Goal: Information Seeking & Learning: Learn about a topic

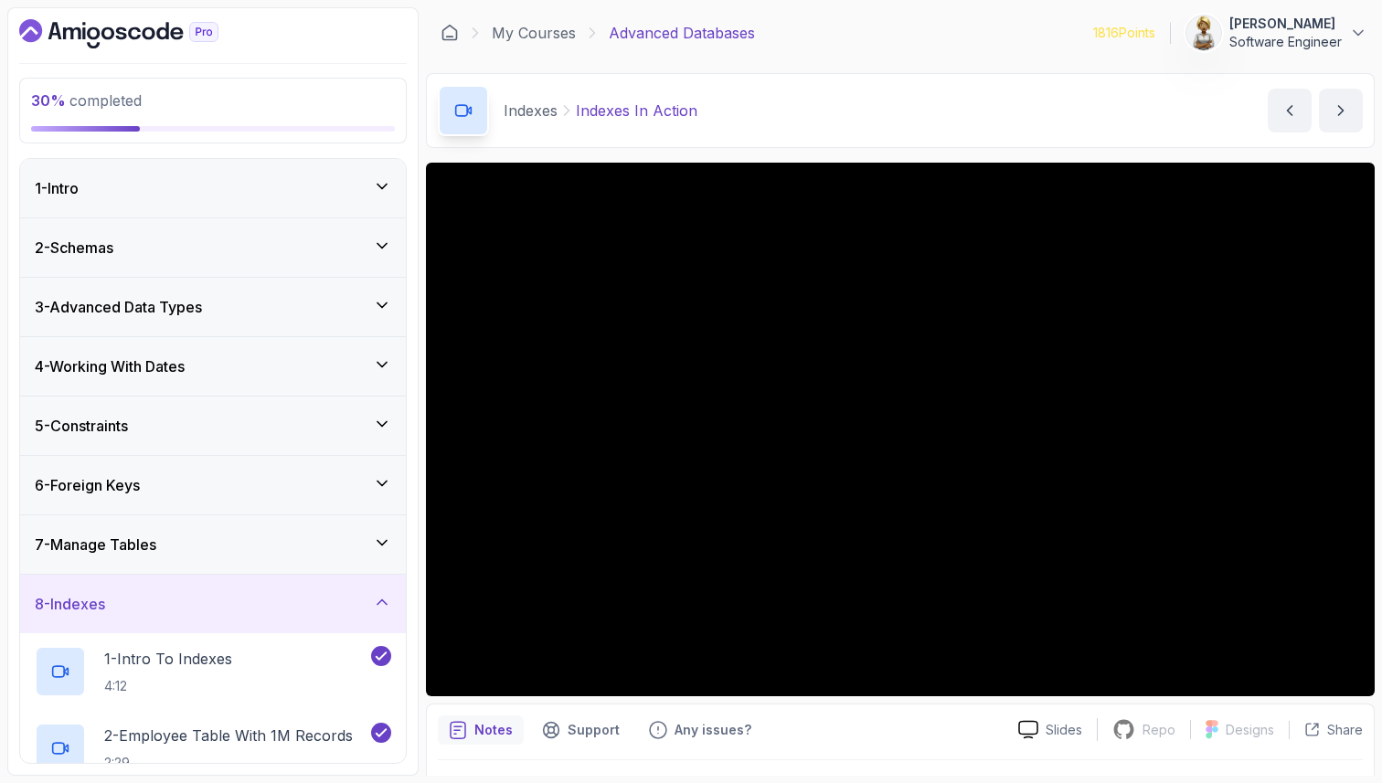
scroll to position [256, 0]
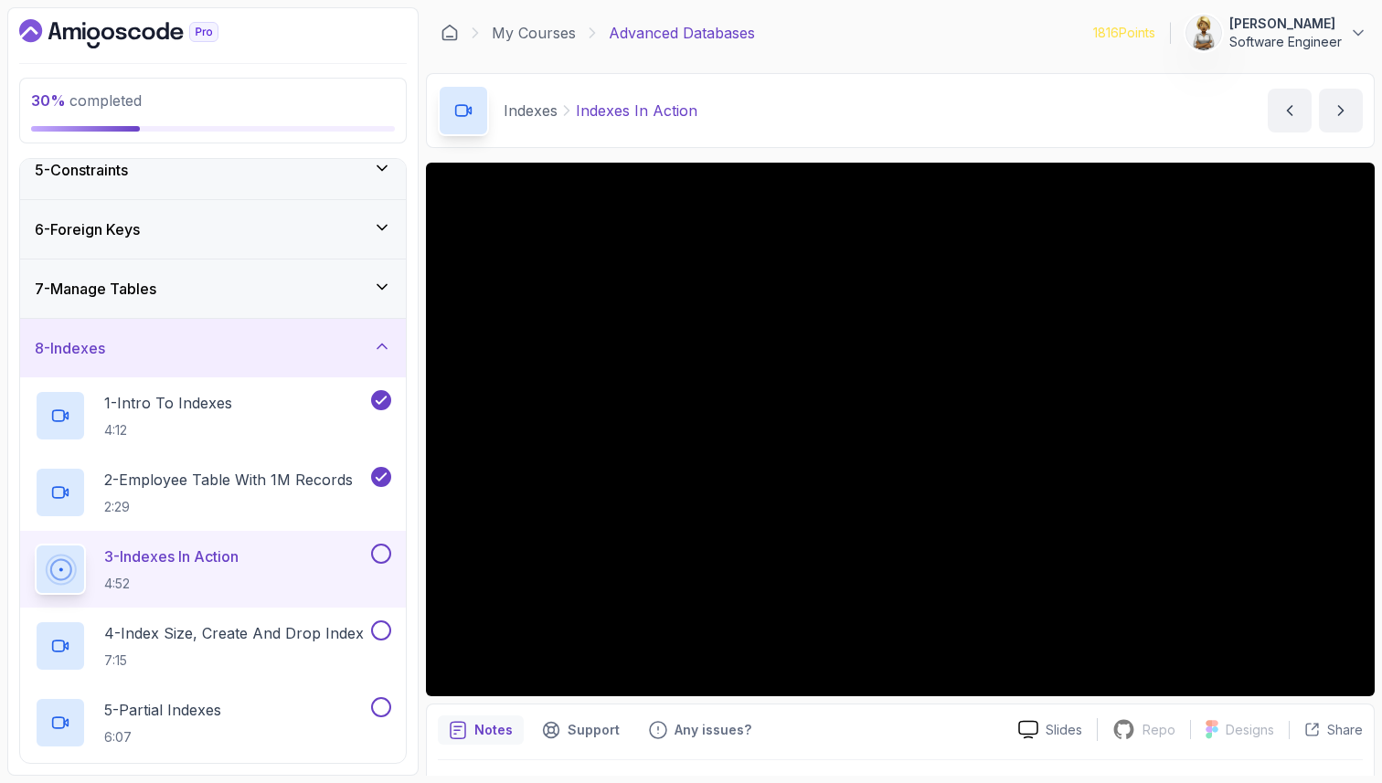
click at [490, 724] on p "Notes" at bounding box center [493, 730] width 38 height 18
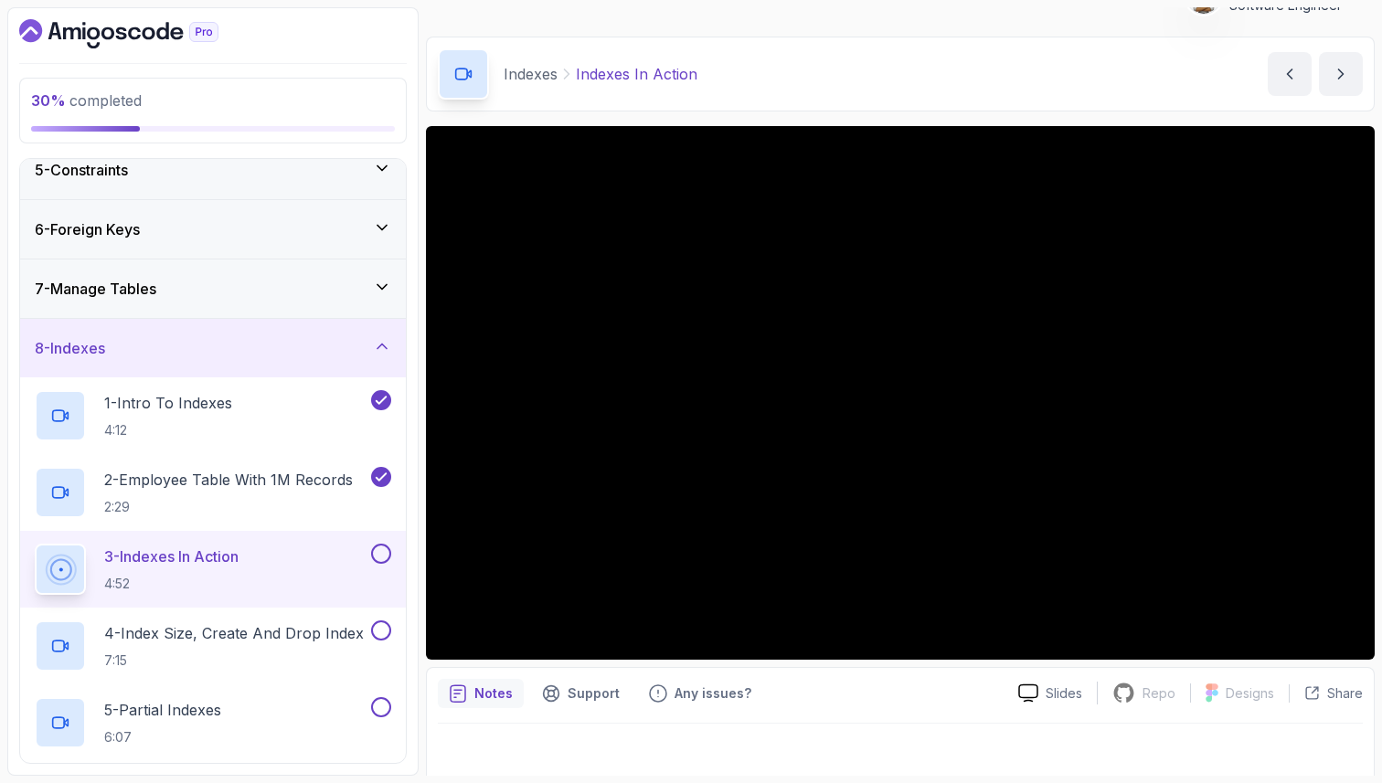
scroll to position [48, 0]
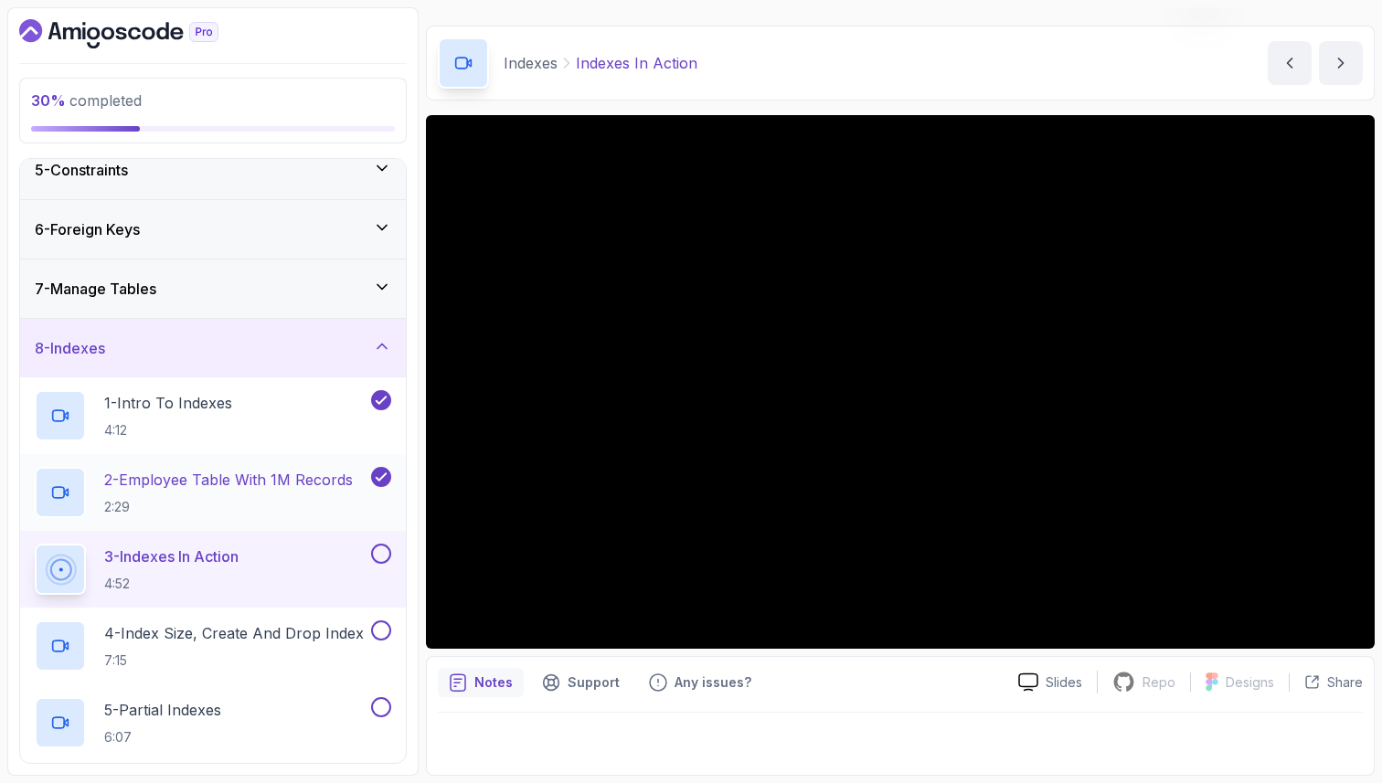
click at [271, 484] on p "2 - Employee Table With 1M Records" at bounding box center [228, 480] width 249 height 22
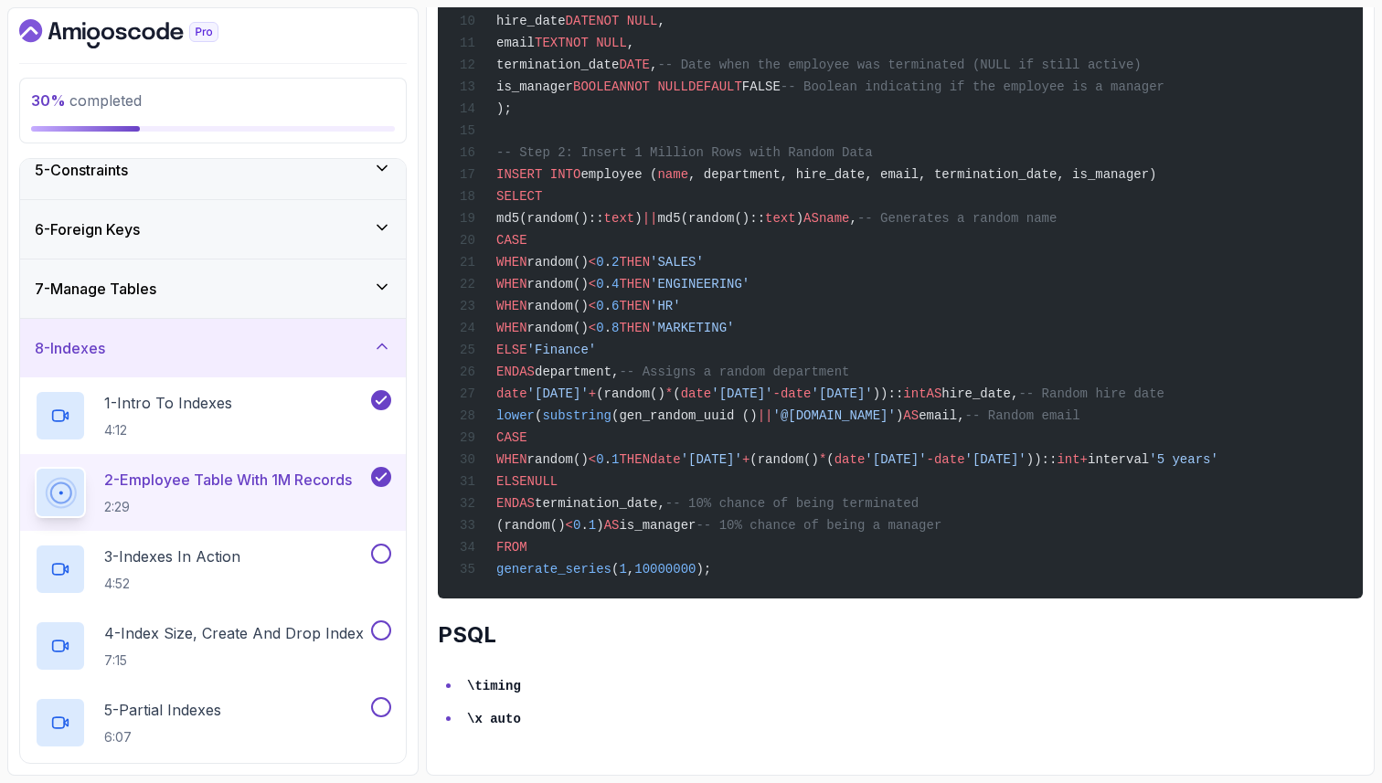
scroll to position [1129, 0]
drag, startPoint x: 539, startPoint y: 685, endPoint x: 445, endPoint y: 684, distance: 94.1
click at [445, 684] on ul "\timing \x auto" at bounding box center [900, 701] width 925 height 59
copy code "\timing"
click at [312, 569] on div "3 - Indexes In Action 4:52" at bounding box center [201, 569] width 333 height 51
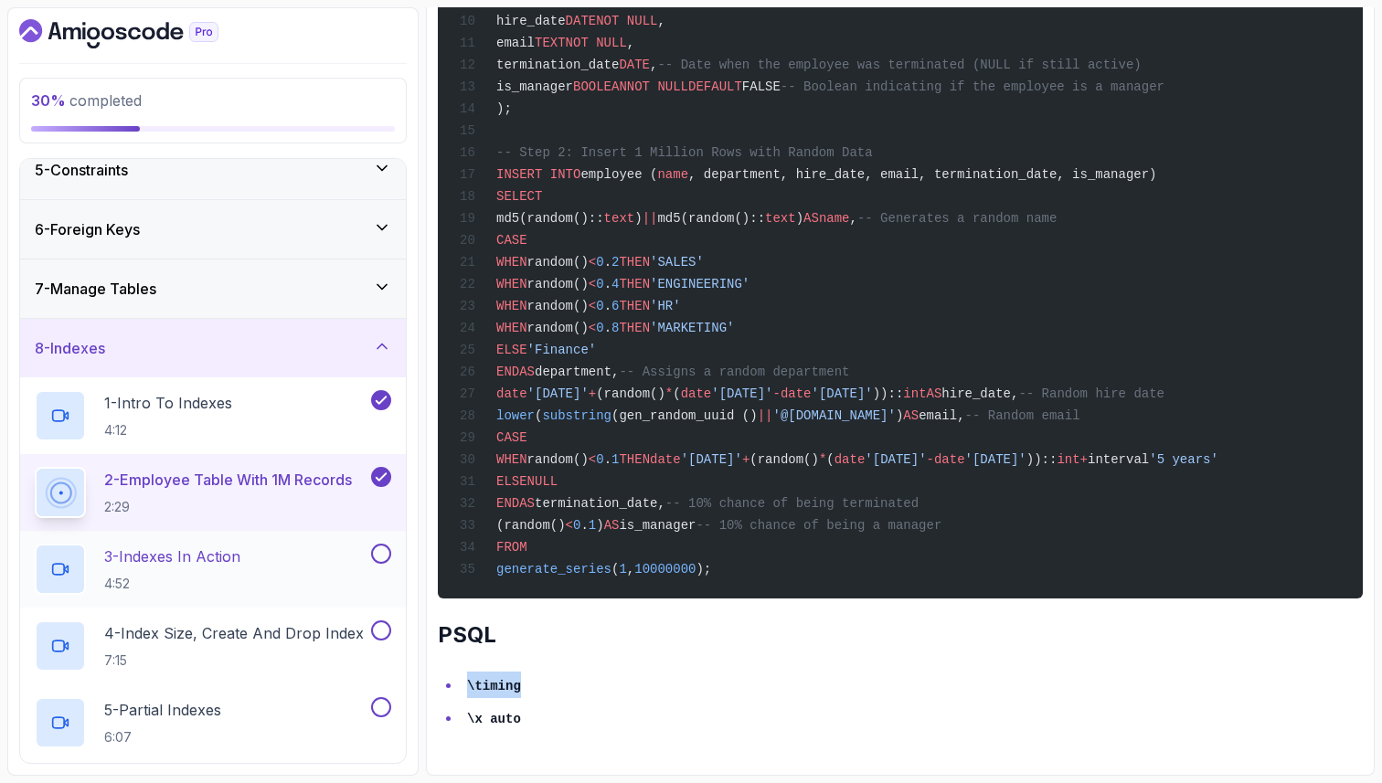
scroll to position [48, 0]
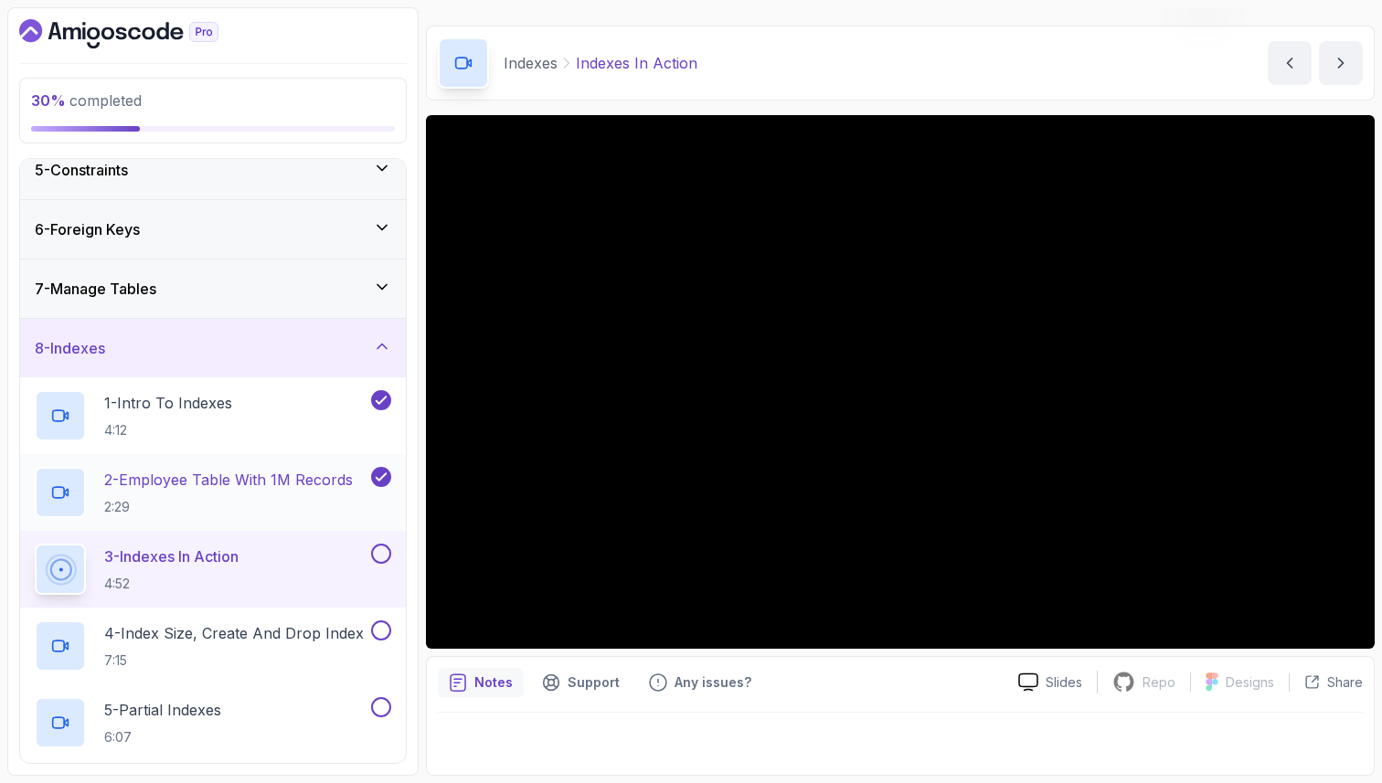
click at [231, 497] on h2 "2 - Employee Table With 1M Records 2:29" at bounding box center [228, 493] width 249 height 48
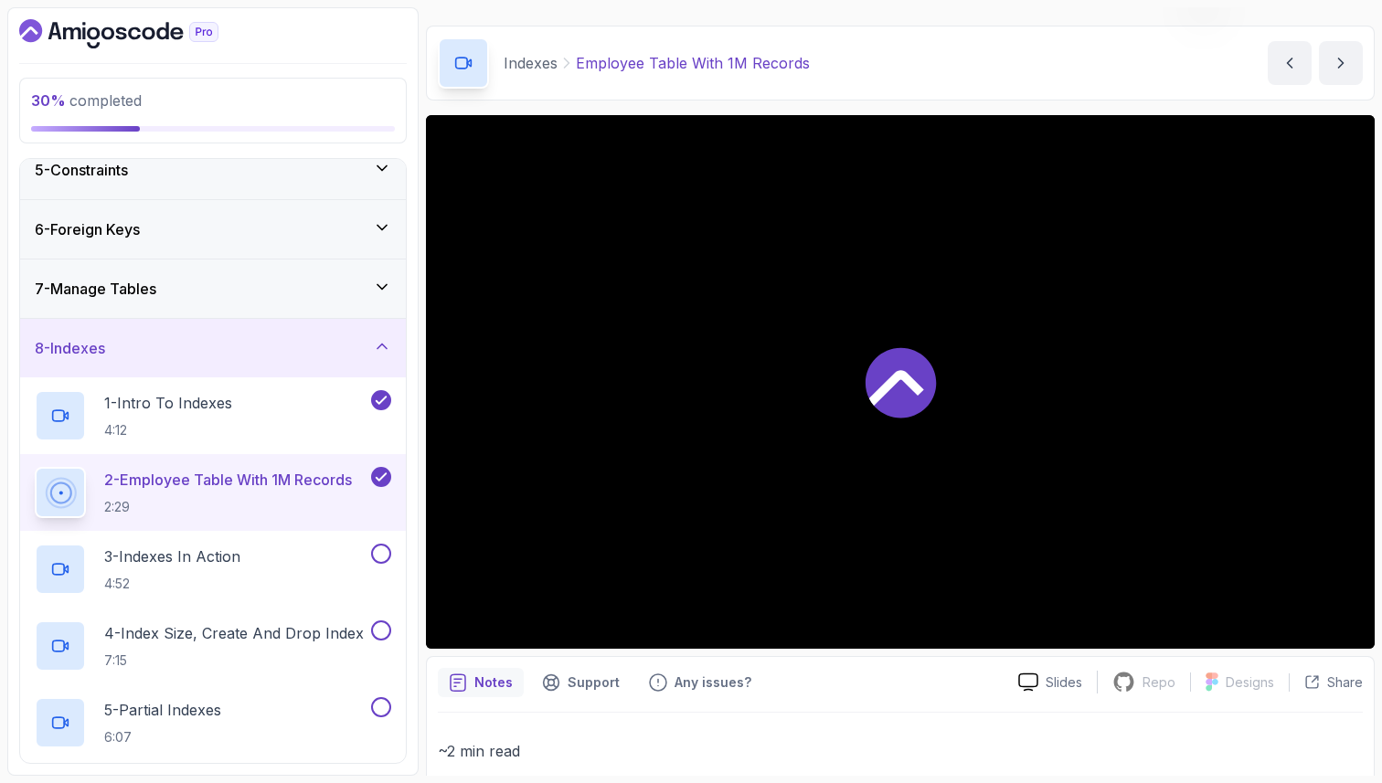
scroll to position [1129, 0]
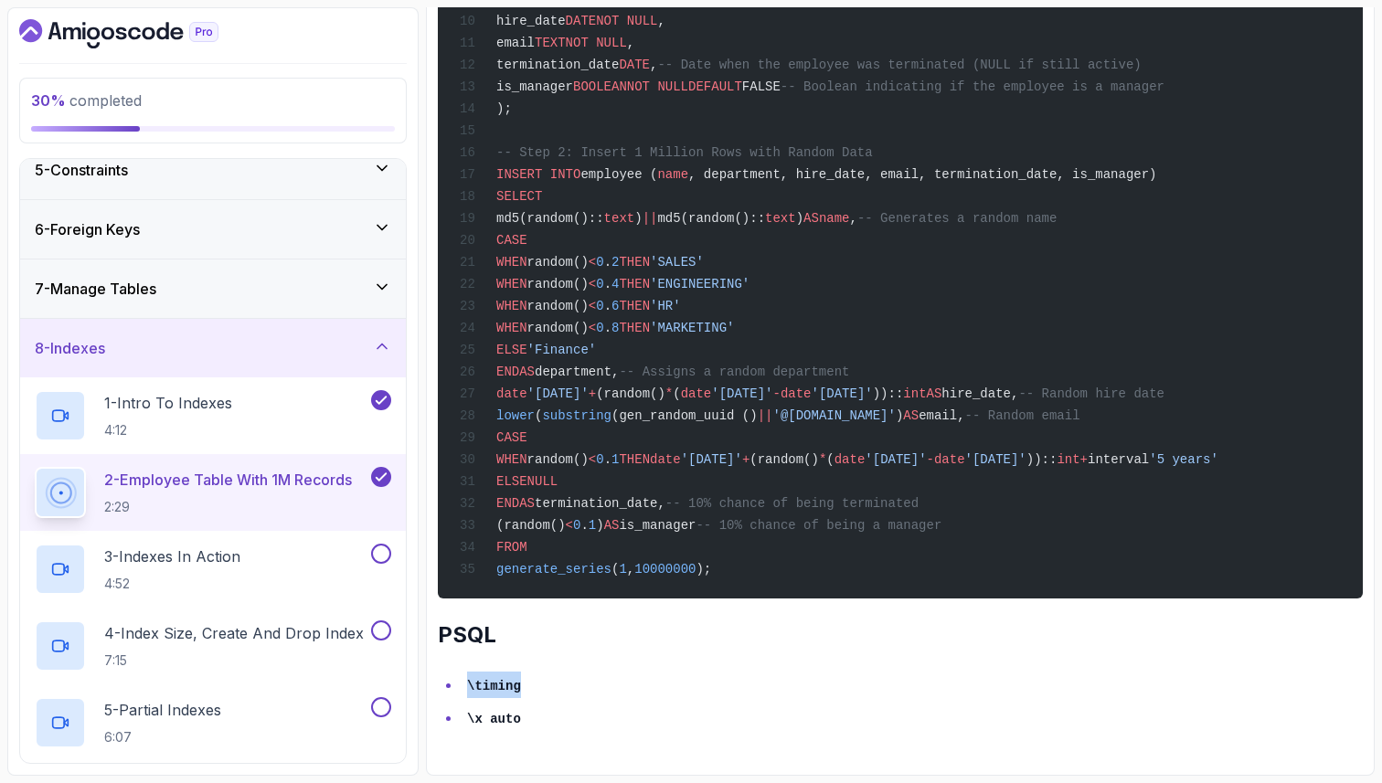
drag, startPoint x: 537, startPoint y: 688, endPoint x: 441, endPoint y: 677, distance: 96.6
click at [441, 681] on ul "\timing \x auto" at bounding box center [900, 701] width 925 height 59
copy code "\timing"
click at [271, 589] on div "3 - Indexes In Action 4:52" at bounding box center [201, 569] width 333 height 51
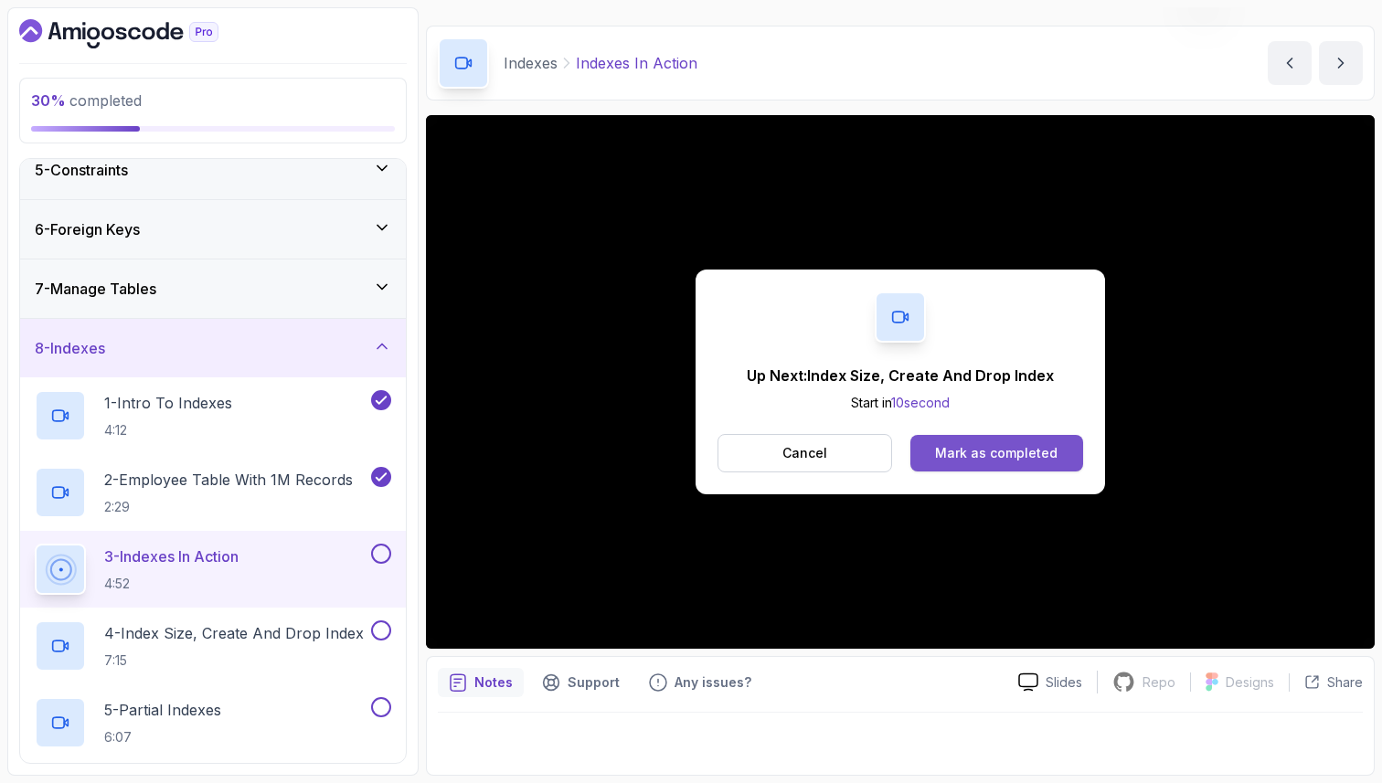
click at [935, 444] on button "Mark as completed" at bounding box center [996, 453] width 173 height 37
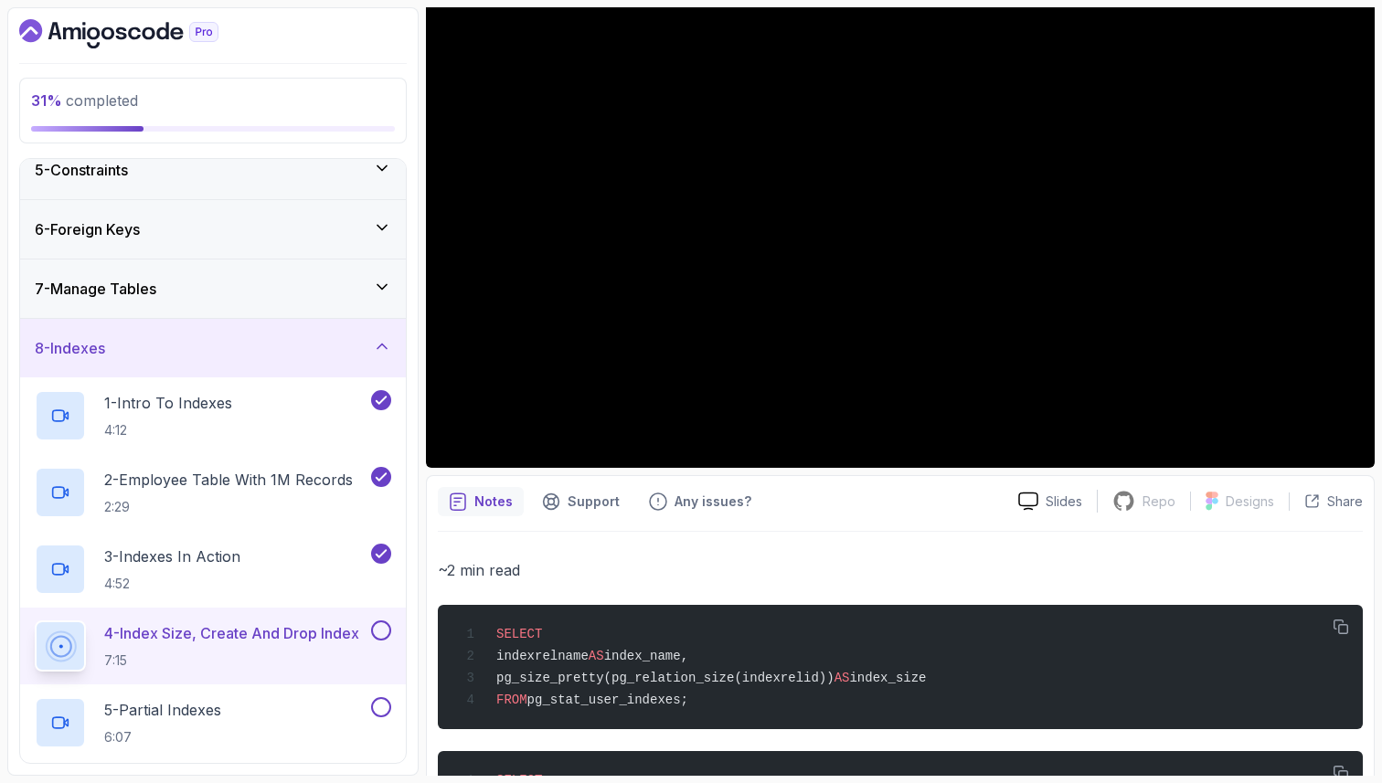
scroll to position [239, 0]
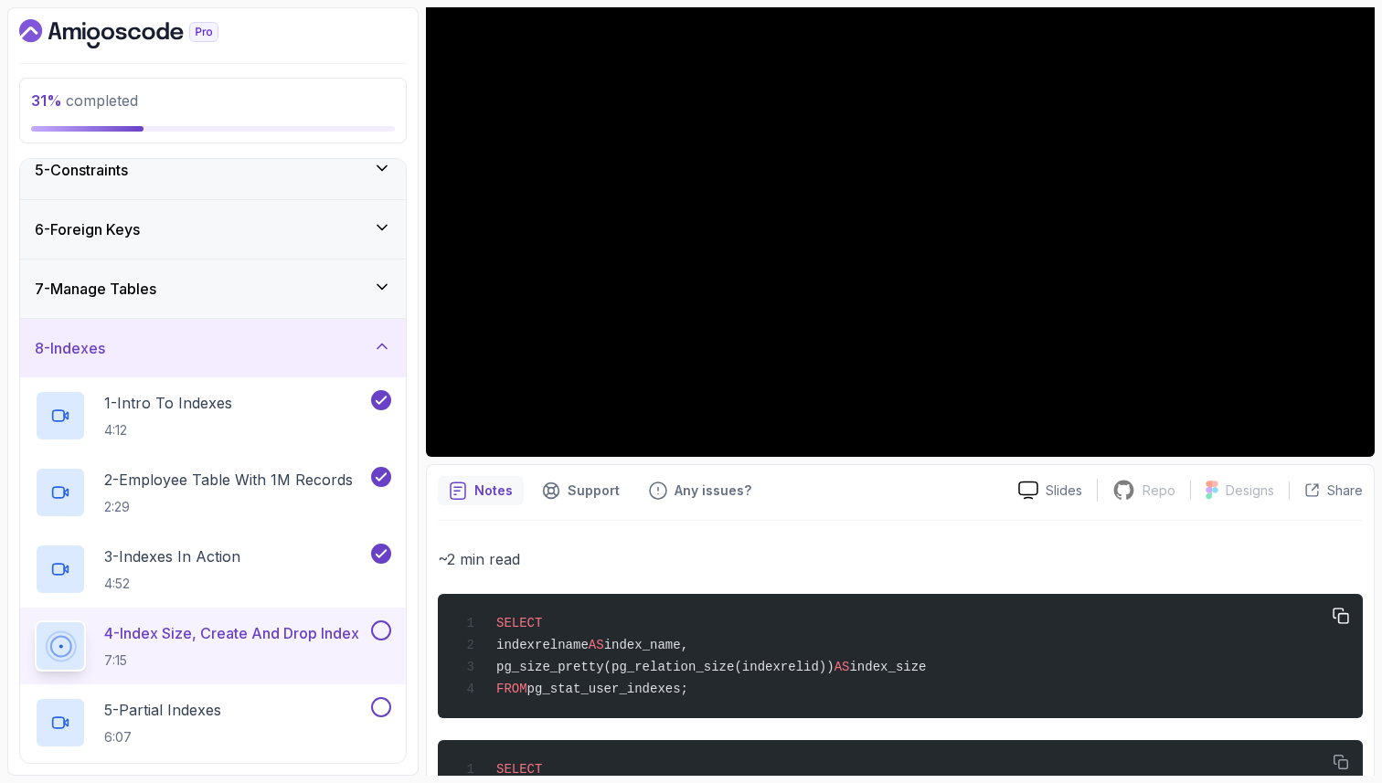
drag, startPoint x: 717, startPoint y: 695, endPoint x: 482, endPoint y: 611, distance: 249.5
click at [482, 611] on div "SELECT indexrelname AS index_name, pg_size_pretty(pg_relation_size(indexrelid))…" at bounding box center [900, 656] width 896 height 102
copy code "SELECT indexrelname AS index_name, pg_size_pretty(pg_relation_size(indexrelid))…"
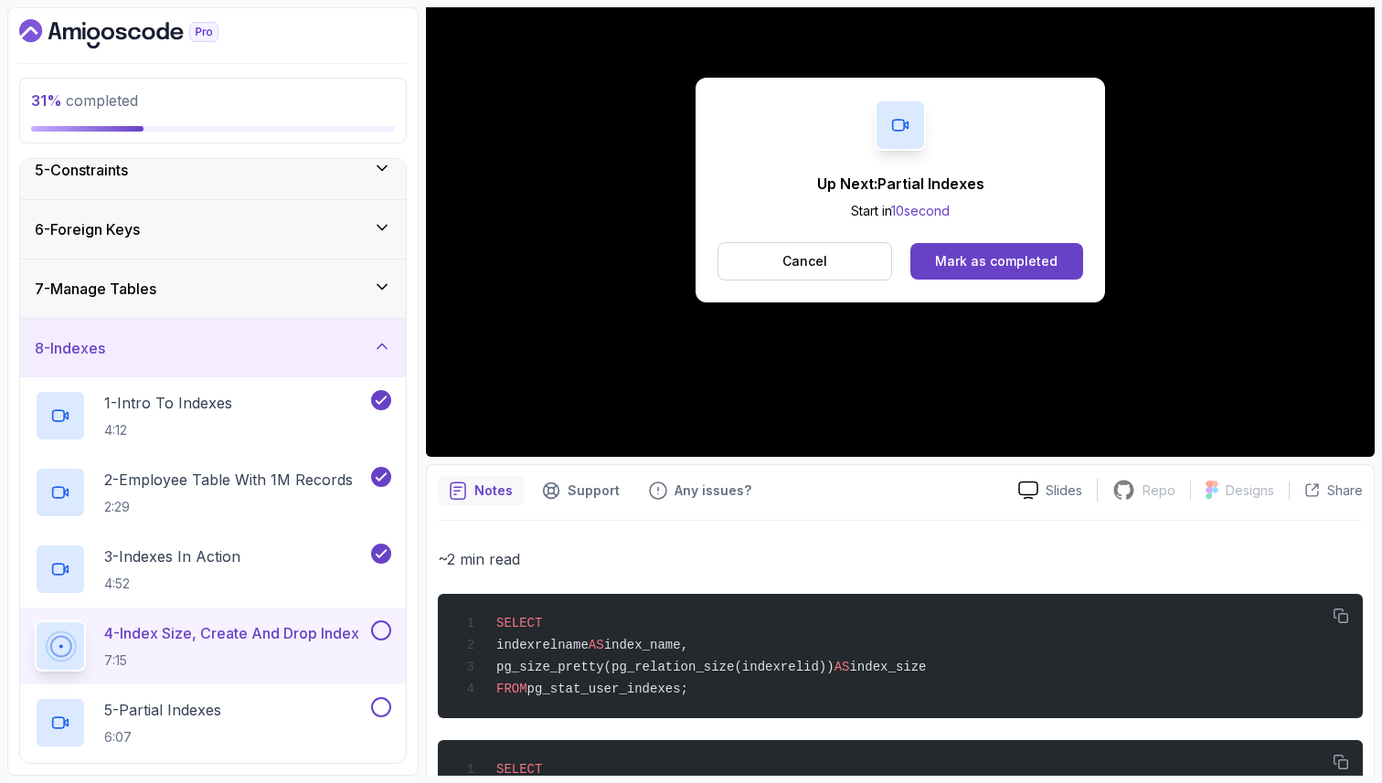
drag, startPoint x: 514, startPoint y: 451, endPoint x: 456, endPoint y: 432, distance: 60.4
click at [456, 433] on div "Up Next: Partial Indexes Start in 10 second Cancel Mark as completed" at bounding box center [900, 190] width 949 height 534
click at [953, 262] on div "Mark as completed" at bounding box center [996, 261] width 122 height 18
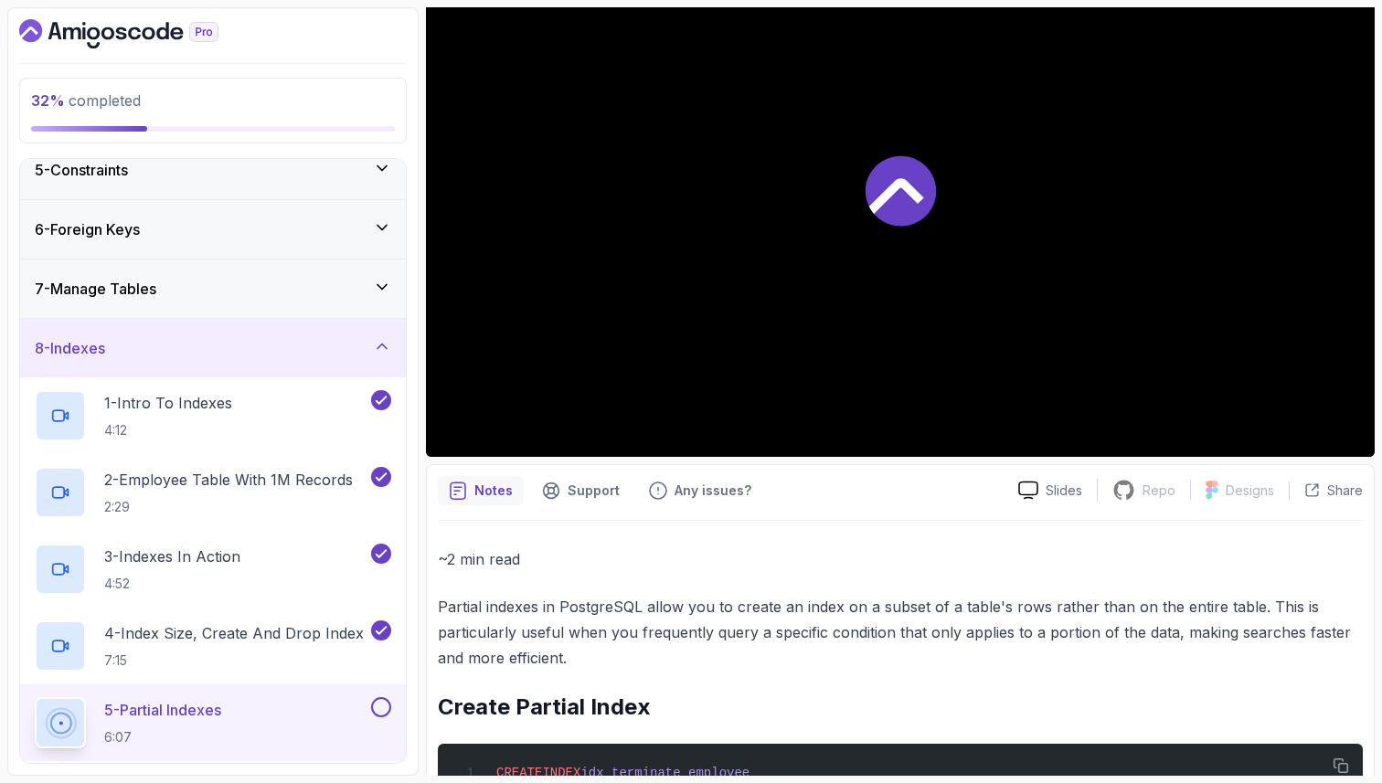
click at [519, 407] on div at bounding box center [900, 190] width 949 height 534
click at [226, 628] on p "4 - Index Size, Create And Drop Index" at bounding box center [234, 633] width 260 height 22
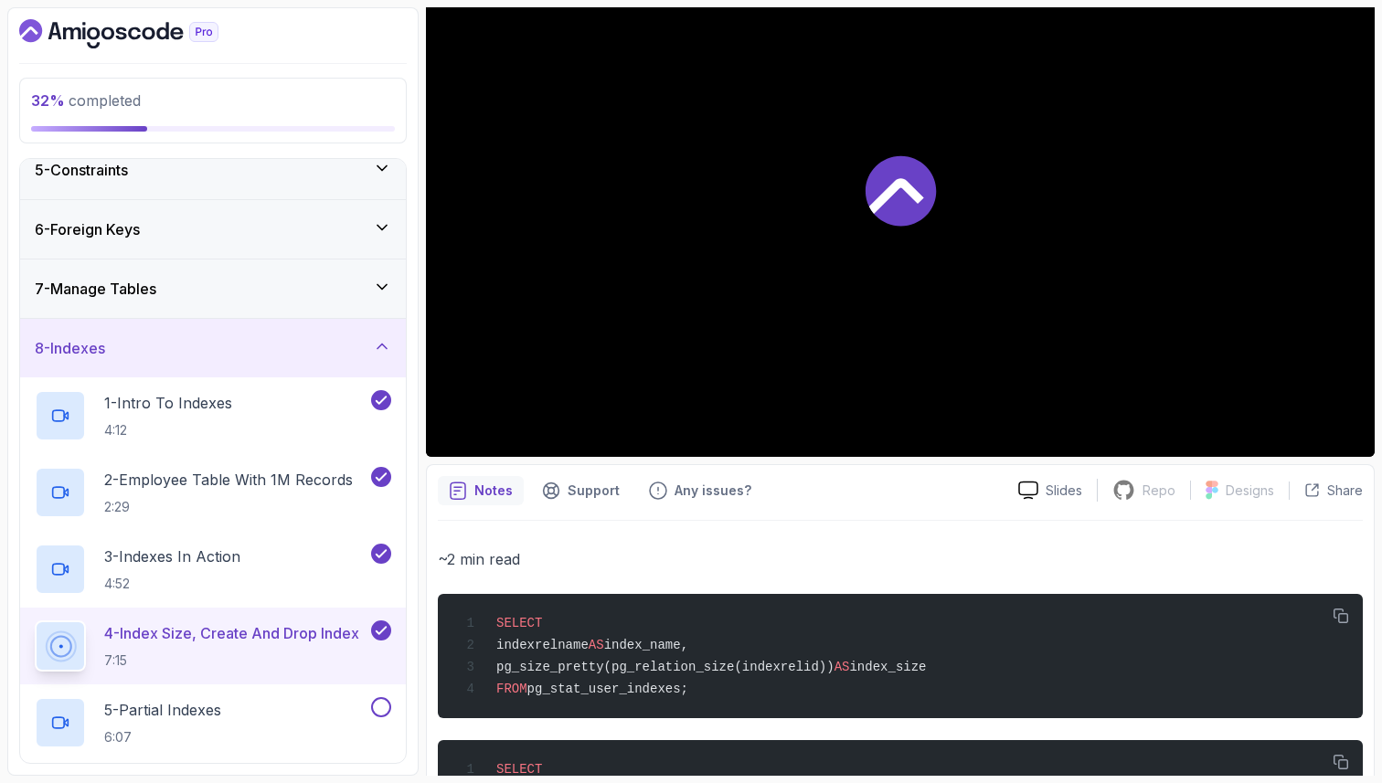
click at [688, 549] on p "~2 min read" at bounding box center [900, 560] width 925 height 26
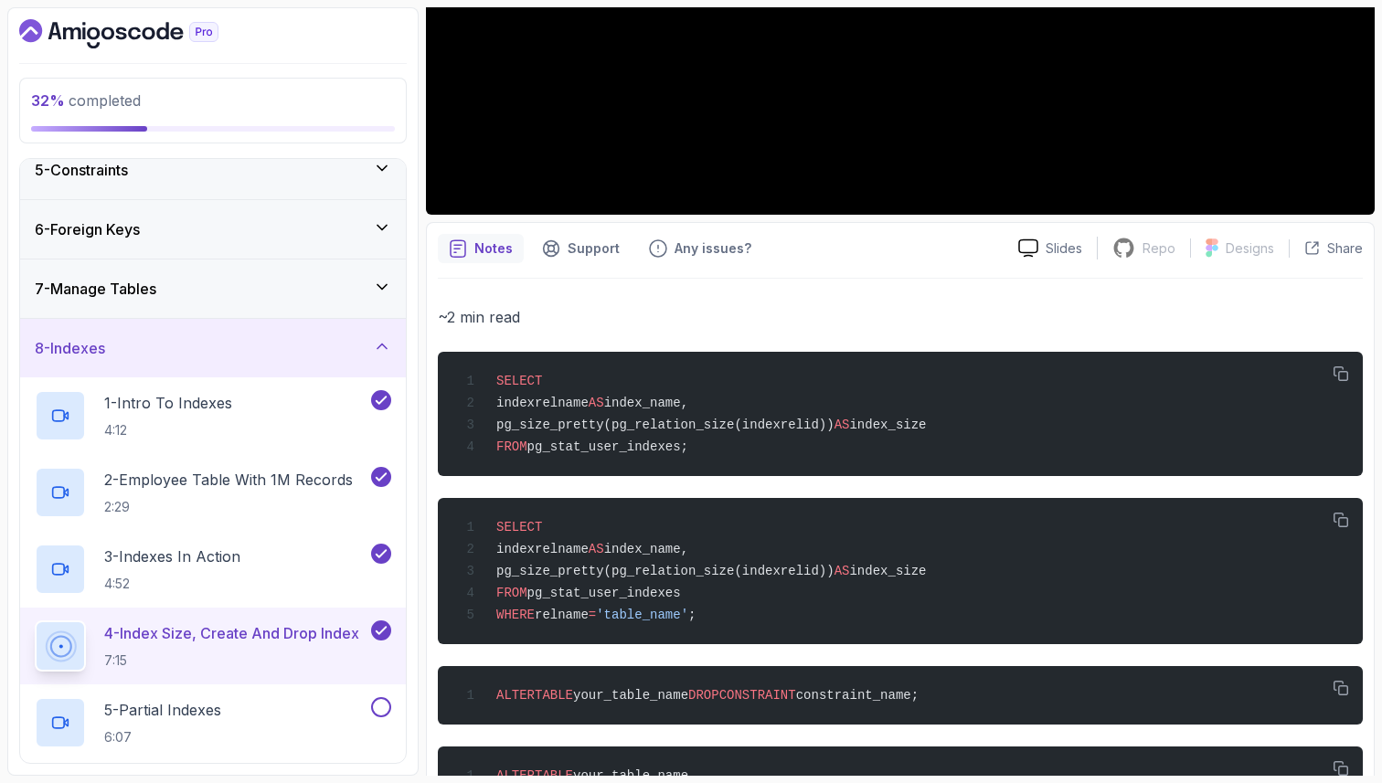
scroll to position [495, 0]
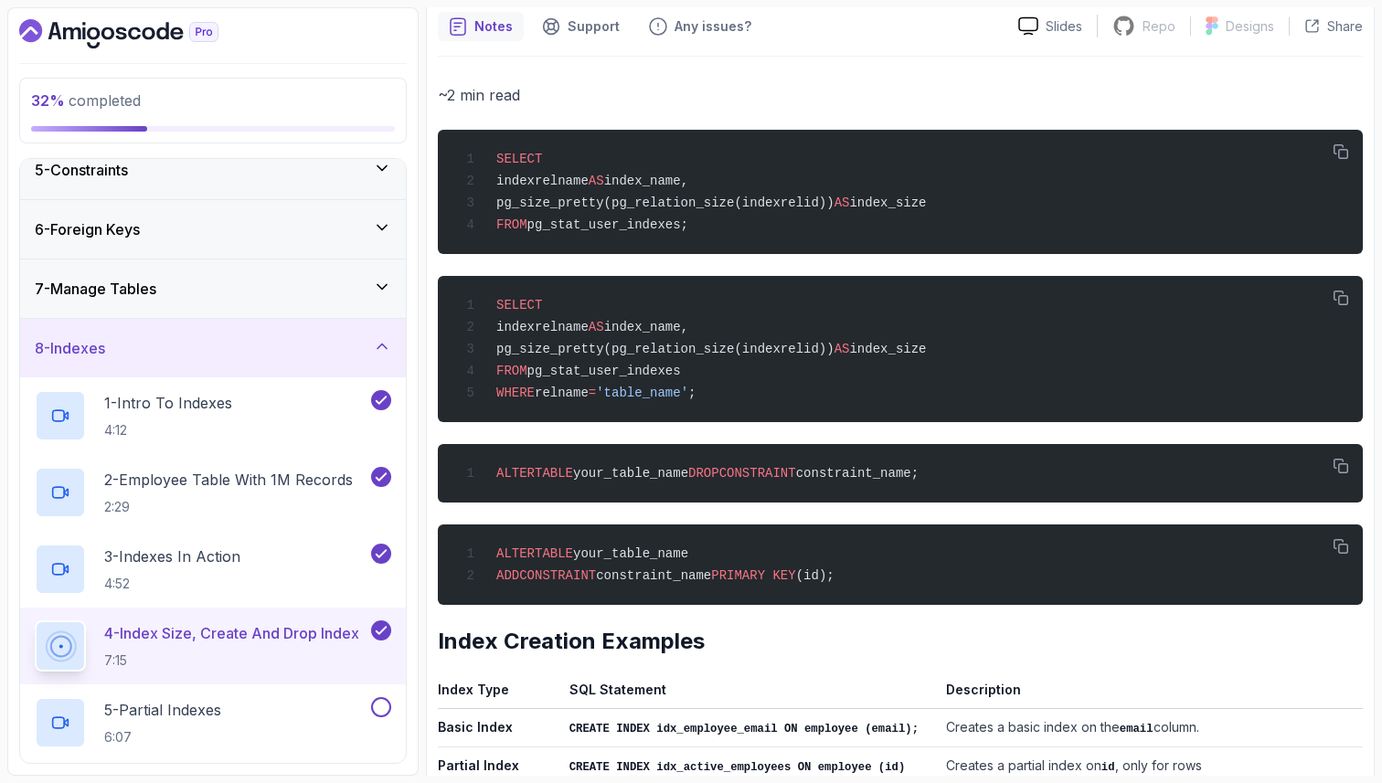
scroll to position [715, 0]
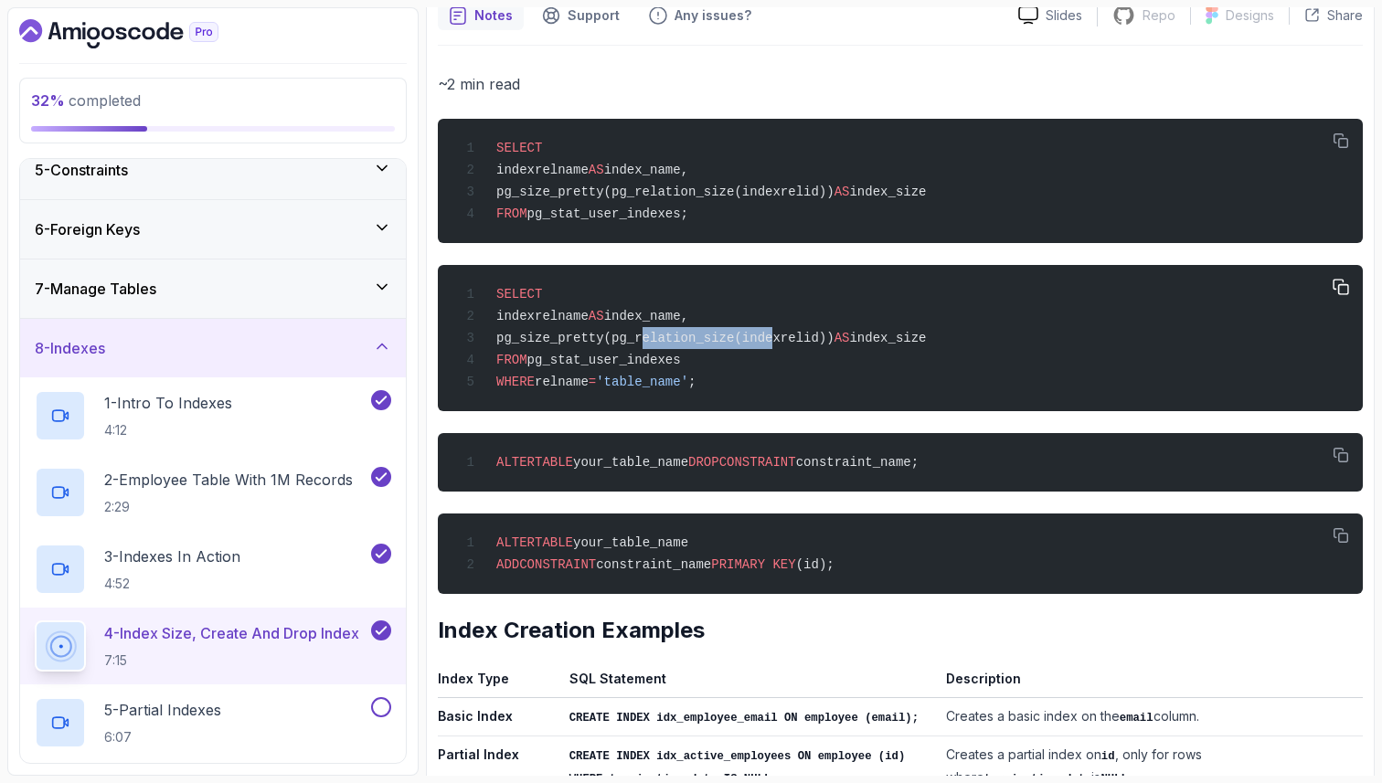
drag, startPoint x: 642, startPoint y: 350, endPoint x: 772, endPoint y: 345, distance: 130.8
click at [772, 345] on span "pg_size_pretty(pg_relation_size(indexrelid))" at bounding box center [665, 338] width 338 height 15
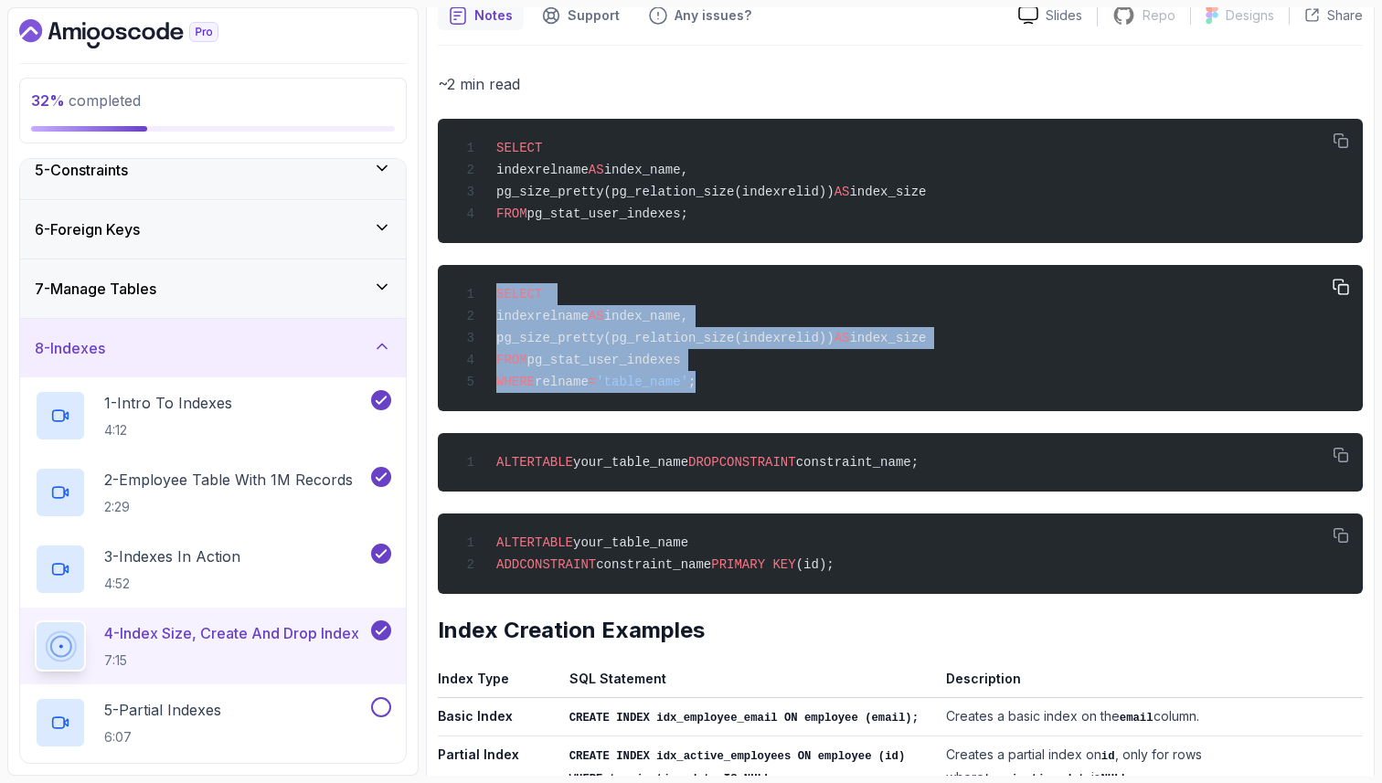
drag, startPoint x: 728, startPoint y: 389, endPoint x: 479, endPoint y: 295, distance: 266.7
click at [479, 295] on div "SELECT indexrelname AS index_name, pg_size_pretty(pg_relation_size(indexrelid))…" at bounding box center [900, 338] width 896 height 124
copy code "SELECT indexrelname AS index_name, pg_size_pretty(pg_relation_size(indexrelid))…"
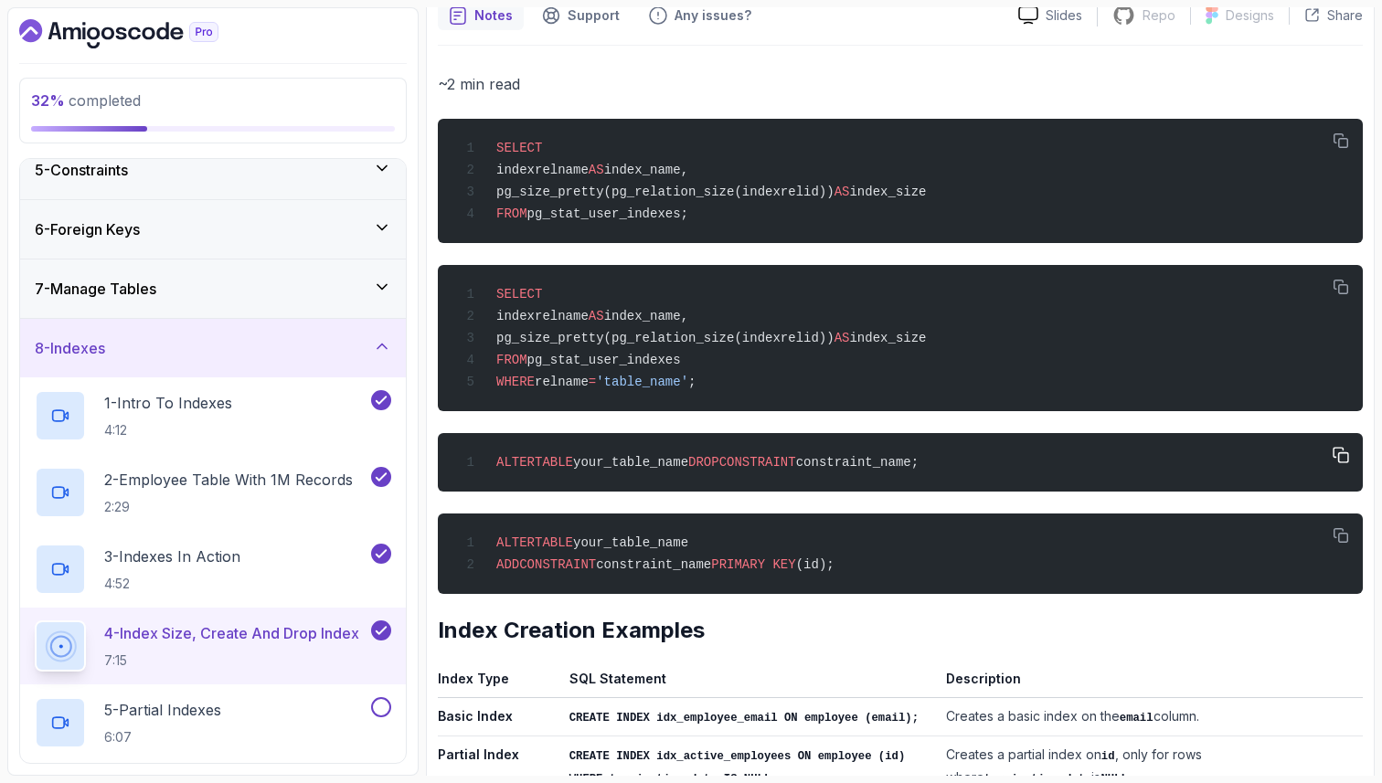
click at [752, 470] on span "CONSTRAINT" at bounding box center [757, 462] width 77 height 15
click at [840, 470] on span "constraint_name;" at bounding box center [857, 462] width 122 height 15
click at [807, 659] on div "~2 min read SELECT indexrelname AS index_name, pg_size_pretty(pg_relation_size(…" at bounding box center [900, 617] width 925 height 1093
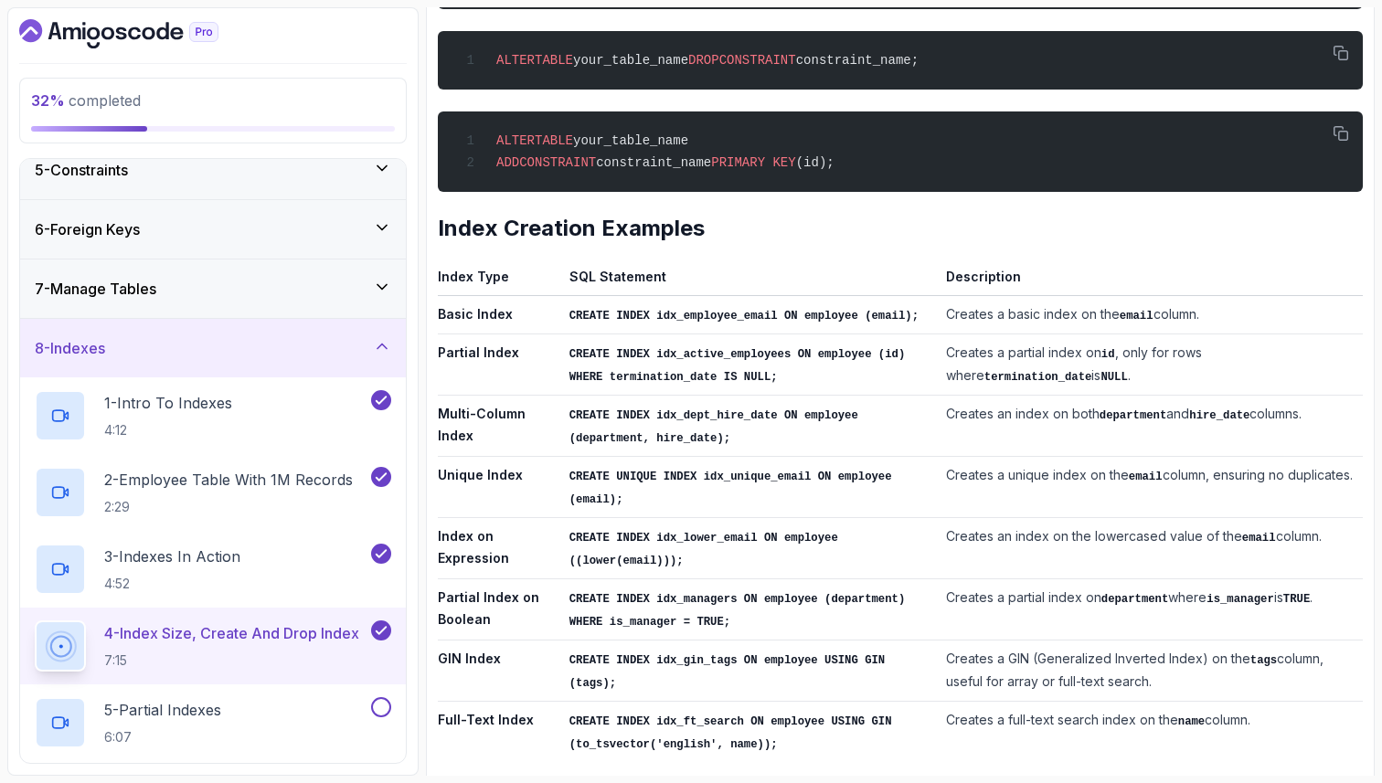
scroll to position [1138, 0]
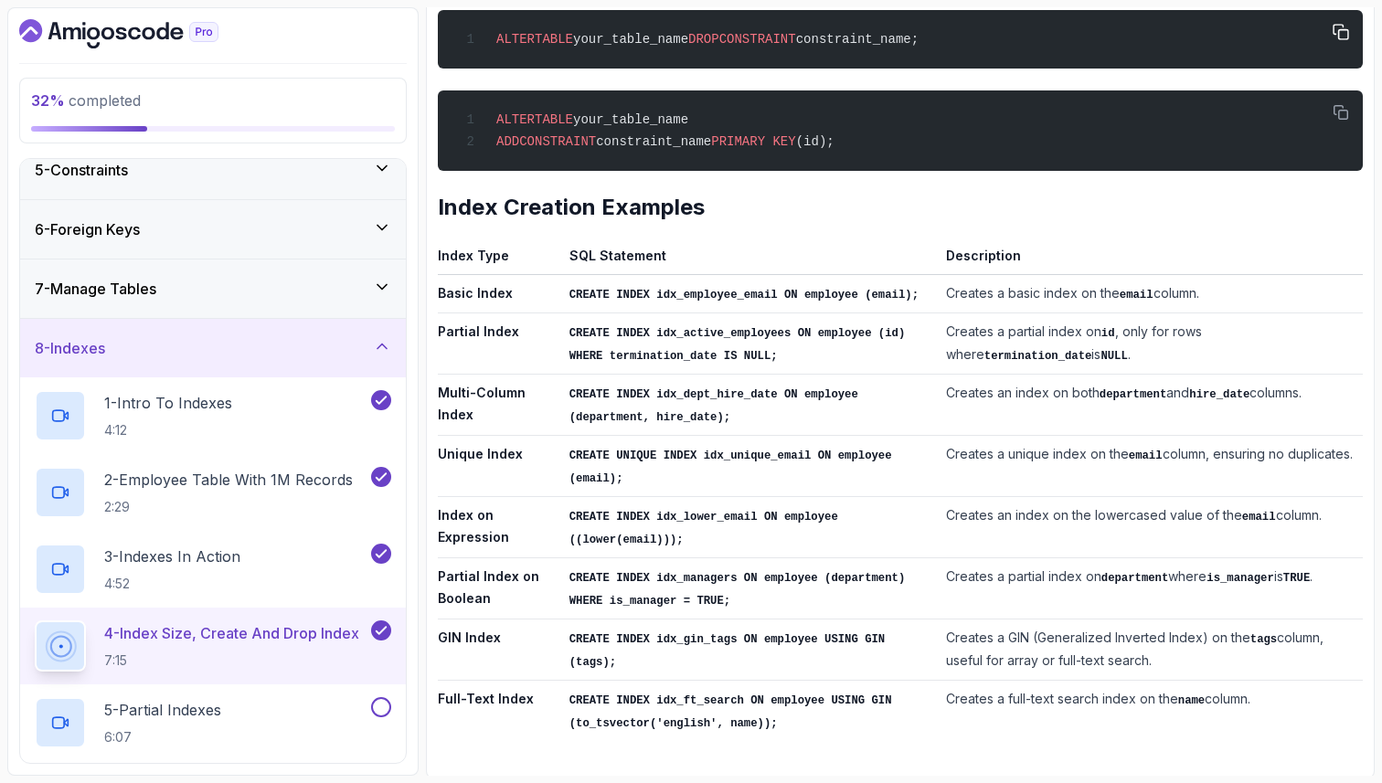
drag, startPoint x: 966, startPoint y: 51, endPoint x: 486, endPoint y: 40, distance: 480.0
click at [485, 40] on div "ALTER TABLE your_table_name DROP CONSTRAINT constraint_name;" at bounding box center [900, 39] width 896 height 37
copy span "ALTER TABLE your_table_name DROP CONSTRAINT constraint_name;"
drag, startPoint x: 867, startPoint y: 159, endPoint x: 505, endPoint y: 112, distance: 365.8
click at [505, 112] on div "ALTER TABLE your_table_name ADD CONSTRAINT constraint_name PRIMARY KEY (id);" at bounding box center [900, 130] width 896 height 58
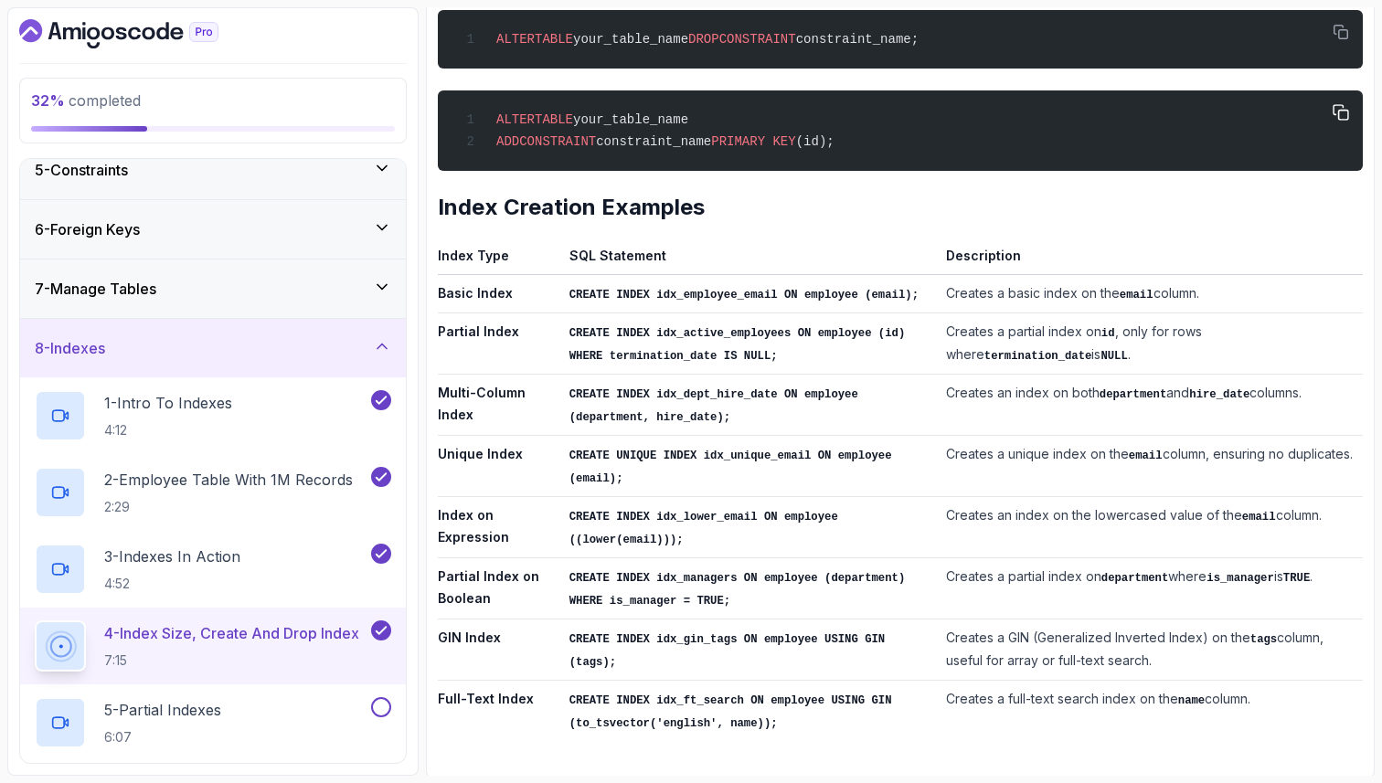
copy code "ALTER TABLE your_table_name ADD CONSTRAINT constraint_name PRIMARY KEY (id);"
click at [207, 715] on p "5 - Partial Indexes" at bounding box center [162, 710] width 117 height 22
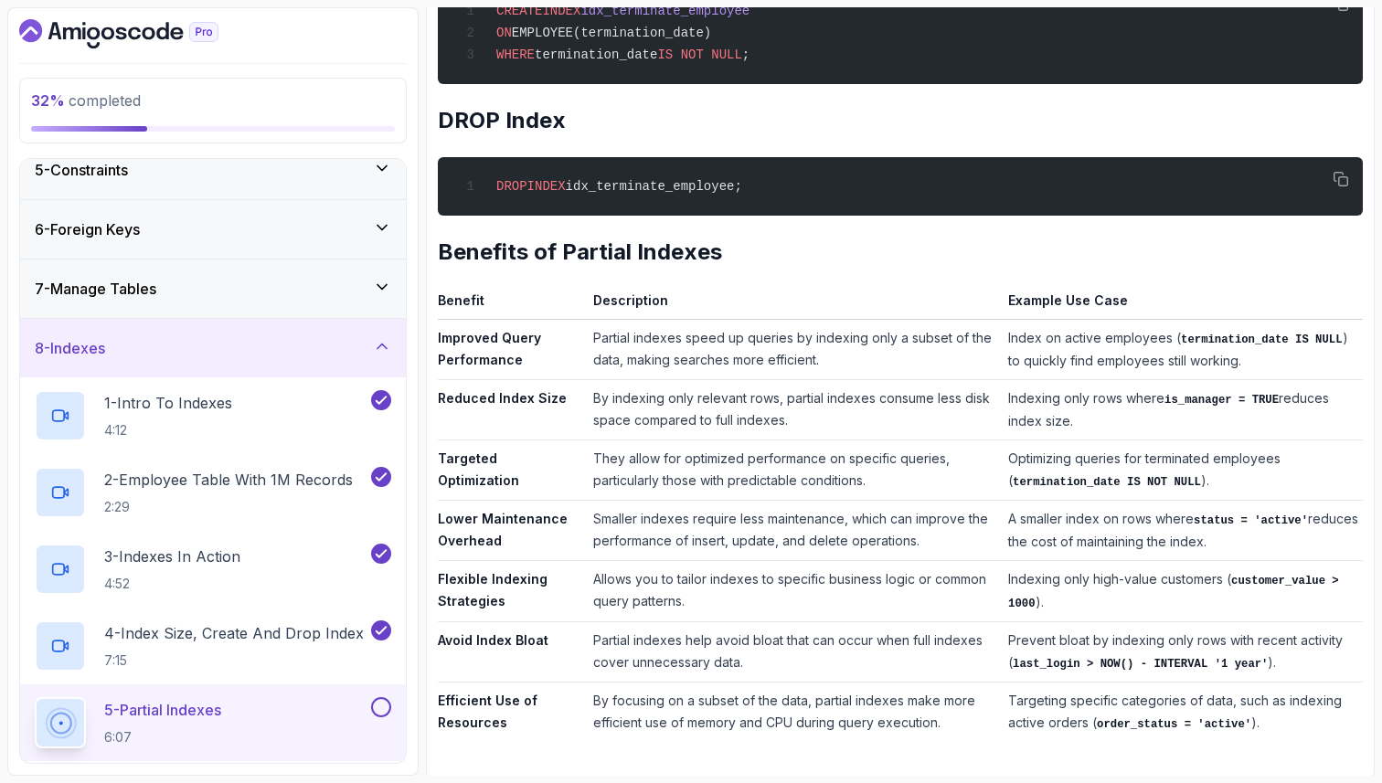
click at [876, 121] on h2 "DROP Index" at bounding box center [900, 120] width 925 height 29
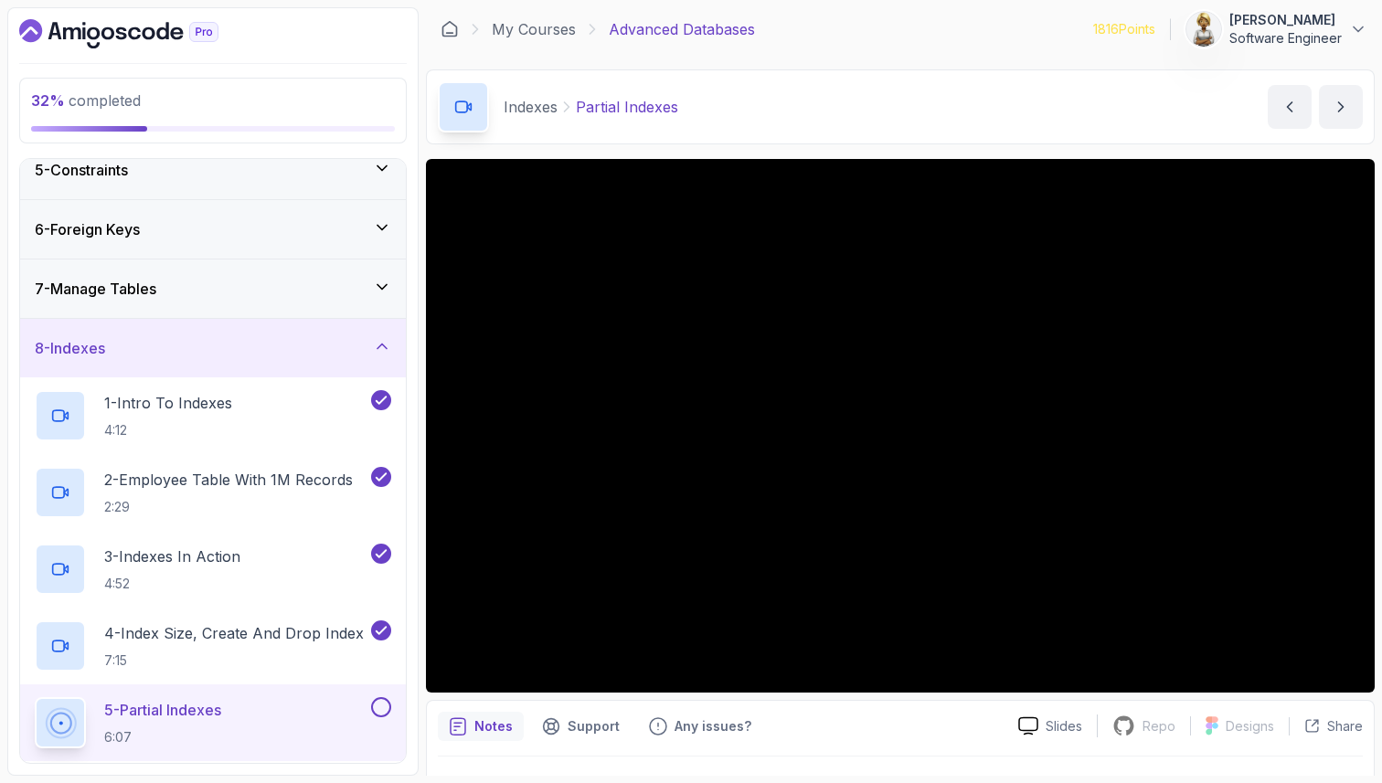
scroll to position [0, 0]
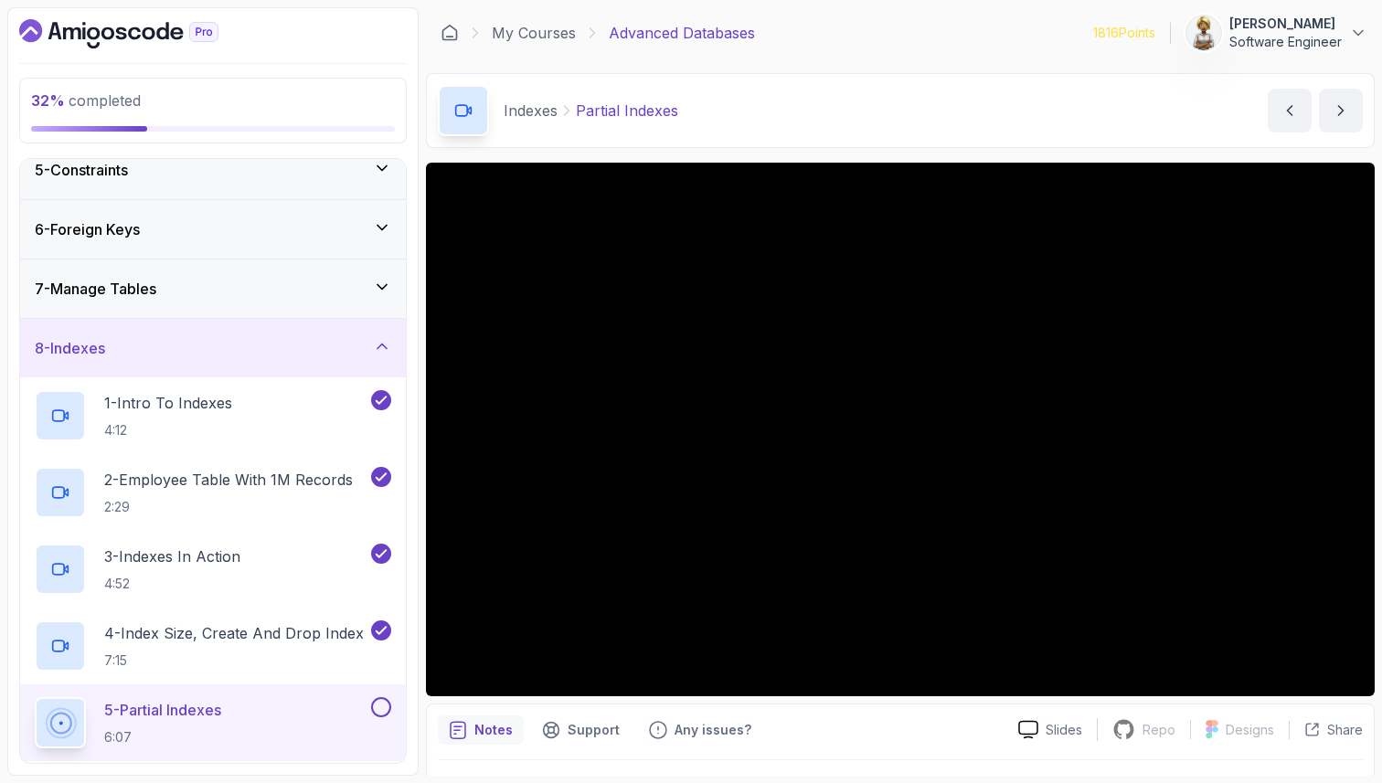
click at [259, 728] on div "5 - Partial Indexes 6:07" at bounding box center [201, 722] width 333 height 51
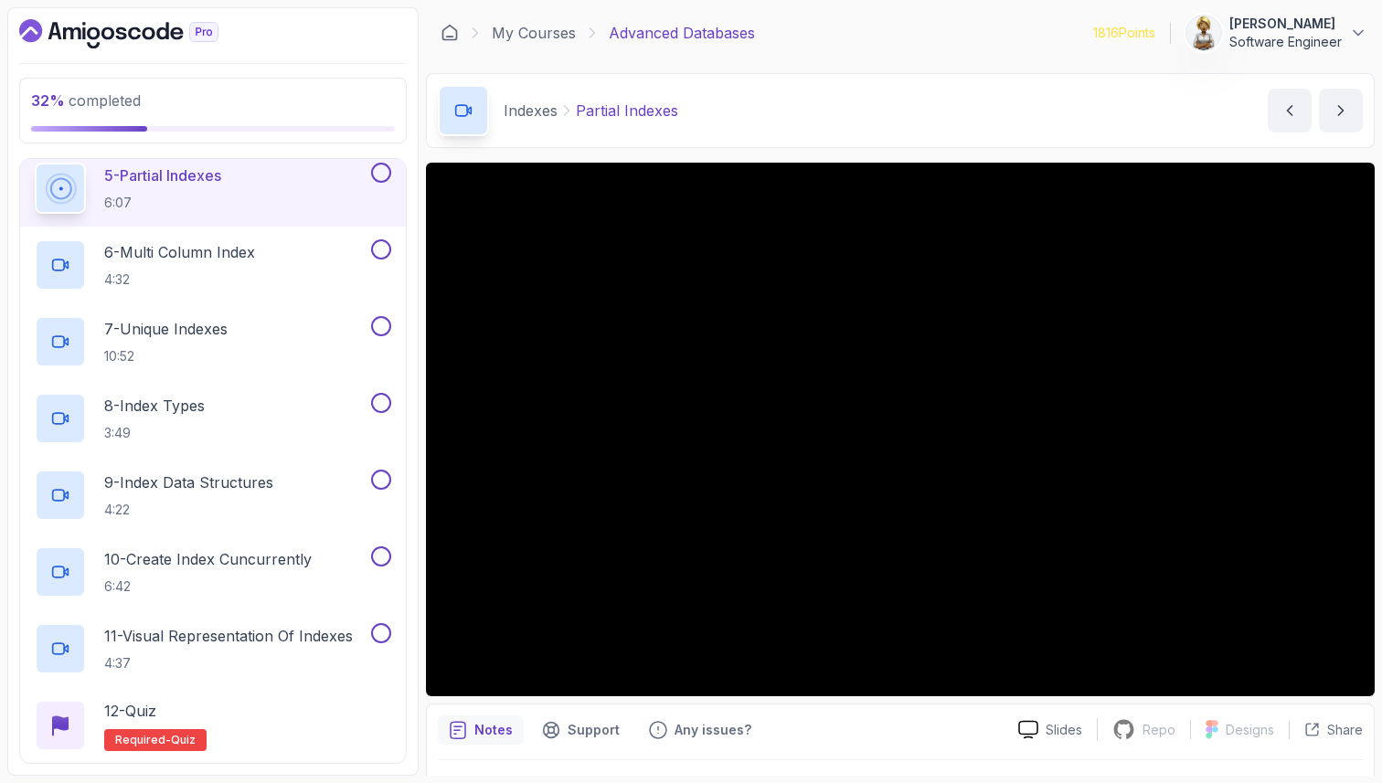
scroll to position [804, 0]
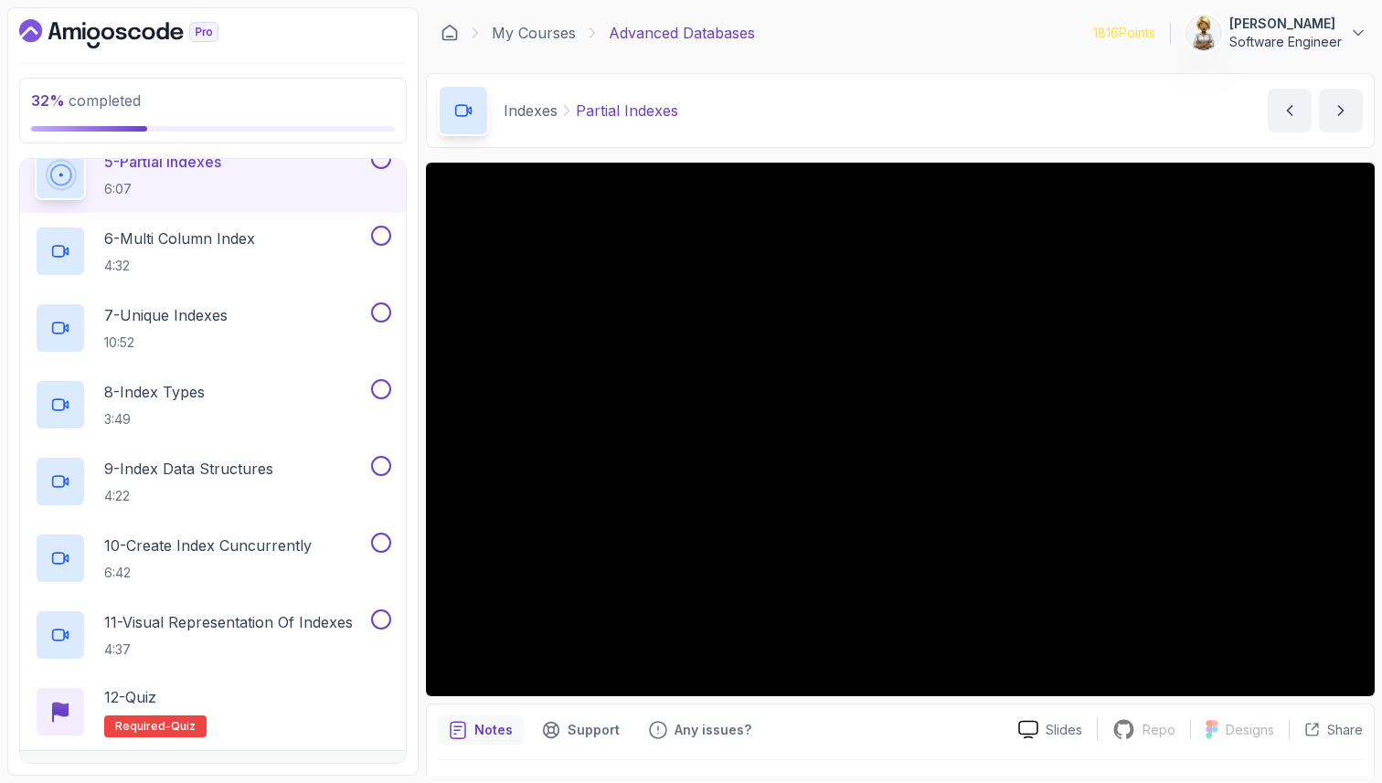
click at [717, 760] on div at bounding box center [900, 760] width 925 height 1
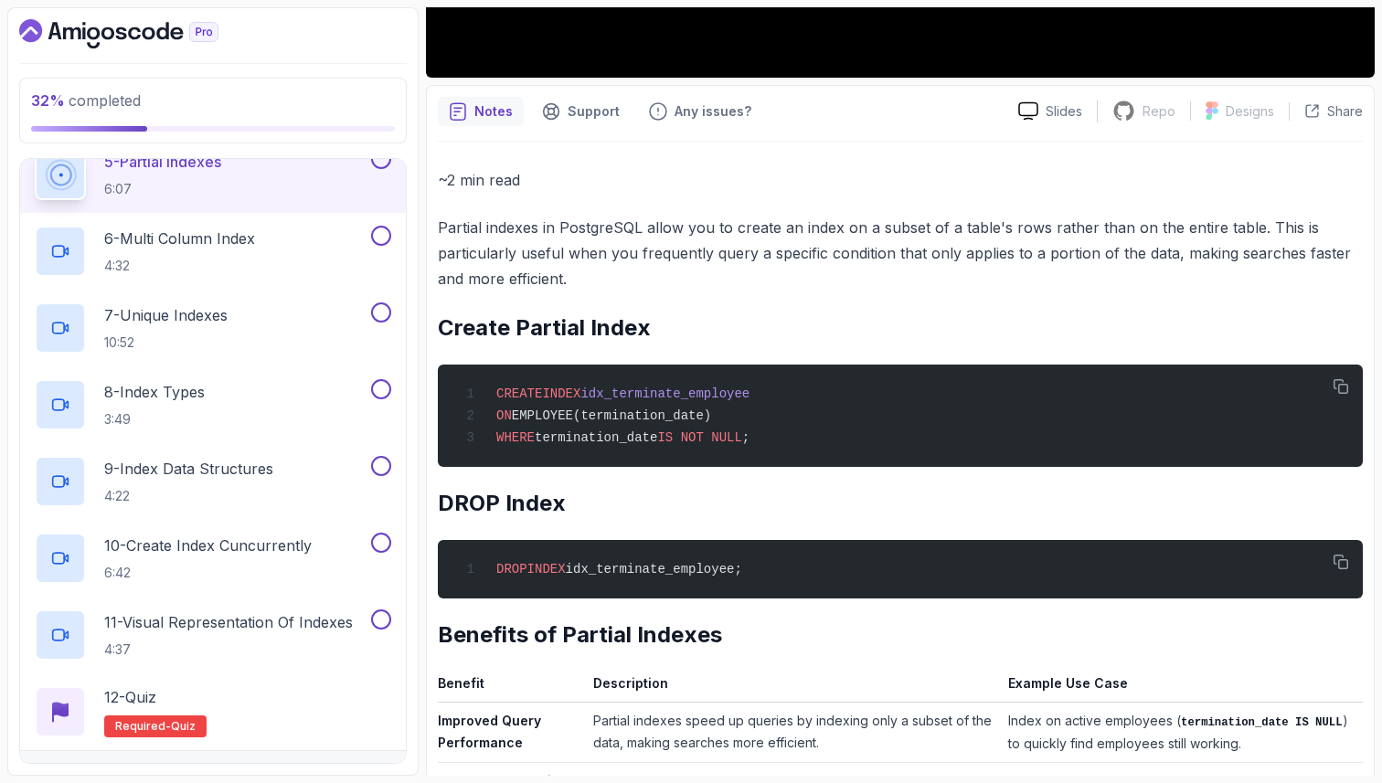
scroll to position [622, 0]
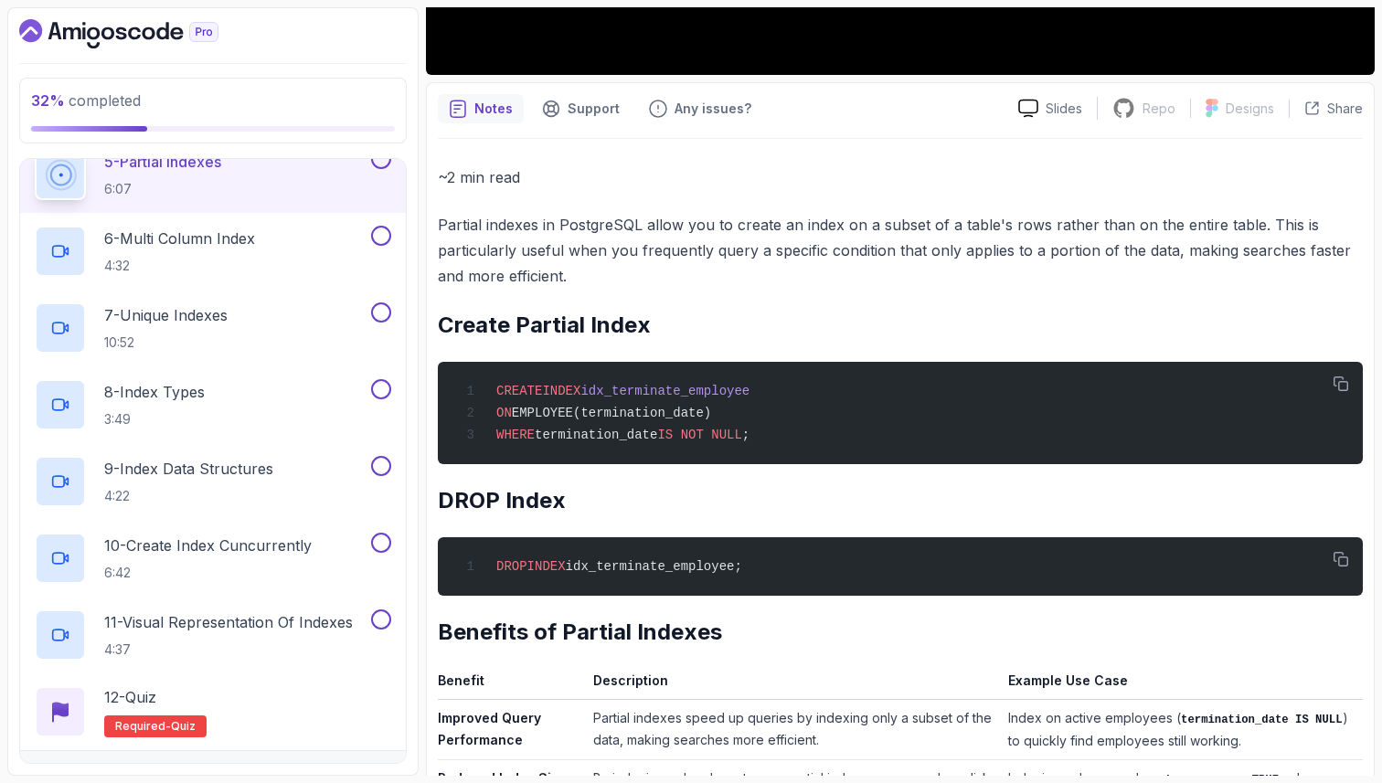
click at [587, 303] on div "~2 min read Partial indexes in PostgreSQL allow you to create an index on a sub…" at bounding box center [900, 644] width 925 height 958
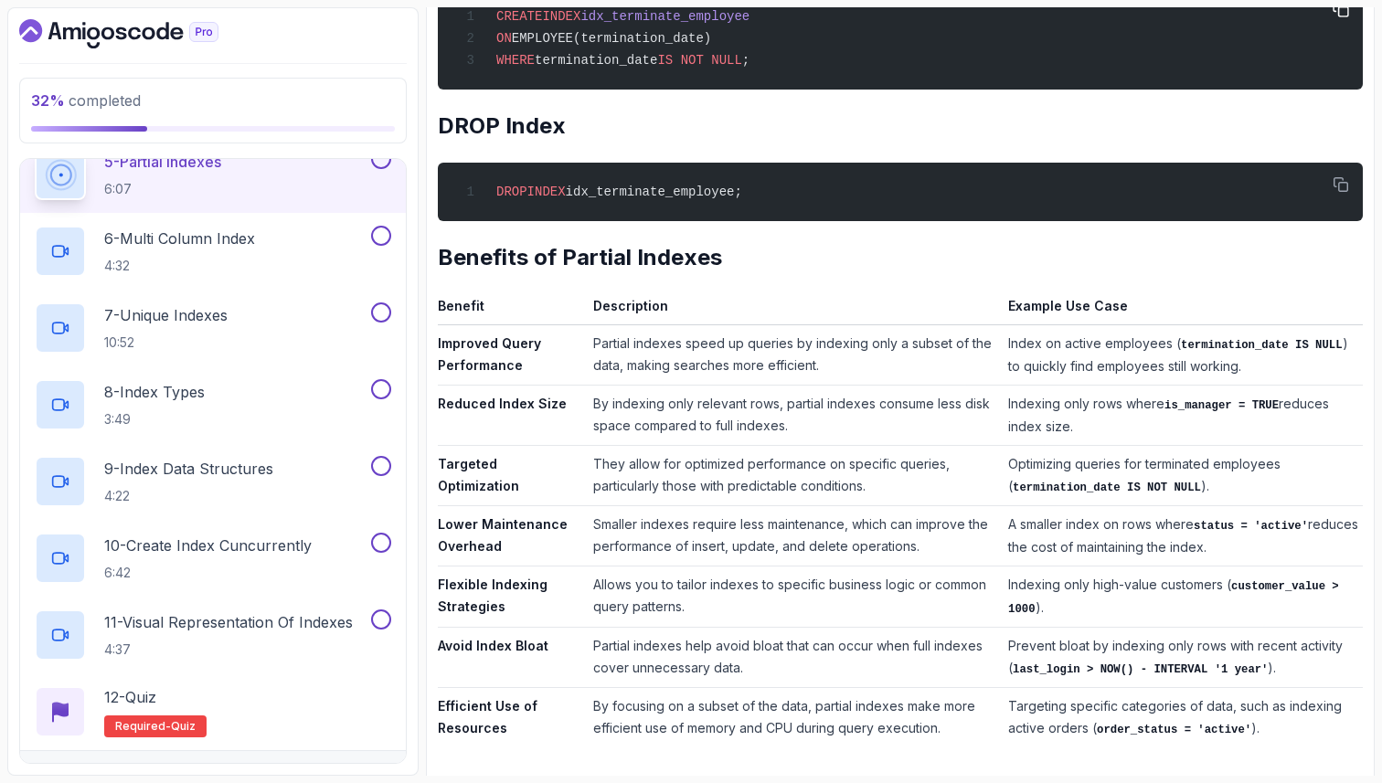
scroll to position [1002, 0]
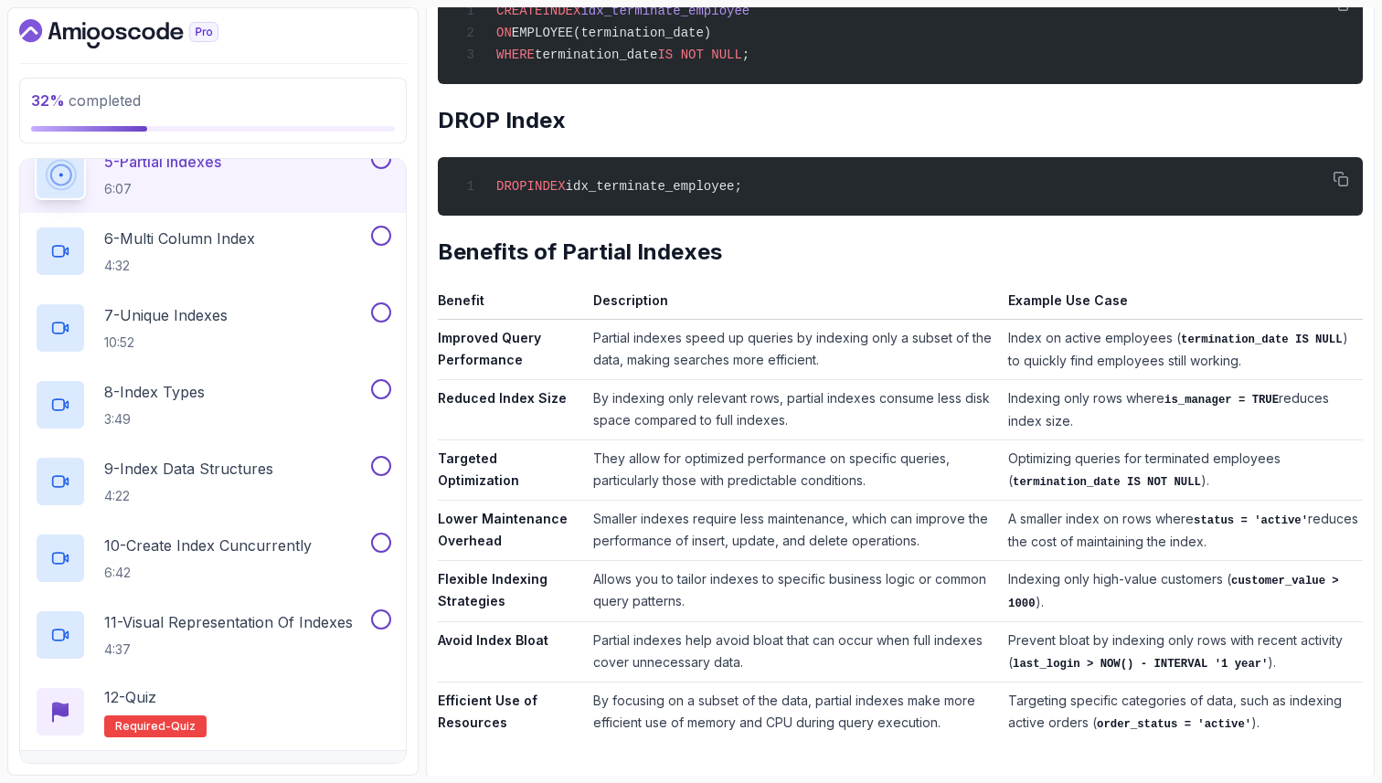
click at [493, 584] on strong "Flexible Indexing Strategies" at bounding box center [493, 589] width 110 height 37
click at [481, 648] on td "Avoid Index Bloat" at bounding box center [512, 652] width 148 height 60
click at [488, 710] on td "Efficient Use of Resources" at bounding box center [512, 712] width 148 height 60
click at [1143, 718] on code "order_status = 'active'" at bounding box center [1174, 724] width 154 height 13
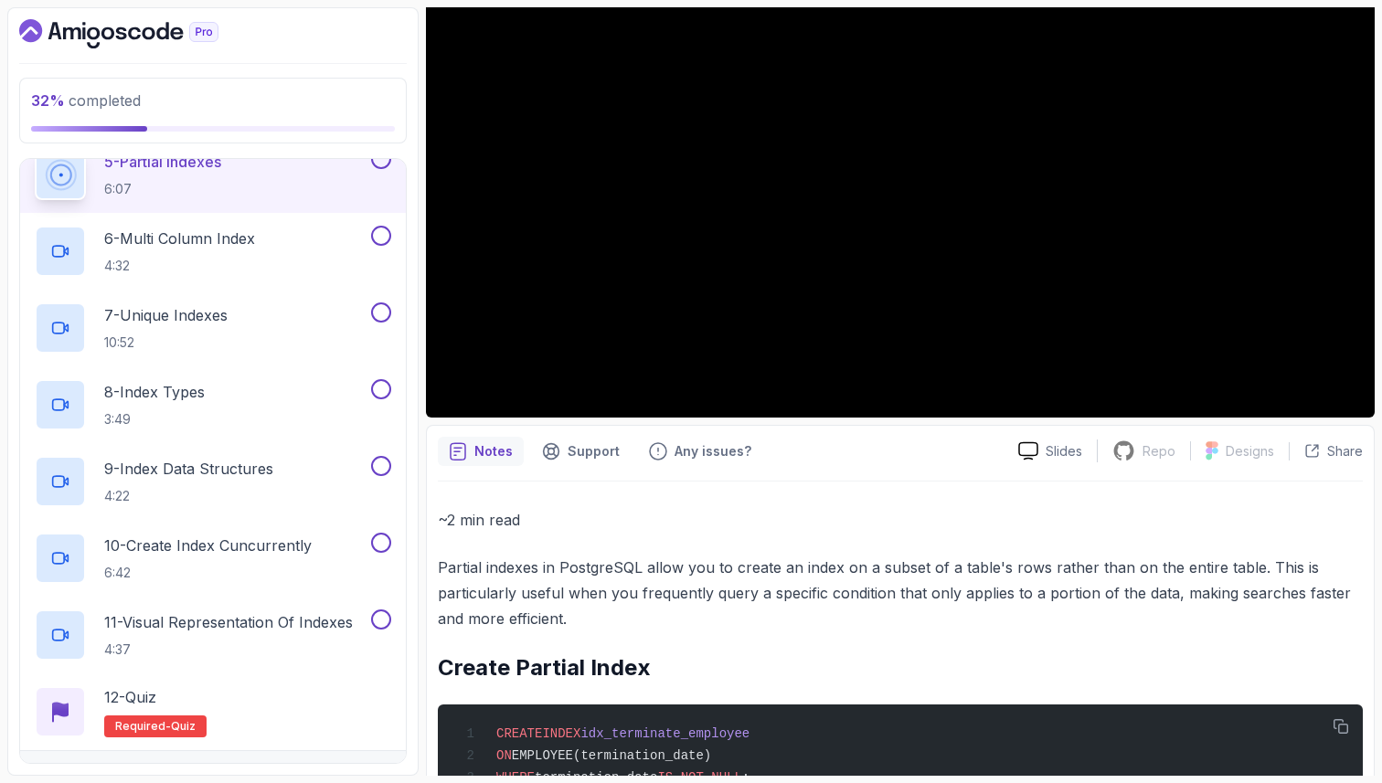
scroll to position [234, 0]
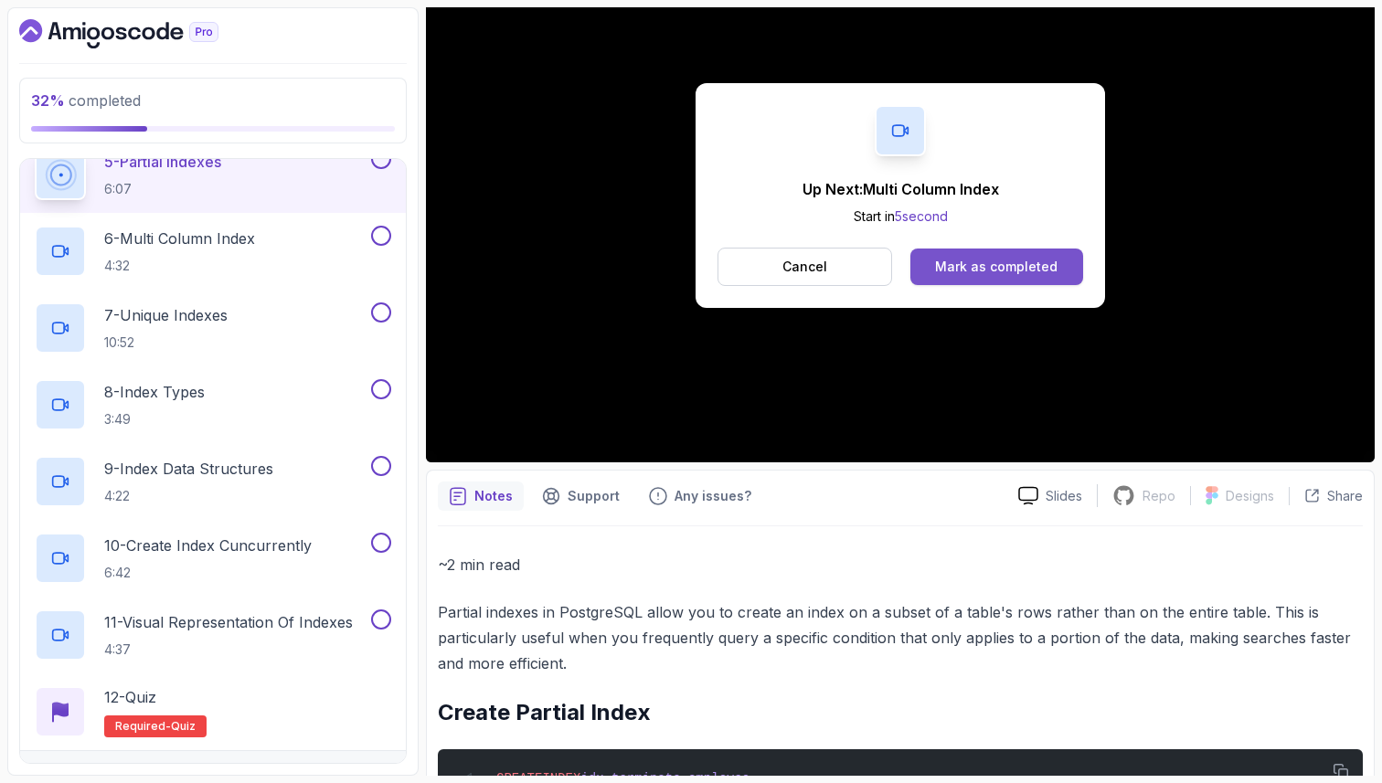
click at [1026, 275] on button "Mark as completed" at bounding box center [996, 267] width 173 height 37
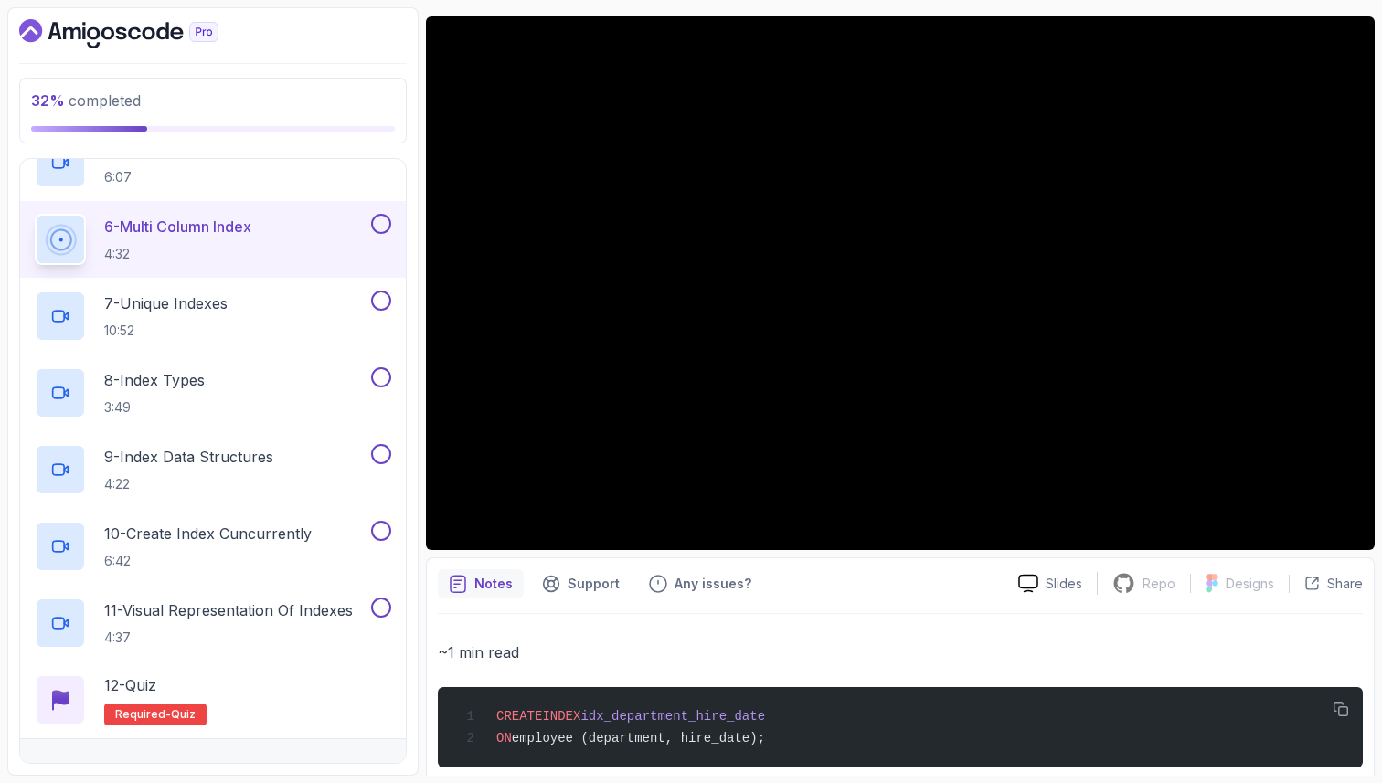
scroll to position [110, 0]
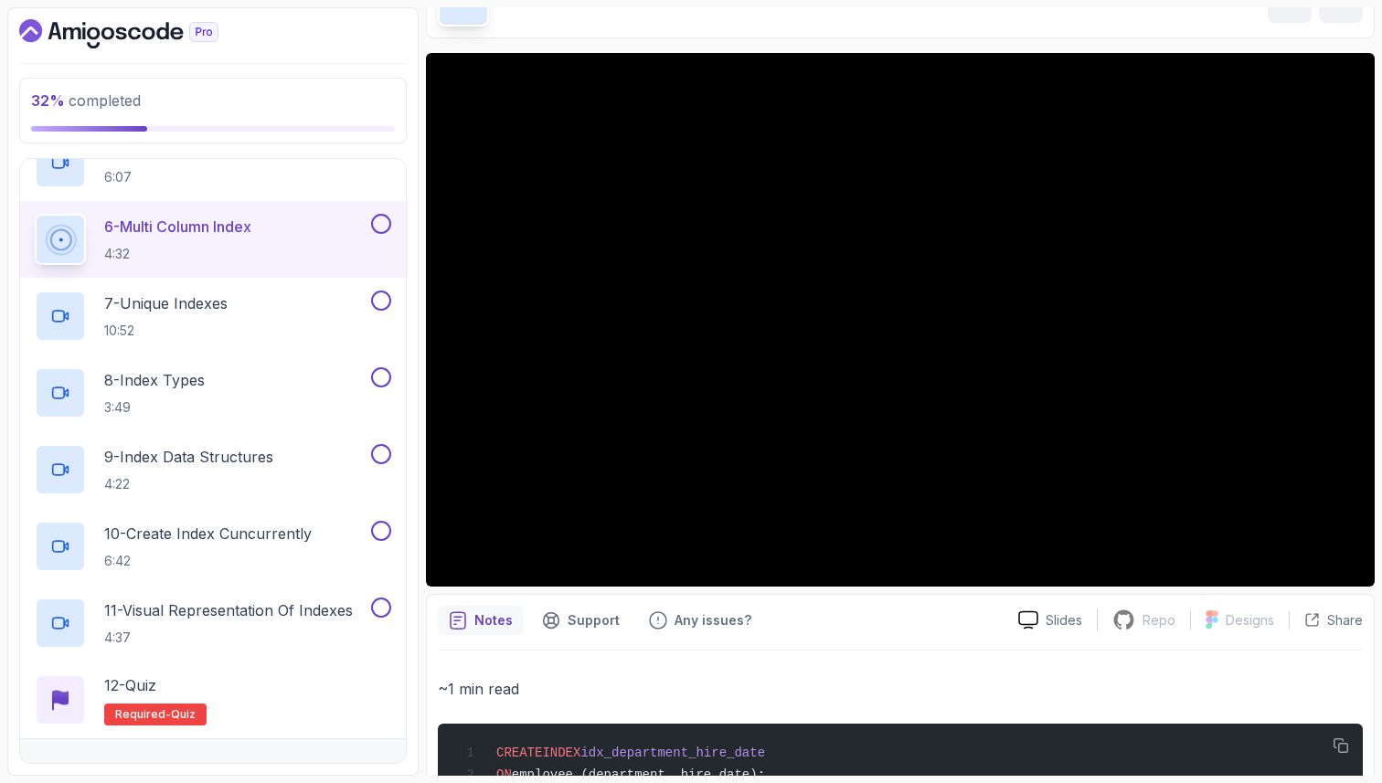
click at [631, 697] on p "~1 min read" at bounding box center [900, 689] width 925 height 26
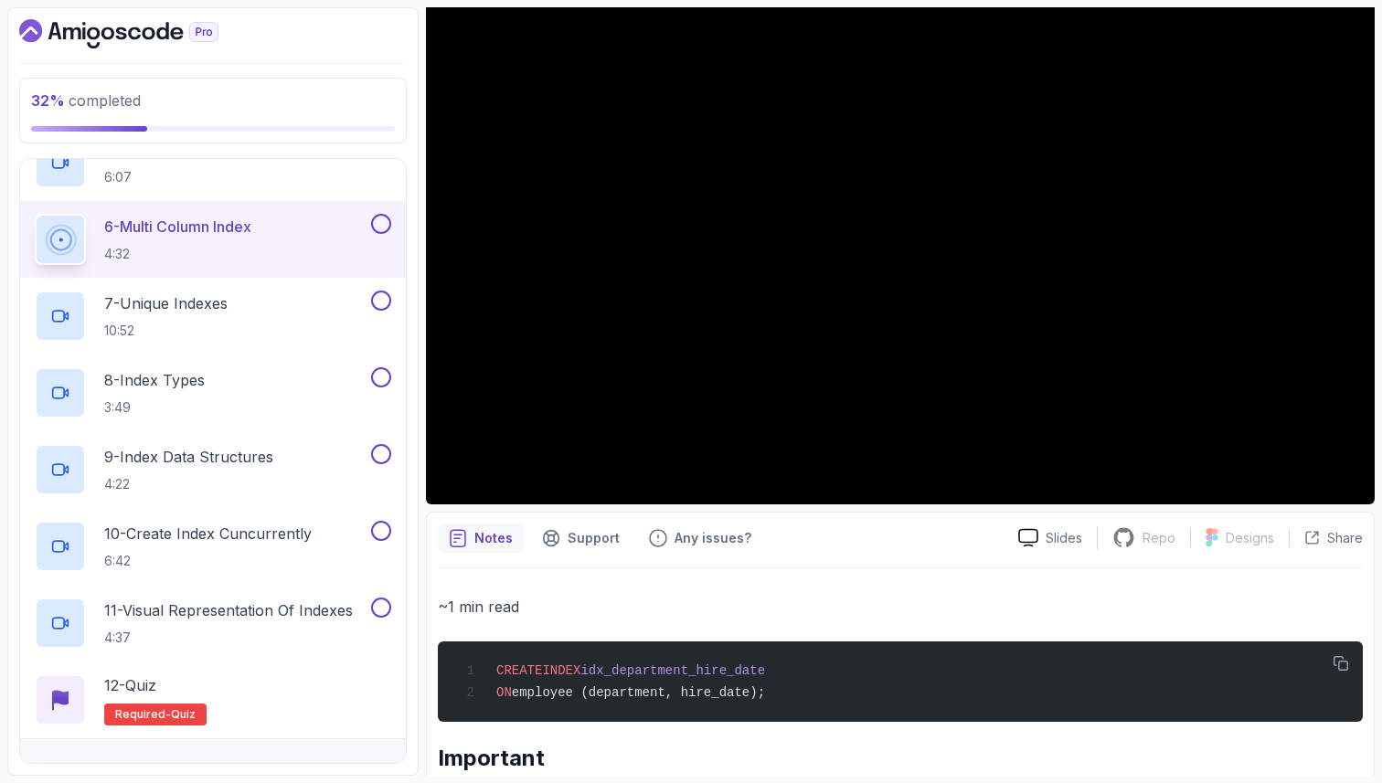
scroll to position [155, 0]
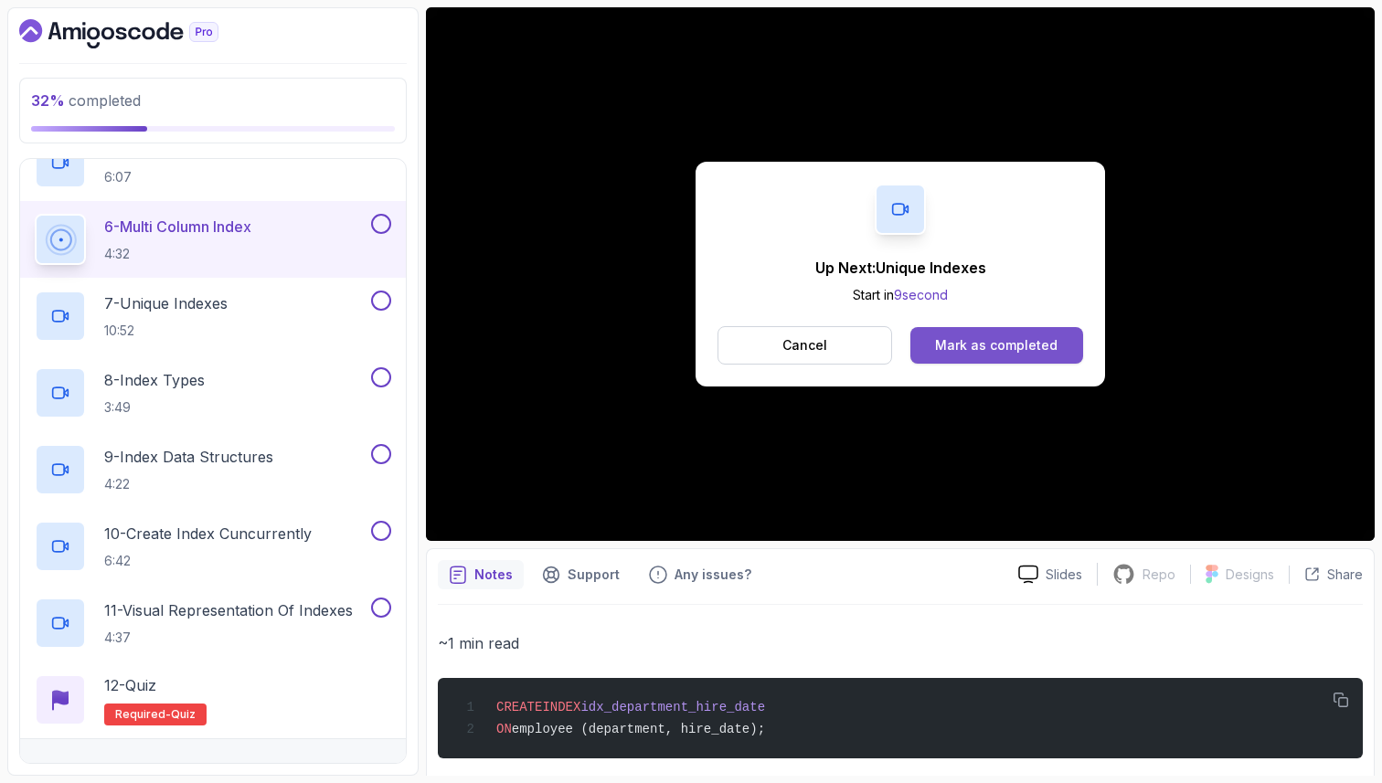
click at [1022, 345] on div "Mark as completed" at bounding box center [996, 345] width 122 height 18
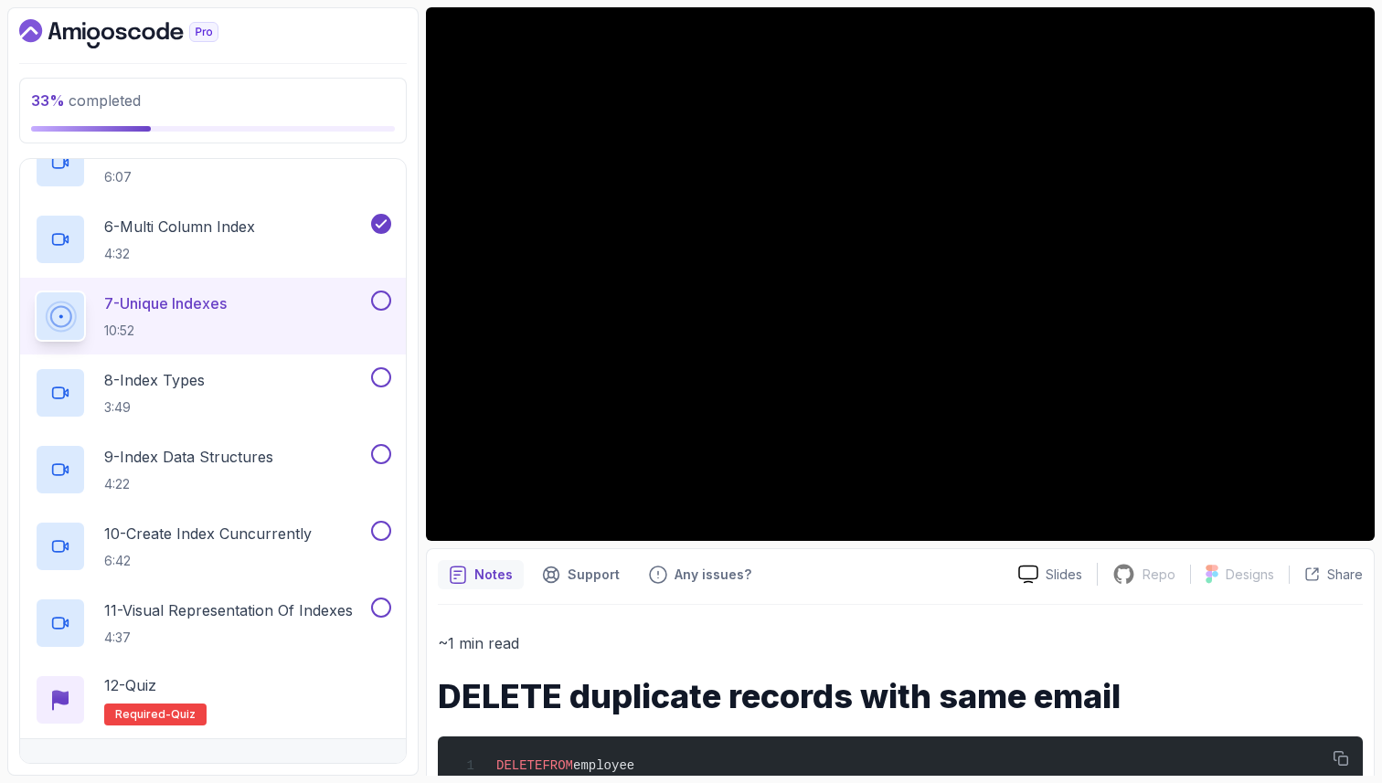
click at [143, 313] on p "7 - Unique Indexes" at bounding box center [165, 303] width 122 height 22
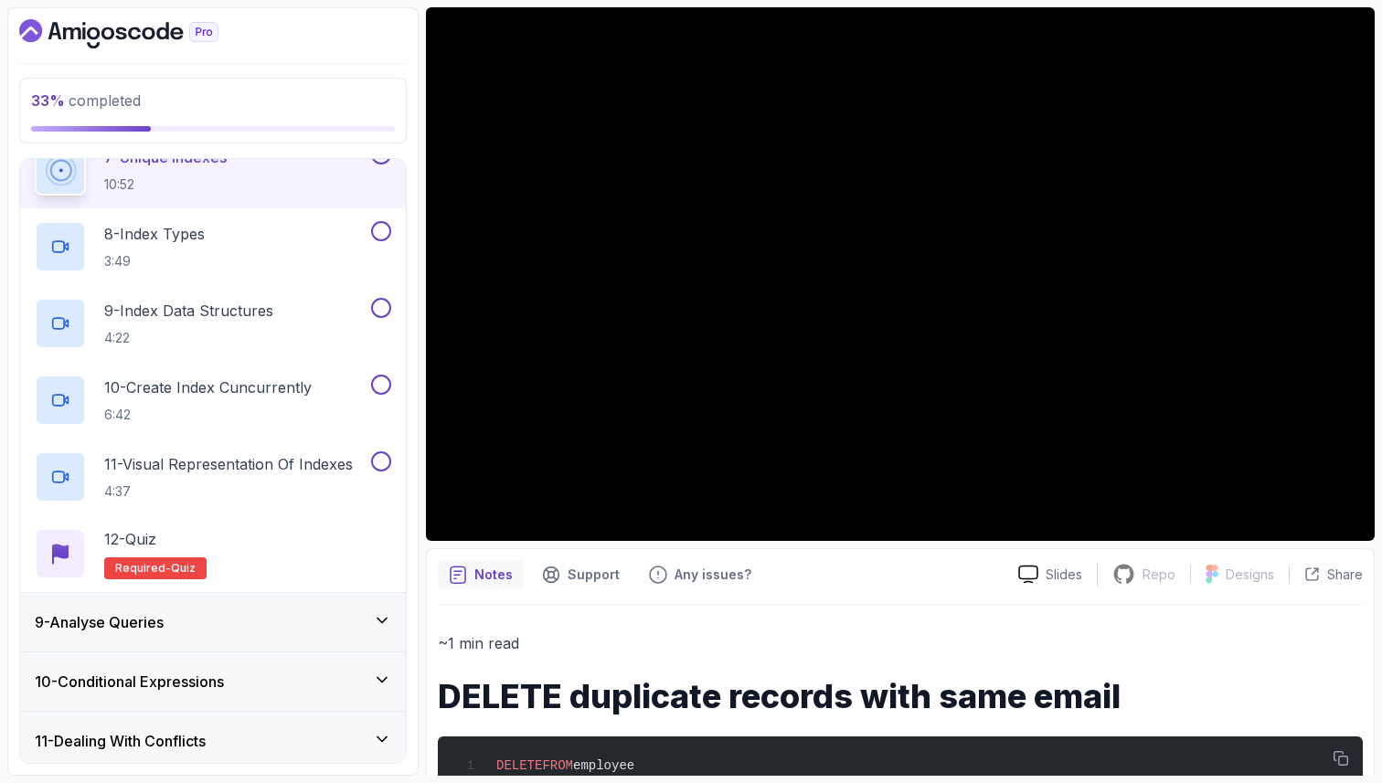
scroll to position [926, 0]
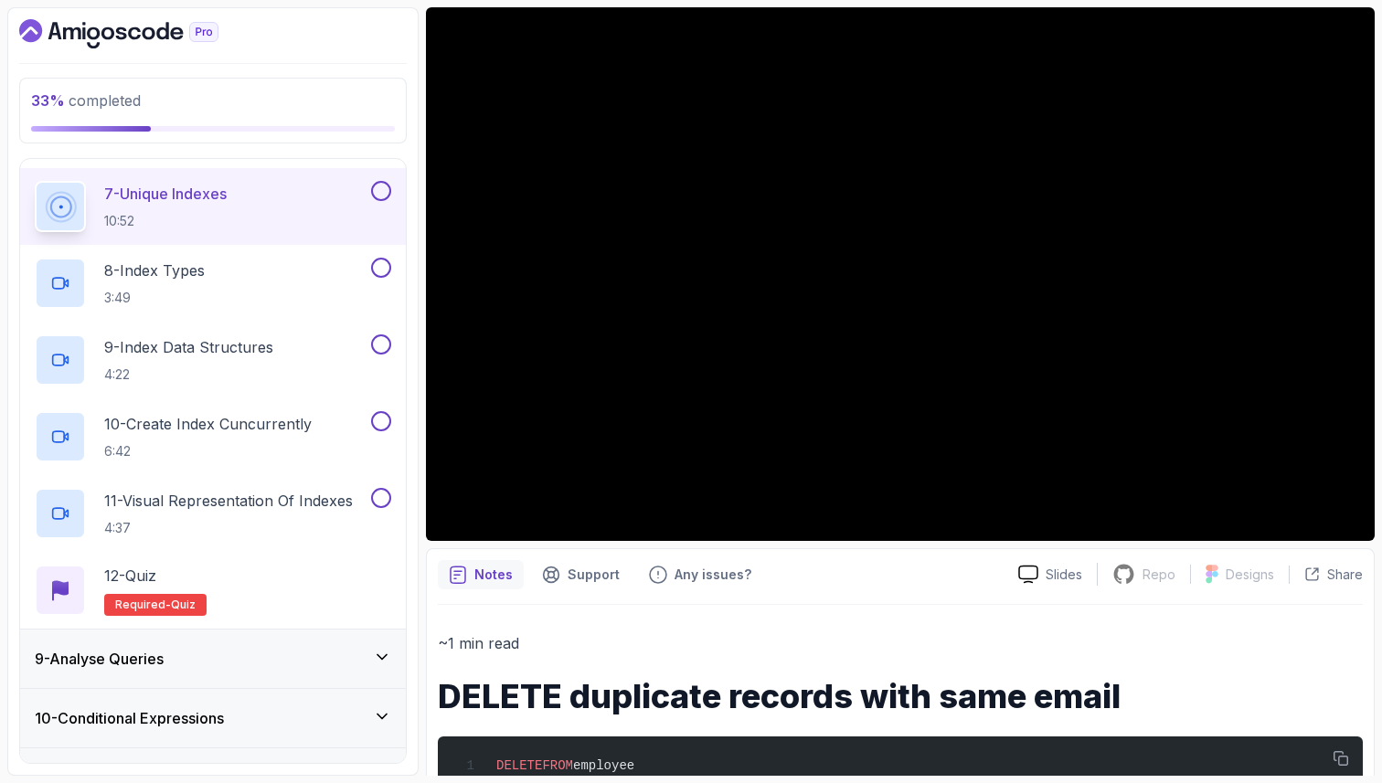
click at [599, 643] on p "~1 min read" at bounding box center [900, 644] width 925 height 26
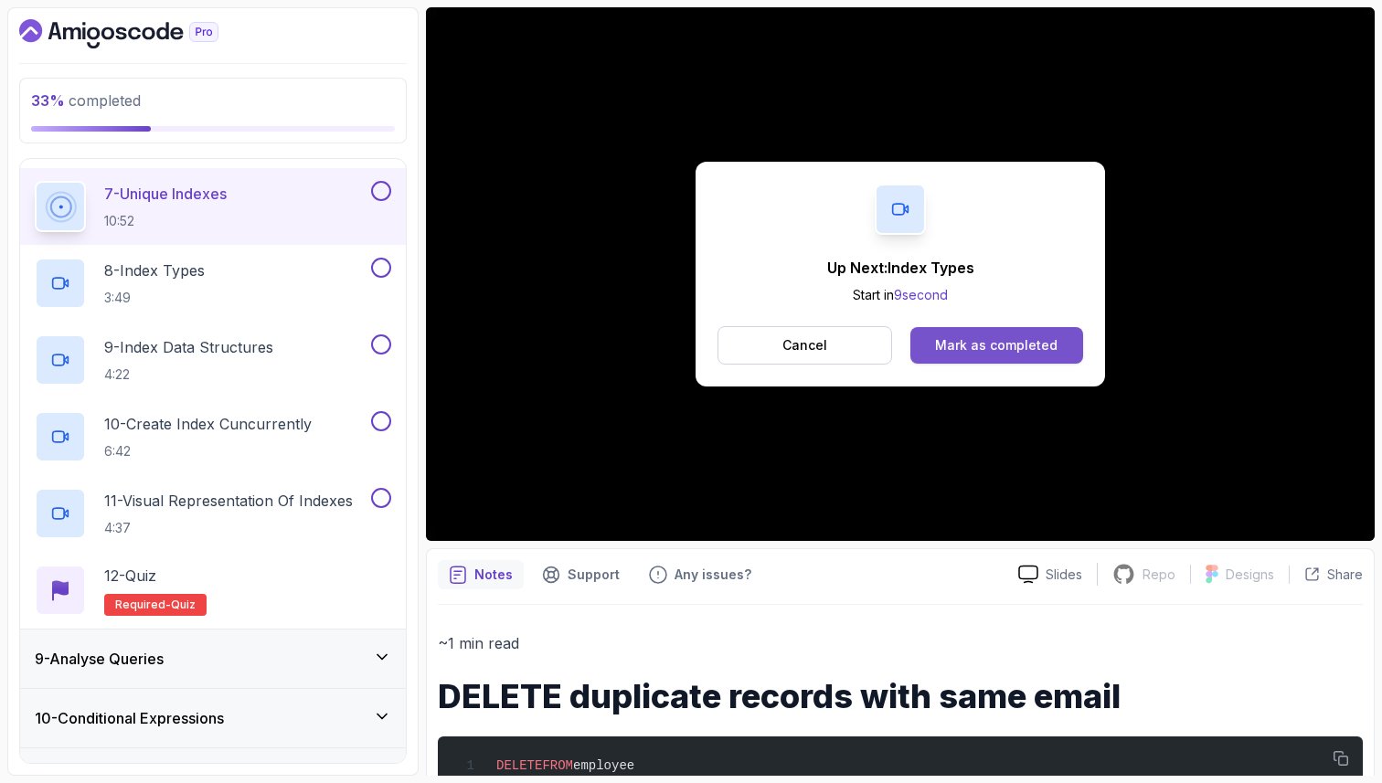
click at [1027, 342] on div "Mark as completed" at bounding box center [996, 345] width 122 height 18
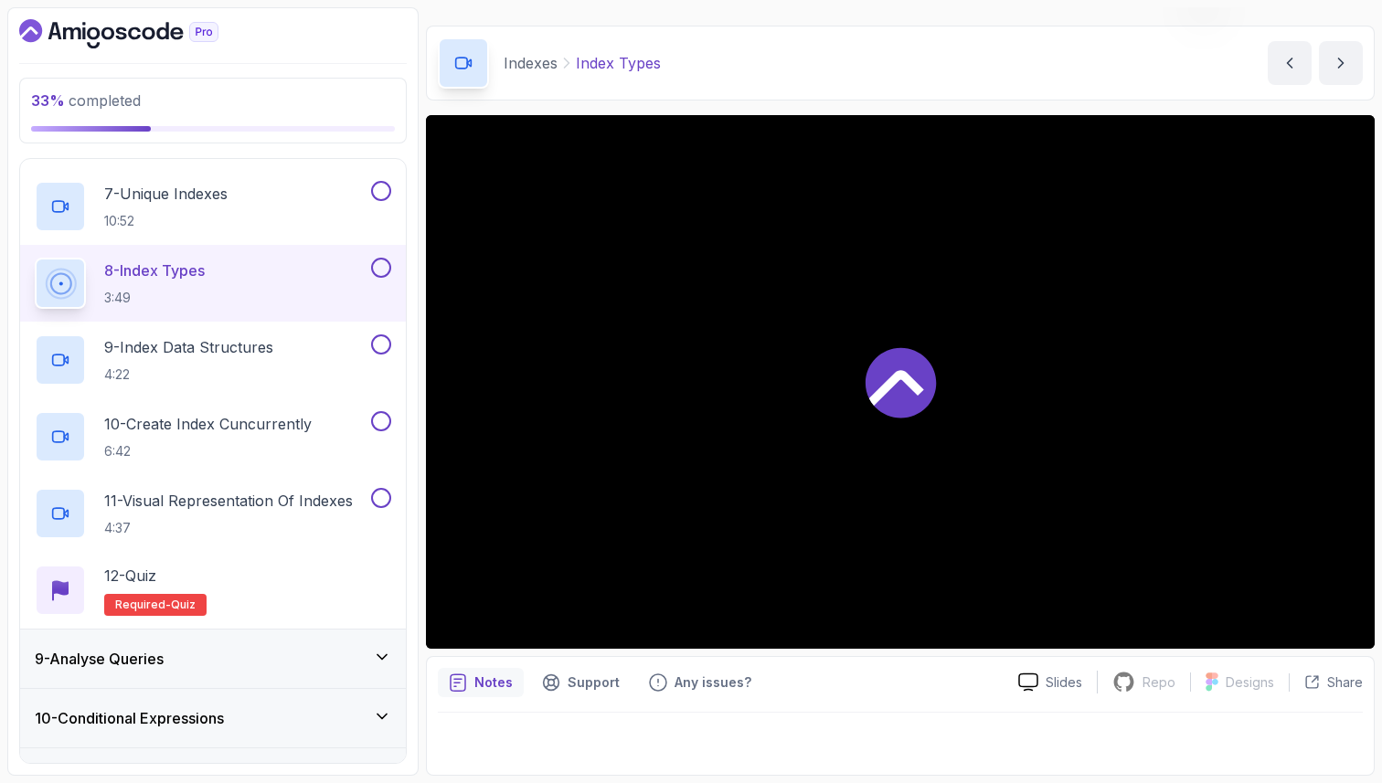
scroll to position [48, 0]
click at [563, 739] on div at bounding box center [900, 738] width 925 height 51
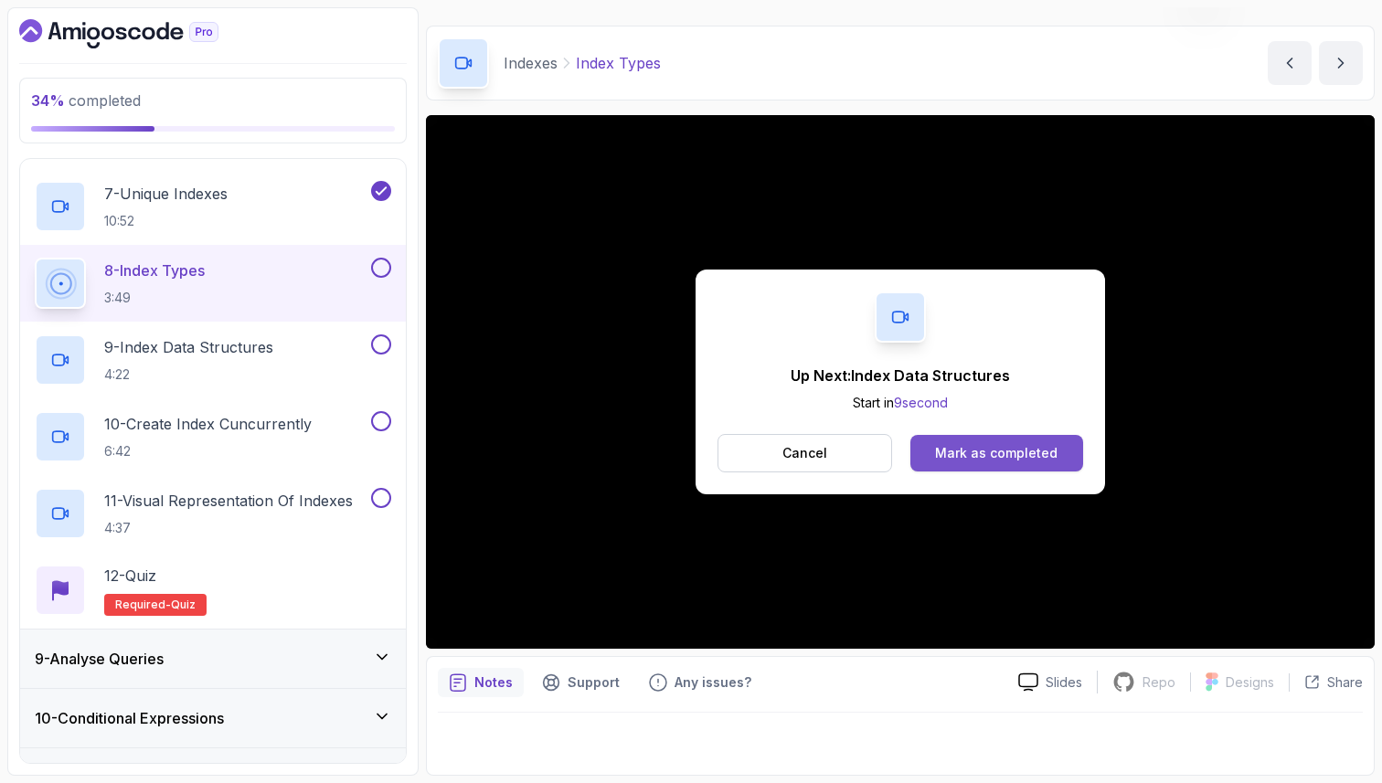
click at [946, 461] on div "Mark as completed" at bounding box center [996, 453] width 122 height 18
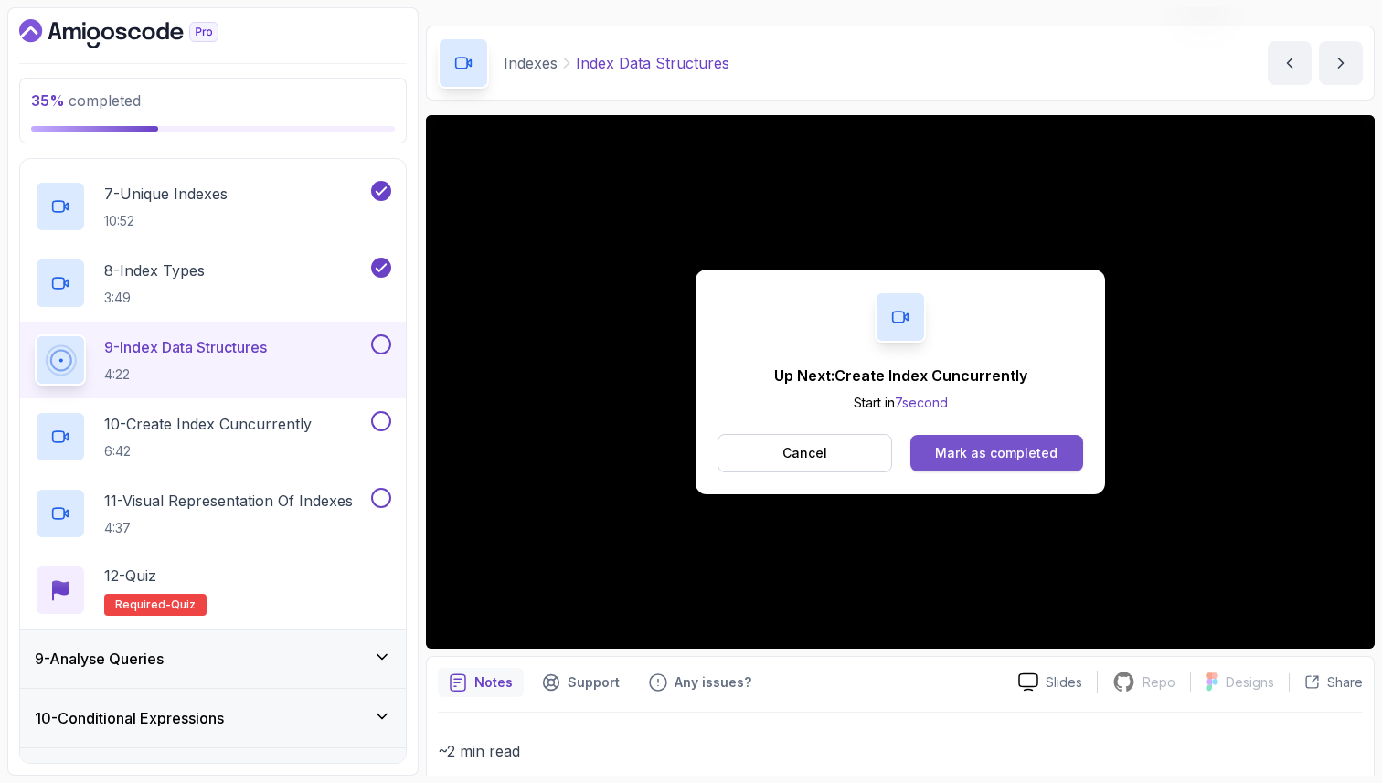
click at [1040, 459] on div "Mark as completed" at bounding box center [996, 453] width 122 height 18
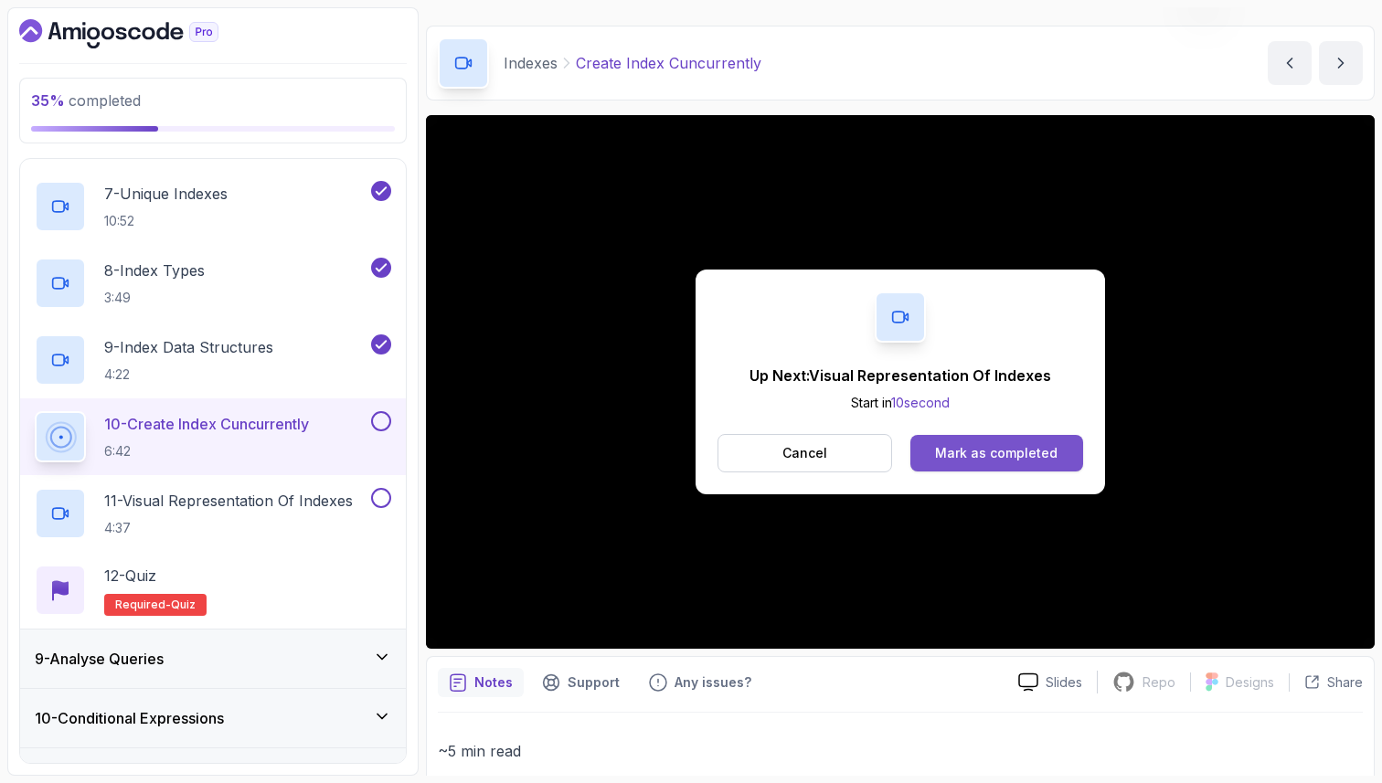
click at [945, 456] on div "Mark as completed" at bounding box center [996, 453] width 122 height 18
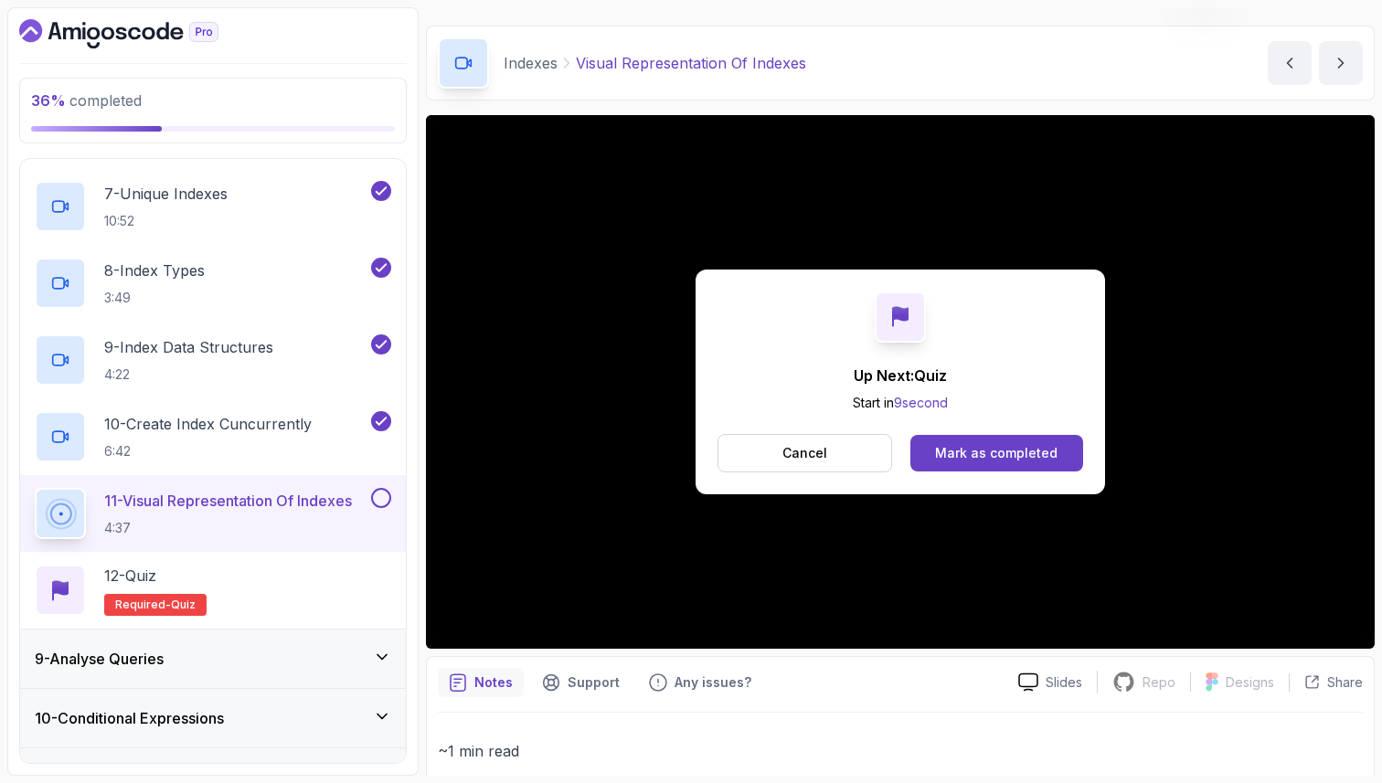
click at [962, 442] on button "Mark as completed" at bounding box center [996, 453] width 173 height 37
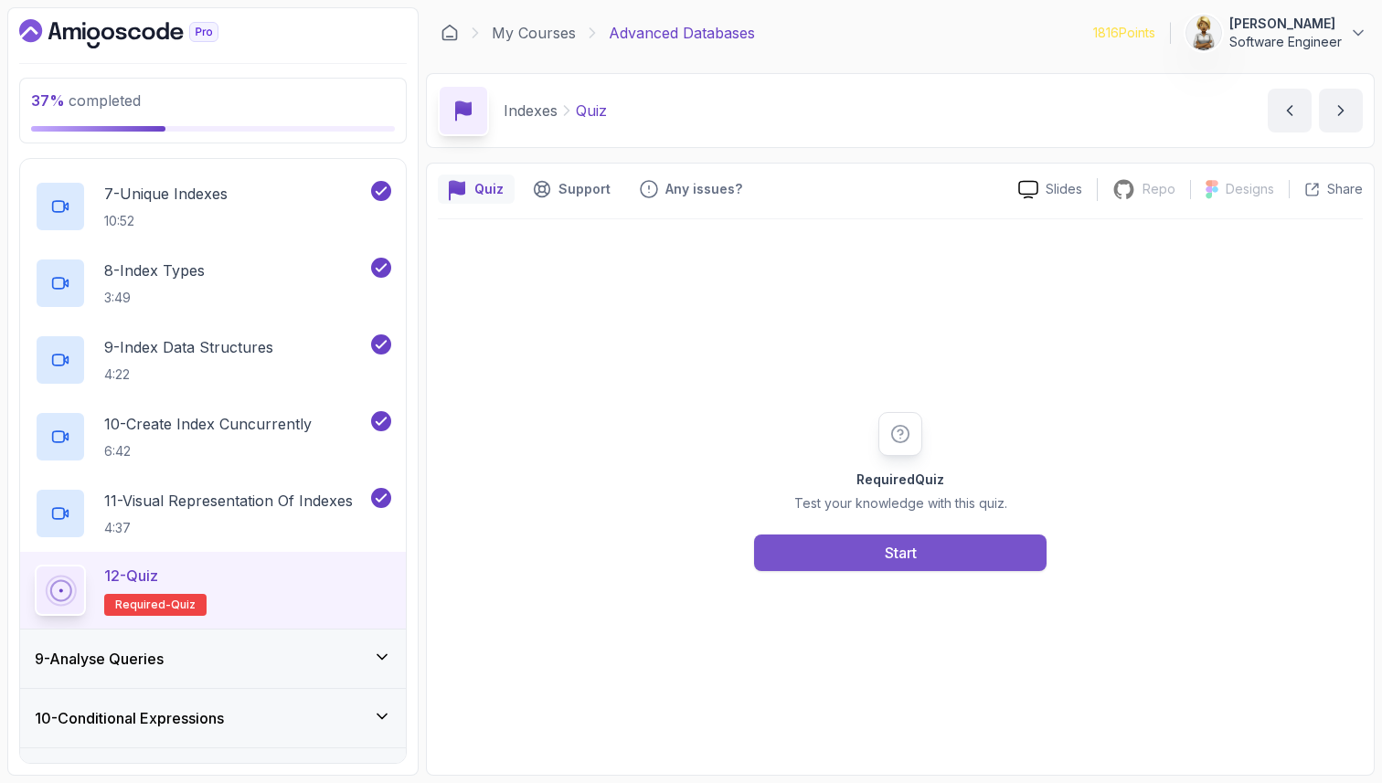
click at [885, 547] on div "Start" at bounding box center [901, 553] width 32 height 22
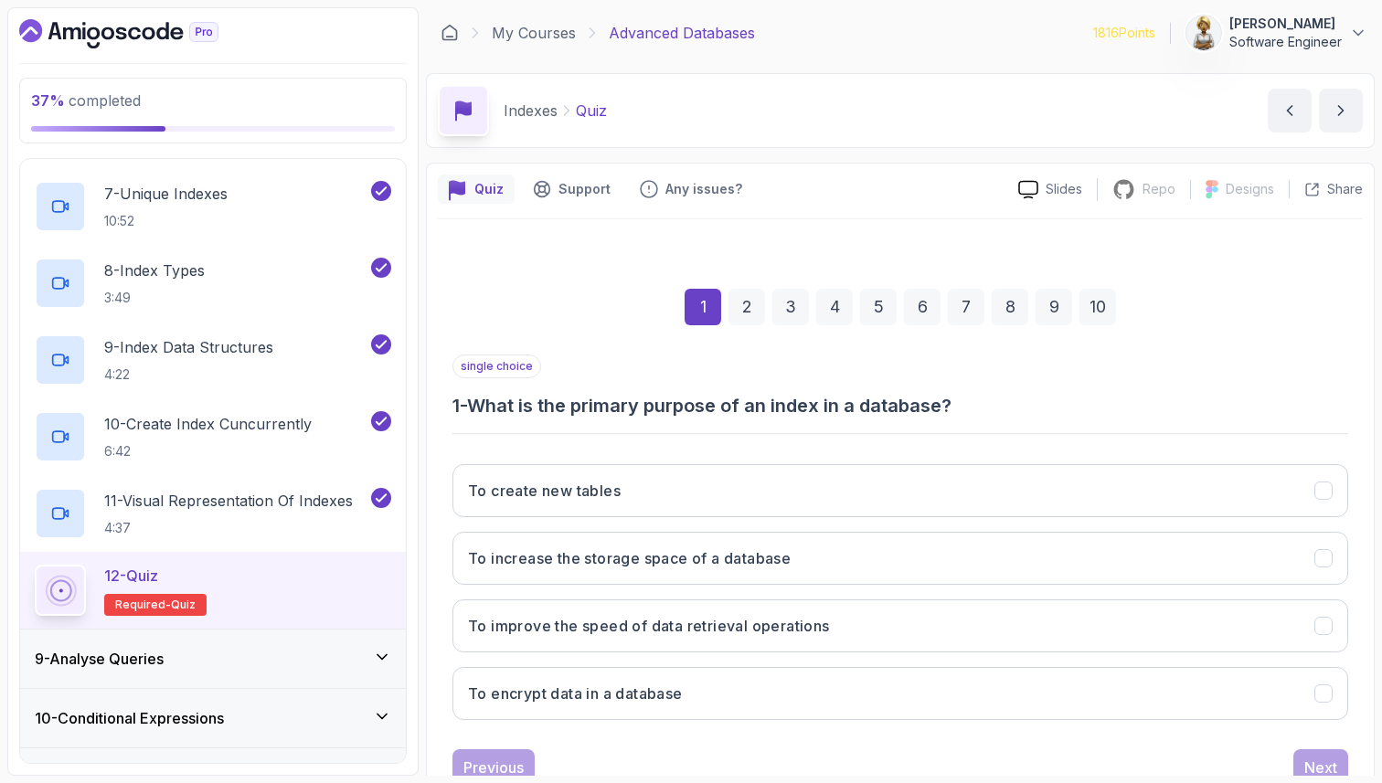
click at [596, 328] on div "1 2 3 4 5 6 7 8 9 10" at bounding box center [900, 307] width 896 height 95
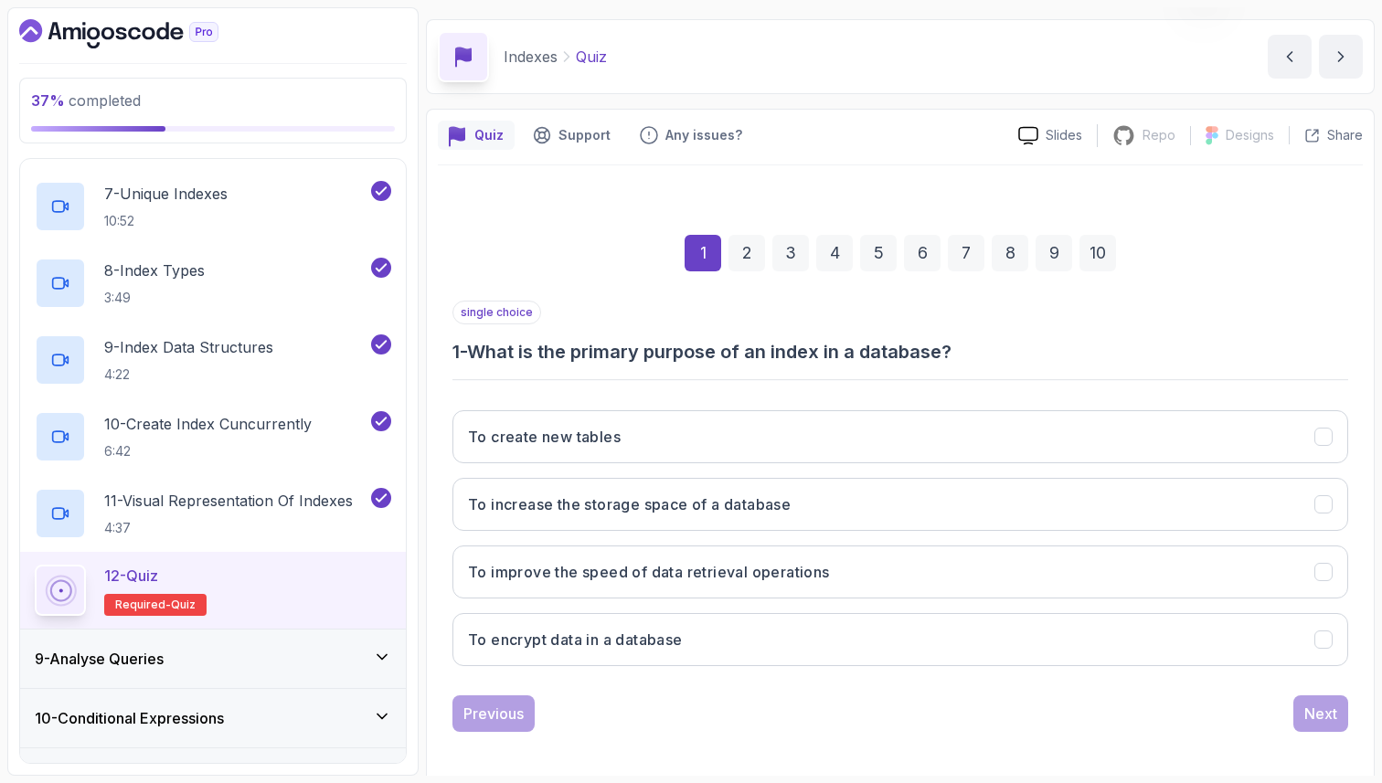
scroll to position [62, 0]
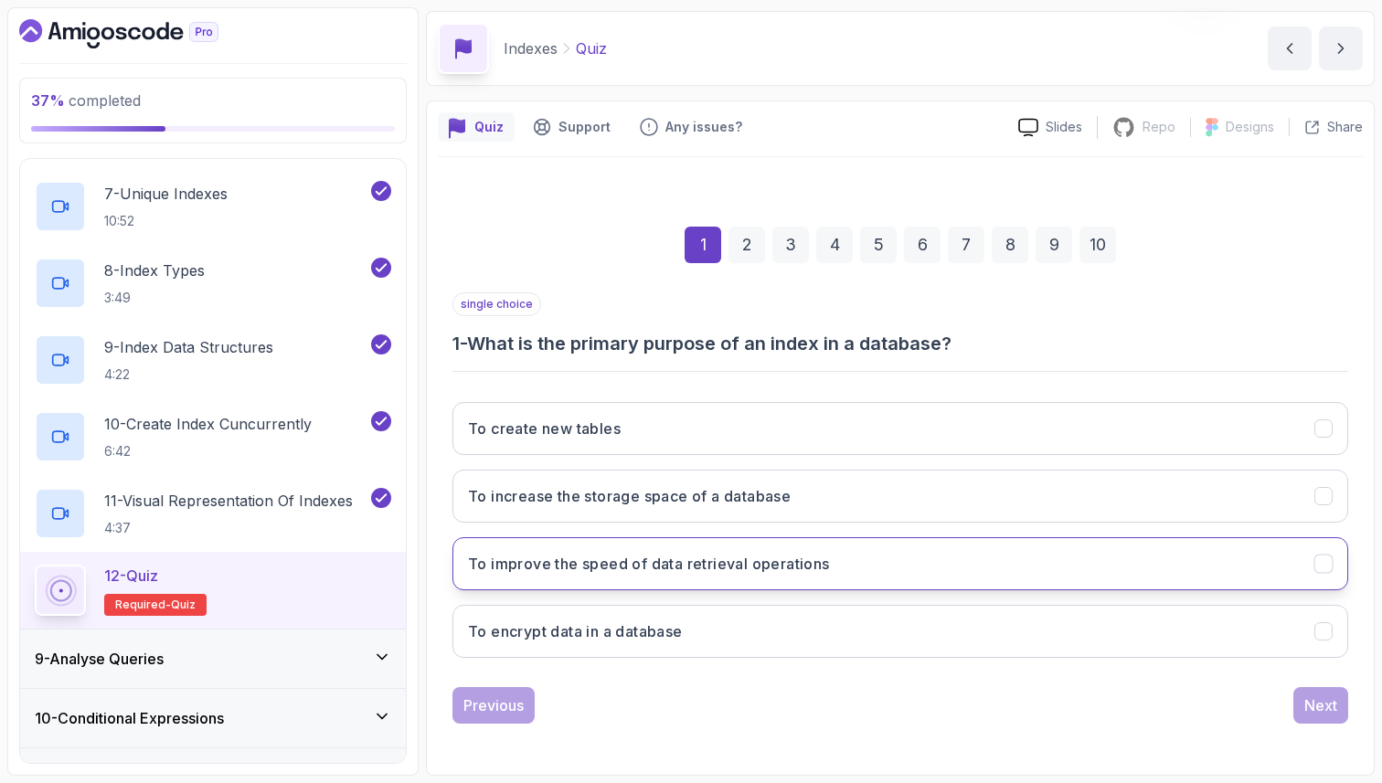
click at [653, 553] on h3 "To improve the speed of data retrieval operations" at bounding box center [649, 564] width 362 height 22
click at [1329, 704] on div "Next" at bounding box center [1320, 706] width 33 height 22
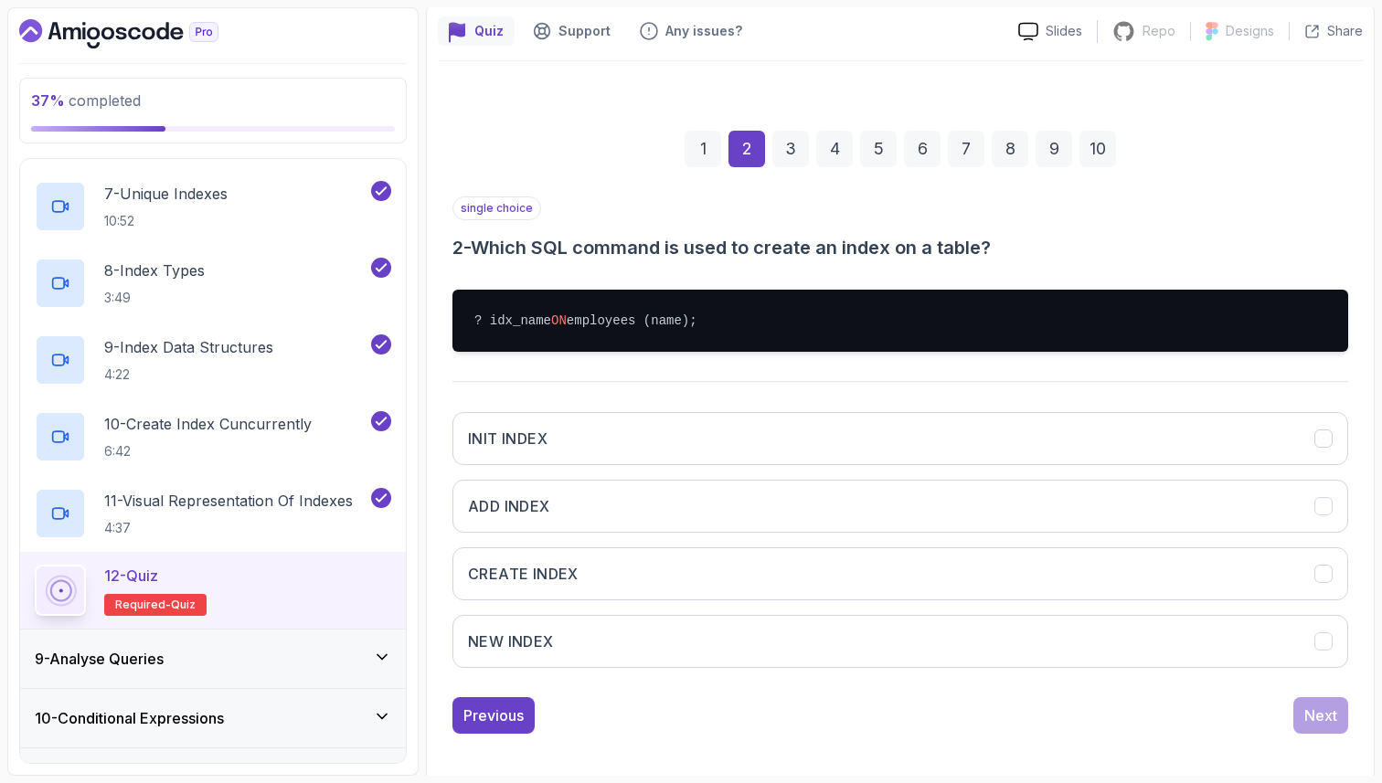
scroll to position [168, 0]
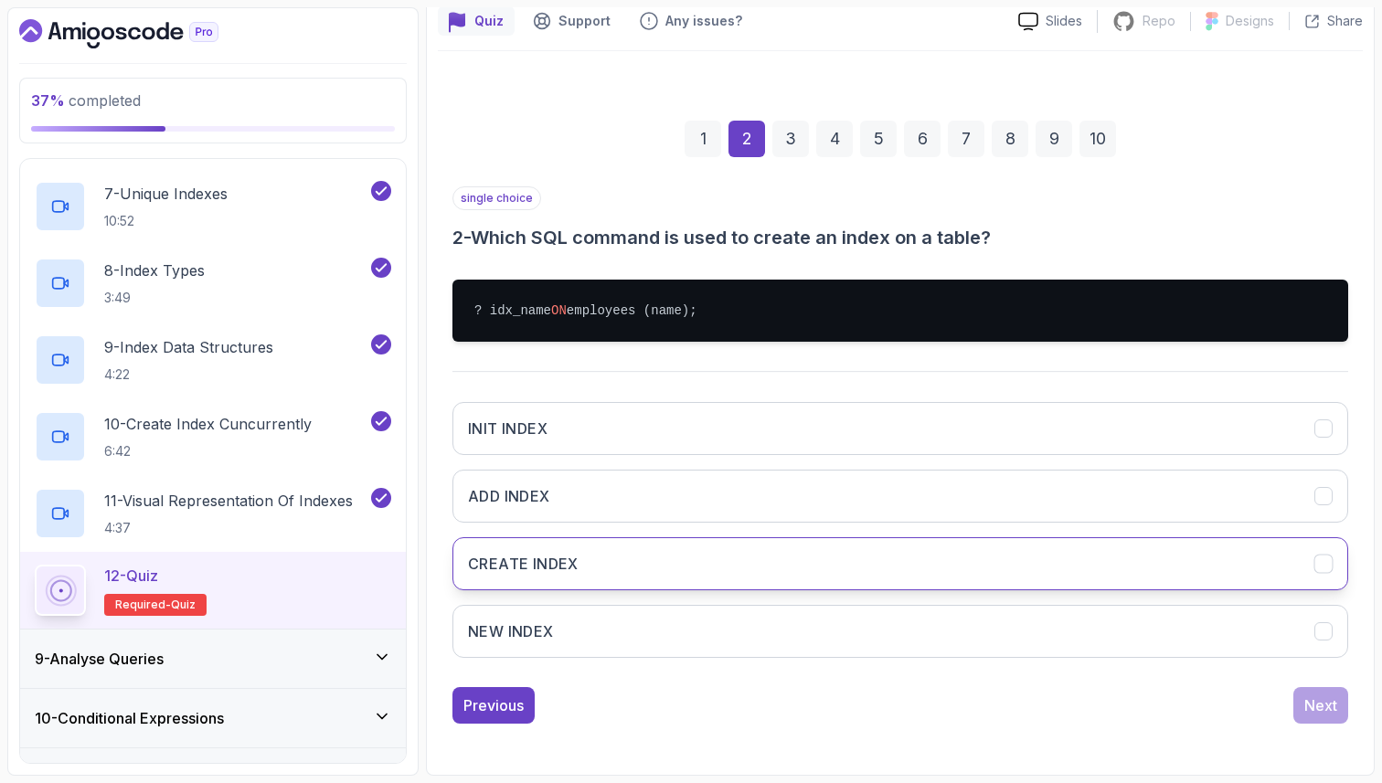
click at [736, 564] on button "CREATE INDEX" at bounding box center [900, 563] width 896 height 53
click at [1318, 696] on div "Next" at bounding box center [1320, 706] width 33 height 22
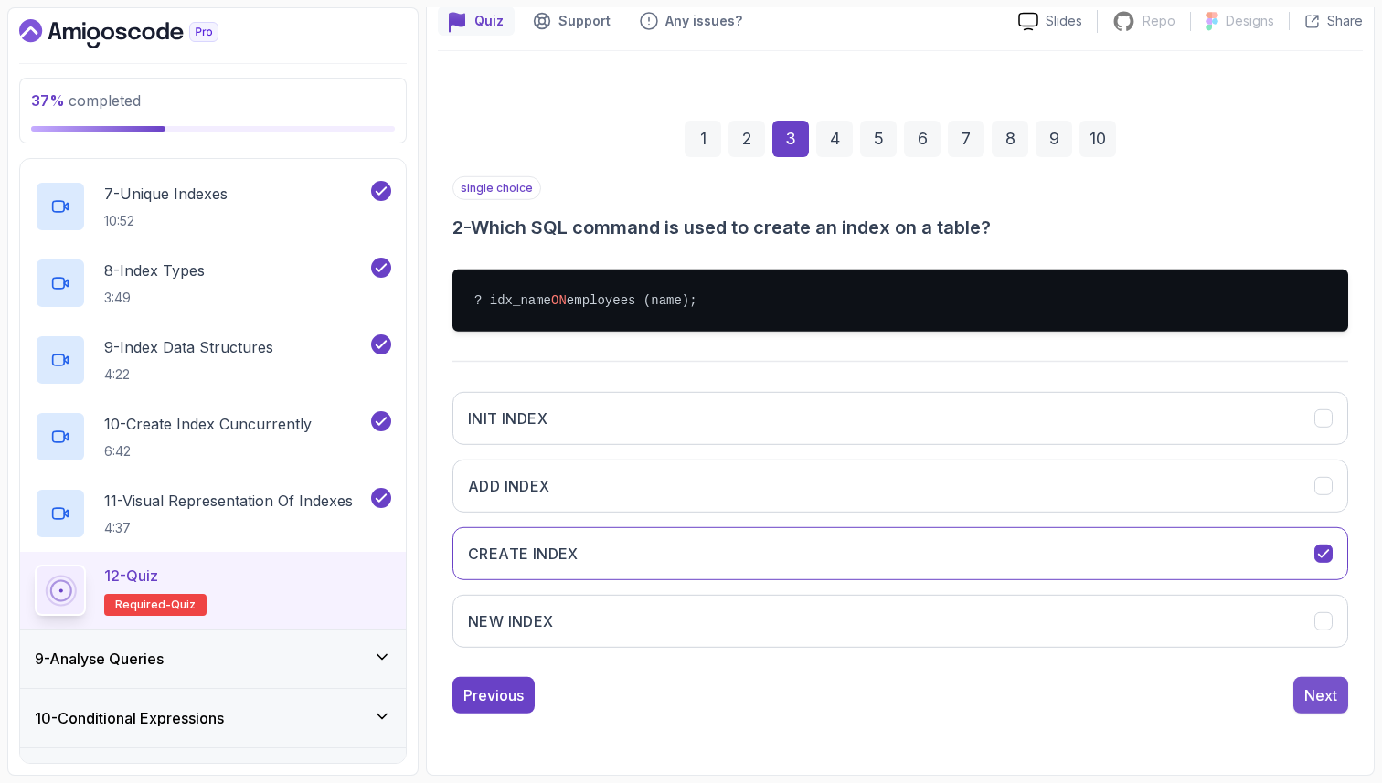
scroll to position [62, 0]
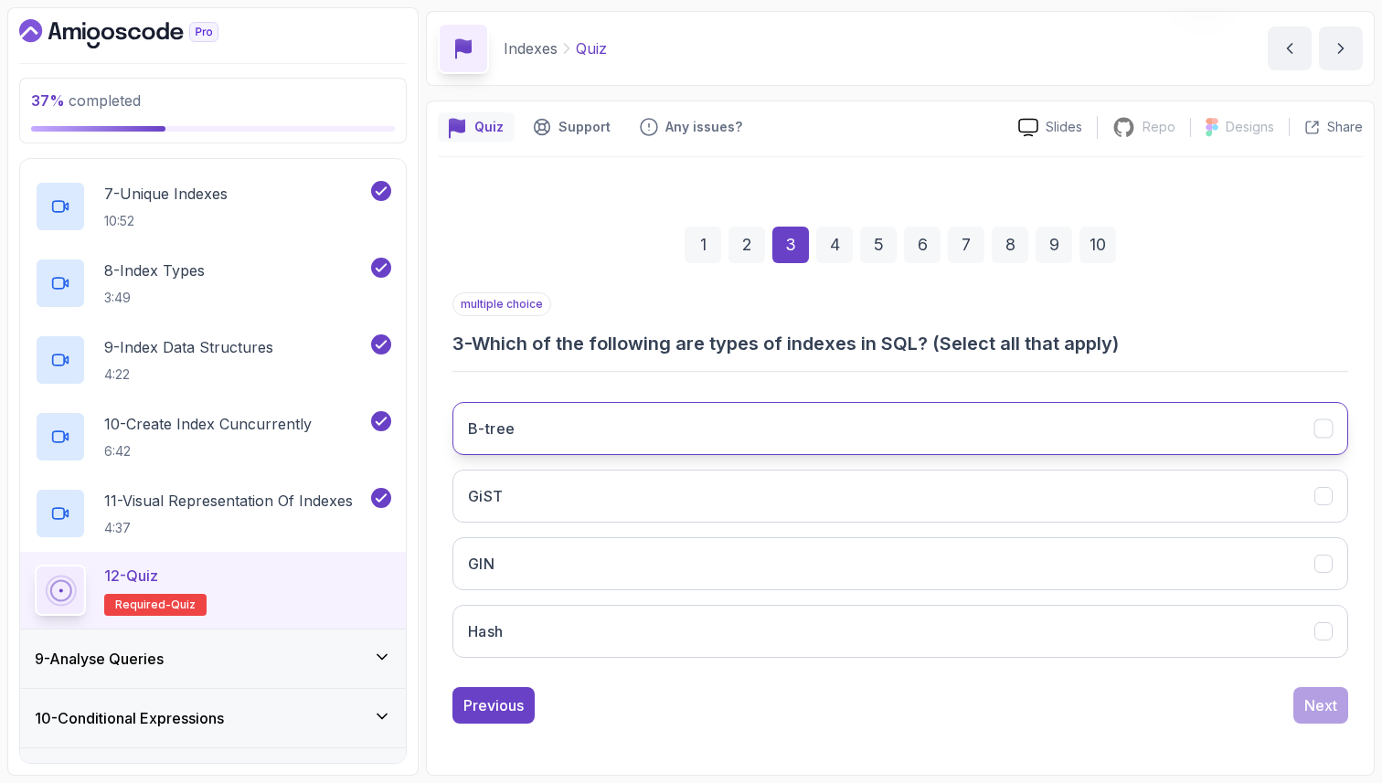
click at [934, 425] on button "B-tree" at bounding box center [900, 428] width 896 height 53
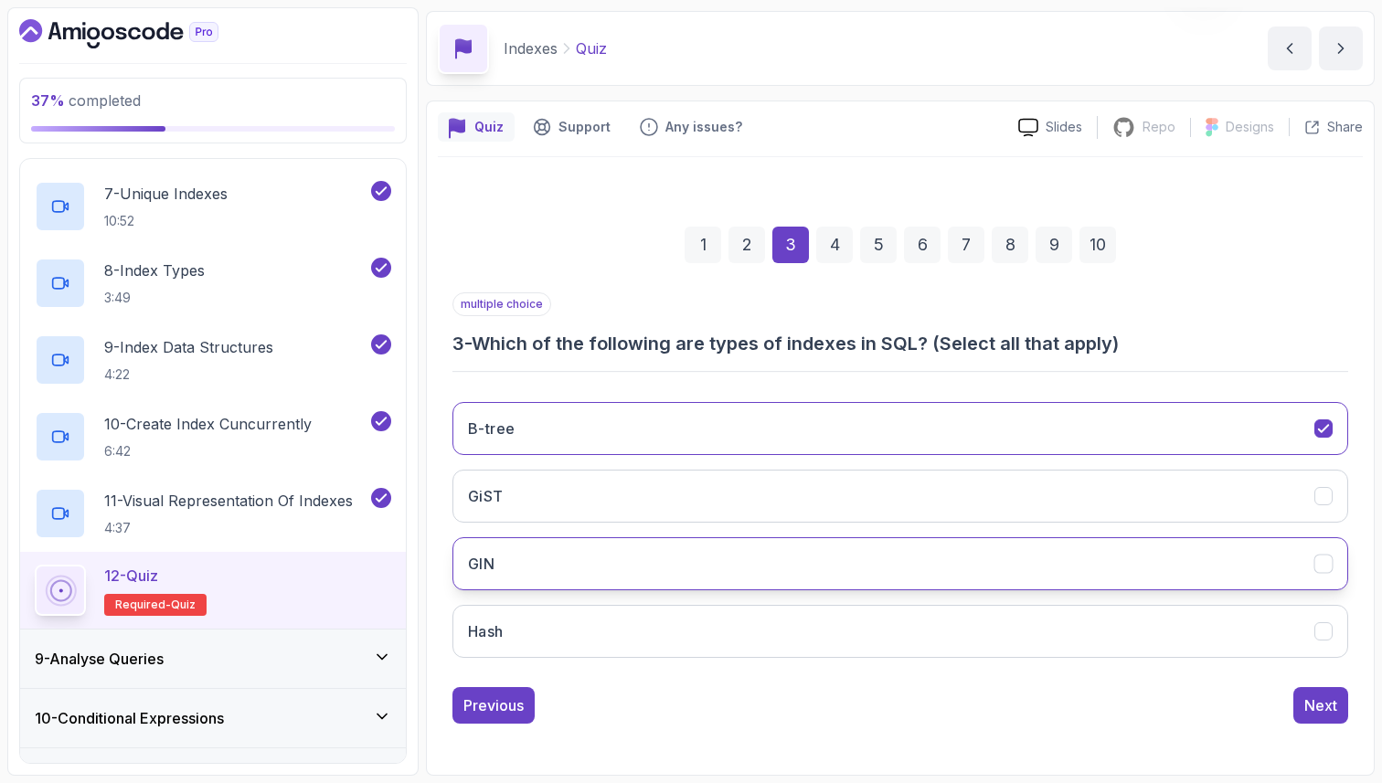
click at [860, 552] on button "GIN" at bounding box center [900, 563] width 896 height 53
click at [833, 632] on button "Hash" at bounding box center [900, 631] width 896 height 53
click at [1318, 704] on div "Next" at bounding box center [1320, 706] width 33 height 22
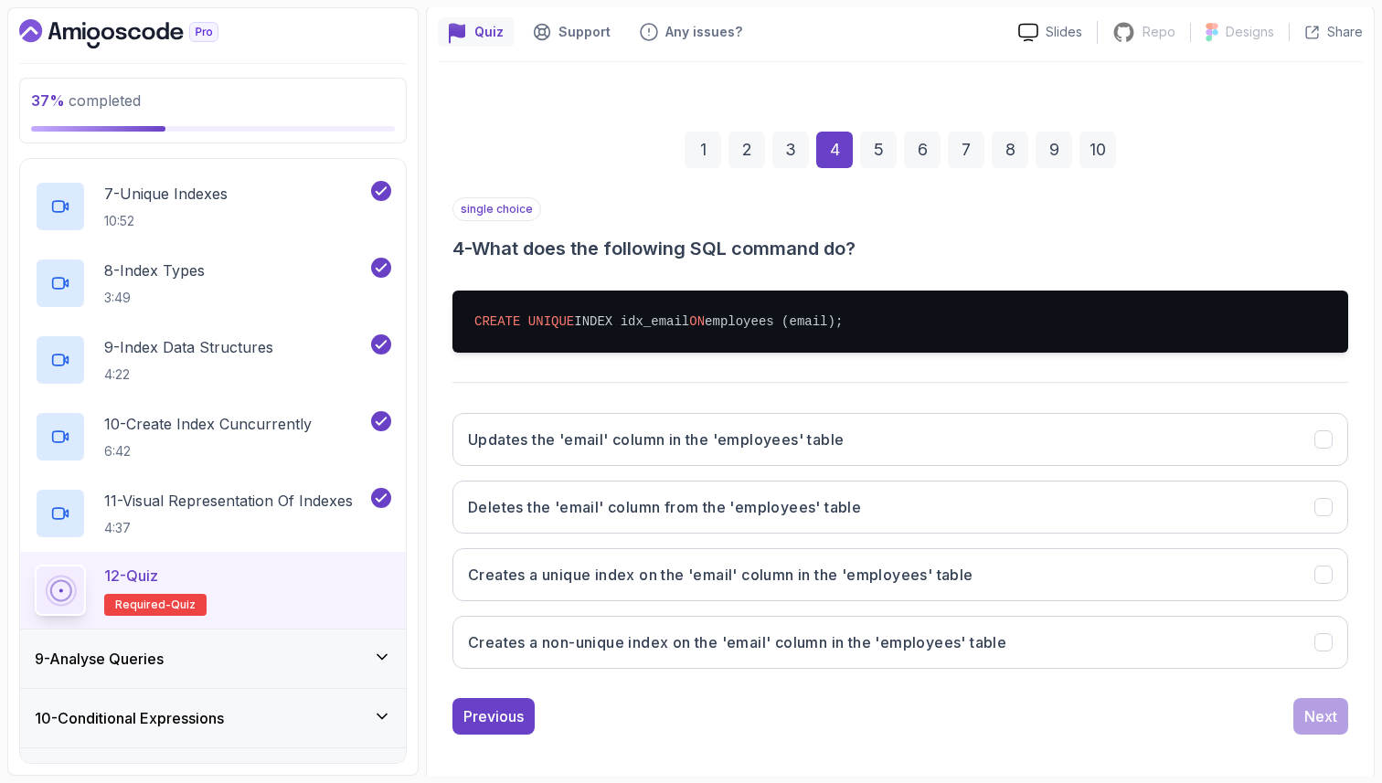
scroll to position [168, 0]
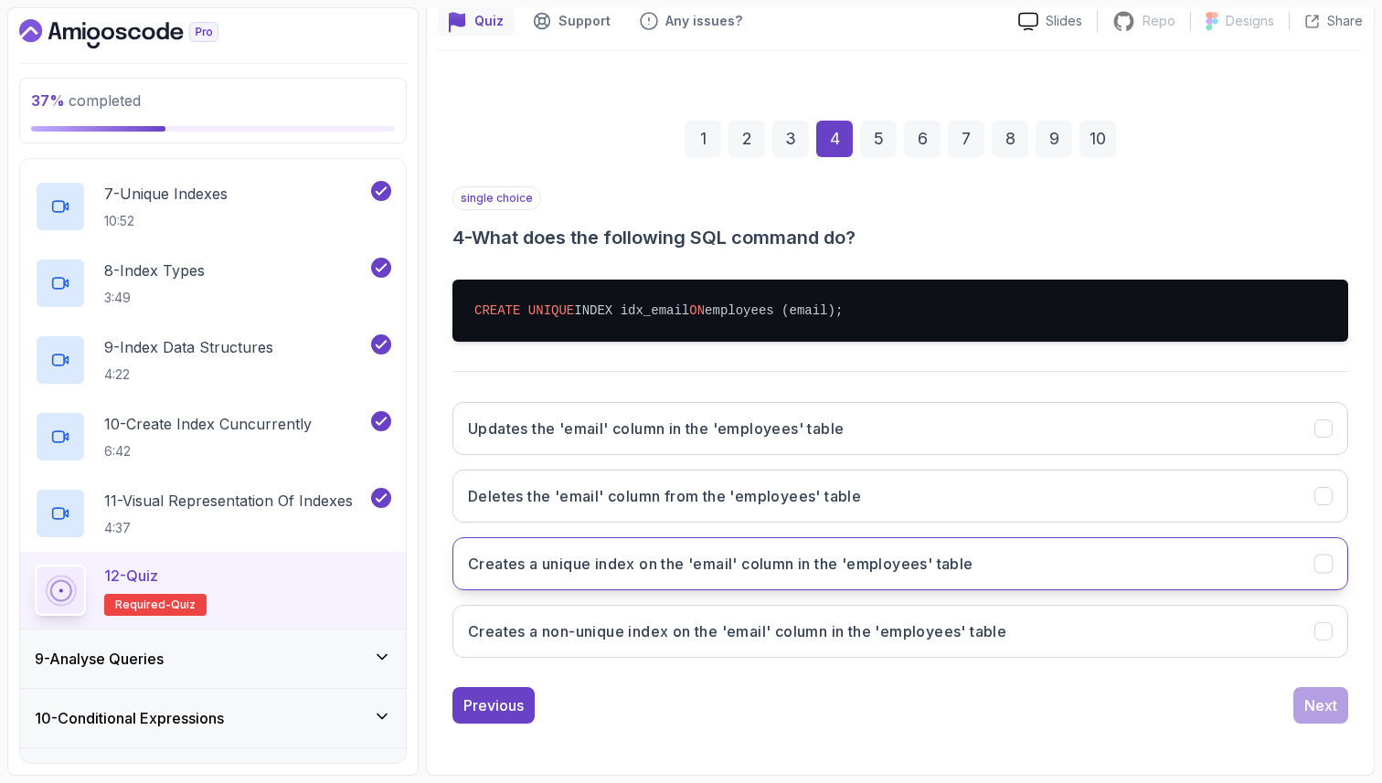
click at [560, 571] on h3 "Creates a unique index on the 'email' column in the 'employees' table" at bounding box center [720, 564] width 505 height 22
click at [1318, 707] on div "Next" at bounding box center [1320, 706] width 33 height 22
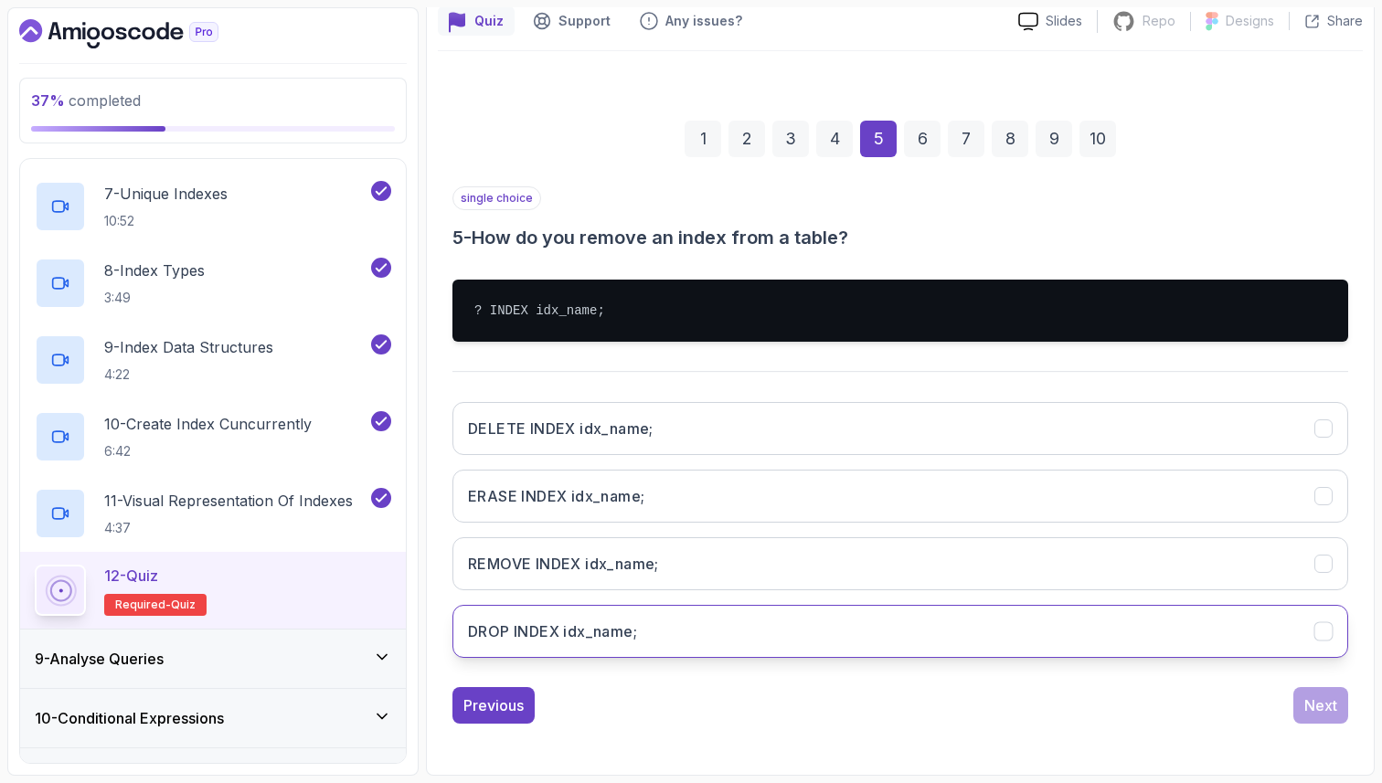
click at [590, 637] on h3 "DROP INDEX idx_name;" at bounding box center [552, 632] width 169 height 22
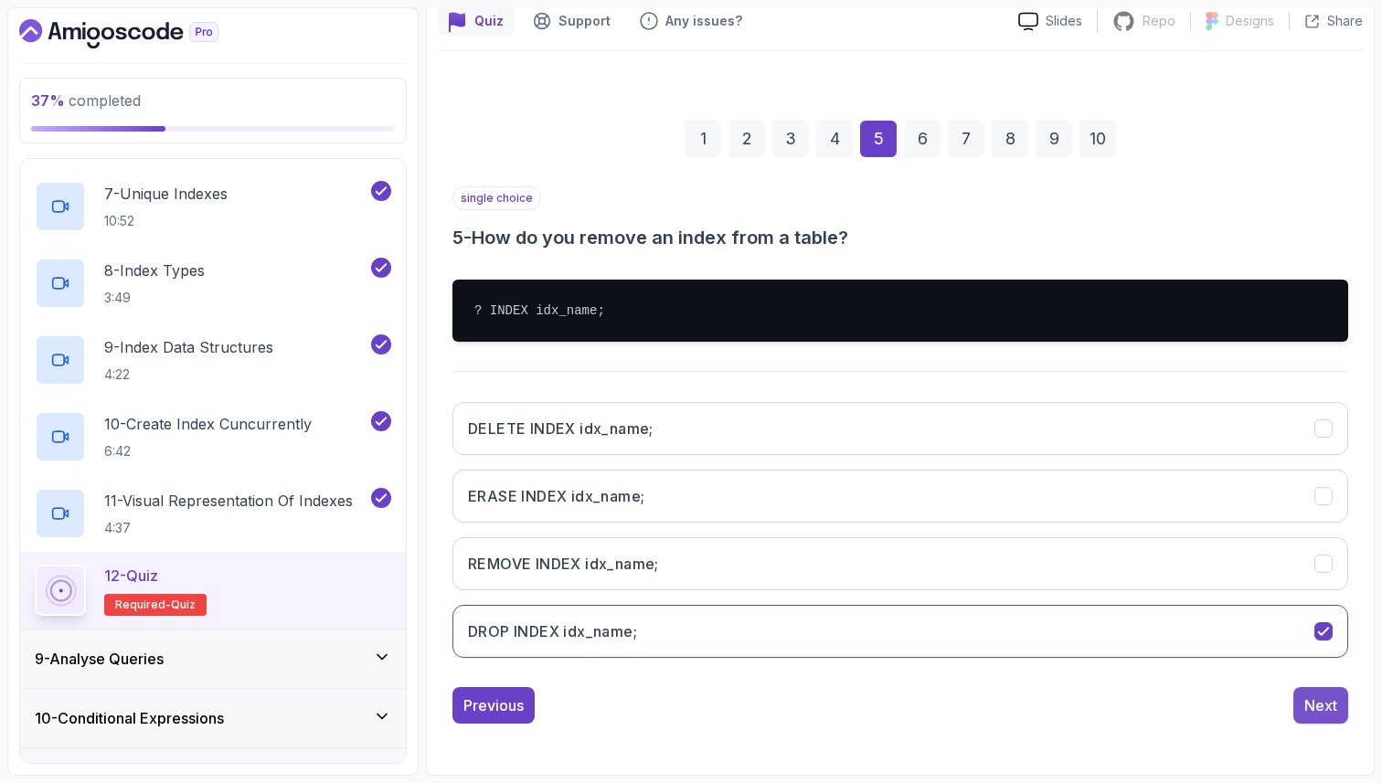
click at [1313, 707] on div "Next" at bounding box center [1320, 706] width 33 height 22
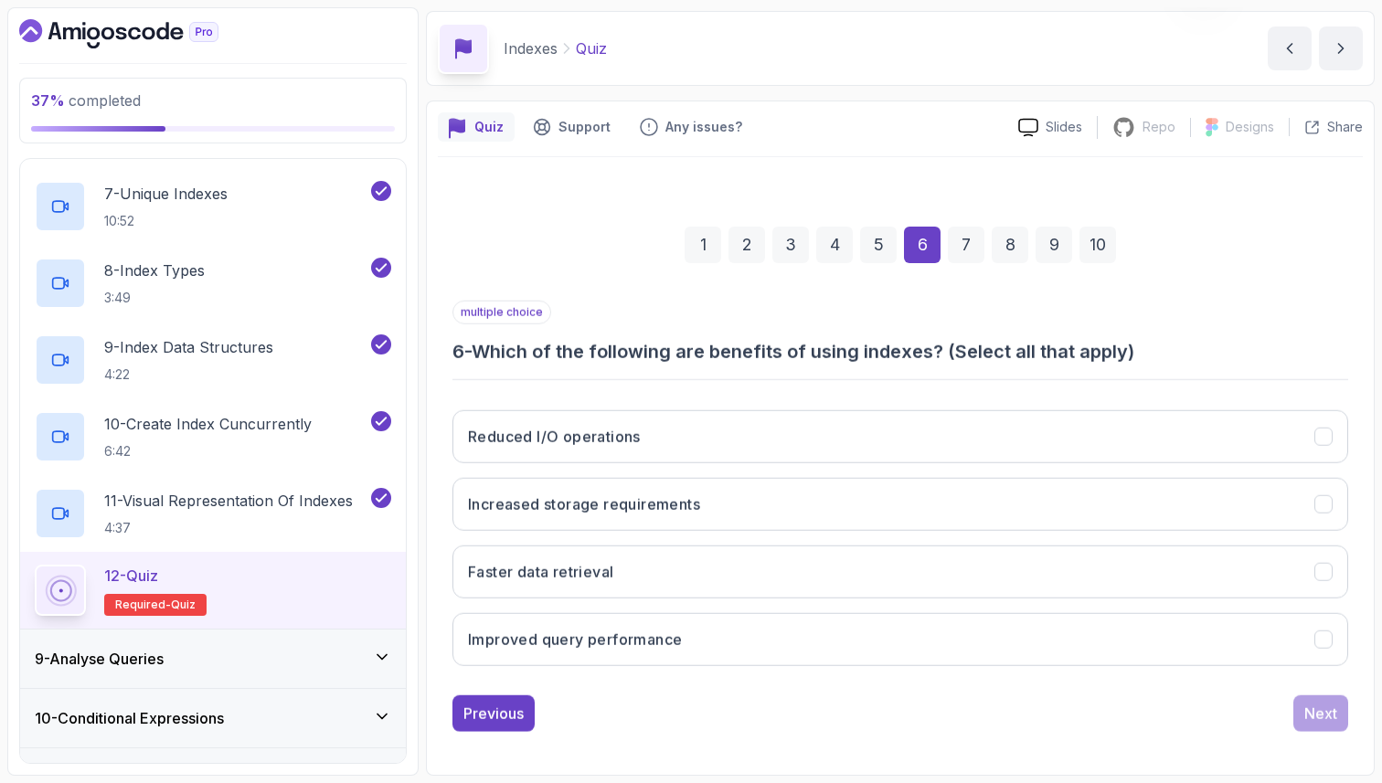
scroll to position [62, 0]
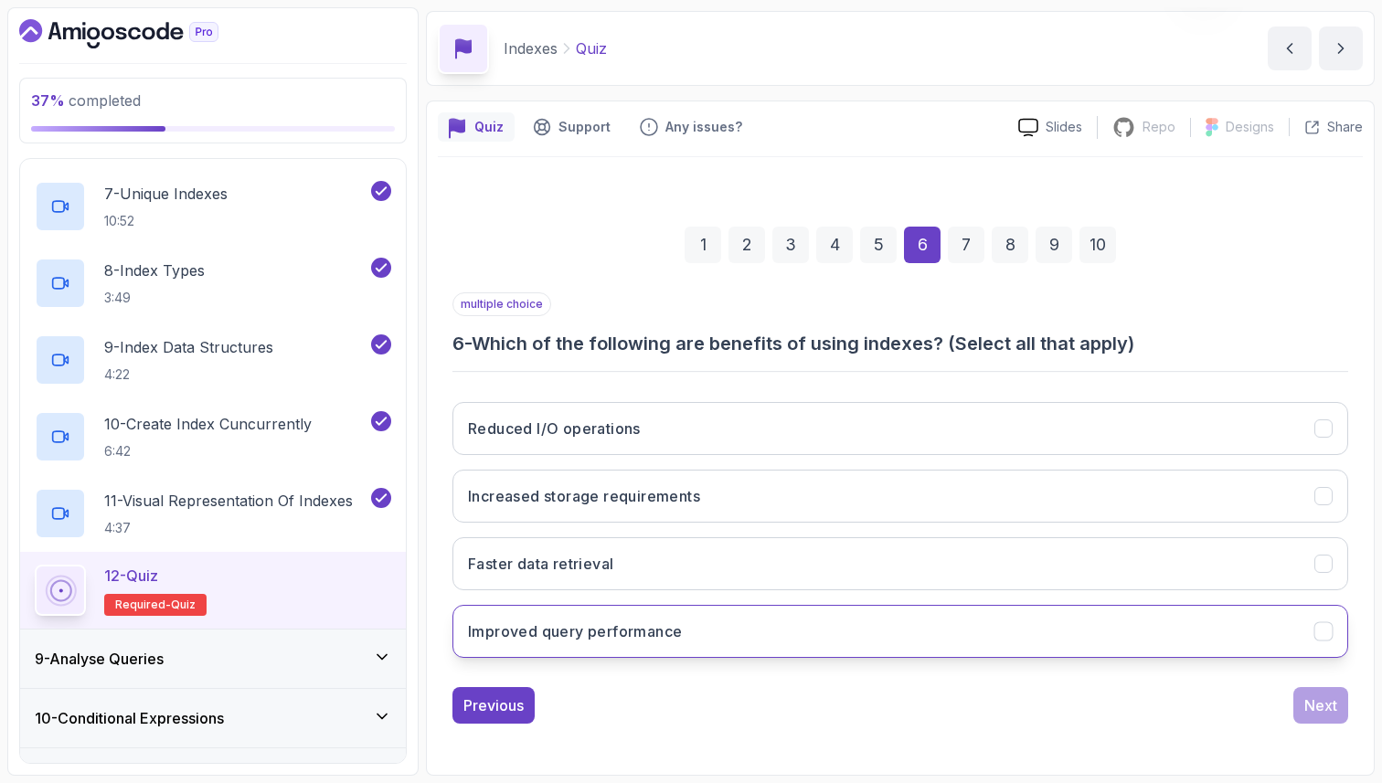
click at [742, 622] on button "Improved query performance" at bounding box center [900, 631] width 896 height 53
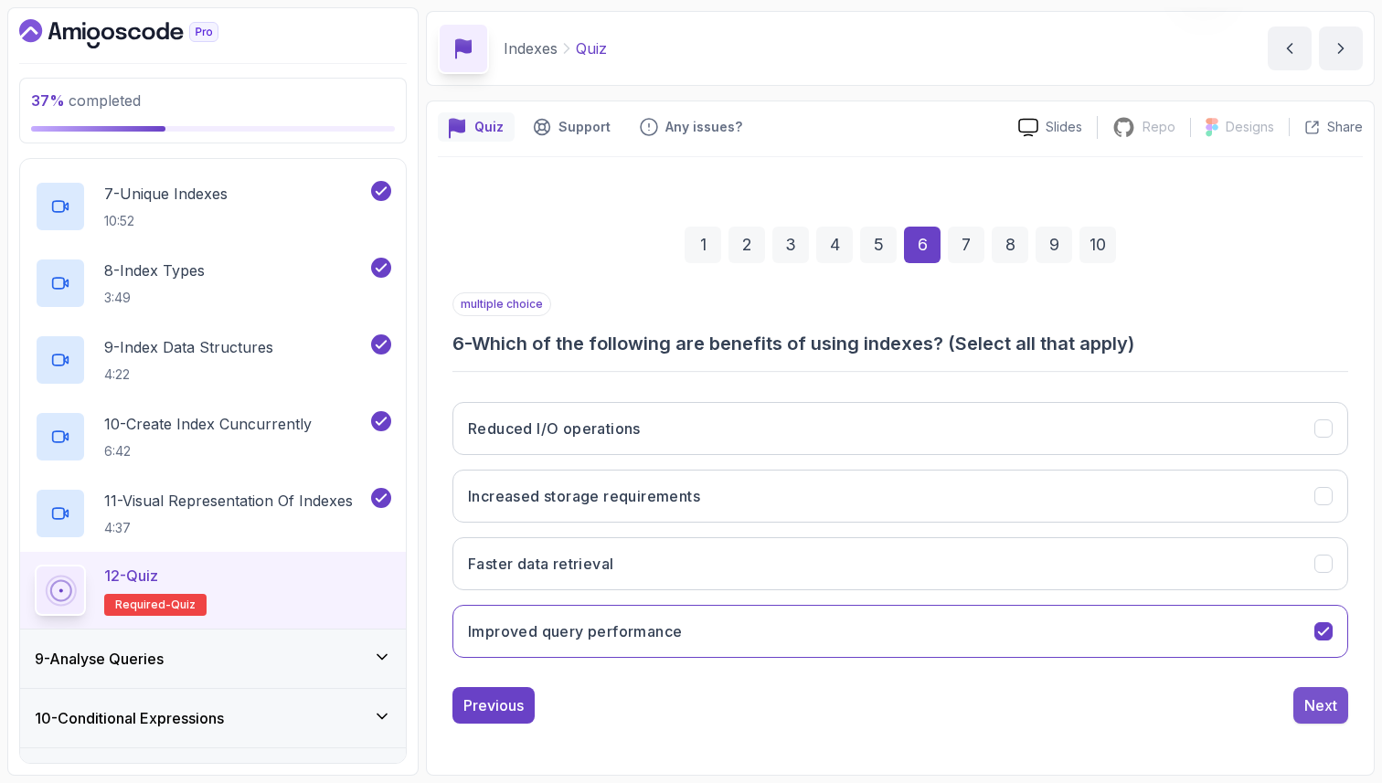
click at [1317, 701] on div "Next" at bounding box center [1320, 706] width 33 height 22
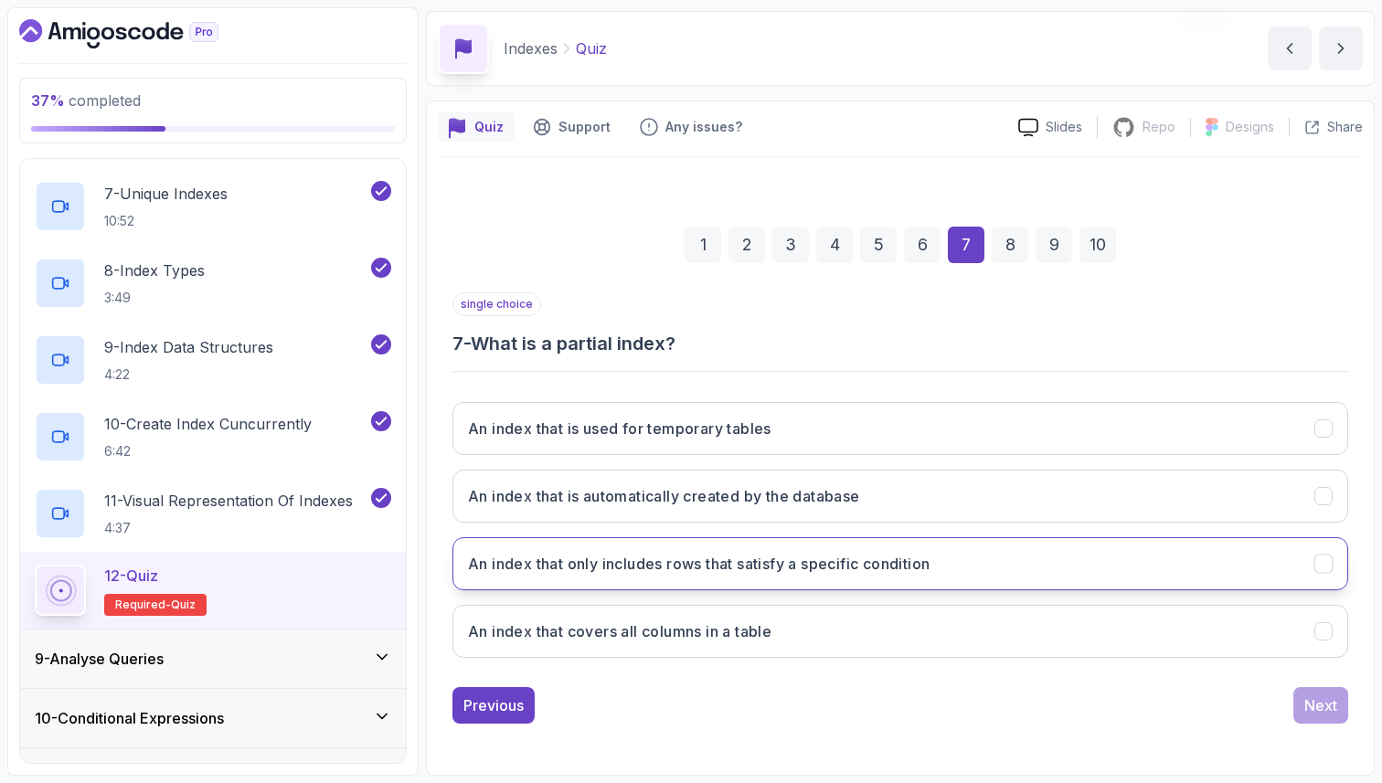
click at [801, 568] on h3 "An index that only includes rows that satisfy a specific condition" at bounding box center [699, 564] width 462 height 22
click at [1321, 705] on div "Next" at bounding box center [1320, 706] width 33 height 22
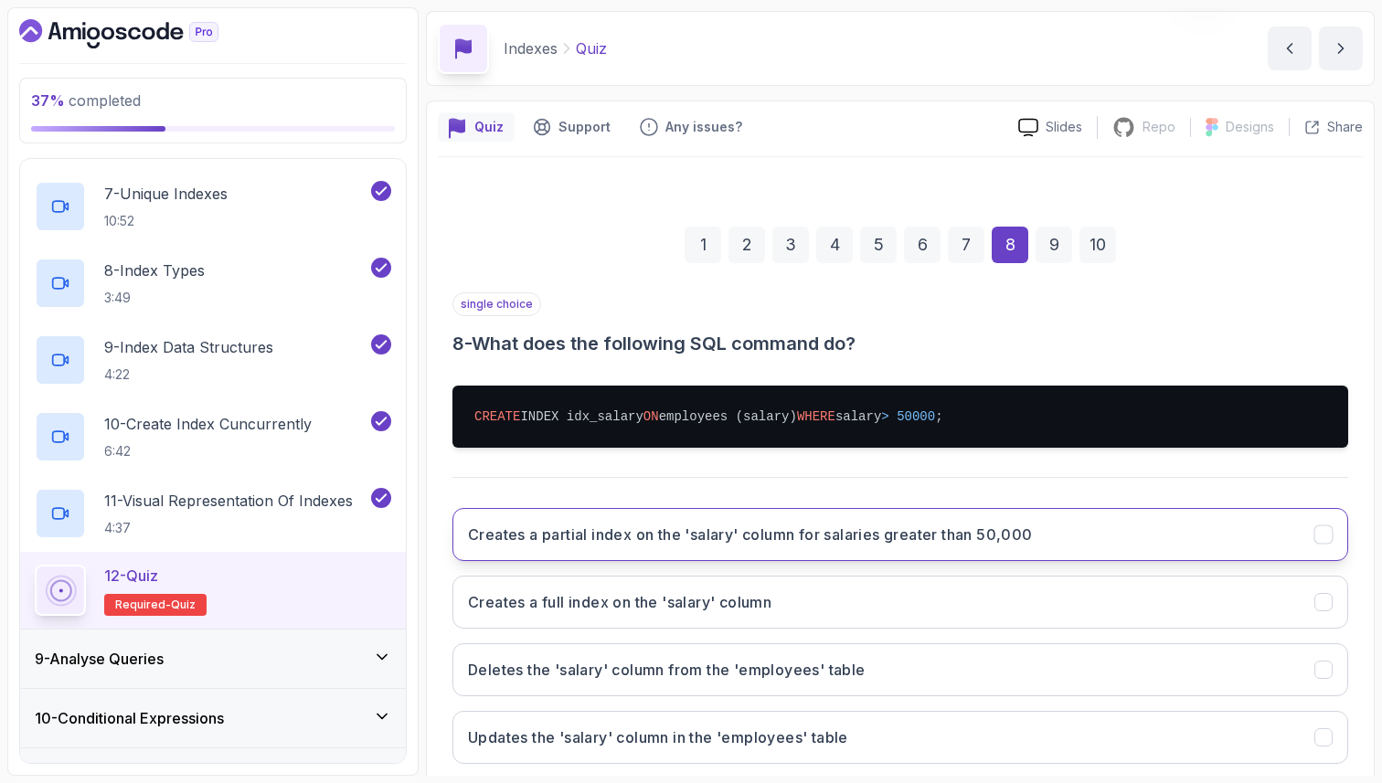
click at [972, 542] on h3 "Creates a partial index on the 'salary' column for salaries greater than 50,000" at bounding box center [750, 535] width 565 height 22
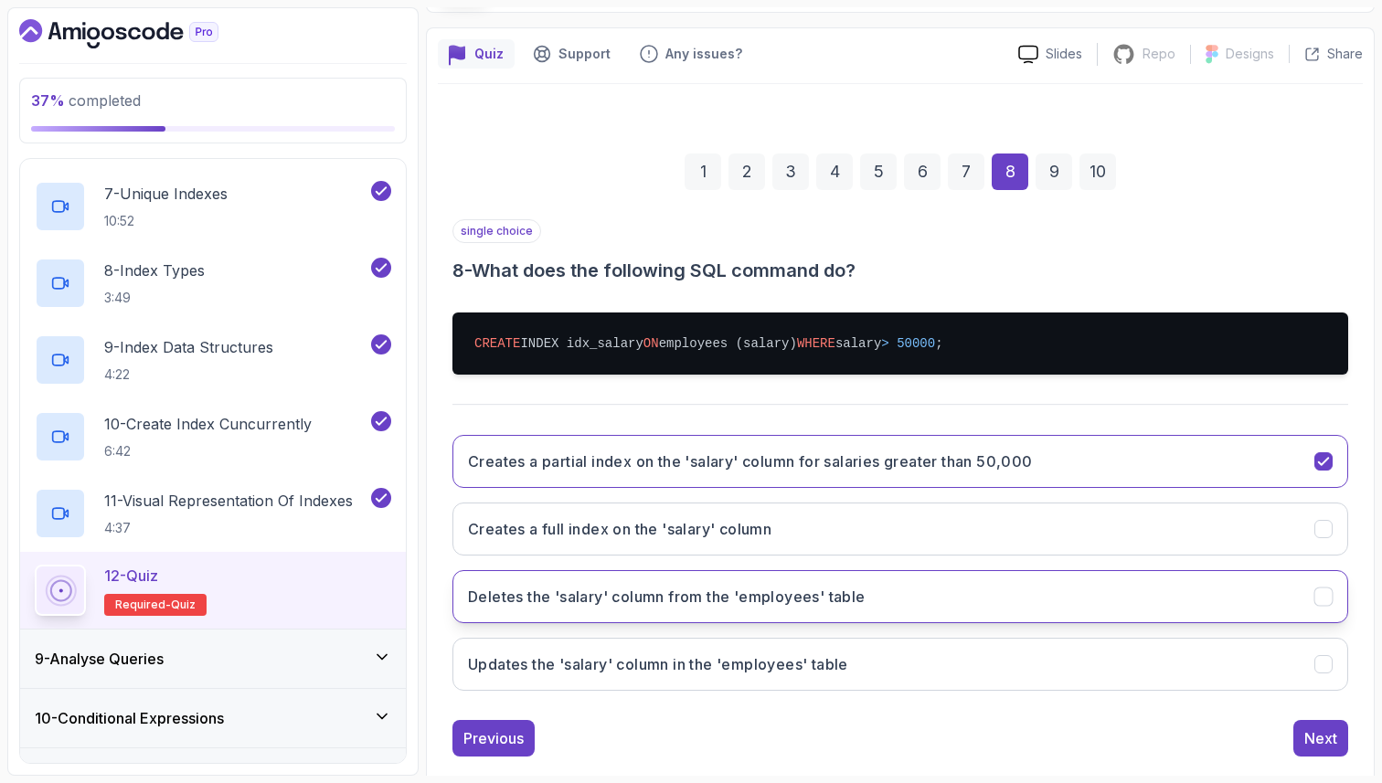
scroll to position [168, 0]
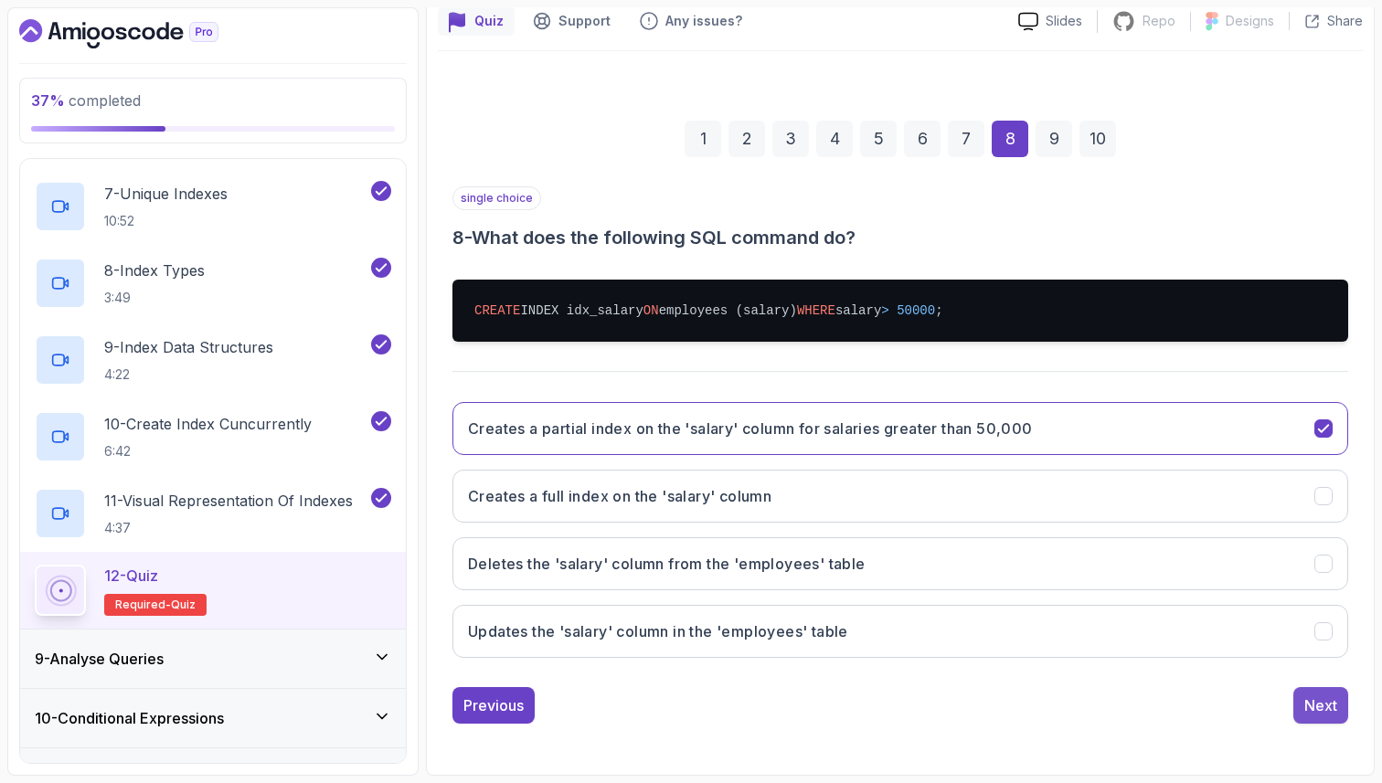
click at [1303, 707] on button "Next" at bounding box center [1320, 705] width 55 height 37
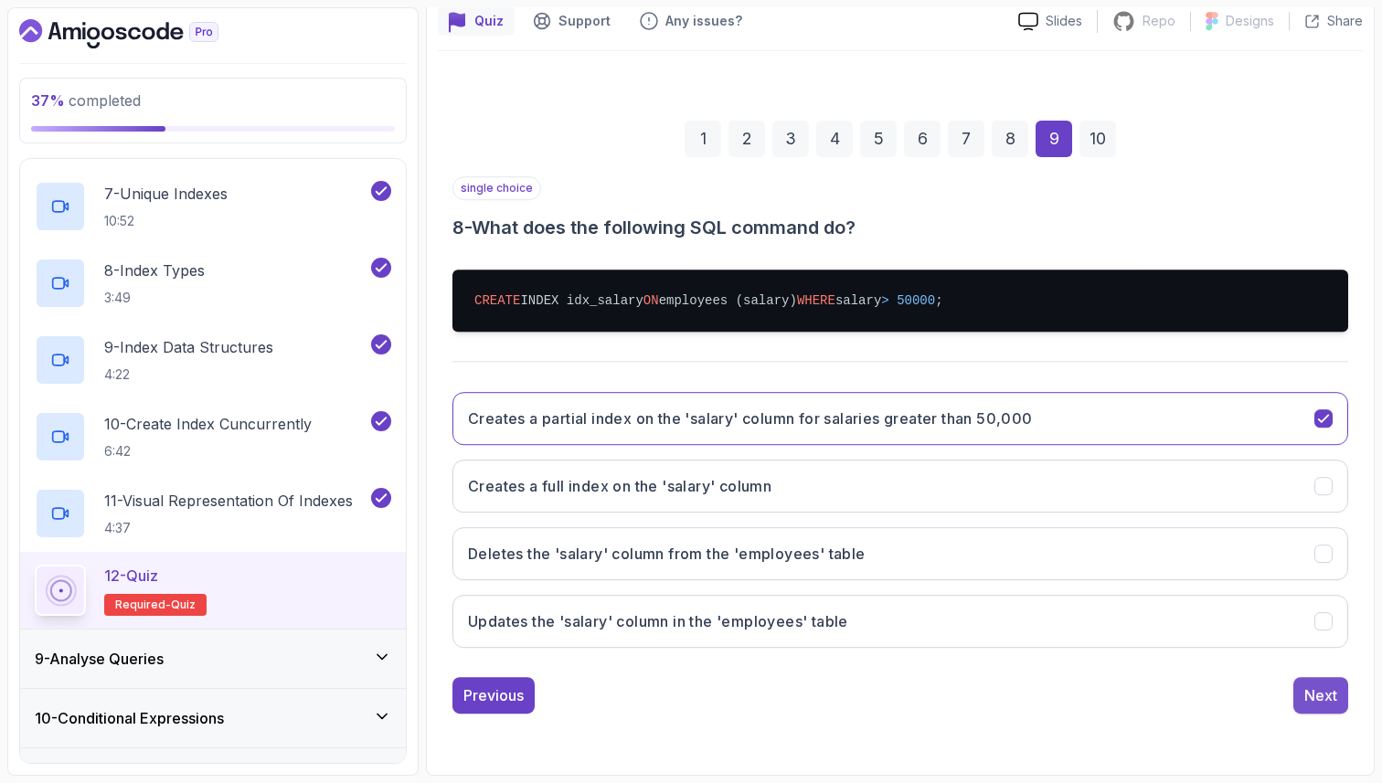
scroll to position [62, 0]
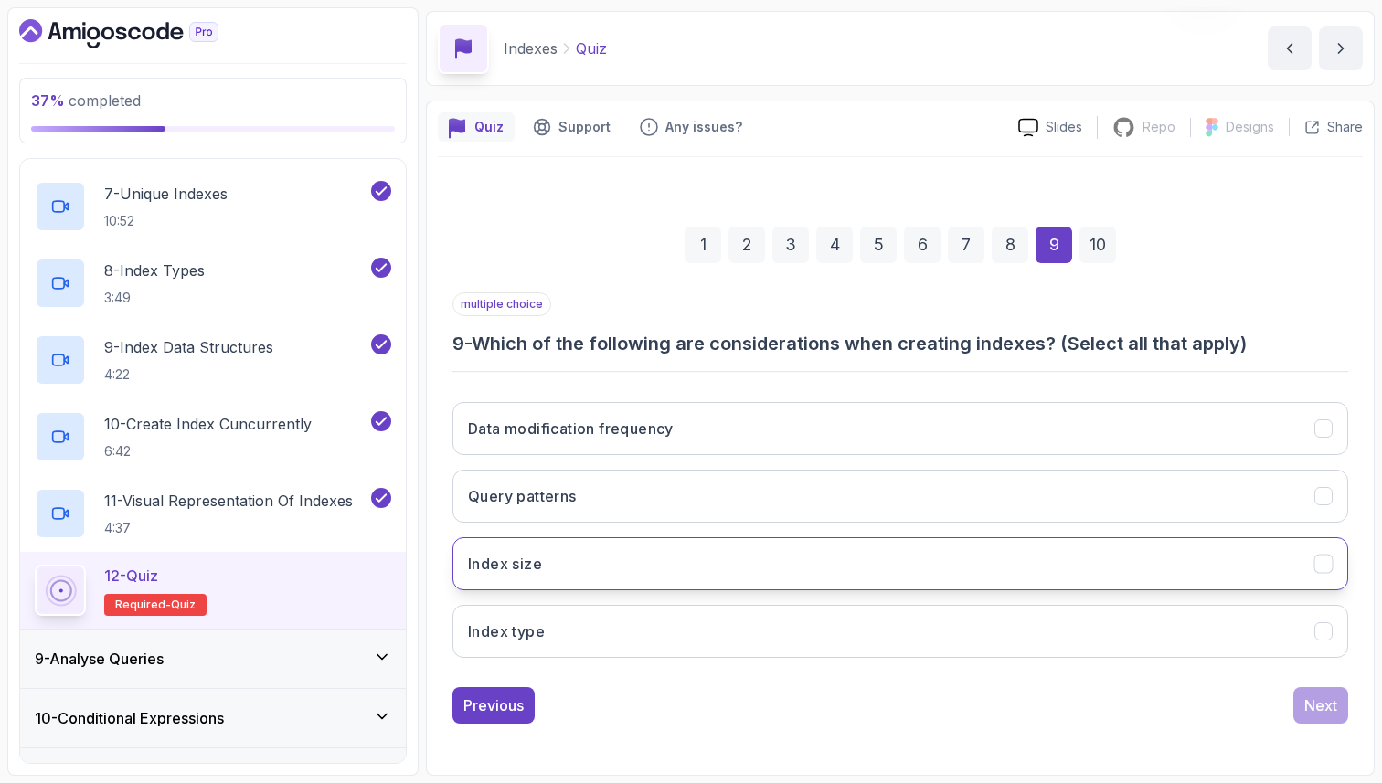
click at [1090, 582] on button "Index size" at bounding box center [900, 563] width 896 height 53
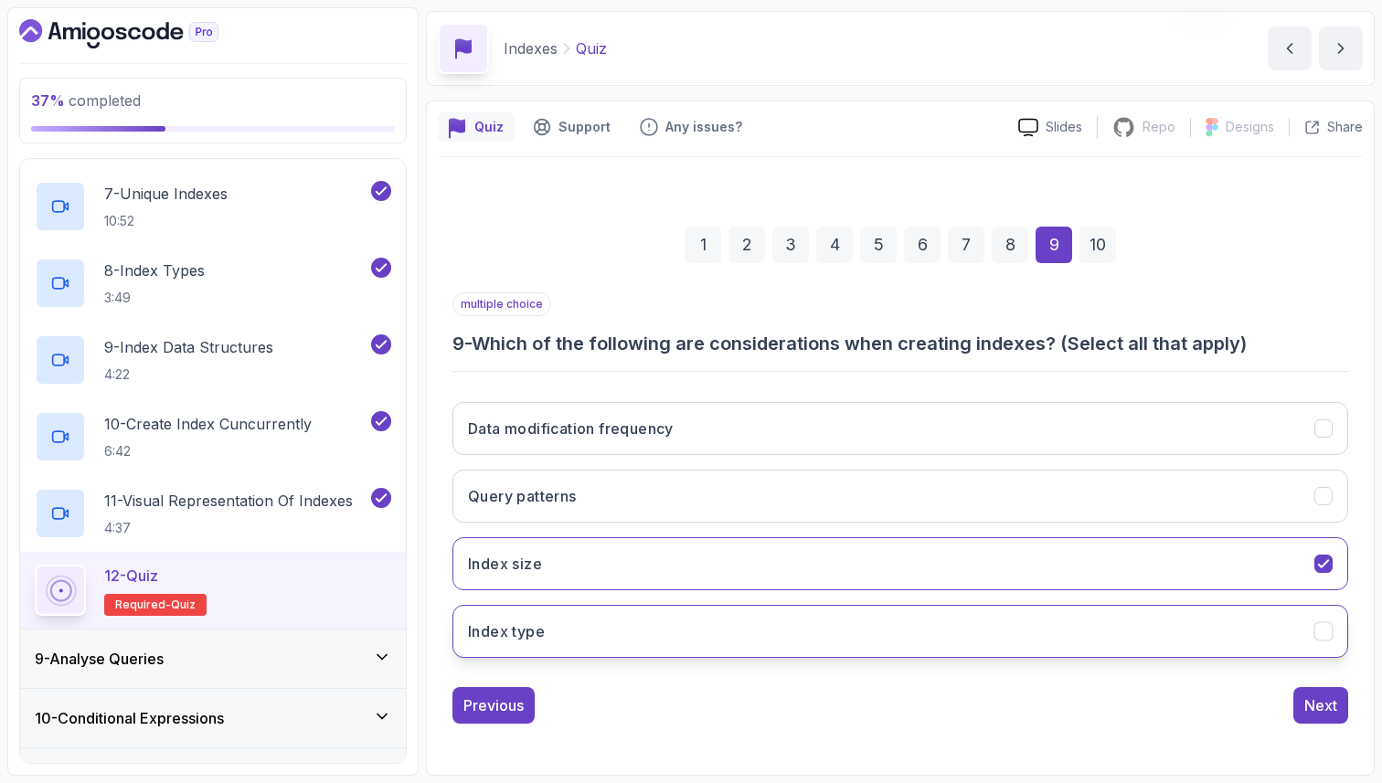
click at [1075, 616] on button "Index type" at bounding box center [900, 631] width 896 height 53
click at [1320, 705] on div "Next" at bounding box center [1320, 706] width 33 height 22
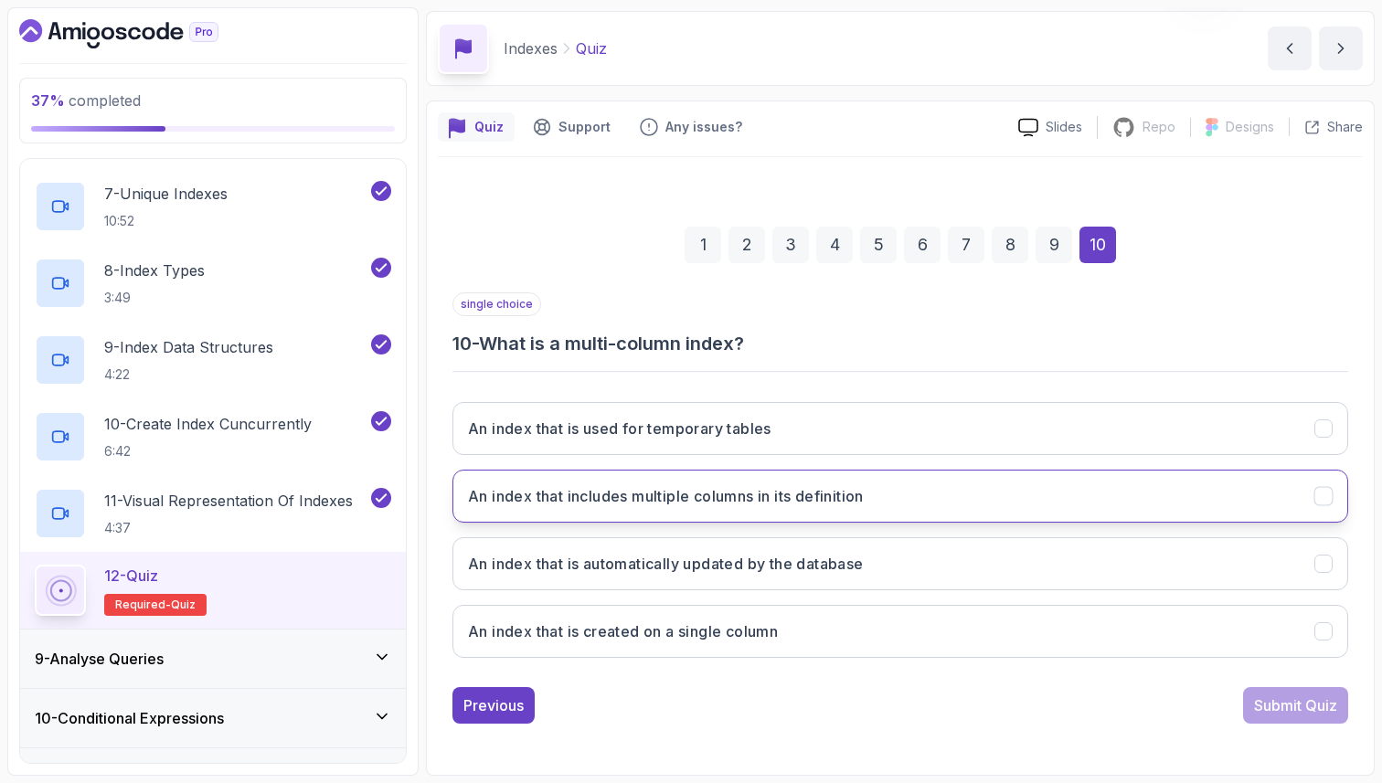
click at [1036, 499] on button "An index that includes multiple columns in its definition" at bounding box center [900, 496] width 896 height 53
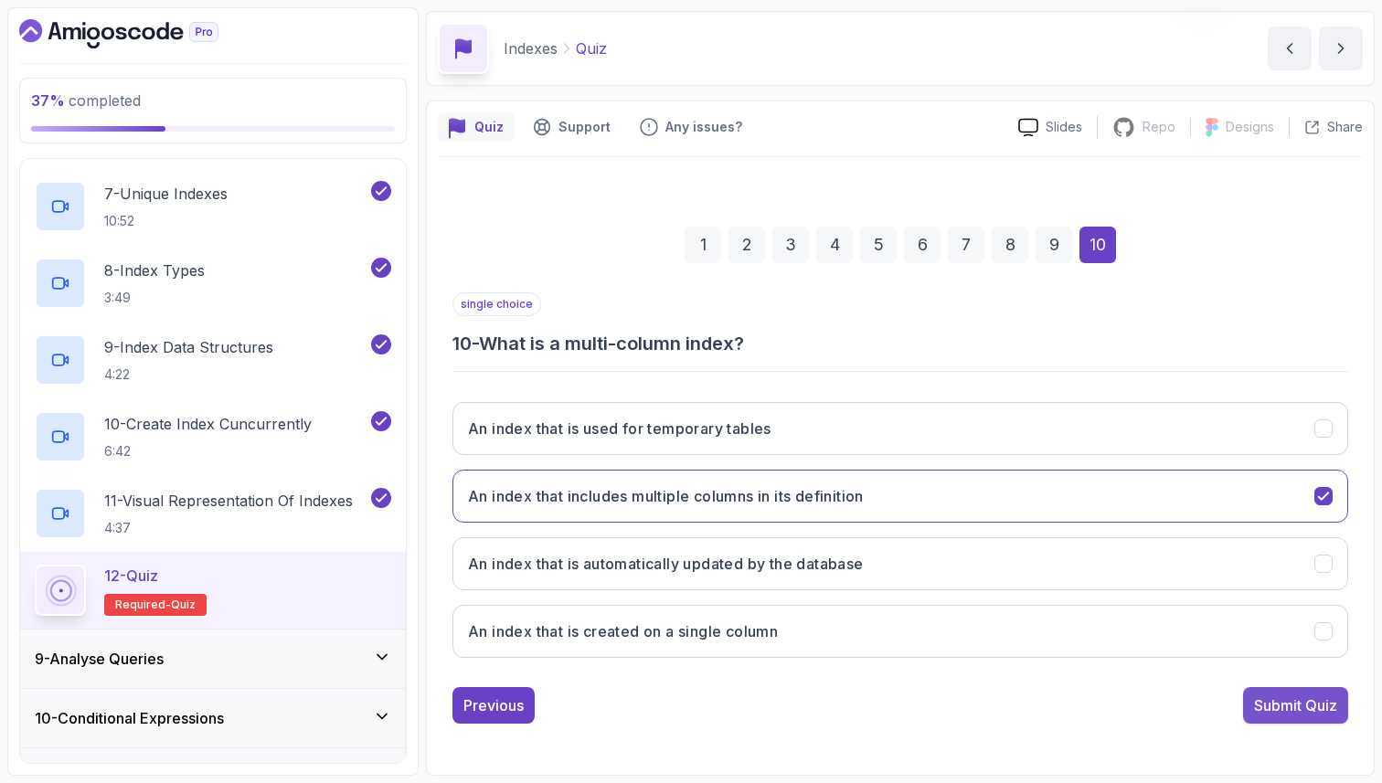
click at [1324, 698] on div "Submit Quiz" at bounding box center [1295, 706] width 83 height 22
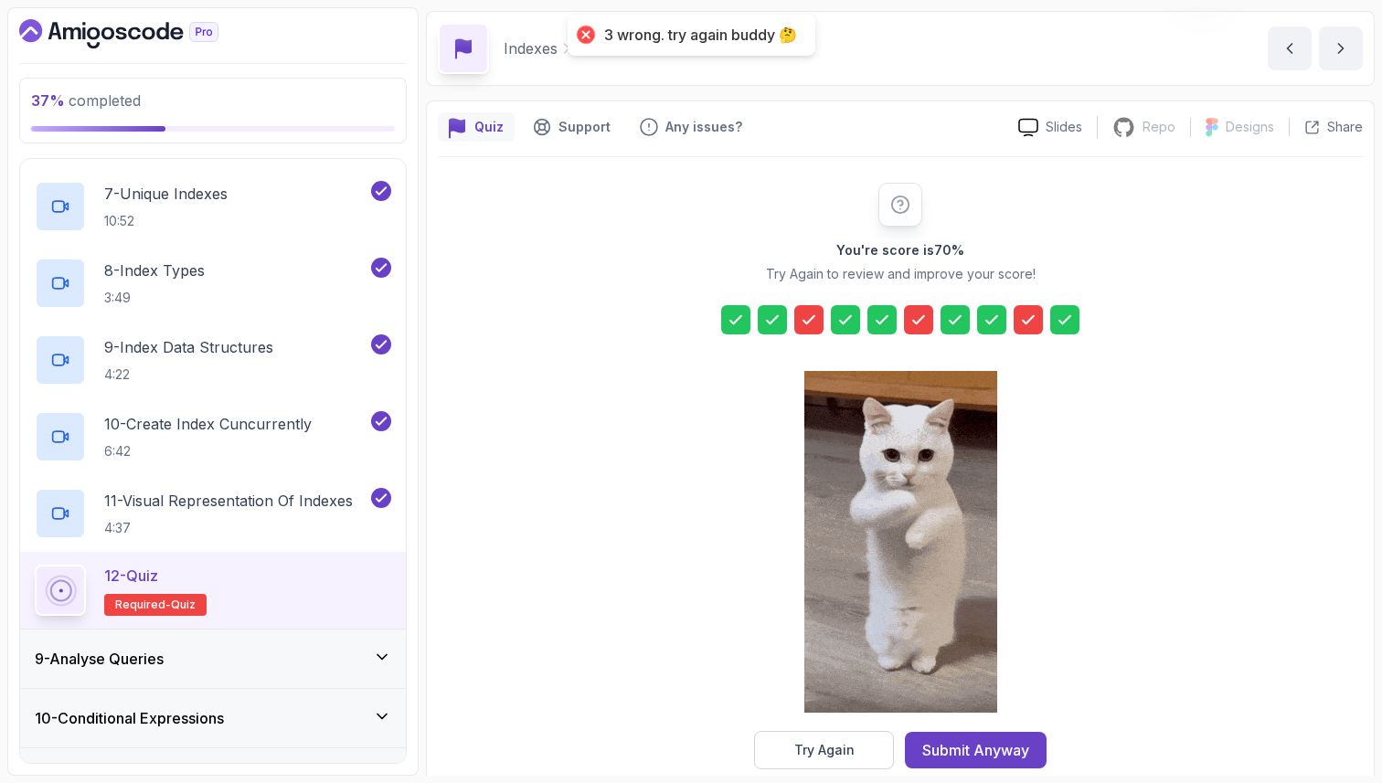
click at [814, 313] on icon at bounding box center [809, 320] width 18 height 18
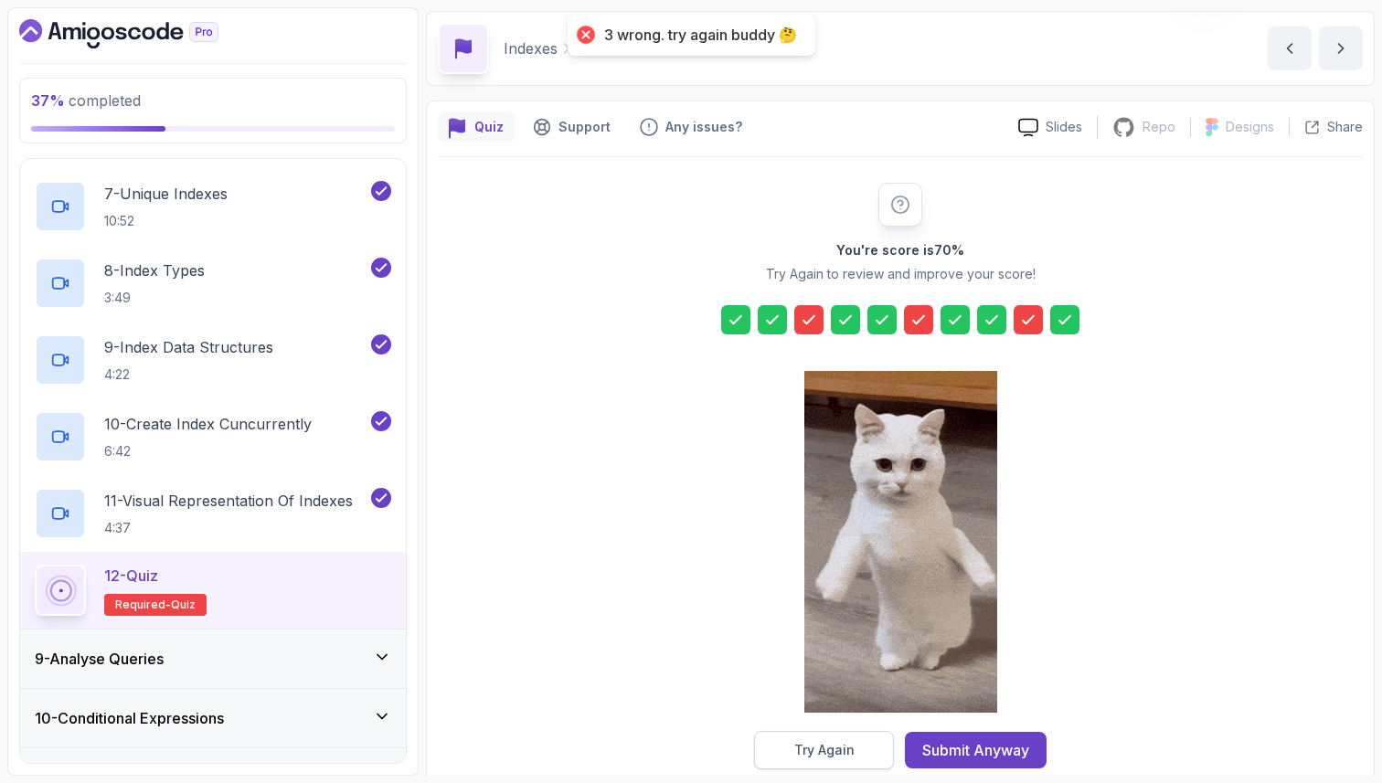
click at [817, 741] on div "Try Again" at bounding box center [824, 750] width 60 height 18
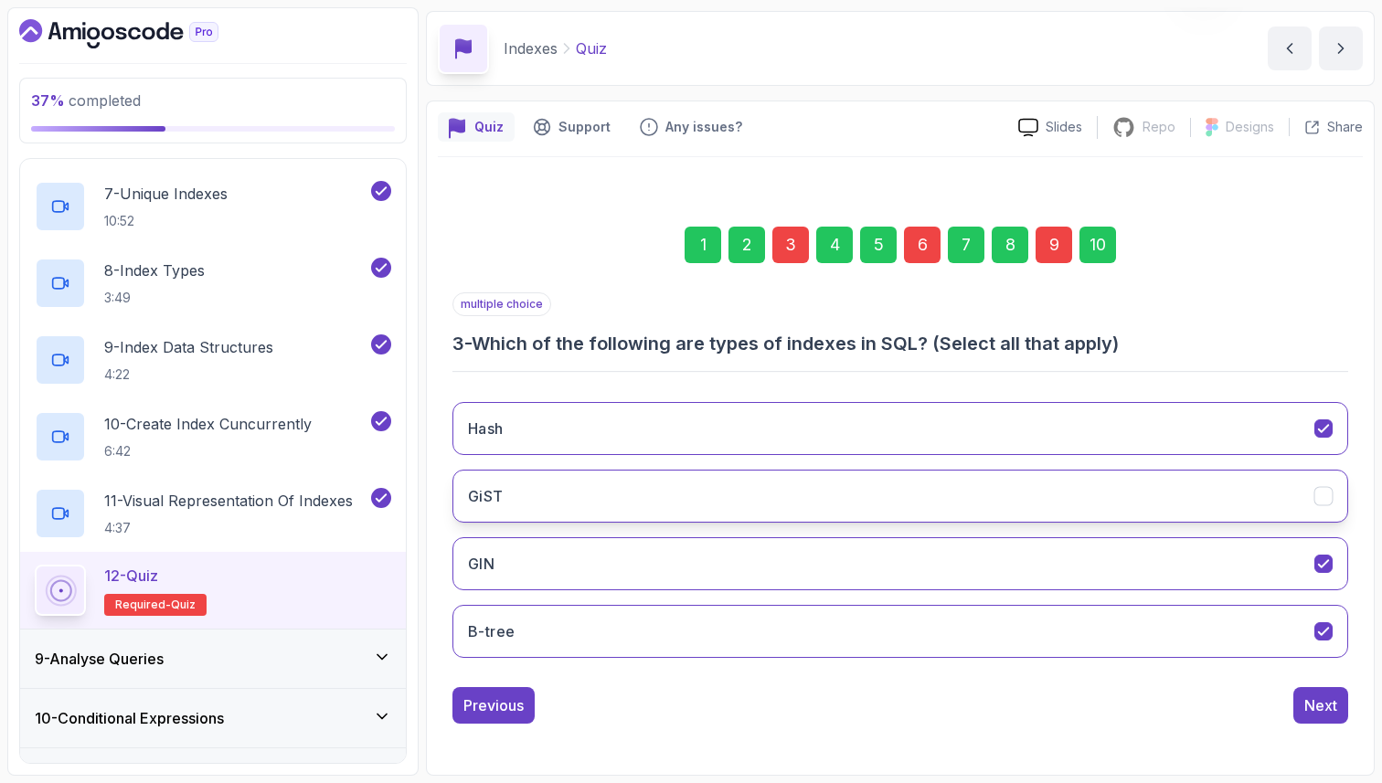
click at [902, 484] on button "GiST" at bounding box center [900, 496] width 896 height 53
click at [919, 247] on div "6" at bounding box center [922, 245] width 37 height 37
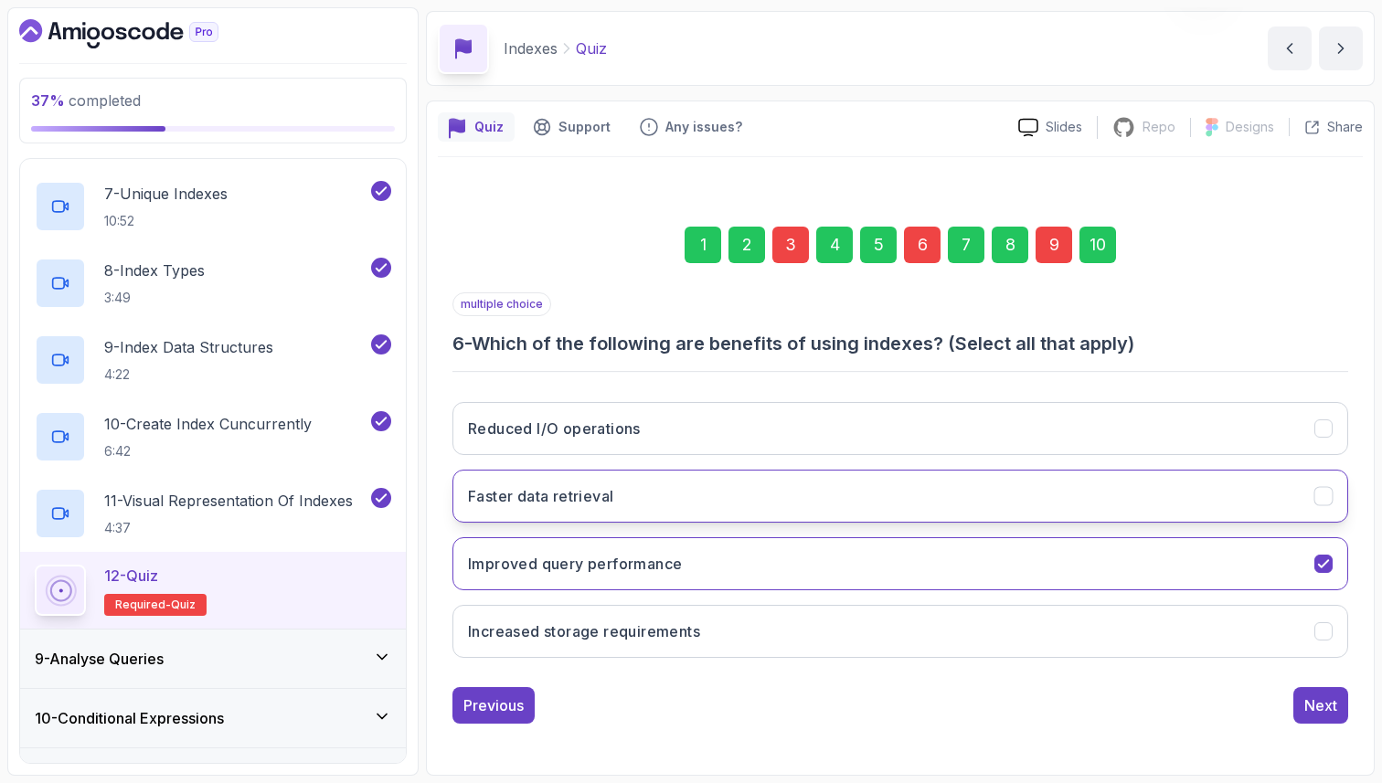
click at [997, 495] on button "Faster data retrieval" at bounding box center [900, 496] width 896 height 53
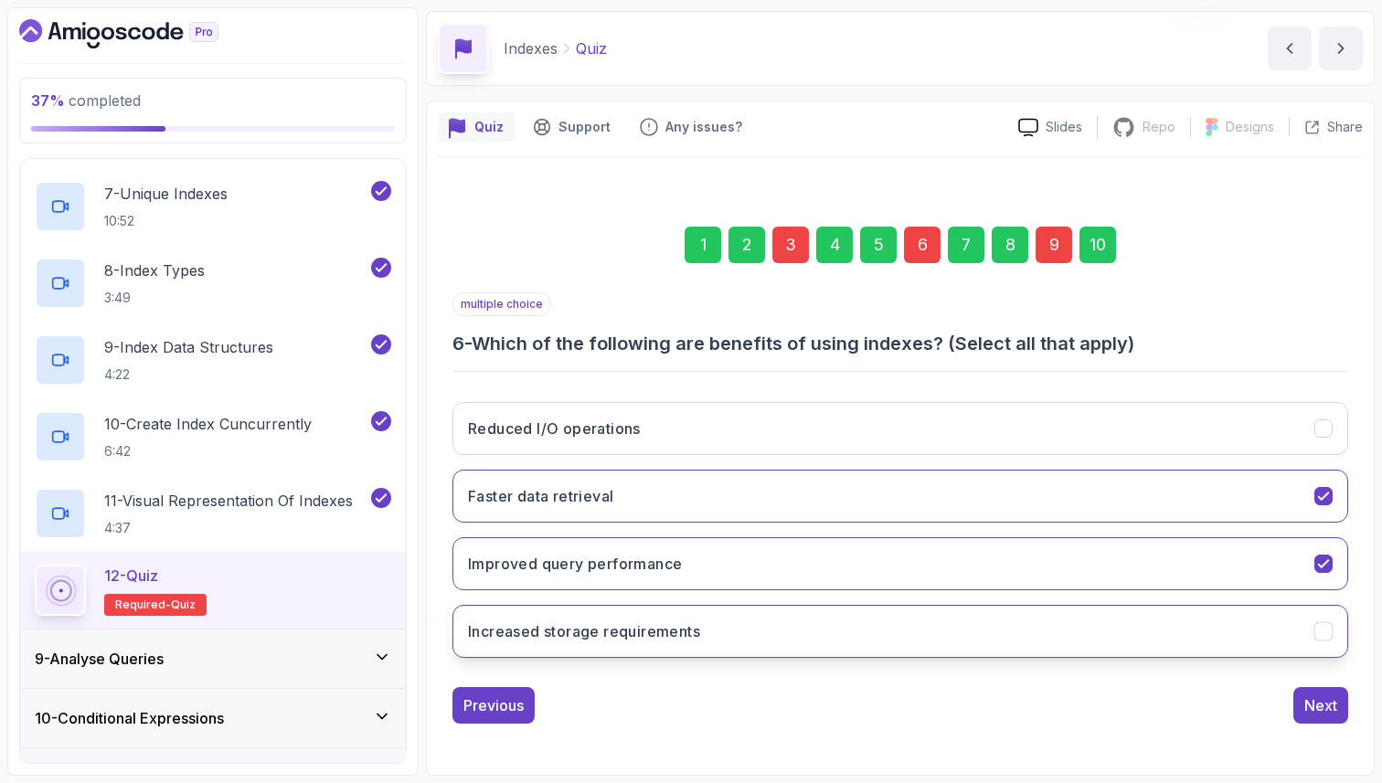
click at [908, 632] on button "Increased storage requirements" at bounding box center [900, 631] width 896 height 53
click at [1063, 241] on div "9" at bounding box center [1054, 245] width 37 height 37
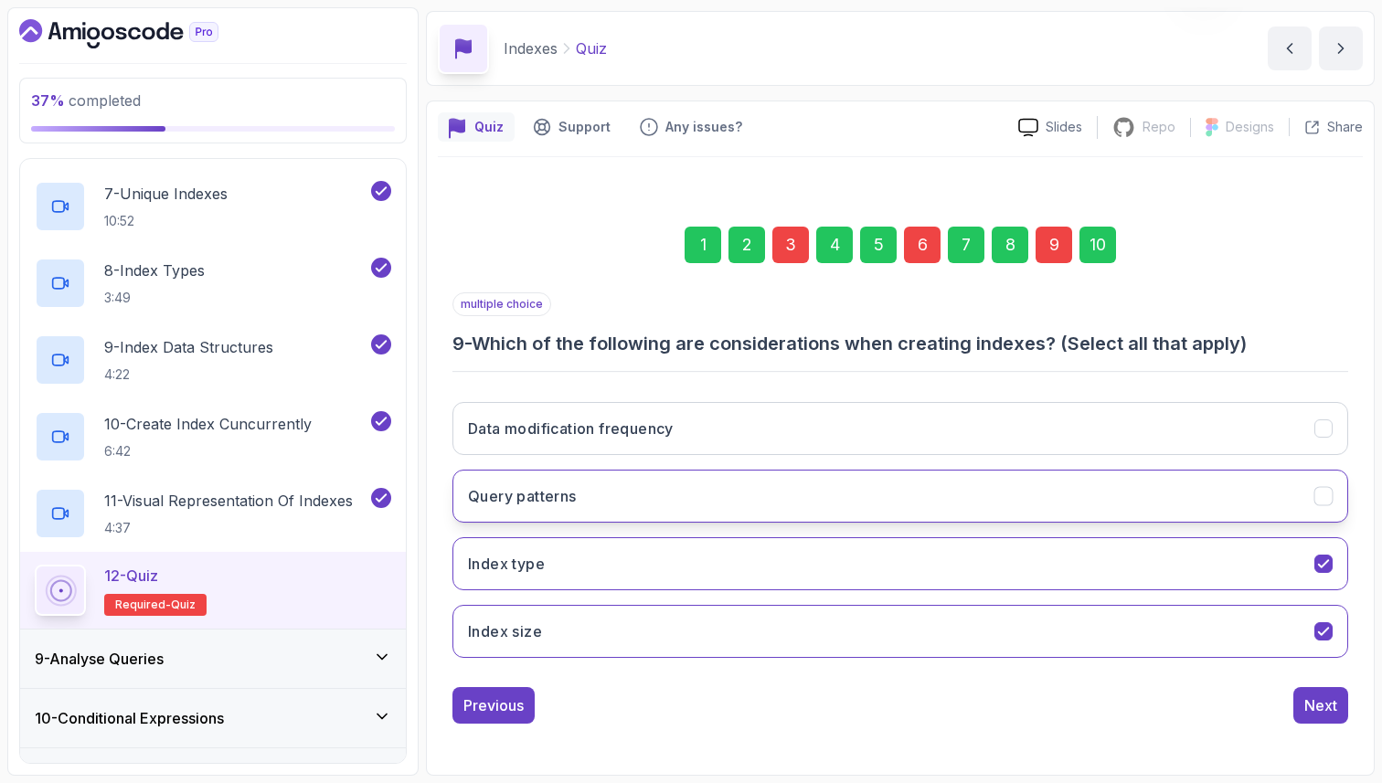
click at [895, 485] on button "Query patterns" at bounding box center [900, 496] width 896 height 53
click at [1093, 250] on div "10" at bounding box center [1097, 245] width 37 height 37
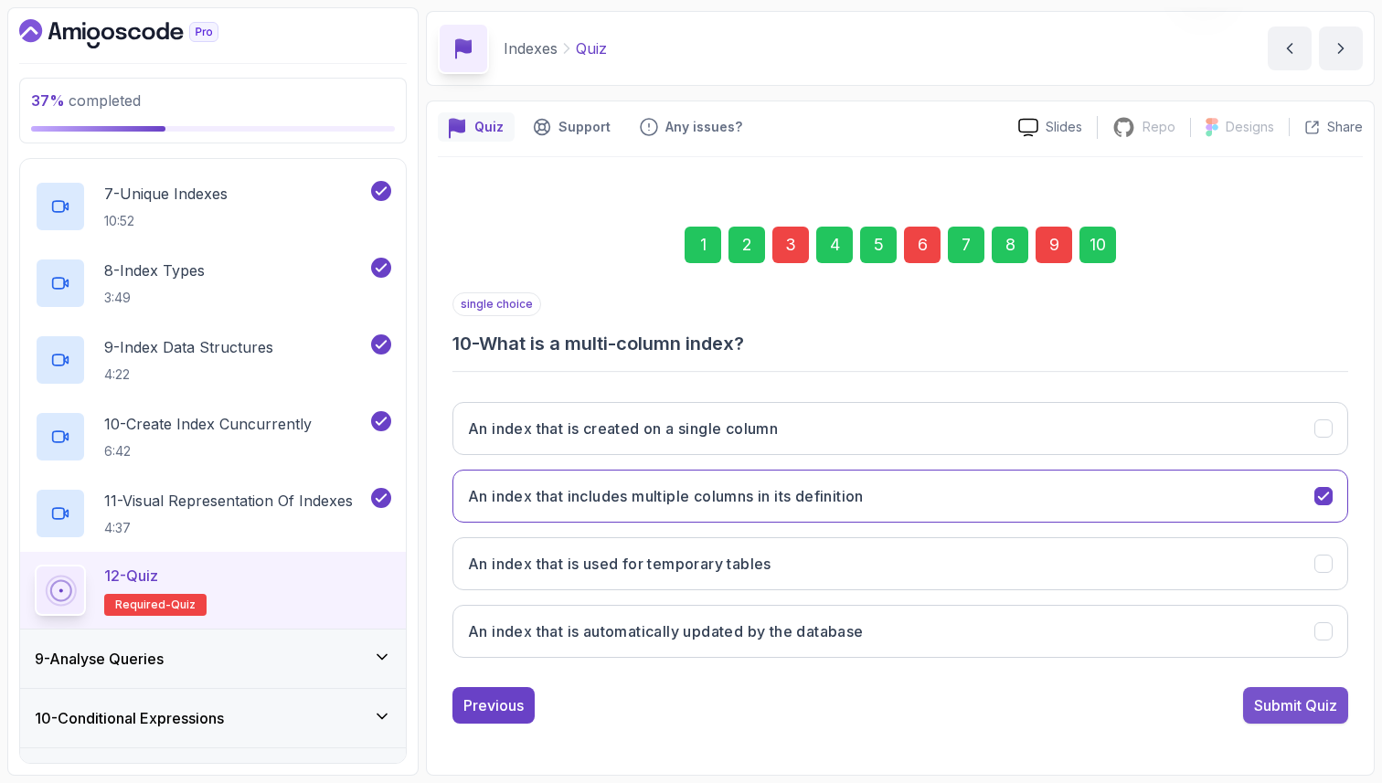
click at [1288, 696] on div "Submit Quiz" at bounding box center [1295, 706] width 83 height 22
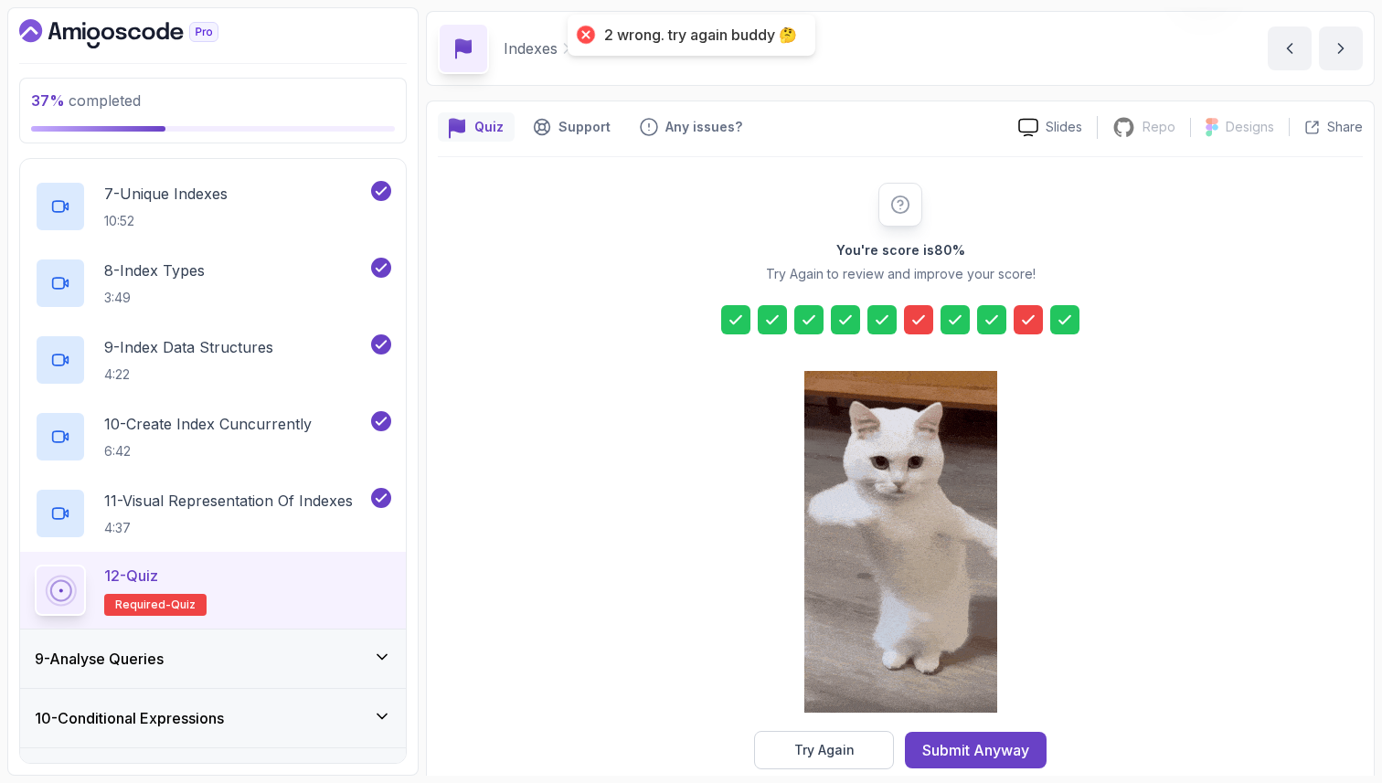
click at [919, 316] on icon at bounding box center [918, 320] width 18 height 18
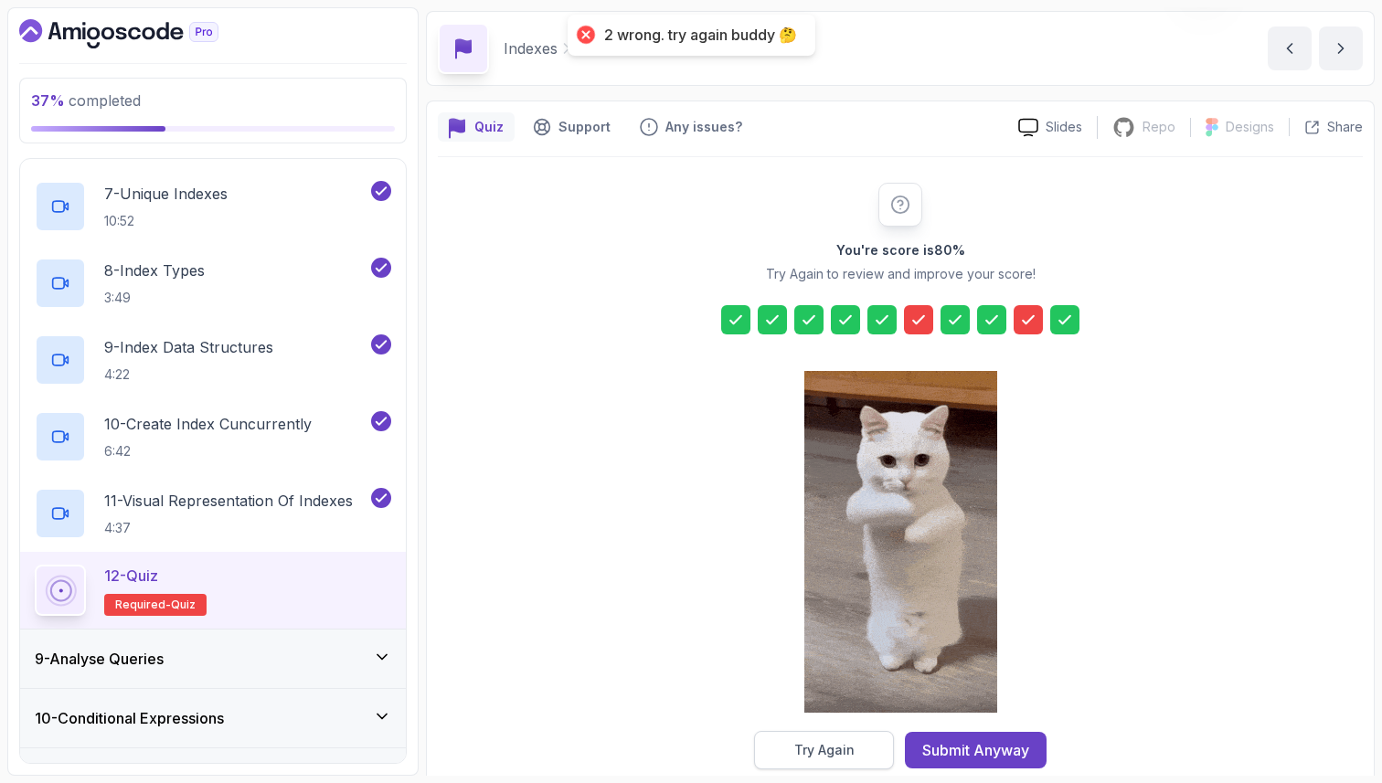
click at [808, 750] on div "Try Again" at bounding box center [824, 750] width 60 height 18
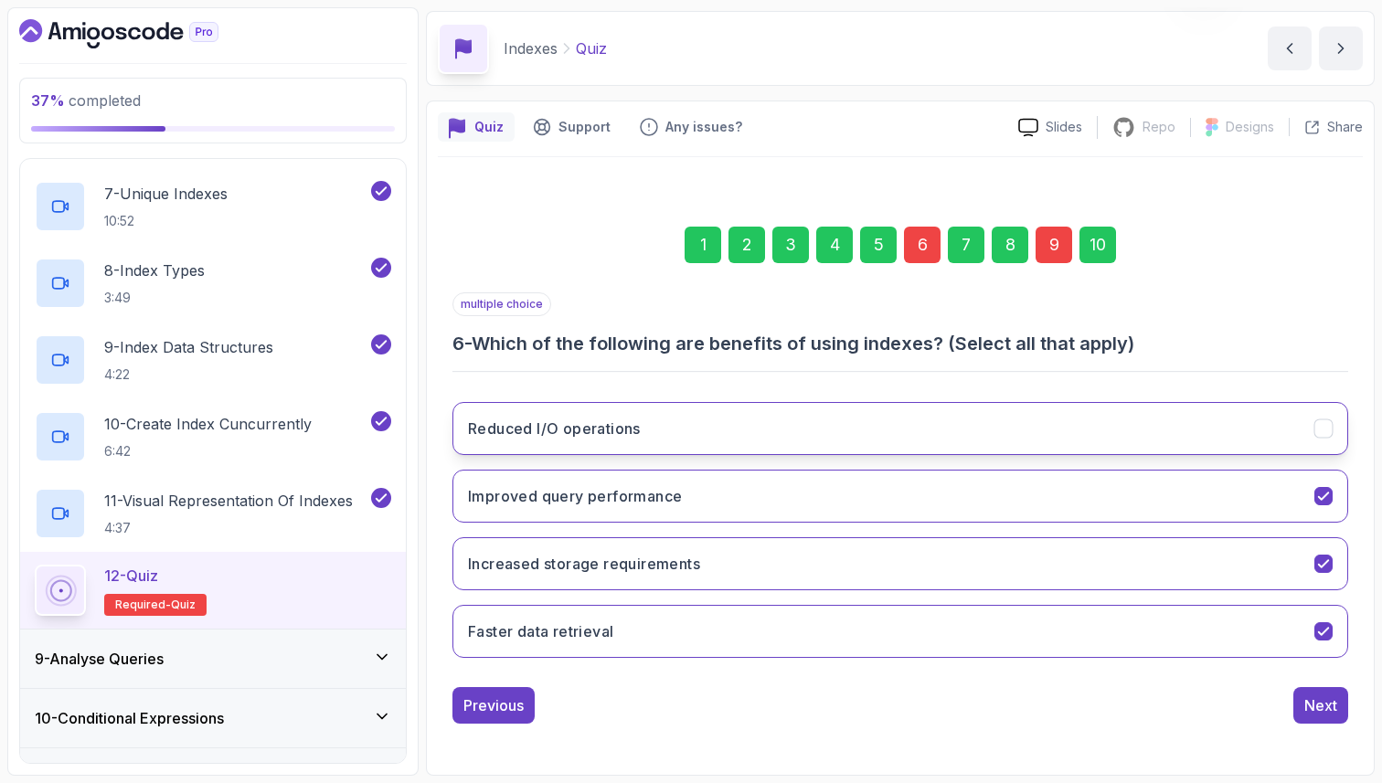
click at [935, 419] on button "Reduced I/O operations" at bounding box center [900, 428] width 896 height 53
click at [1060, 243] on div "9" at bounding box center [1054, 245] width 37 height 37
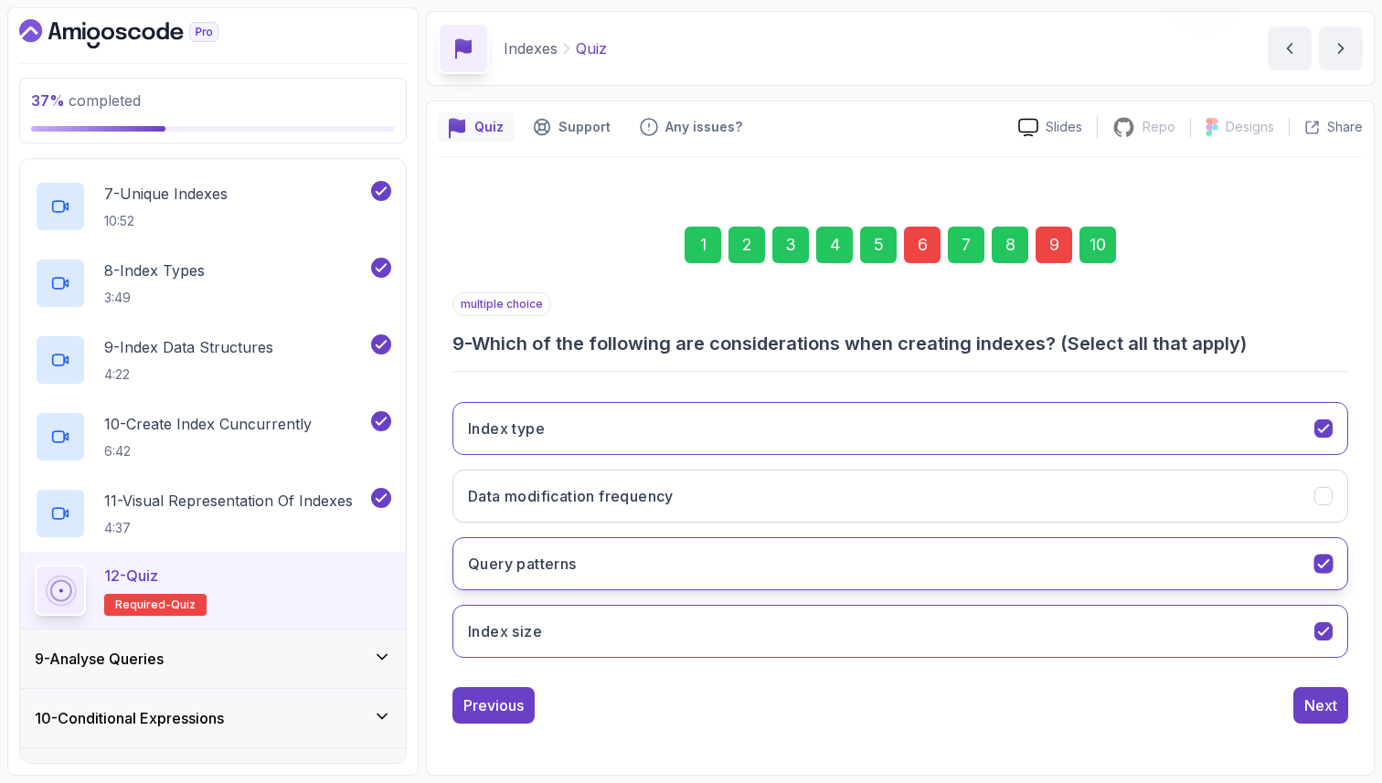
click at [809, 559] on button "Query patterns" at bounding box center [900, 563] width 896 height 53
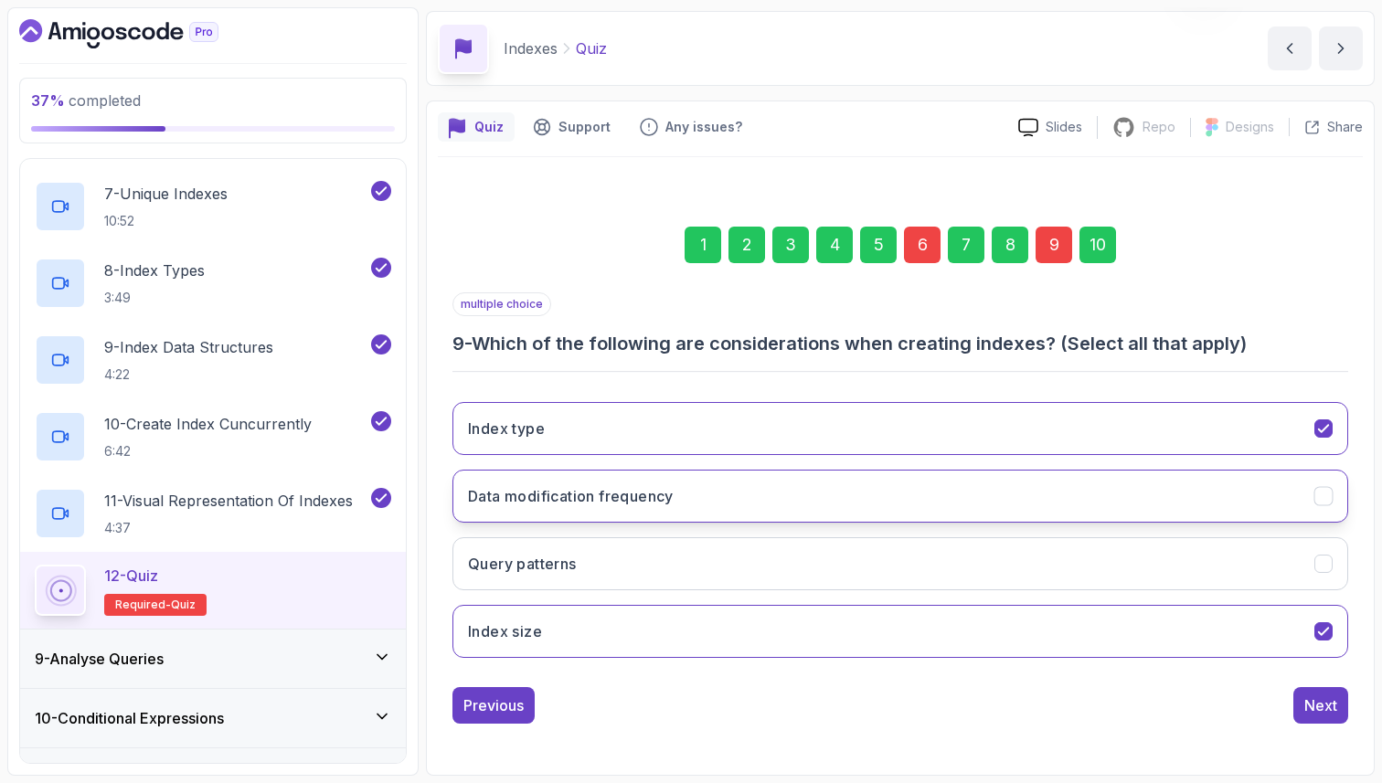
click at [826, 496] on button "Data modification frequency" at bounding box center [900, 496] width 896 height 53
click at [1100, 239] on div "10" at bounding box center [1097, 245] width 37 height 37
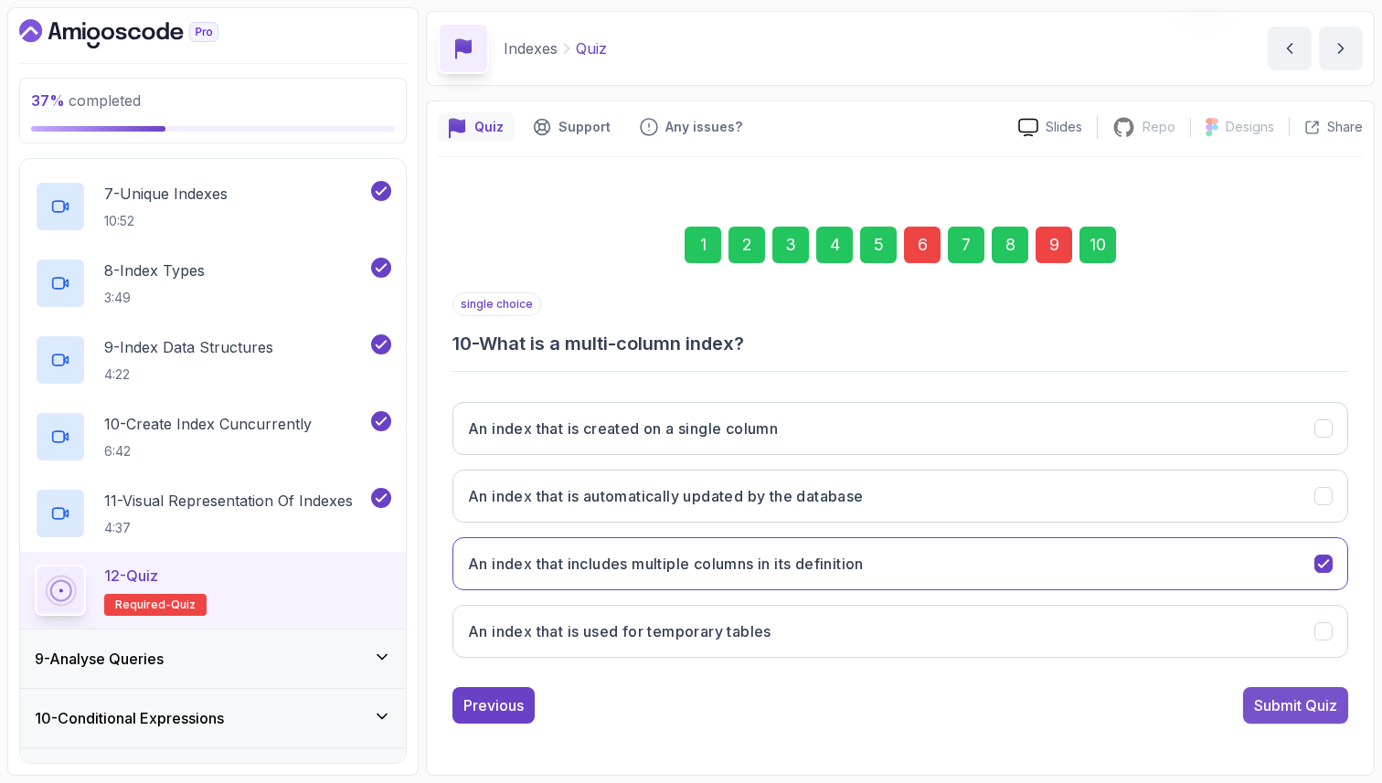
click at [1279, 692] on button "Submit Quiz" at bounding box center [1295, 705] width 105 height 37
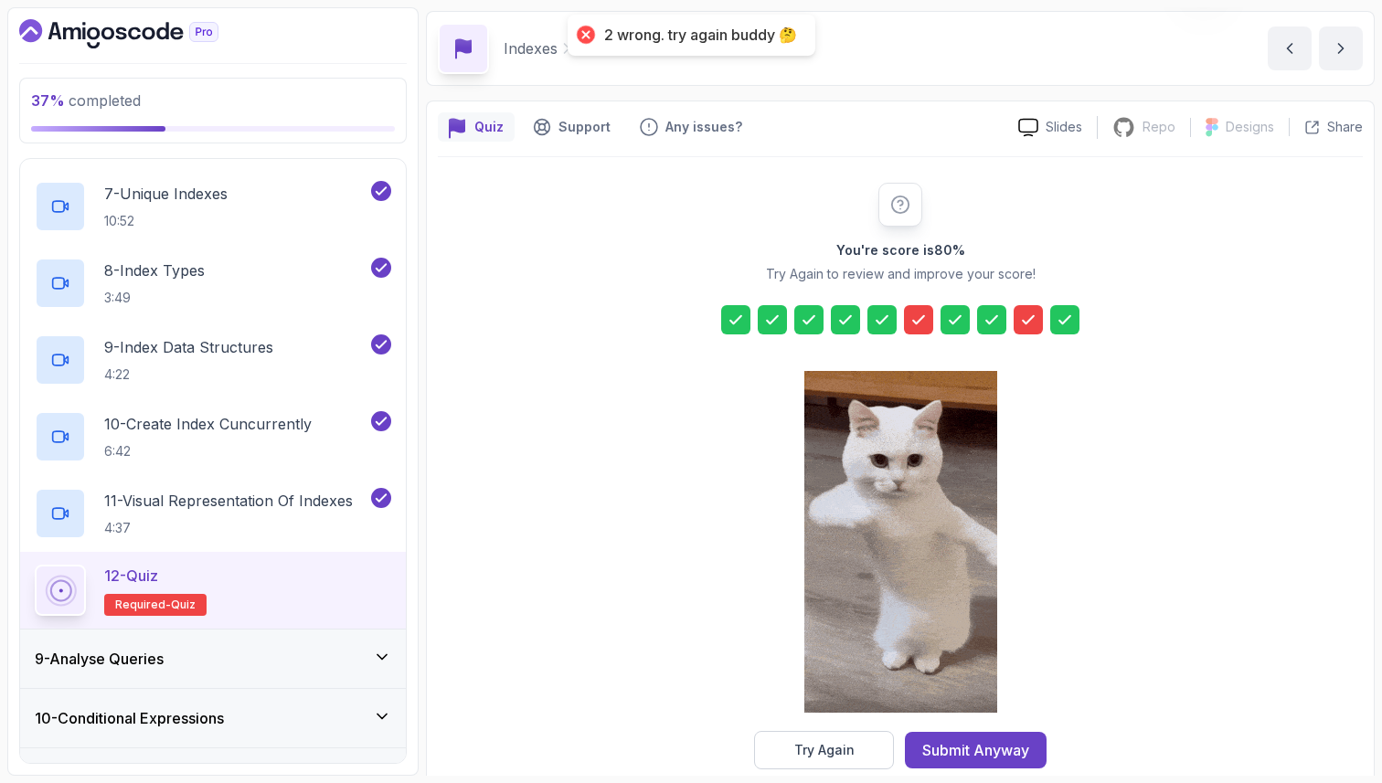
click at [914, 318] on icon at bounding box center [918, 320] width 18 height 18
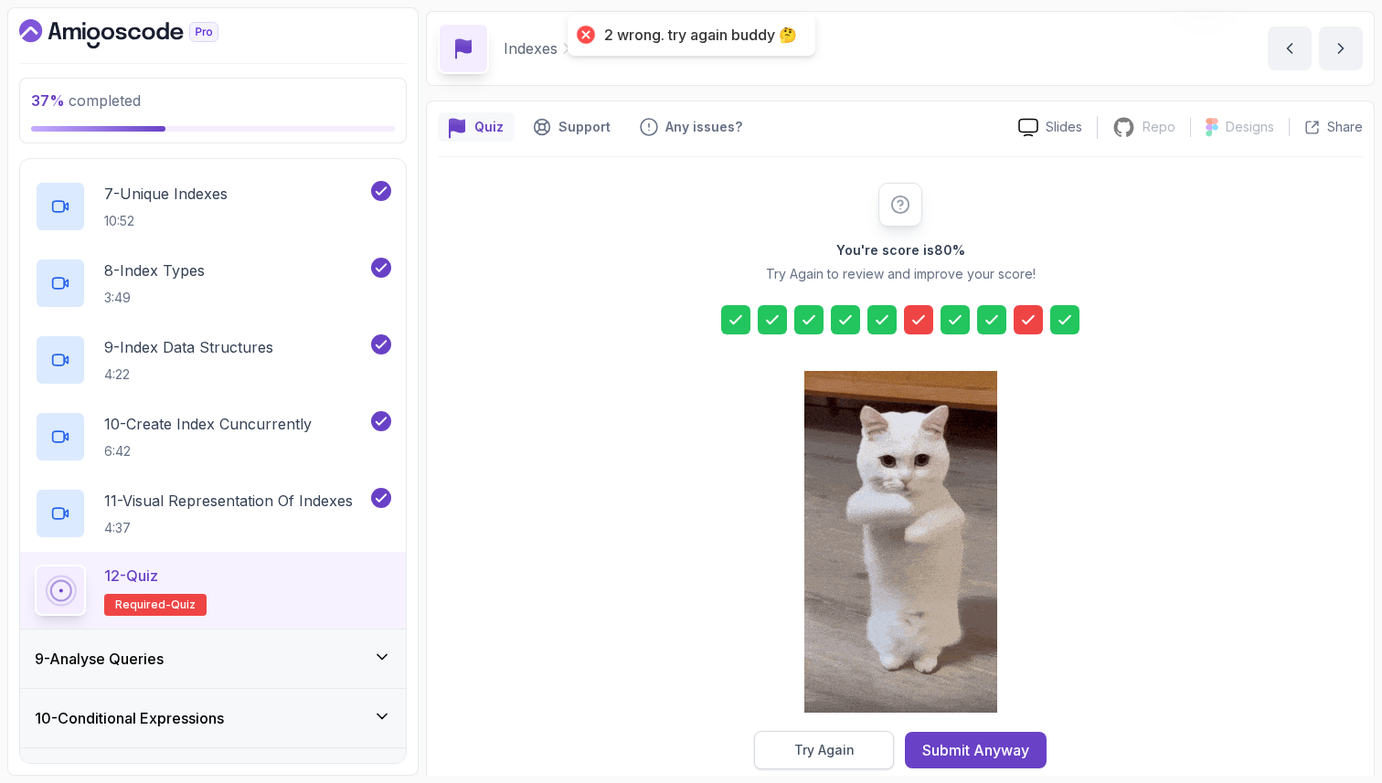
click at [796, 738] on button "Try Again" at bounding box center [824, 750] width 140 height 38
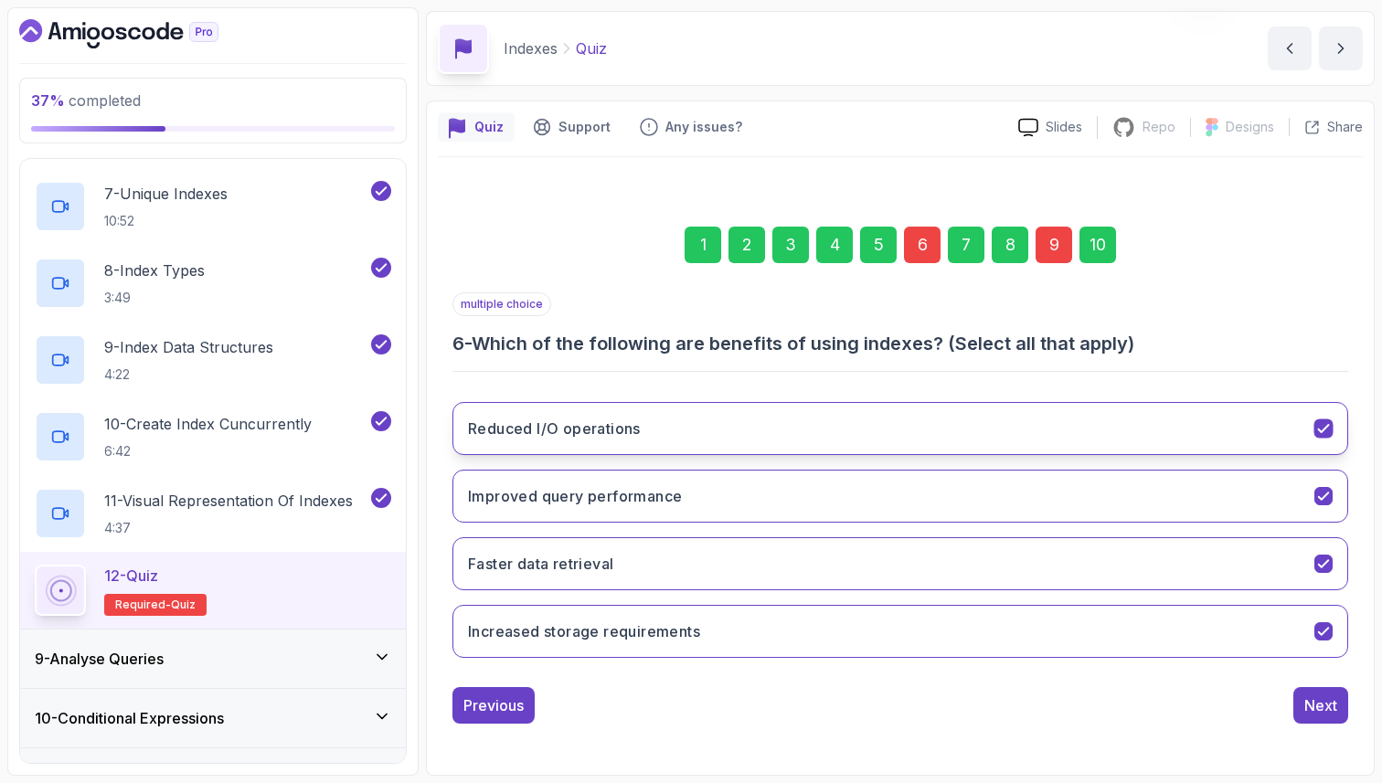
click at [729, 427] on button "Reduced I/O operations" at bounding box center [900, 428] width 896 height 53
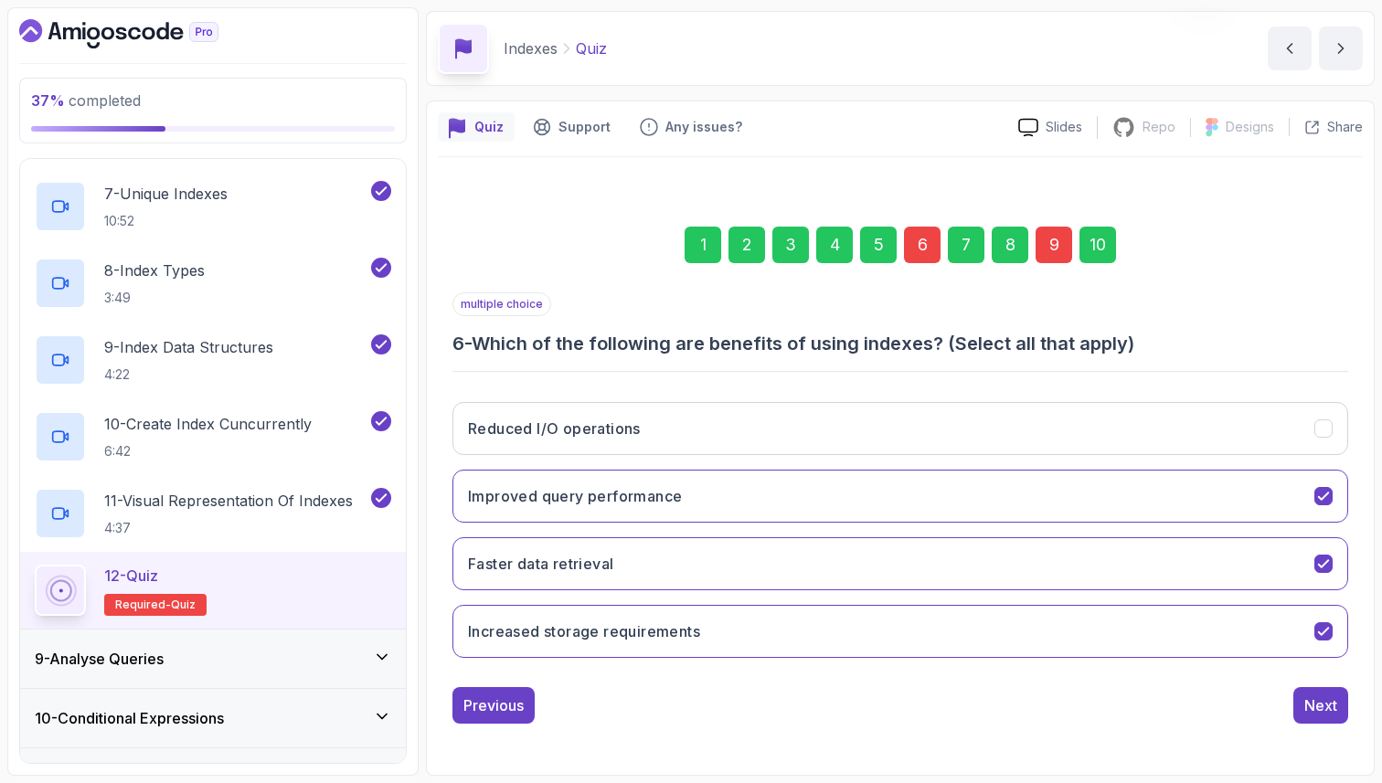
click at [1059, 242] on div "9" at bounding box center [1054, 245] width 37 height 37
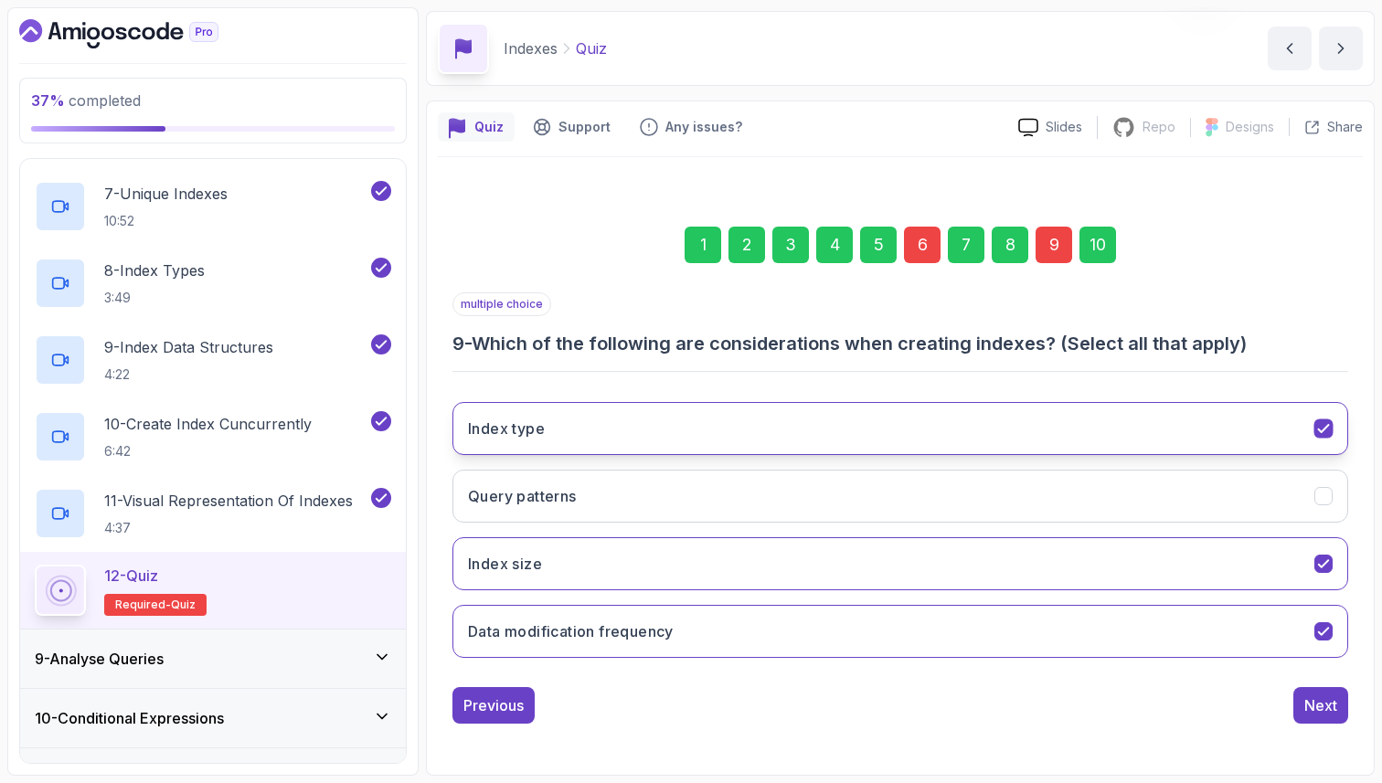
click at [940, 423] on button "Index type" at bounding box center [900, 428] width 896 height 53
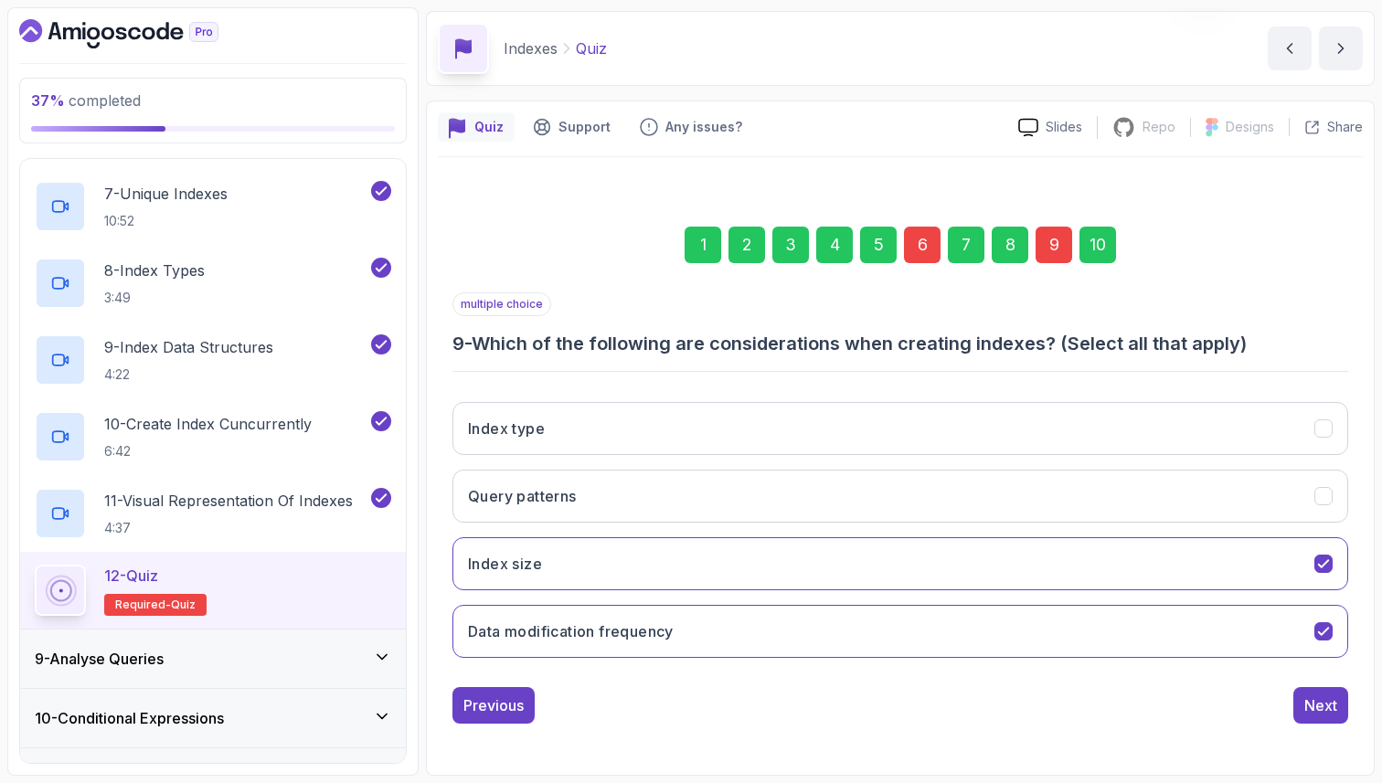
click at [1089, 240] on div "10" at bounding box center [1097, 245] width 37 height 37
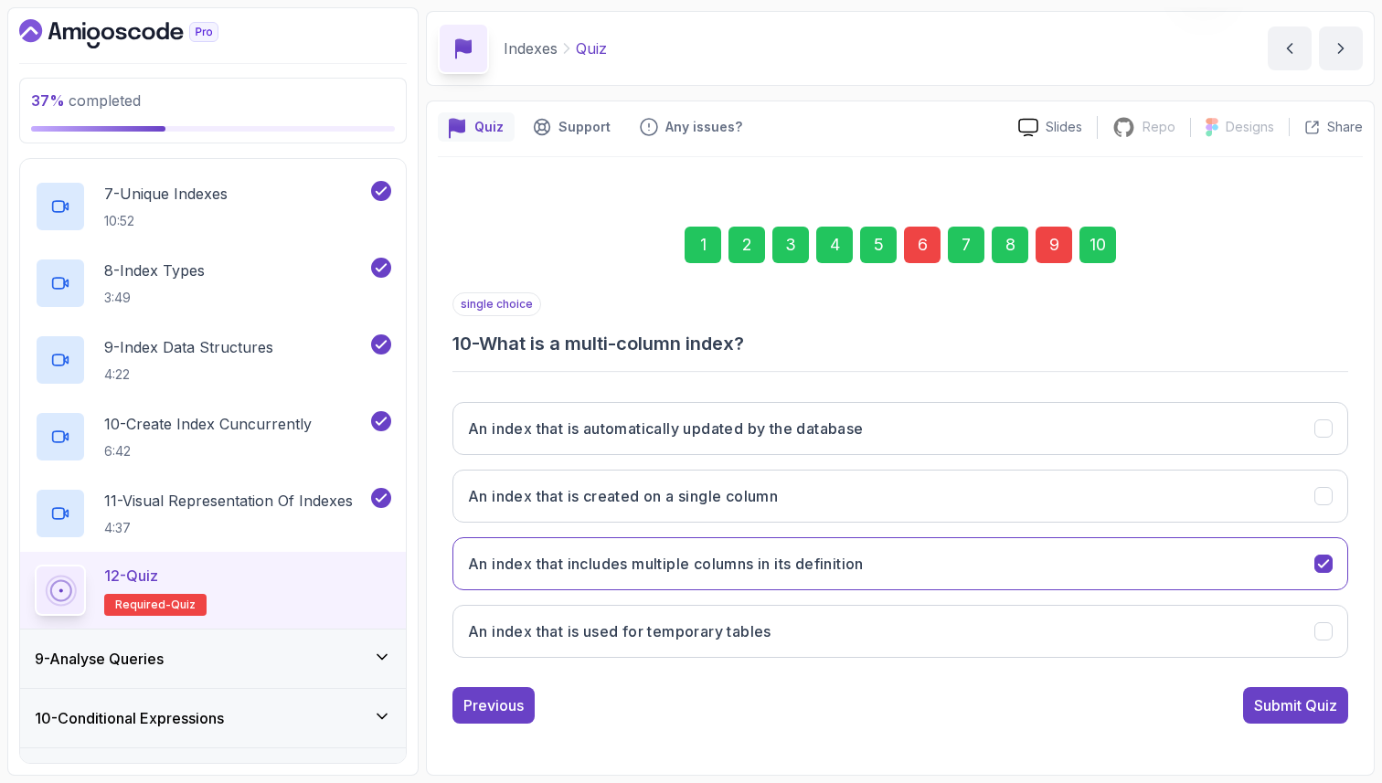
click at [1312, 699] on div "Submit Quiz" at bounding box center [1295, 706] width 83 height 22
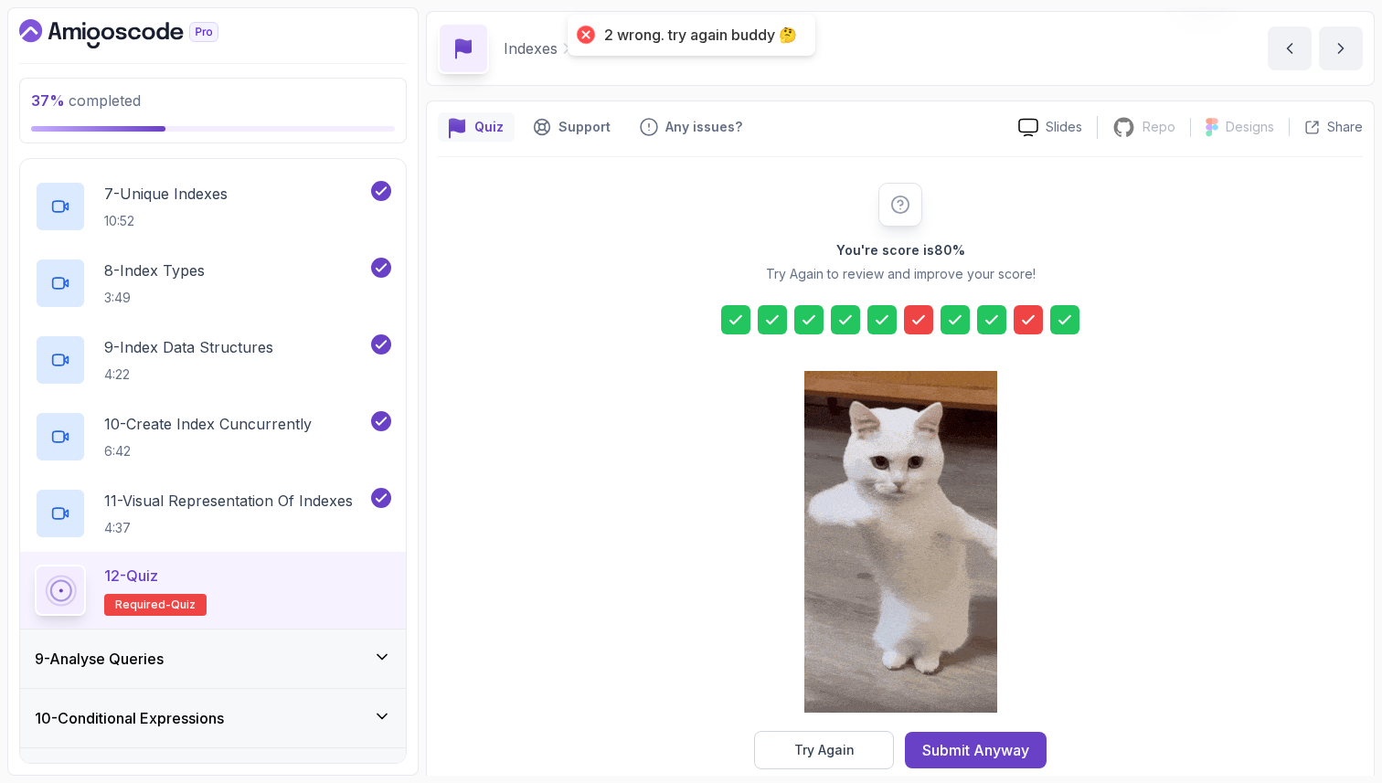
click at [912, 317] on icon at bounding box center [918, 320] width 18 height 18
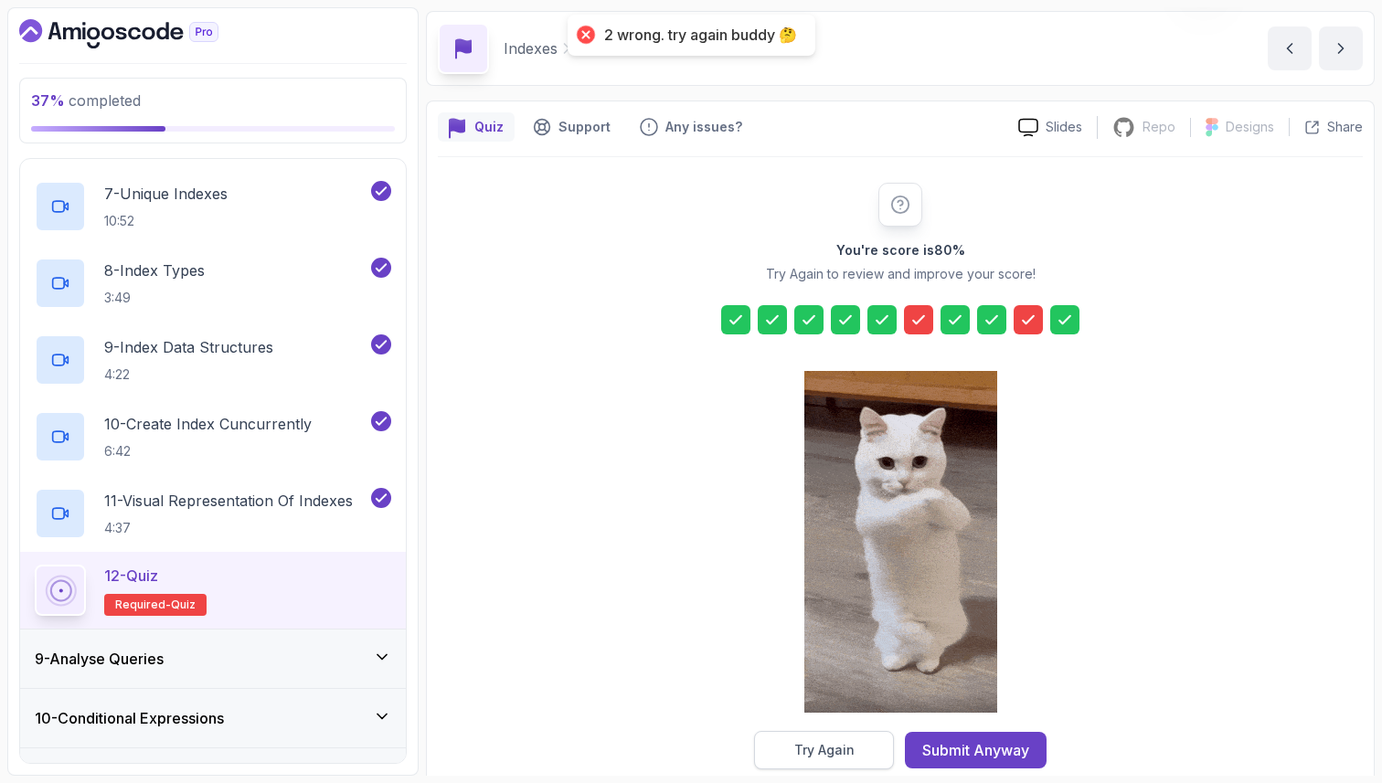
click at [798, 753] on div "Try Again" at bounding box center [824, 750] width 60 height 18
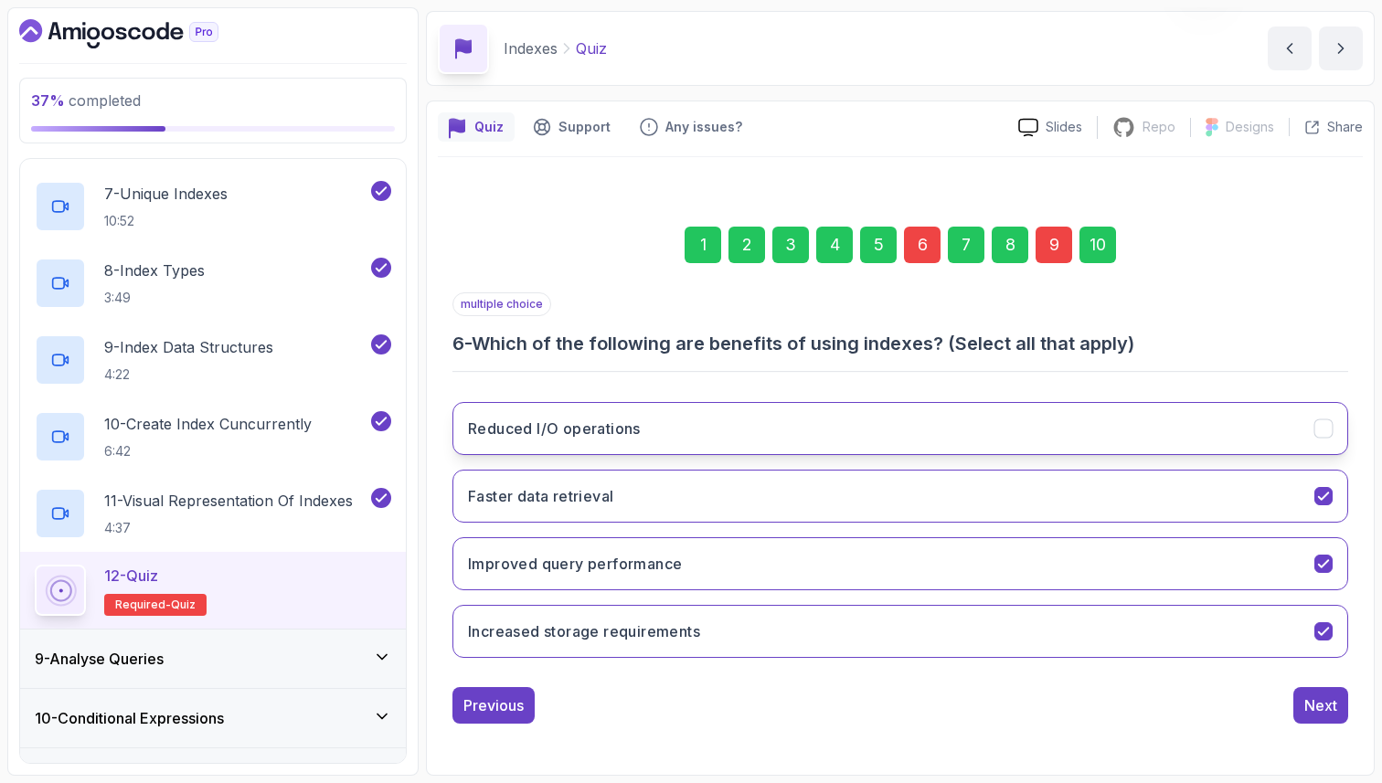
click at [949, 424] on button "Reduced I/O operations" at bounding box center [900, 428] width 896 height 53
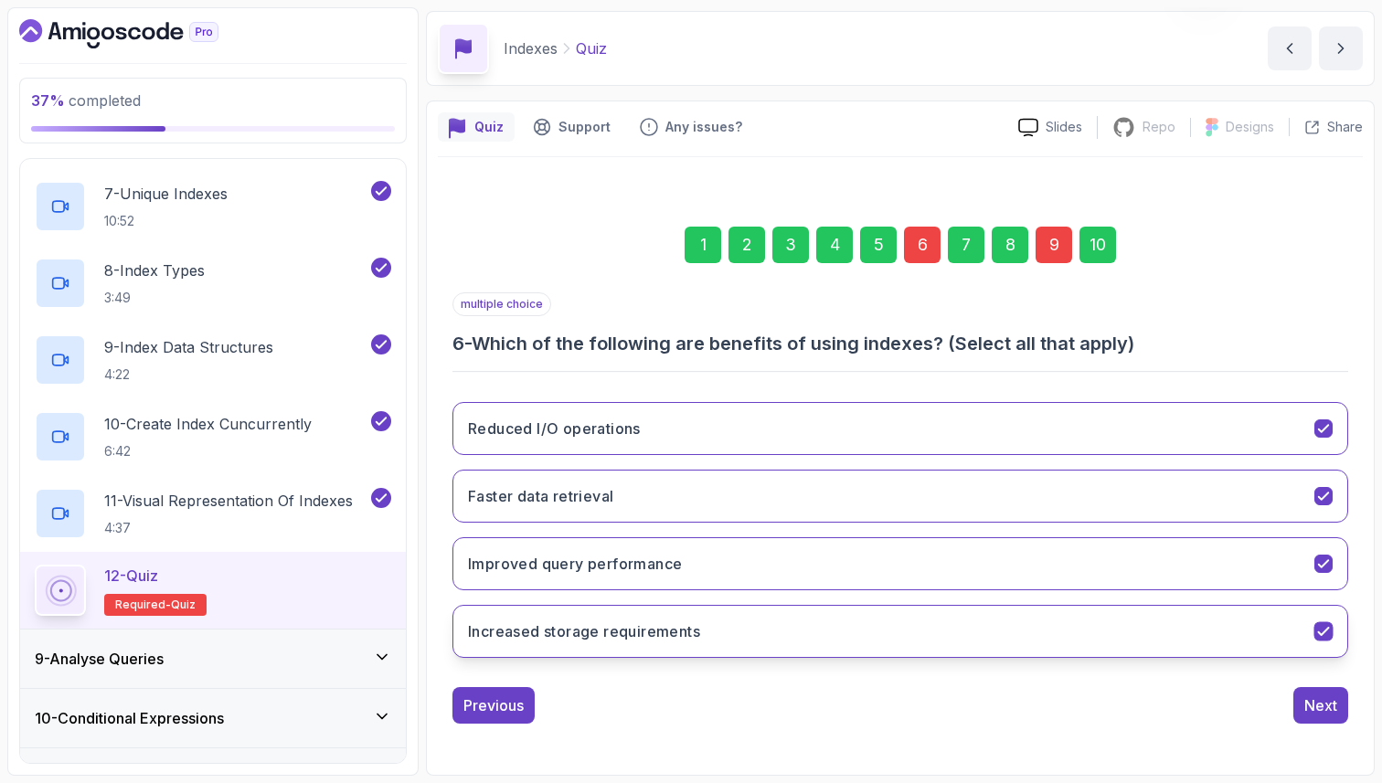
click at [794, 635] on button "Increased storage requirements" at bounding box center [900, 631] width 896 height 53
click at [1057, 250] on div "9" at bounding box center [1054, 245] width 37 height 37
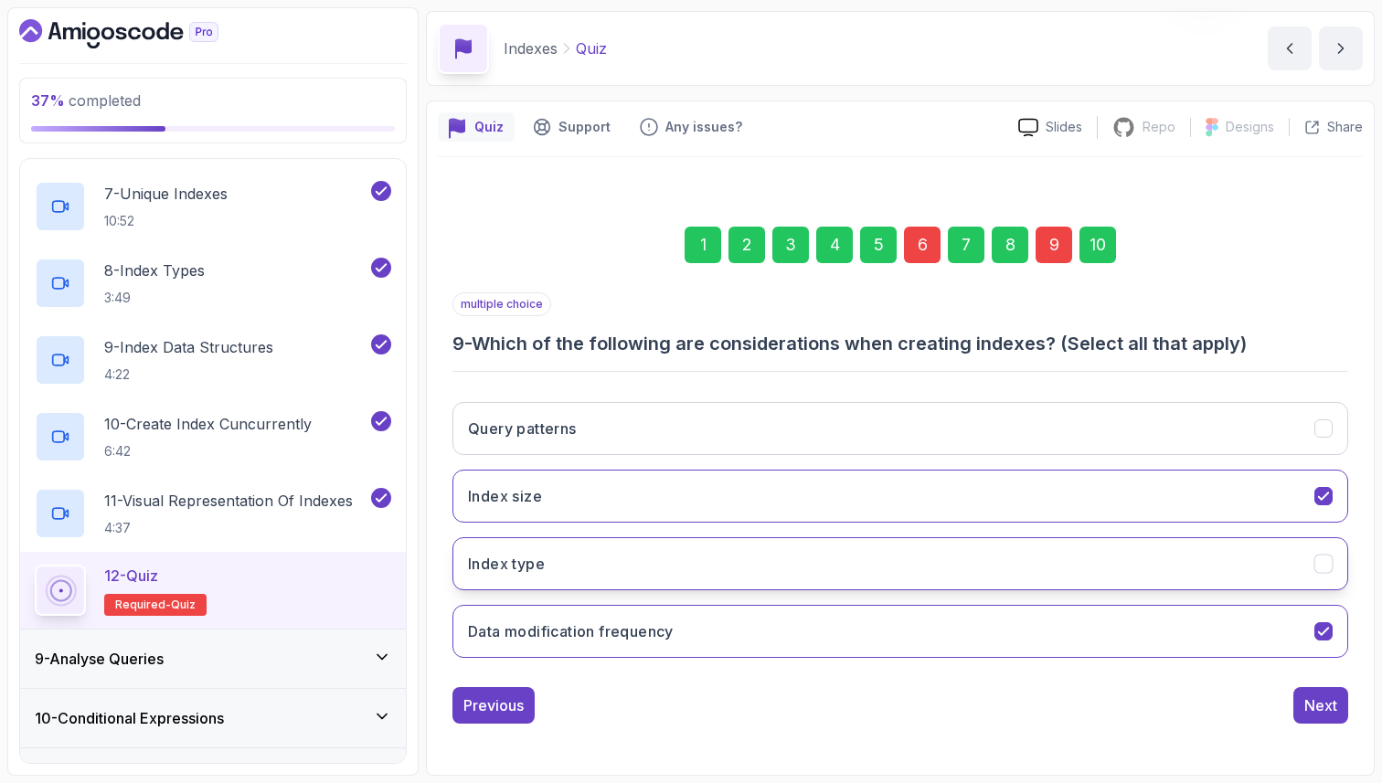
click at [813, 558] on button "Index type" at bounding box center [900, 563] width 896 height 53
click at [760, 642] on button "Data modification frequency" at bounding box center [900, 631] width 896 height 53
click at [1104, 244] on div "10" at bounding box center [1097, 245] width 37 height 37
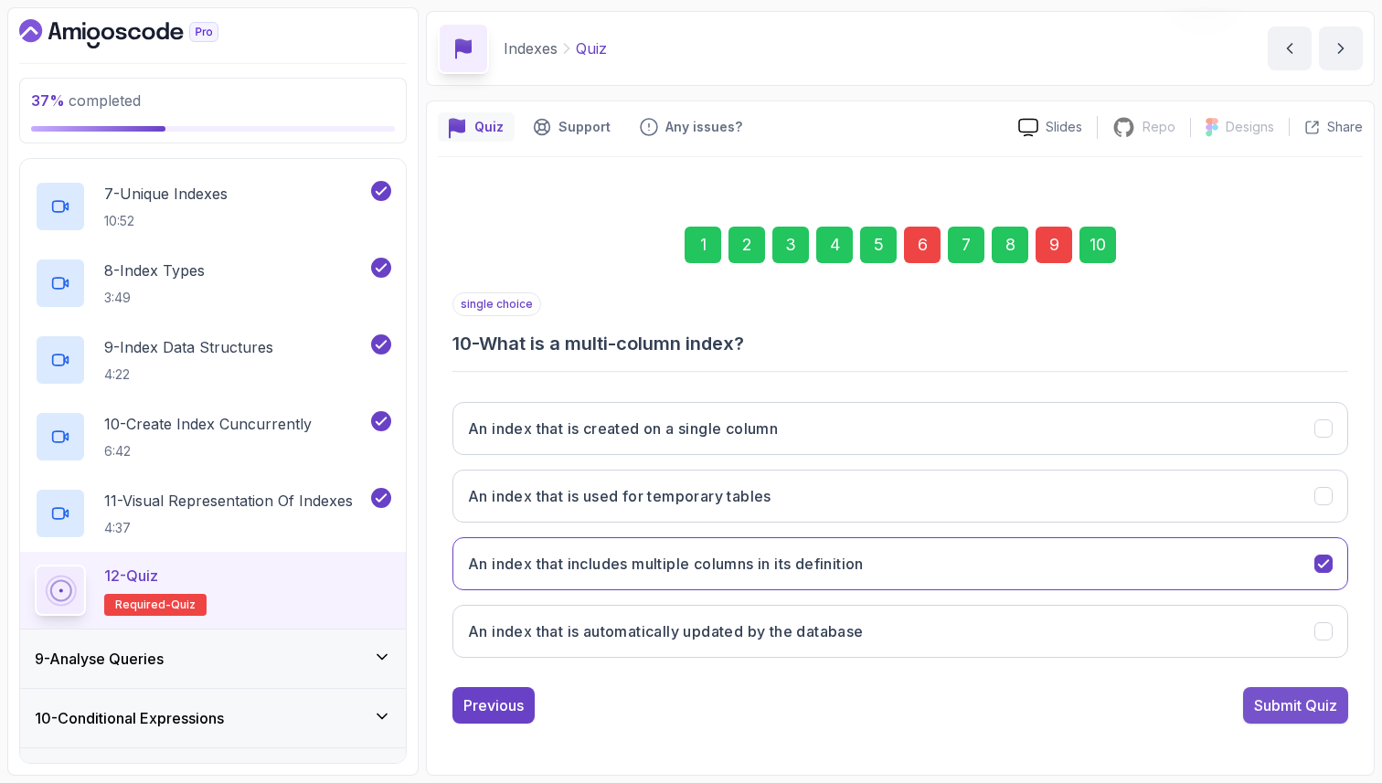
click at [1304, 709] on div "Submit Quiz" at bounding box center [1295, 706] width 83 height 22
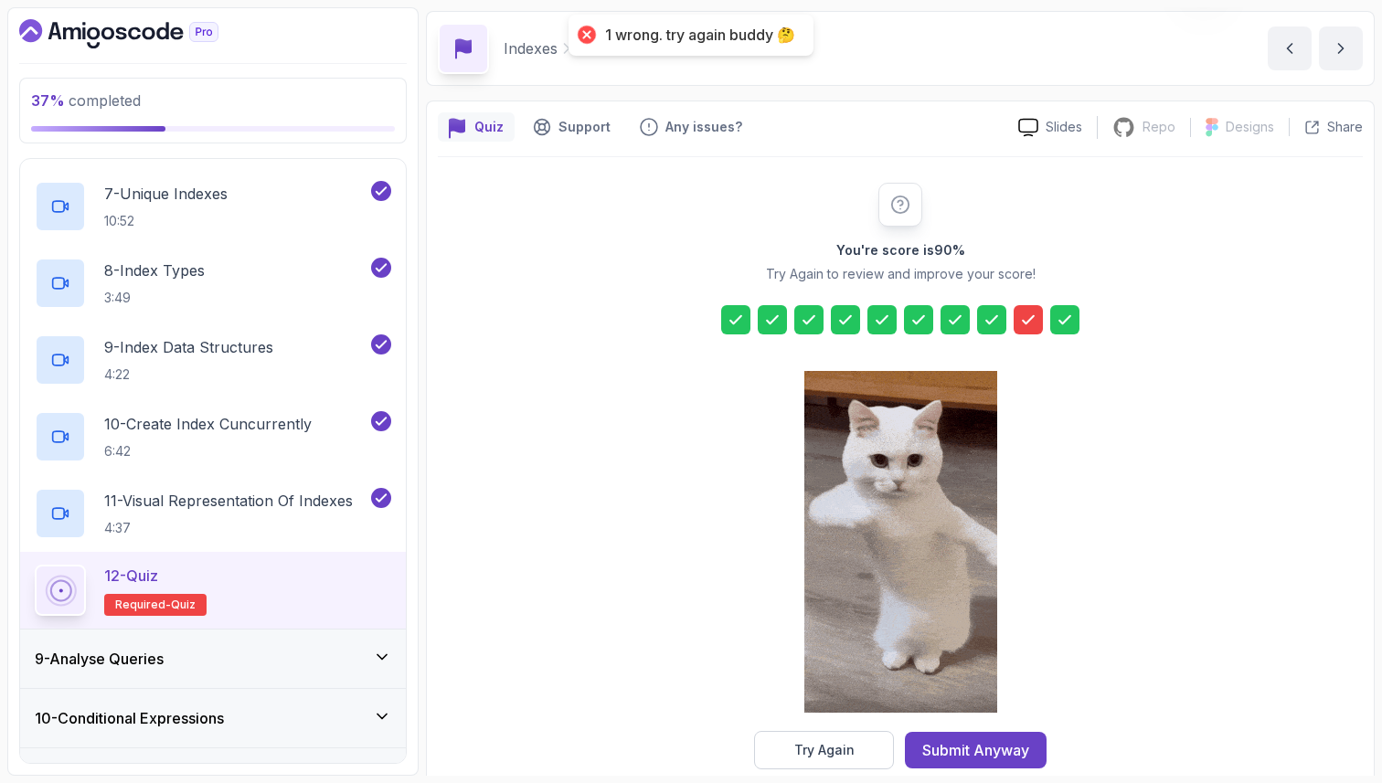
click at [947, 317] on icon at bounding box center [955, 320] width 18 height 18
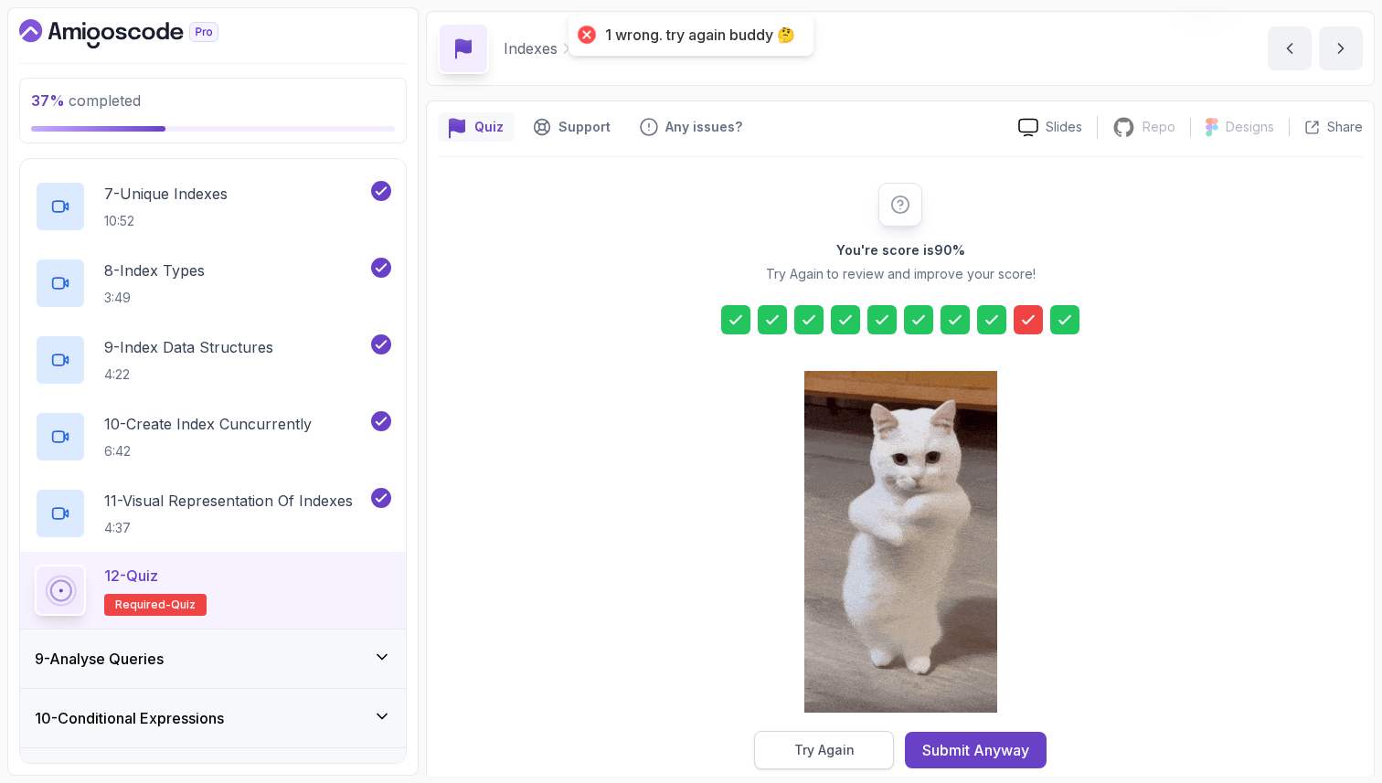
click at [827, 740] on button "Try Again" at bounding box center [824, 750] width 140 height 38
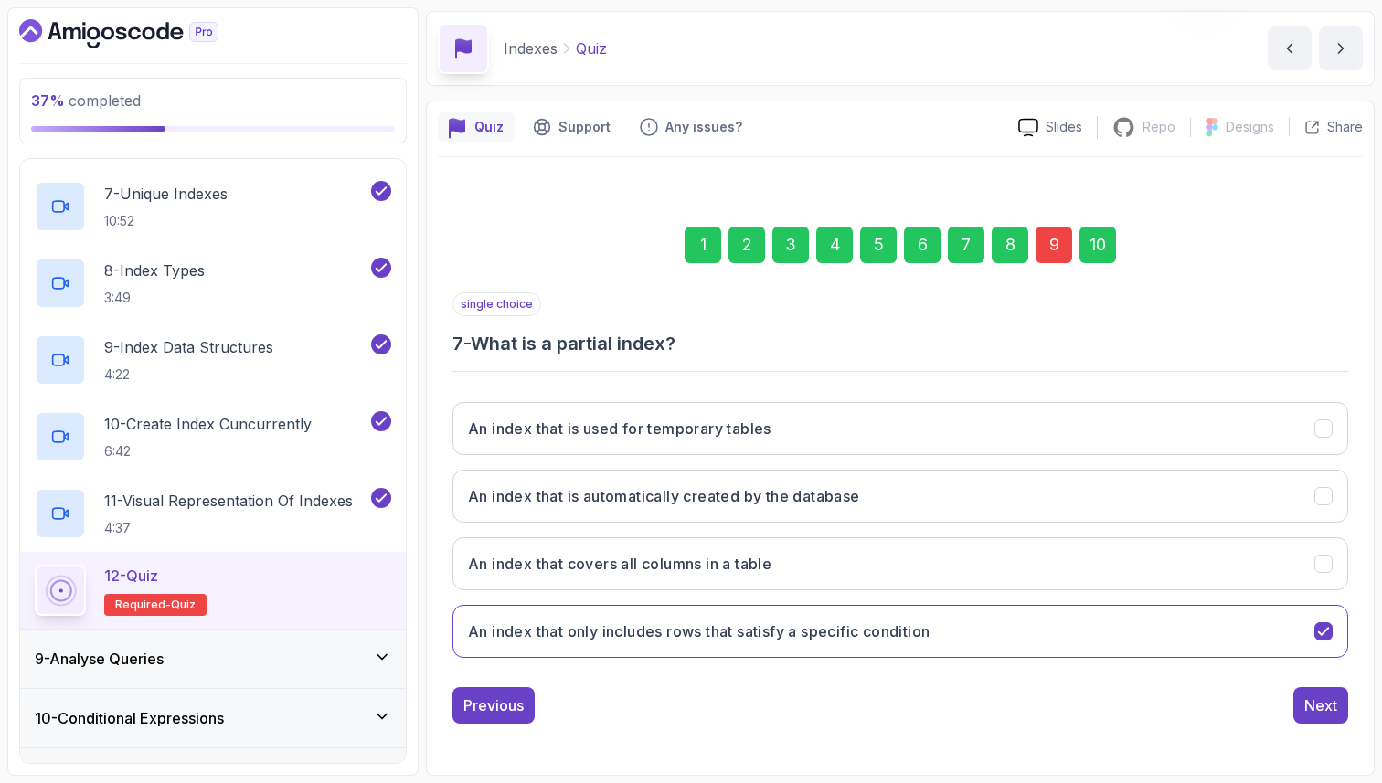
click at [1010, 249] on div "8" at bounding box center [1010, 245] width 37 height 37
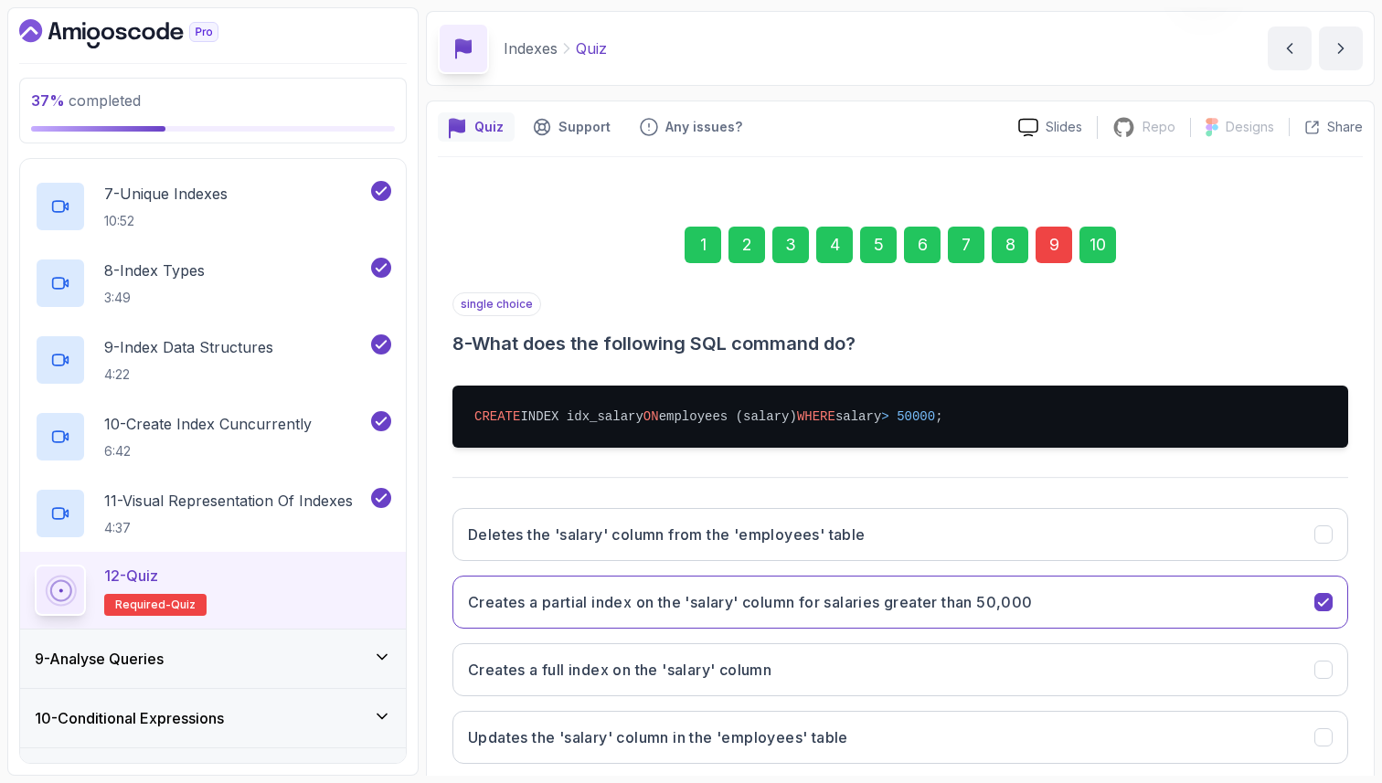
click at [930, 243] on div "6" at bounding box center [922, 245] width 37 height 37
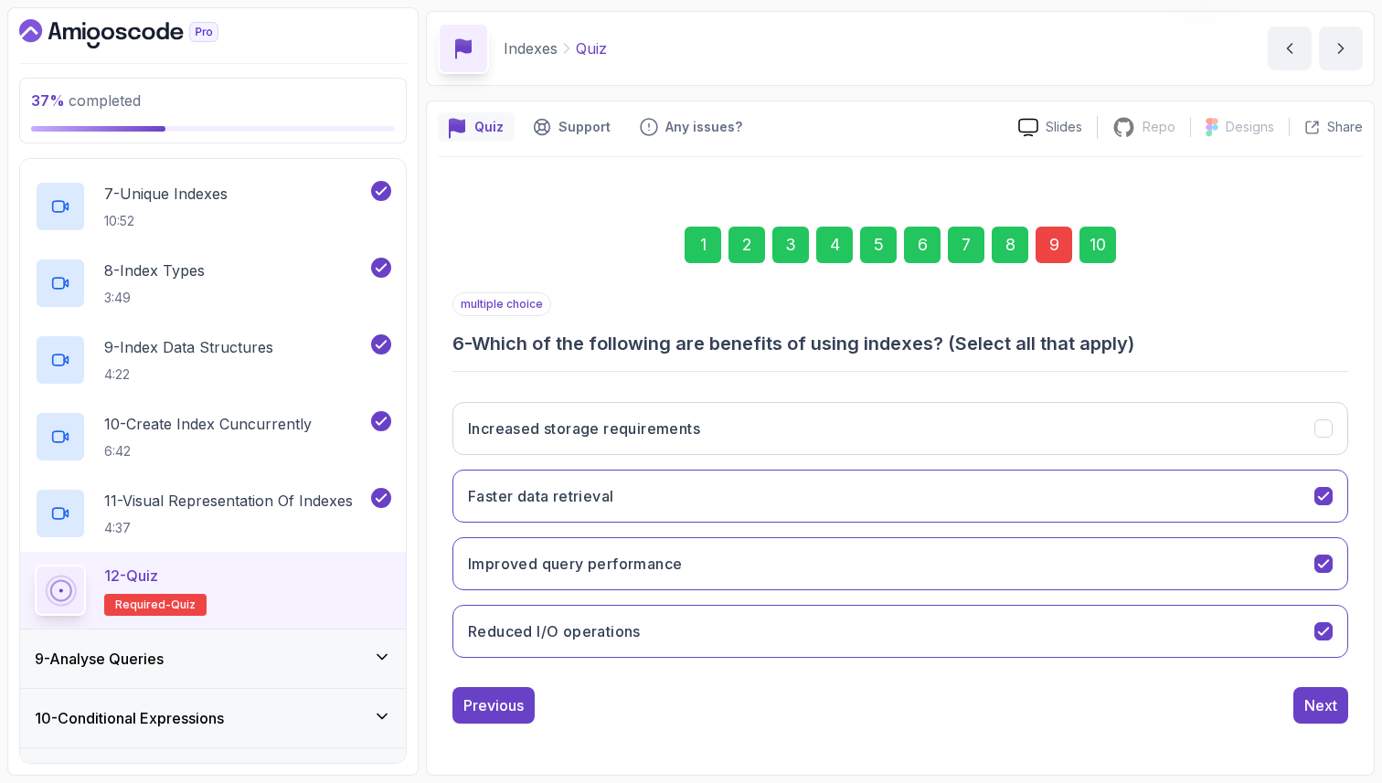
click at [1055, 245] on div "9" at bounding box center [1054, 245] width 37 height 37
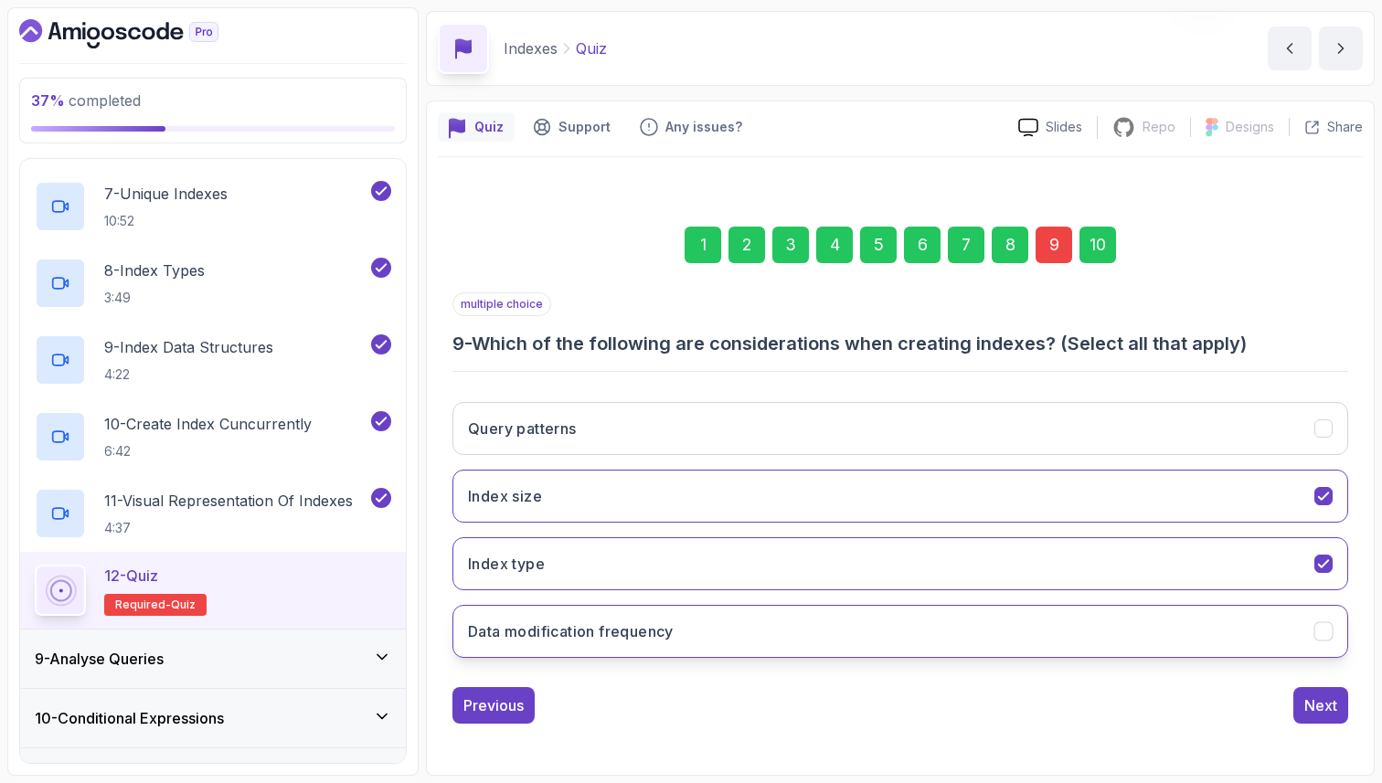
click at [598, 632] on h3 "Data modification frequency" at bounding box center [571, 632] width 206 height 22
click at [1102, 245] on div "10" at bounding box center [1097, 245] width 37 height 37
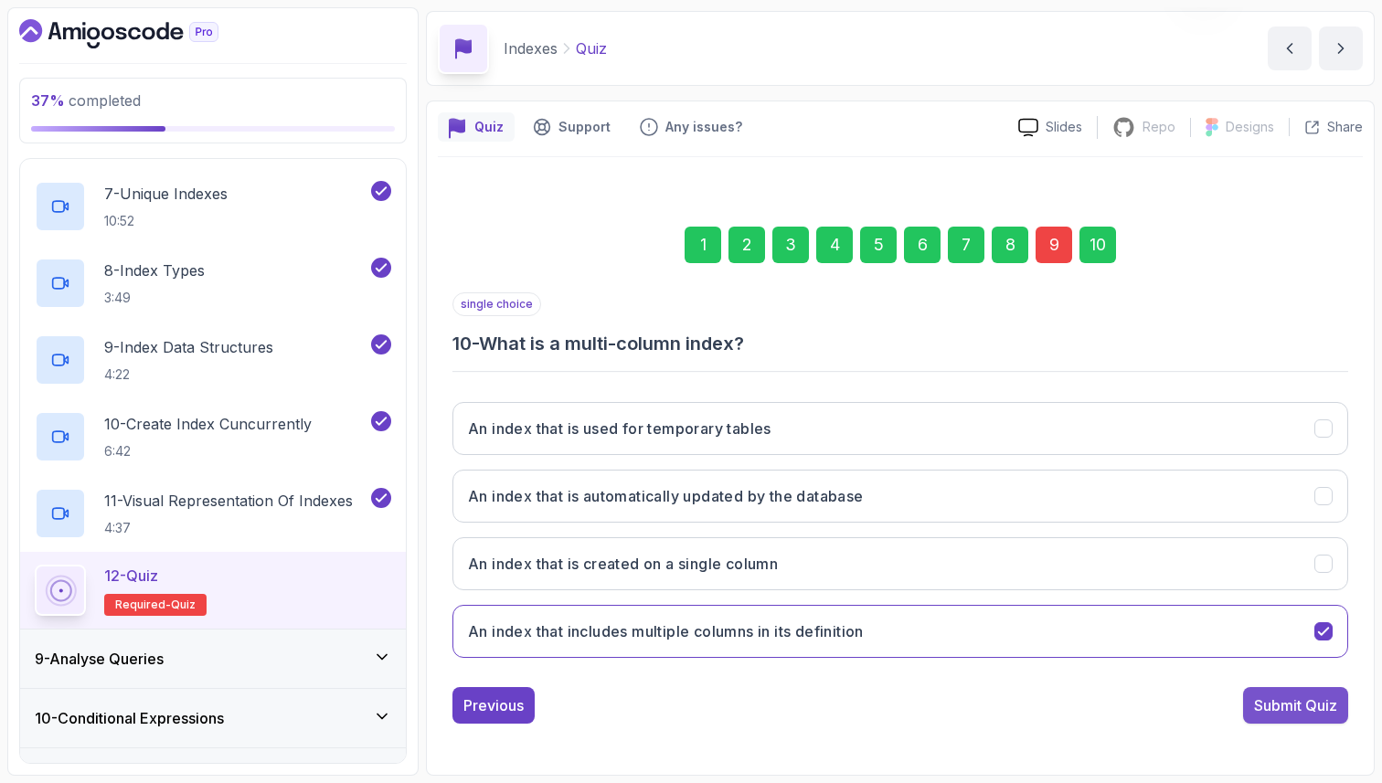
click at [1305, 700] on div "Submit Quiz" at bounding box center [1295, 706] width 83 height 22
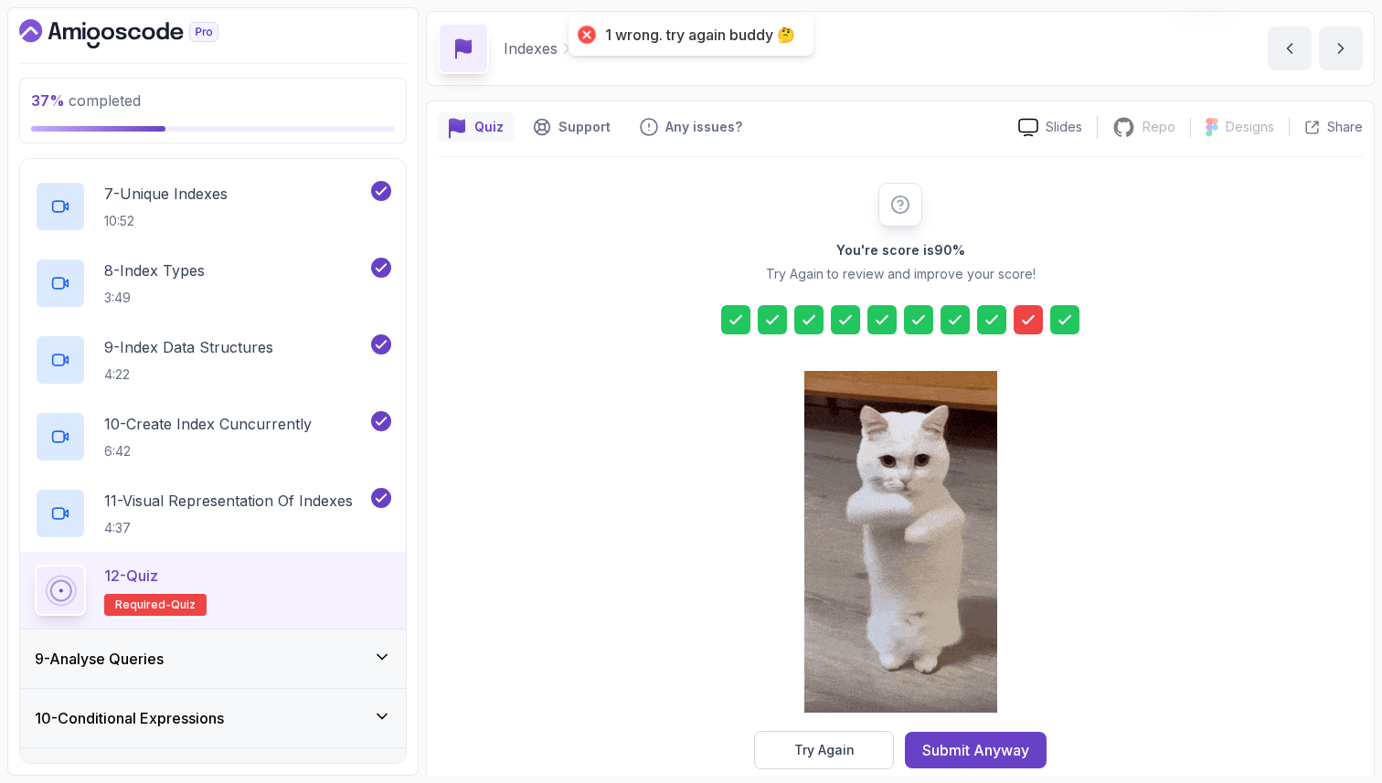
click at [1036, 317] on icon at bounding box center [1028, 320] width 18 height 18
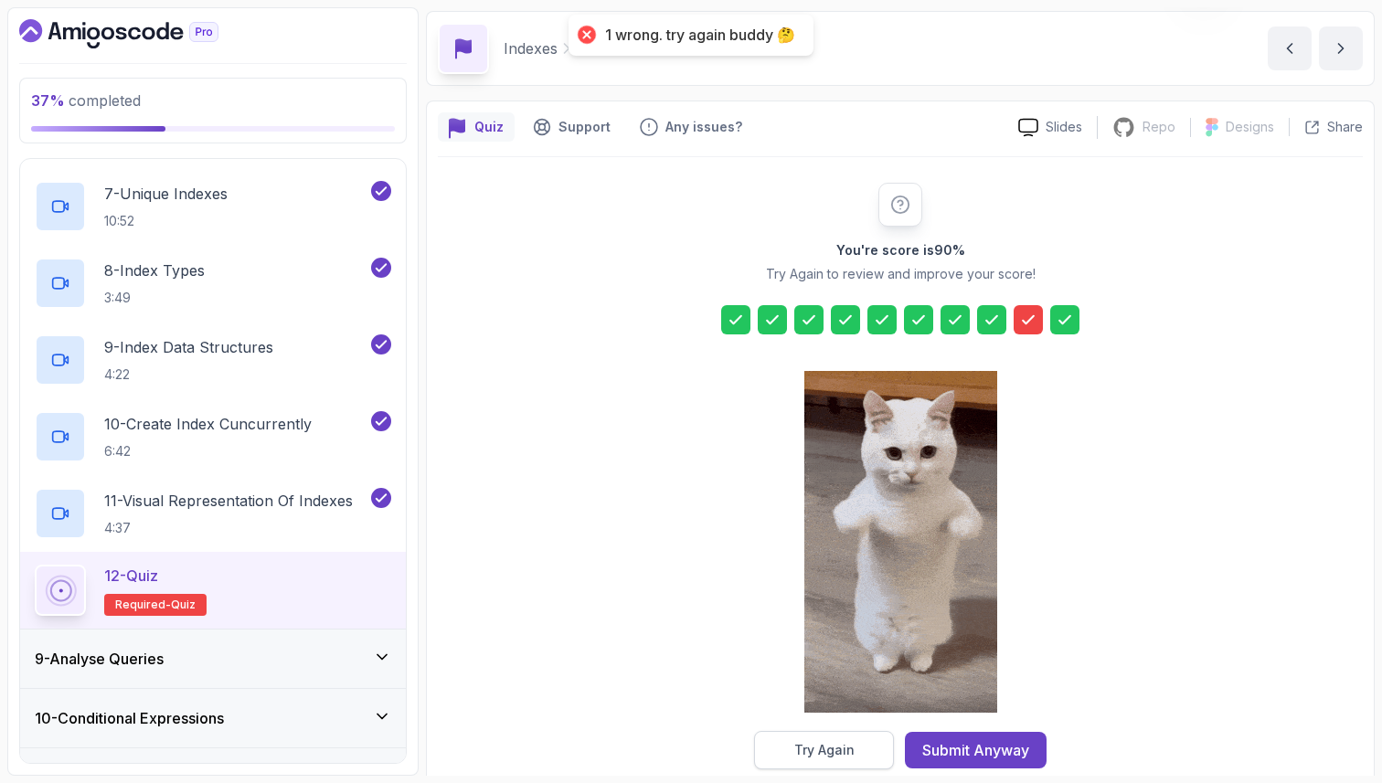
click at [861, 737] on button "Try Again" at bounding box center [824, 750] width 140 height 38
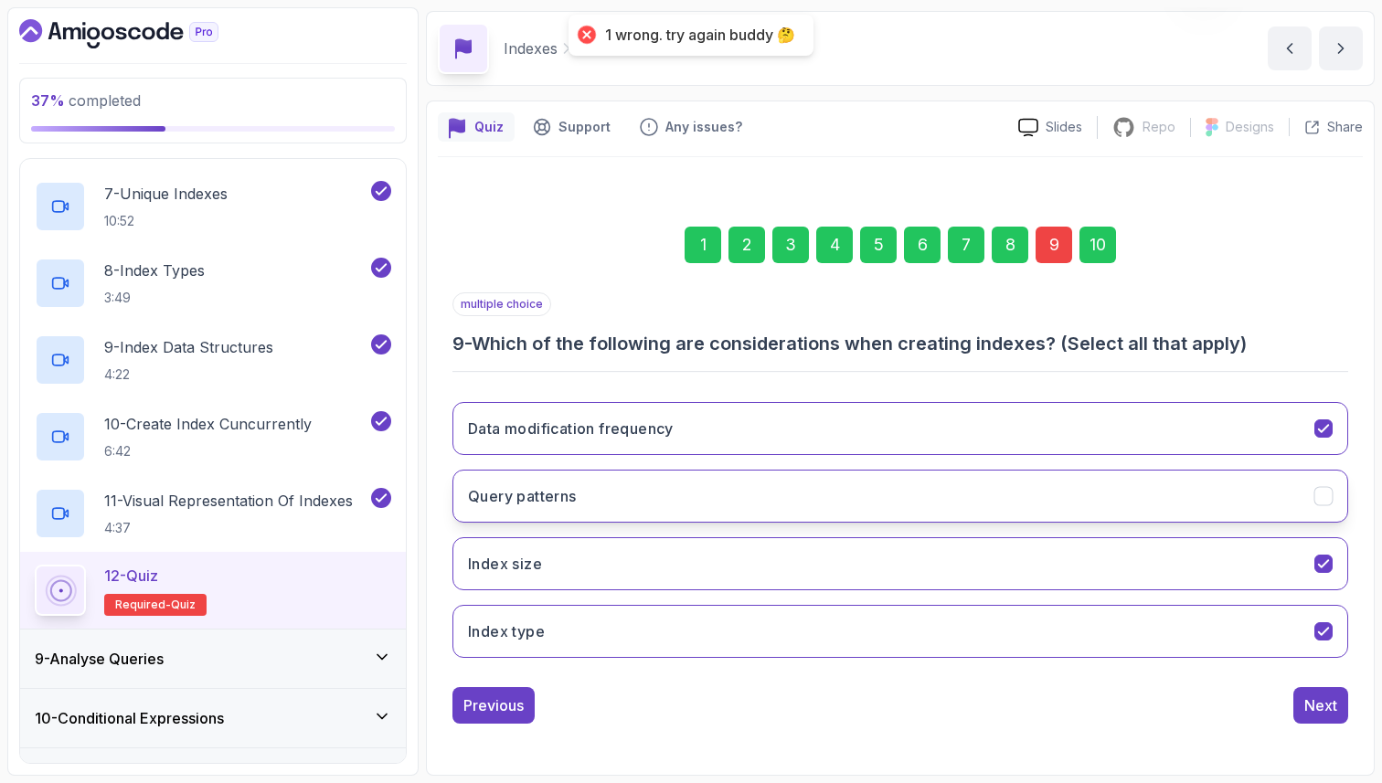
click at [831, 476] on button "Query patterns" at bounding box center [900, 496] width 896 height 53
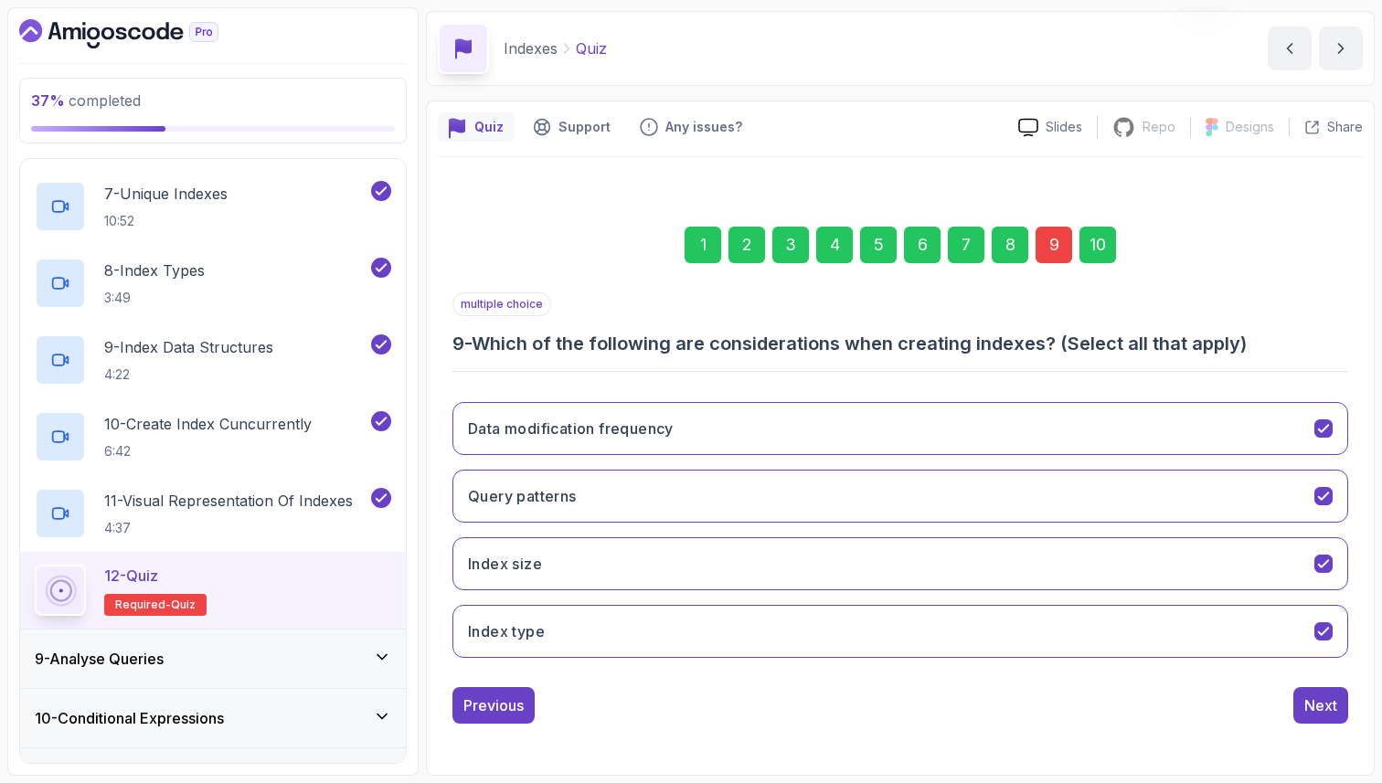
click at [1084, 239] on div "10" at bounding box center [1097, 245] width 37 height 37
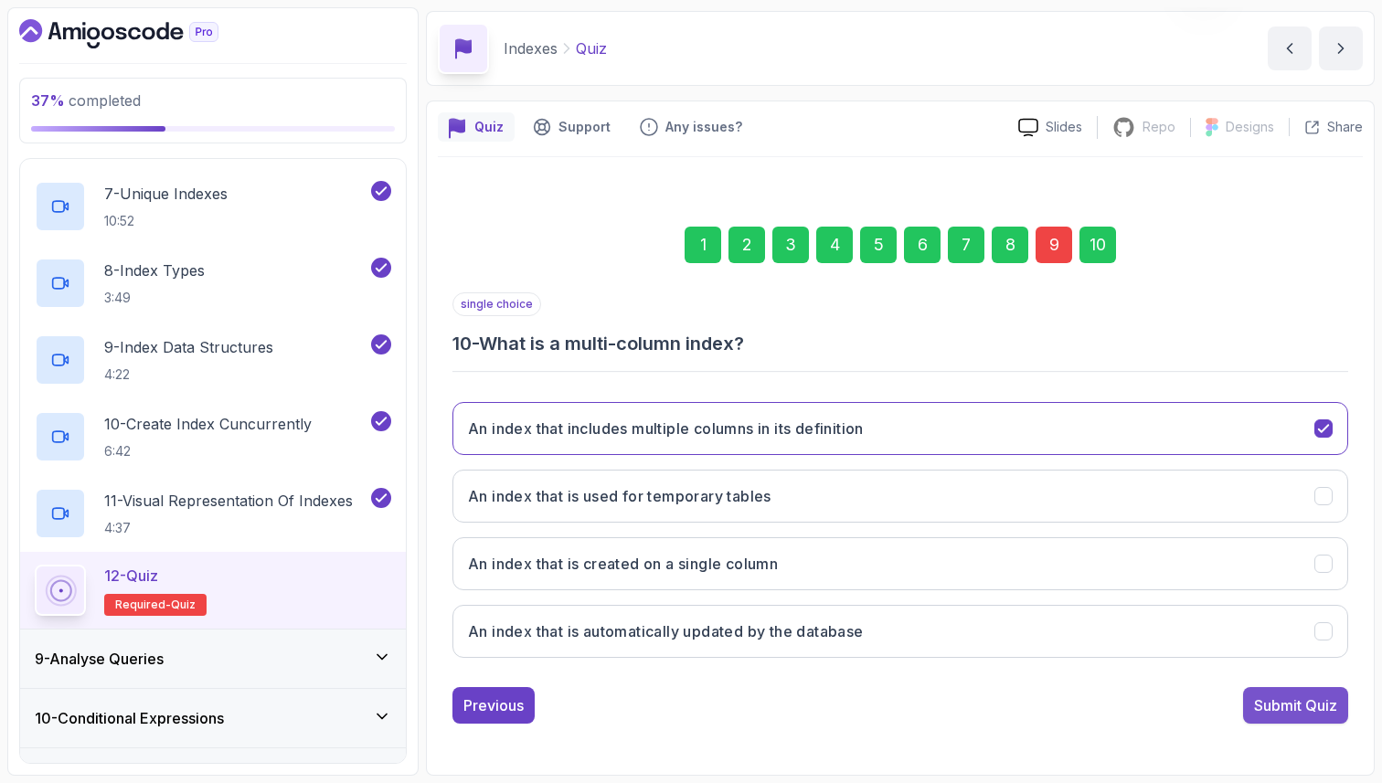
click at [1267, 711] on div "Submit Quiz" at bounding box center [1295, 706] width 83 height 22
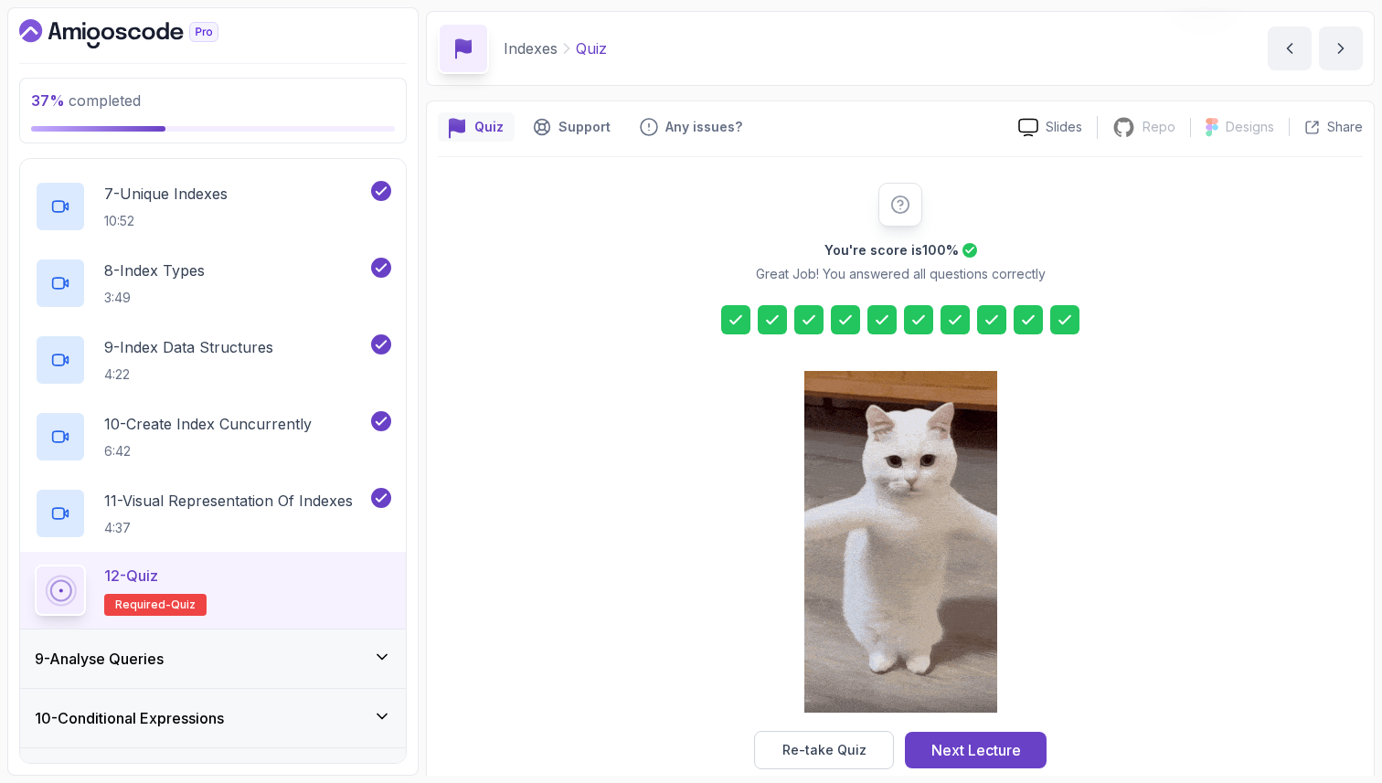
click at [1035, 323] on icon at bounding box center [1028, 320] width 18 height 18
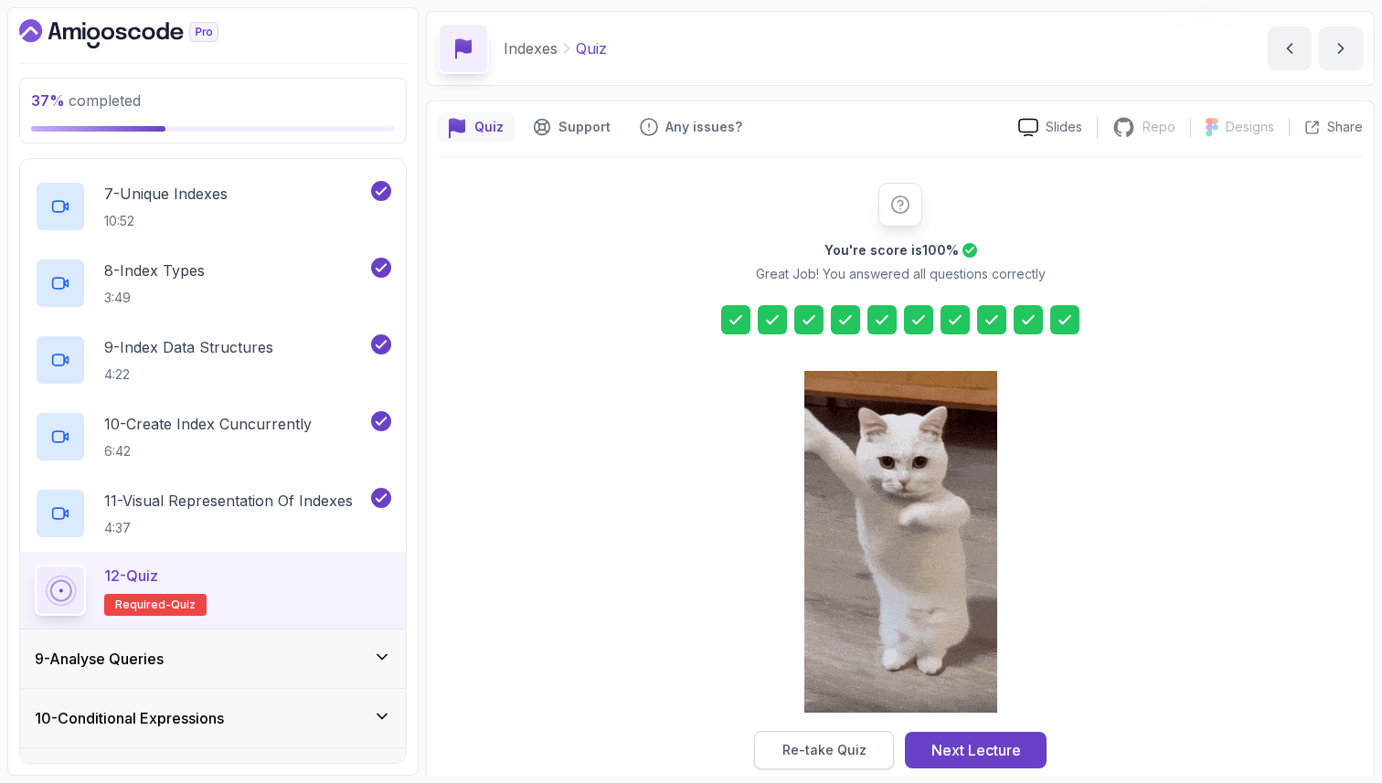
click at [838, 751] on div "Re-take Quiz" at bounding box center [824, 750] width 84 height 18
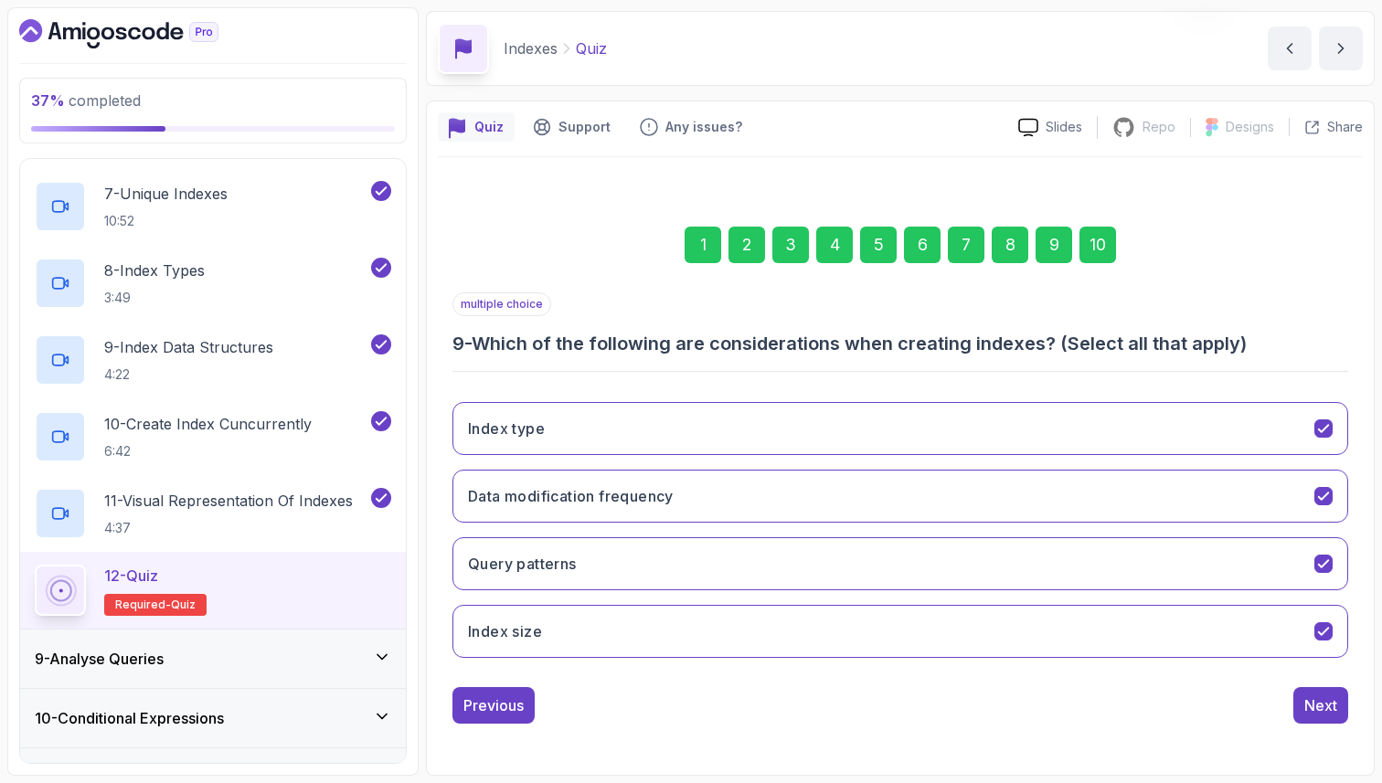
click at [1108, 243] on div "10" at bounding box center [1097, 245] width 37 height 37
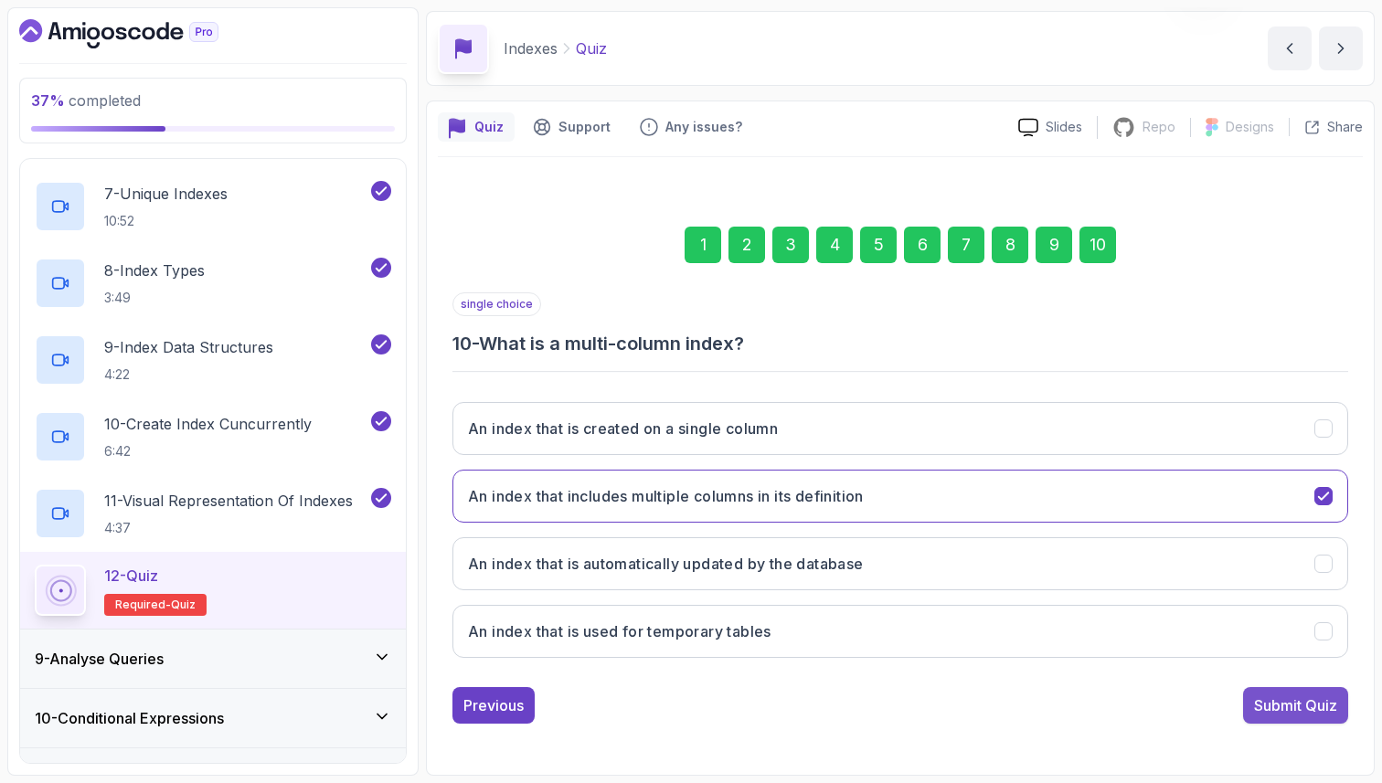
click at [1303, 709] on div "Submit Quiz" at bounding box center [1295, 706] width 83 height 22
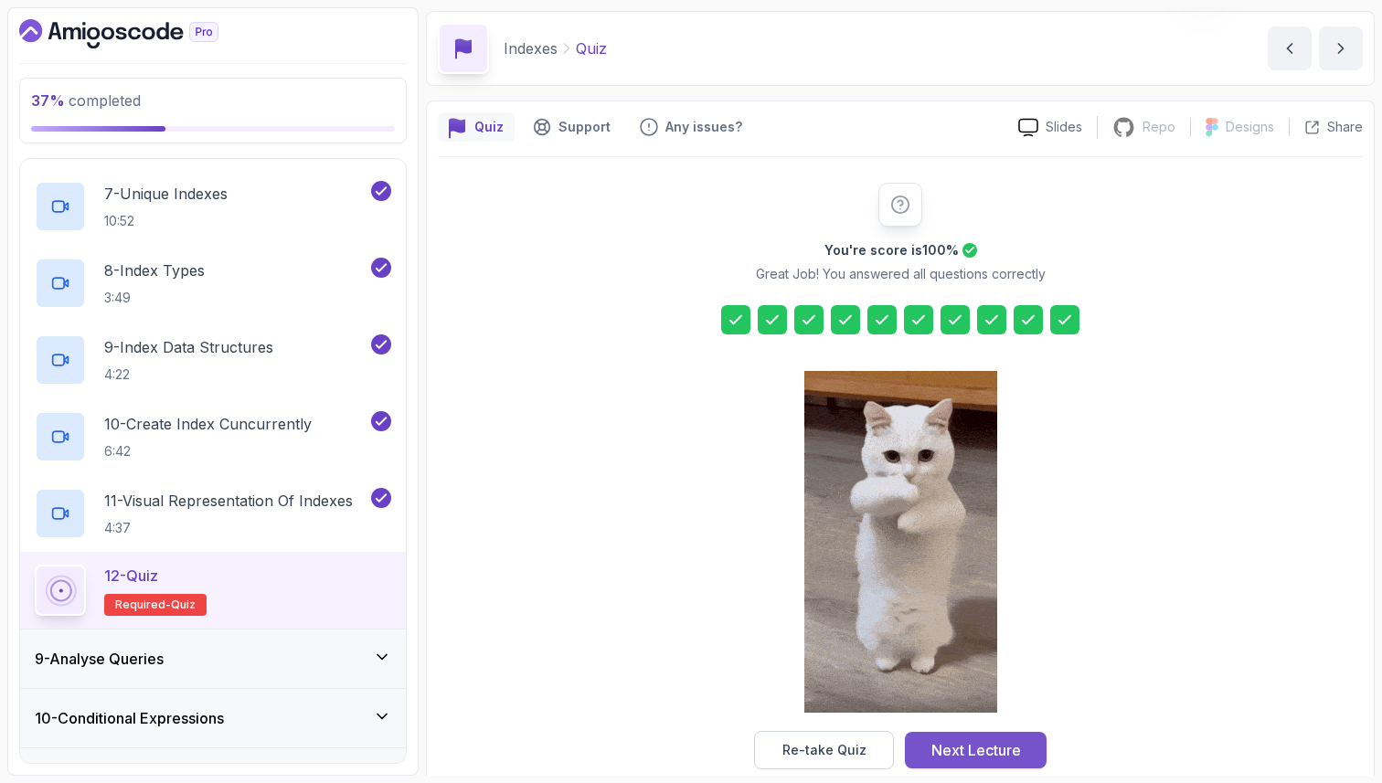
click at [1009, 745] on div "Next Lecture" at bounding box center [976, 750] width 90 height 22
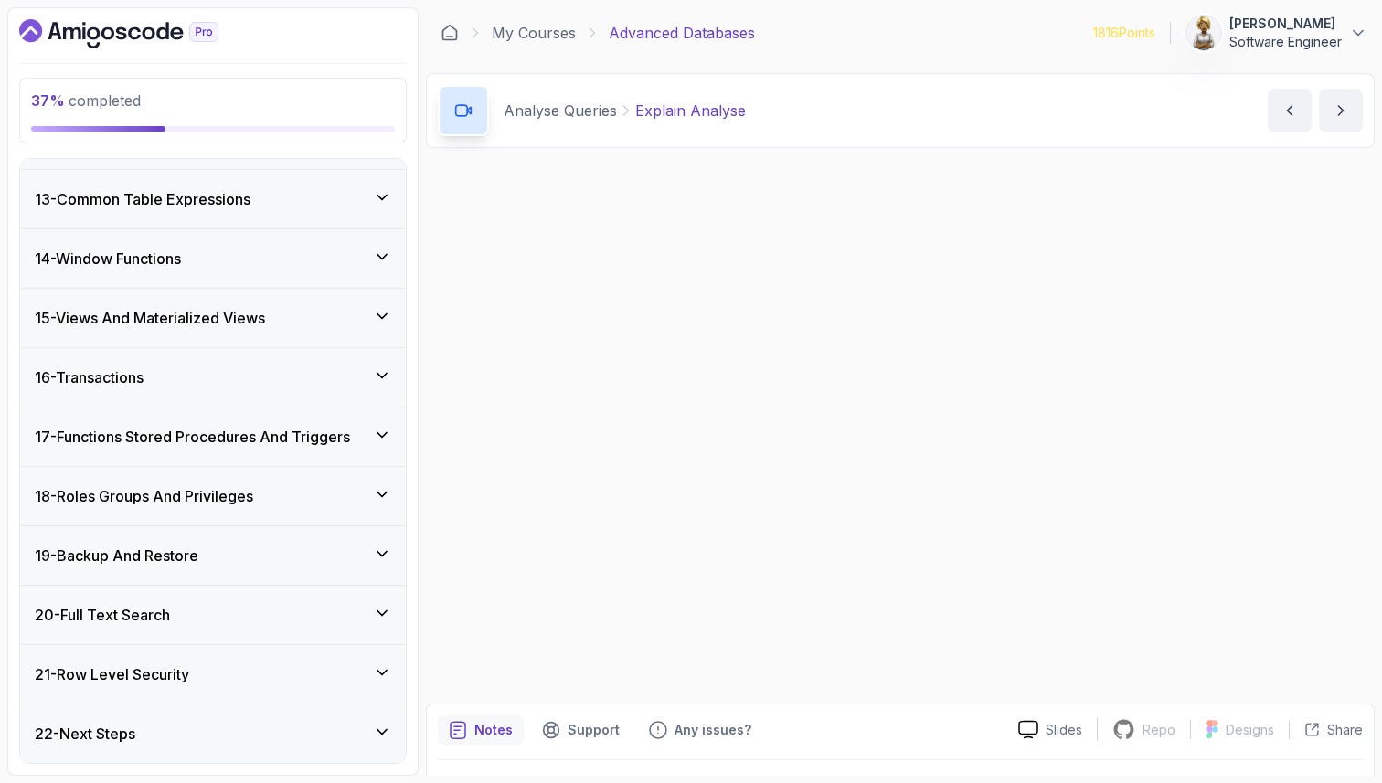
scroll to position [1239, 0]
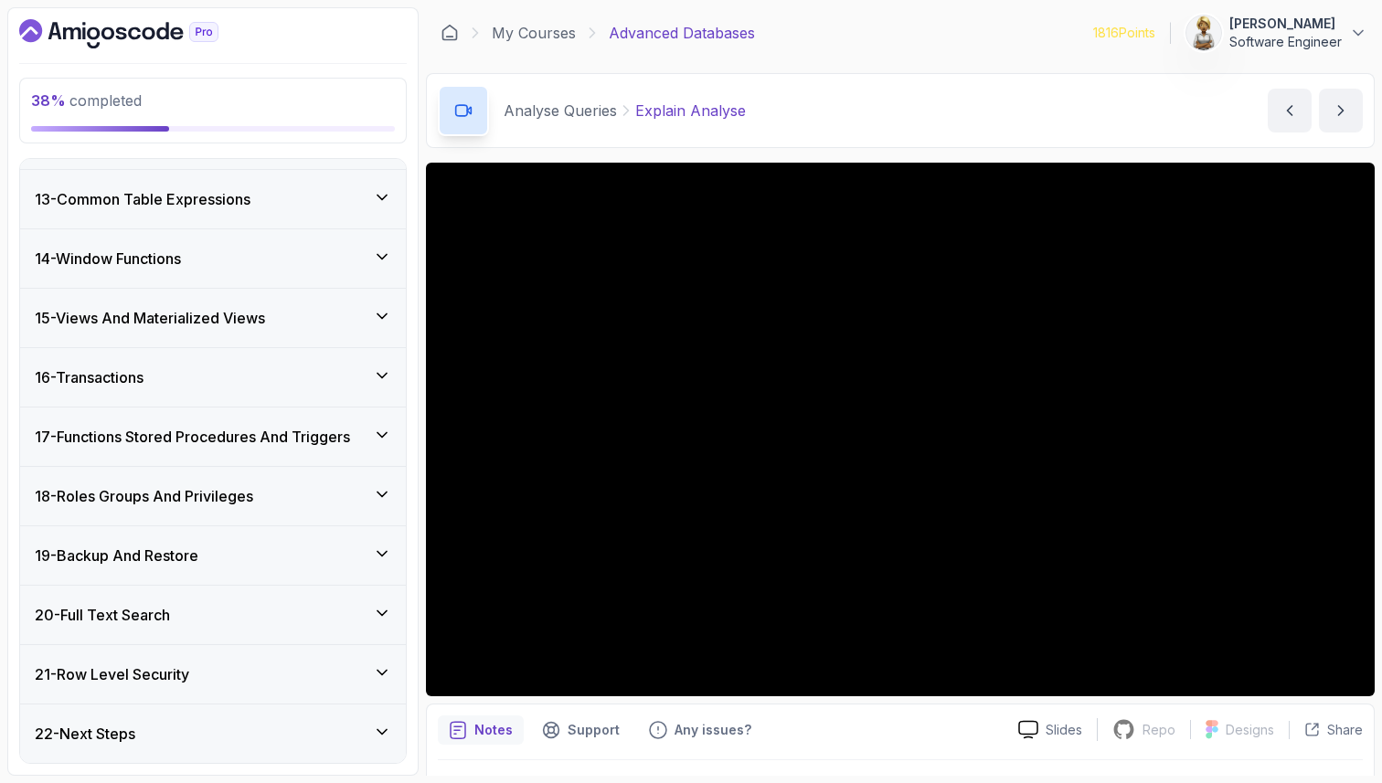
click at [229, 202] on h3 "13 - Common Table Expressions" at bounding box center [143, 199] width 216 height 22
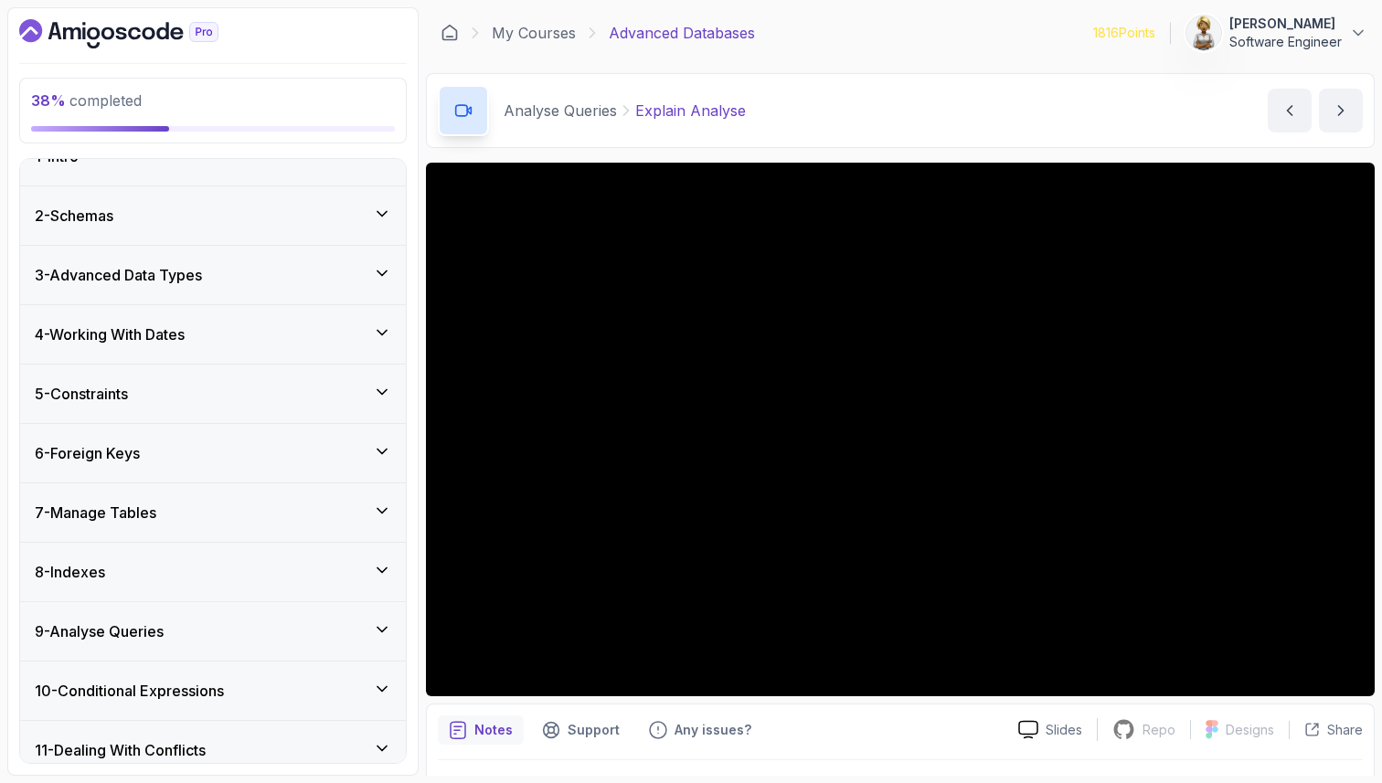
scroll to position [0, 0]
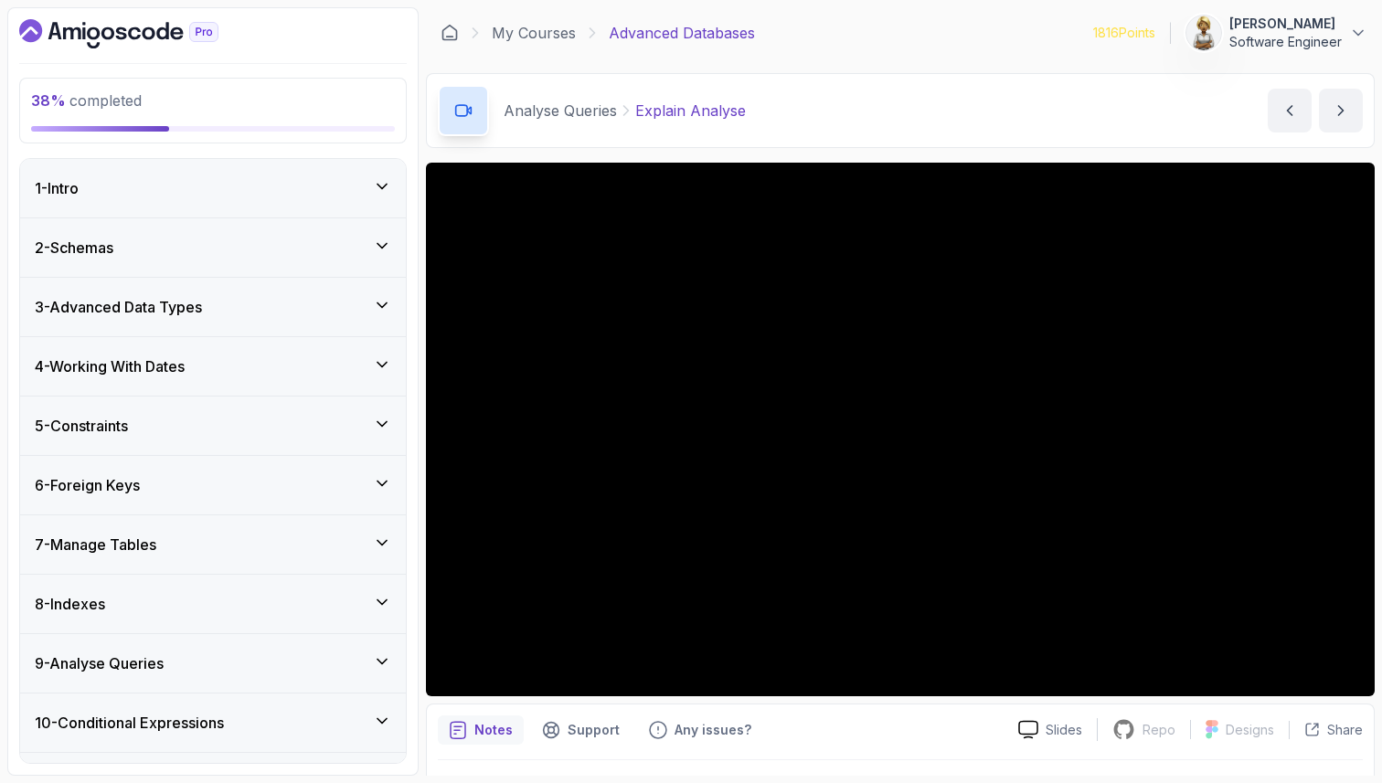
click at [388, 659] on icon at bounding box center [382, 662] width 18 height 18
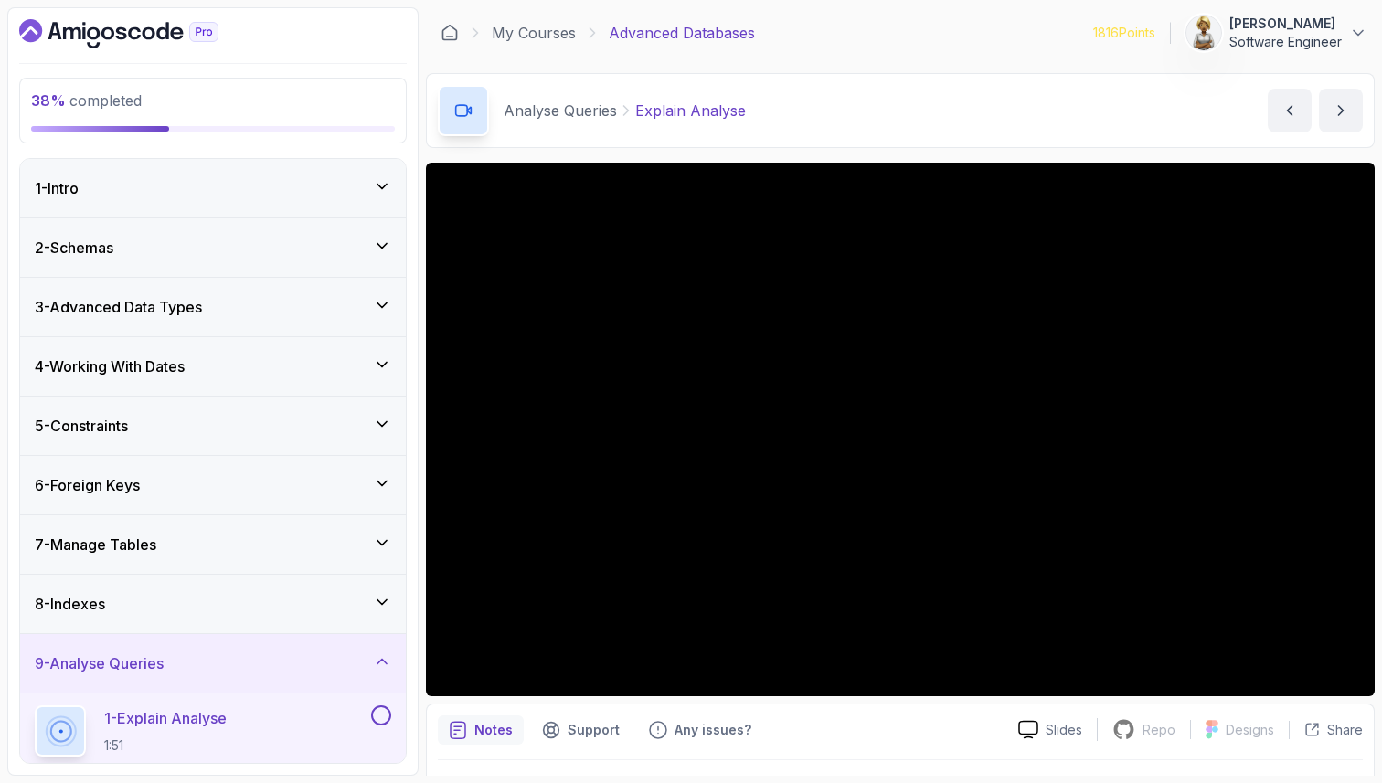
click at [251, 723] on div "1 - Explain Analyse 1:51" at bounding box center [201, 731] width 333 height 51
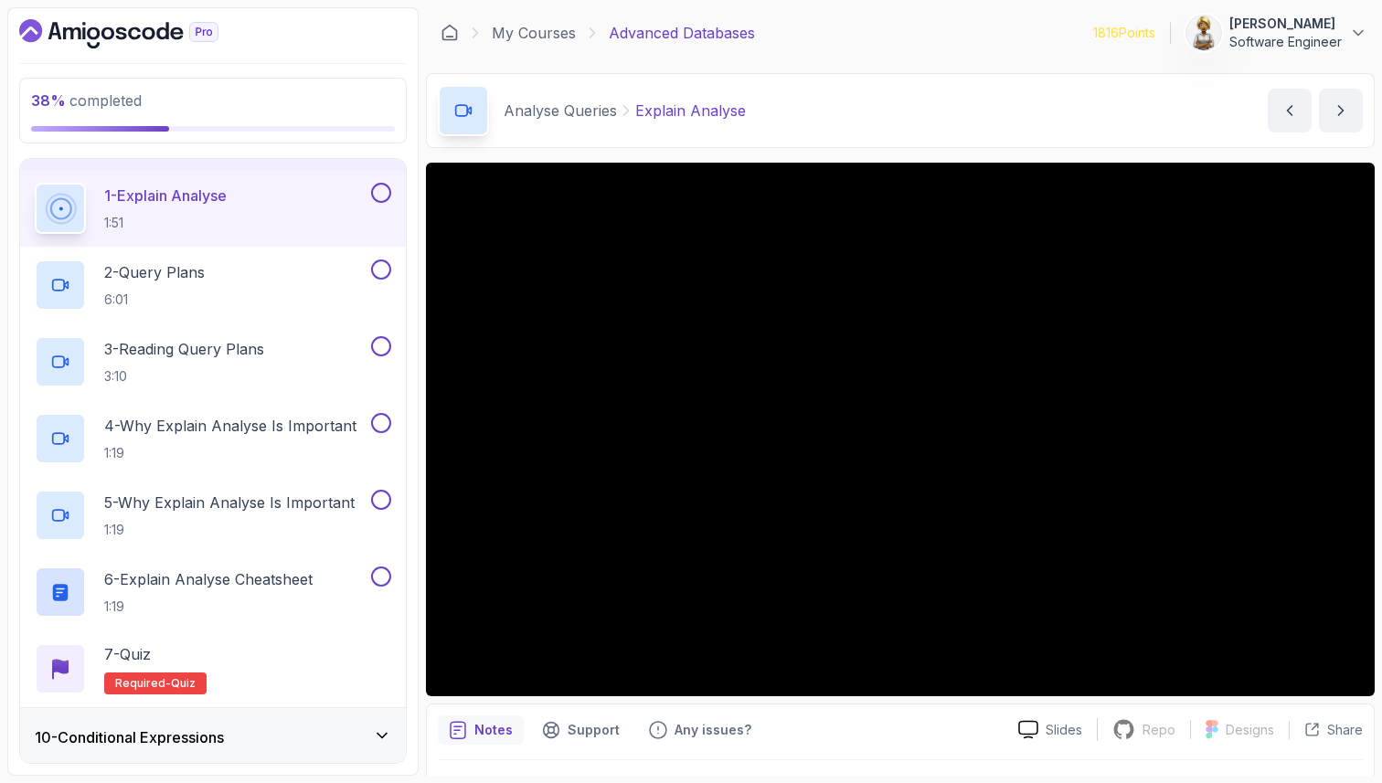
scroll to position [548, 0]
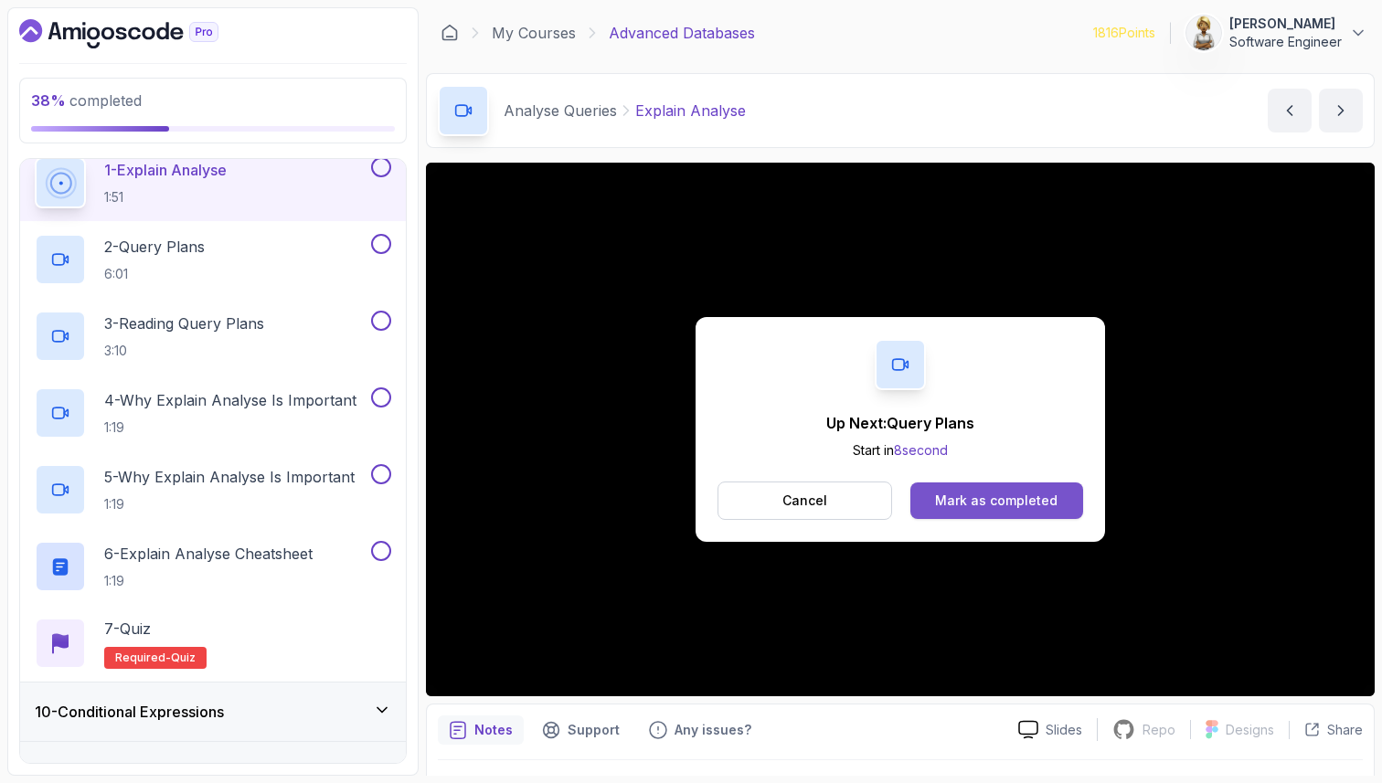
click at [962, 507] on div "Mark as completed" at bounding box center [996, 501] width 122 height 18
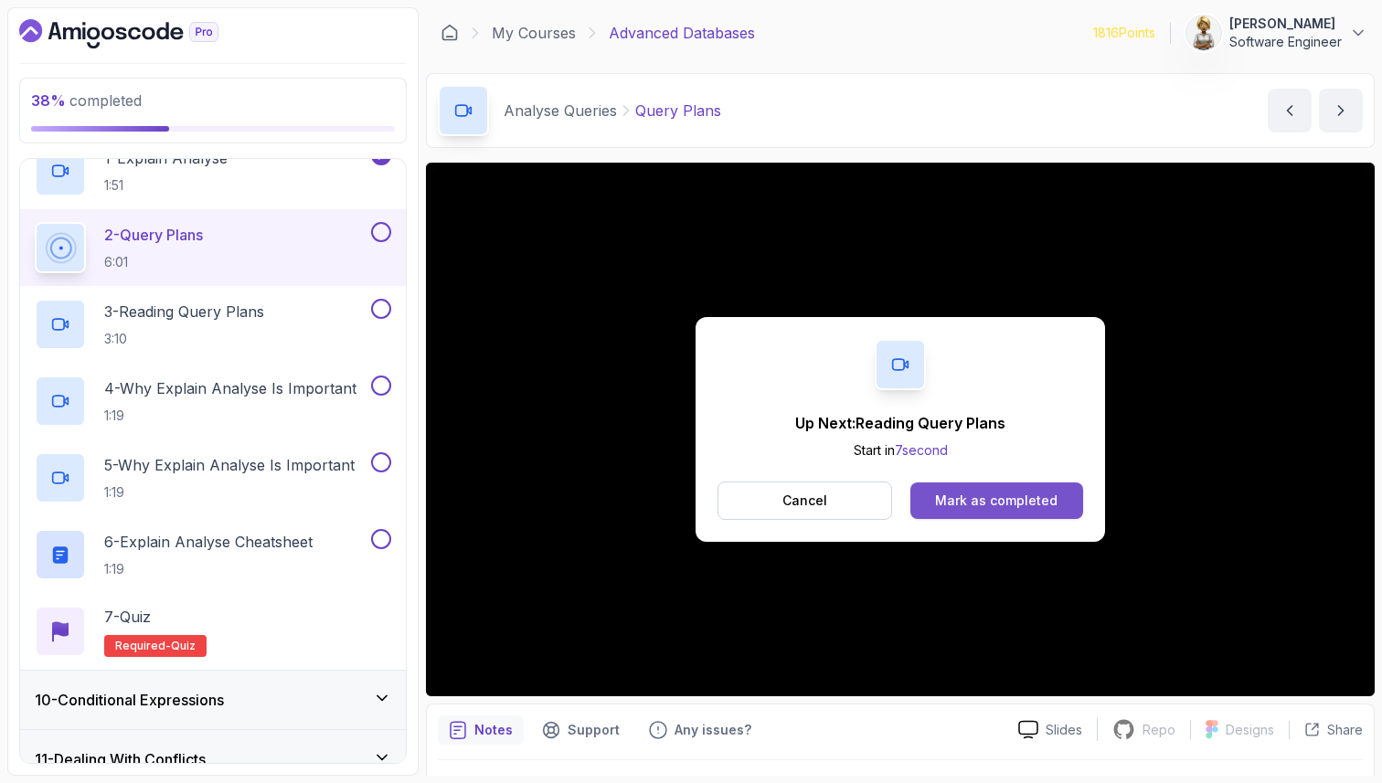
click at [983, 493] on div "Mark as completed" at bounding box center [996, 501] width 122 height 18
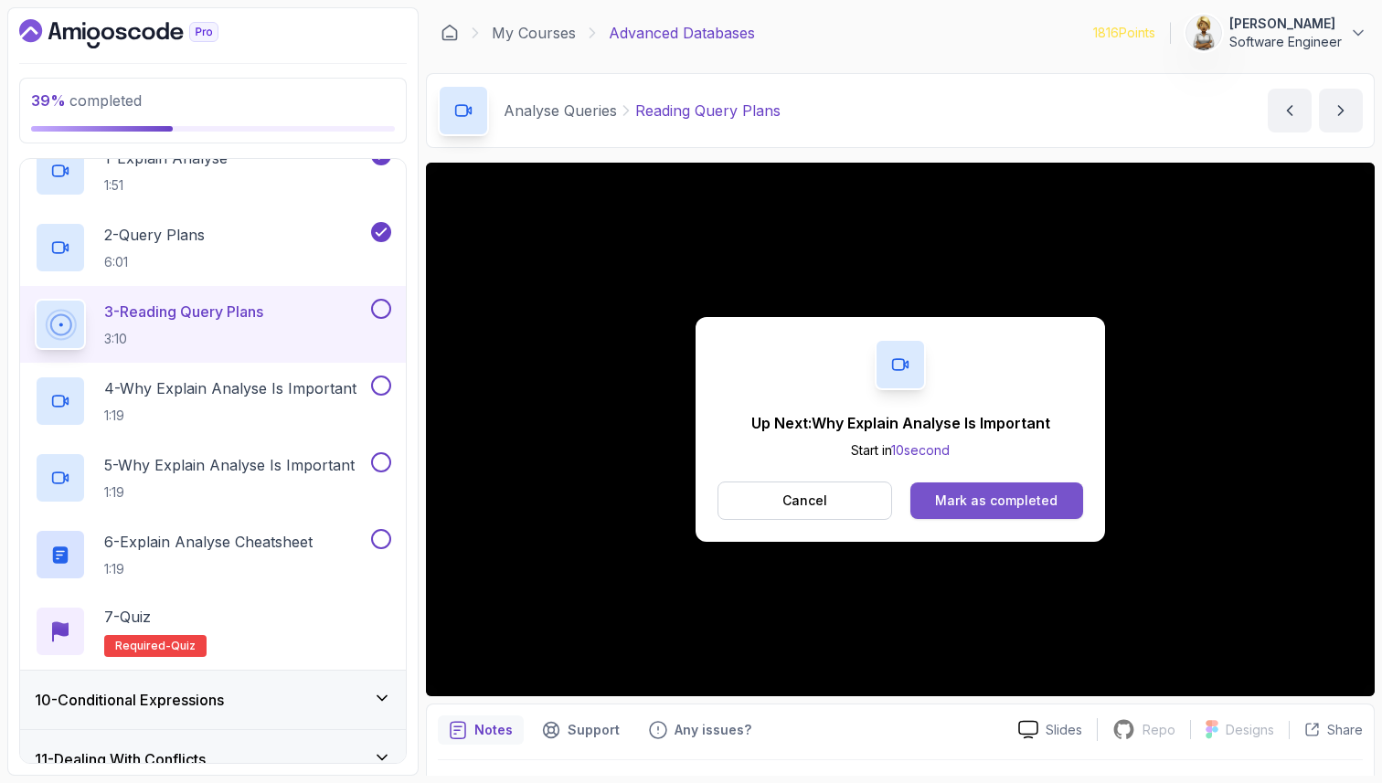
click at [939, 505] on div "Mark as completed" at bounding box center [996, 501] width 122 height 18
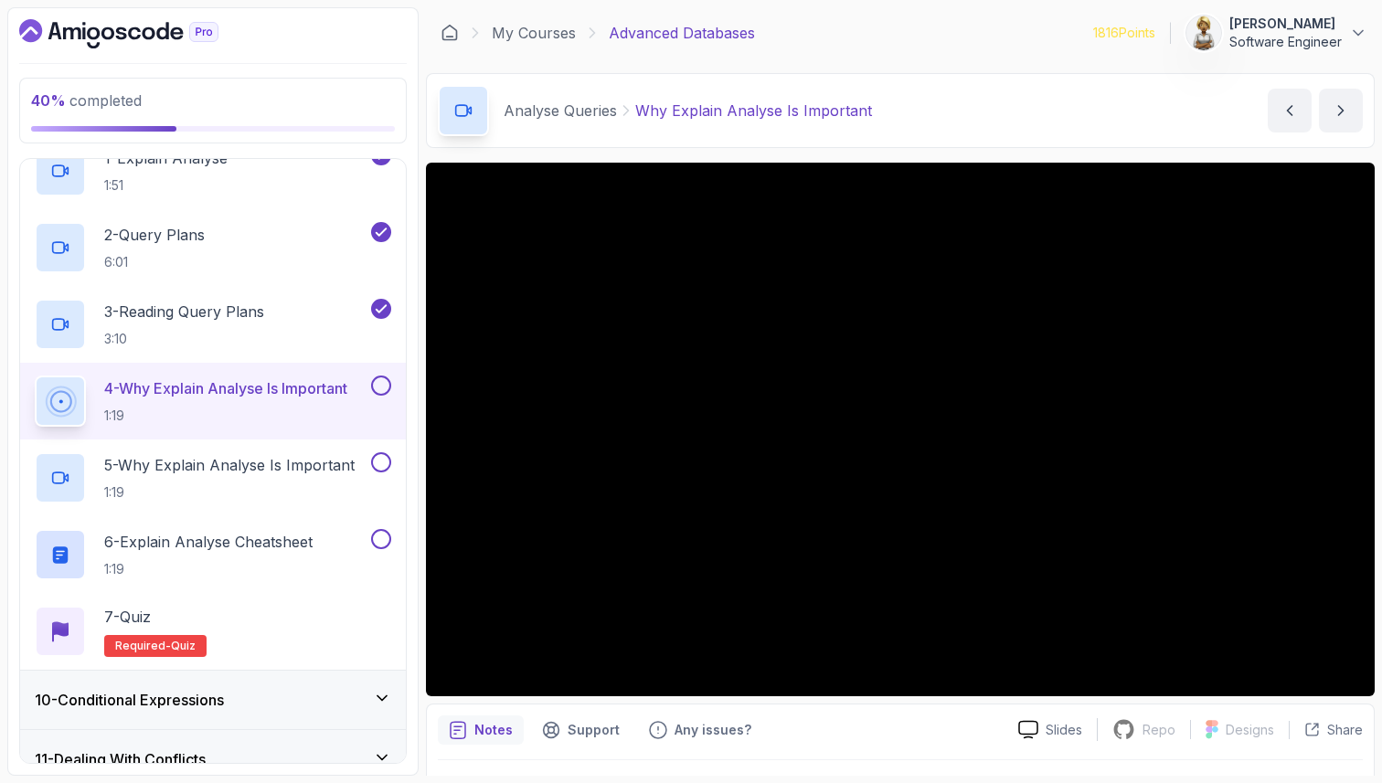
click at [190, 385] on p "4 - Why Explain Analyse Is Important" at bounding box center [225, 388] width 243 height 22
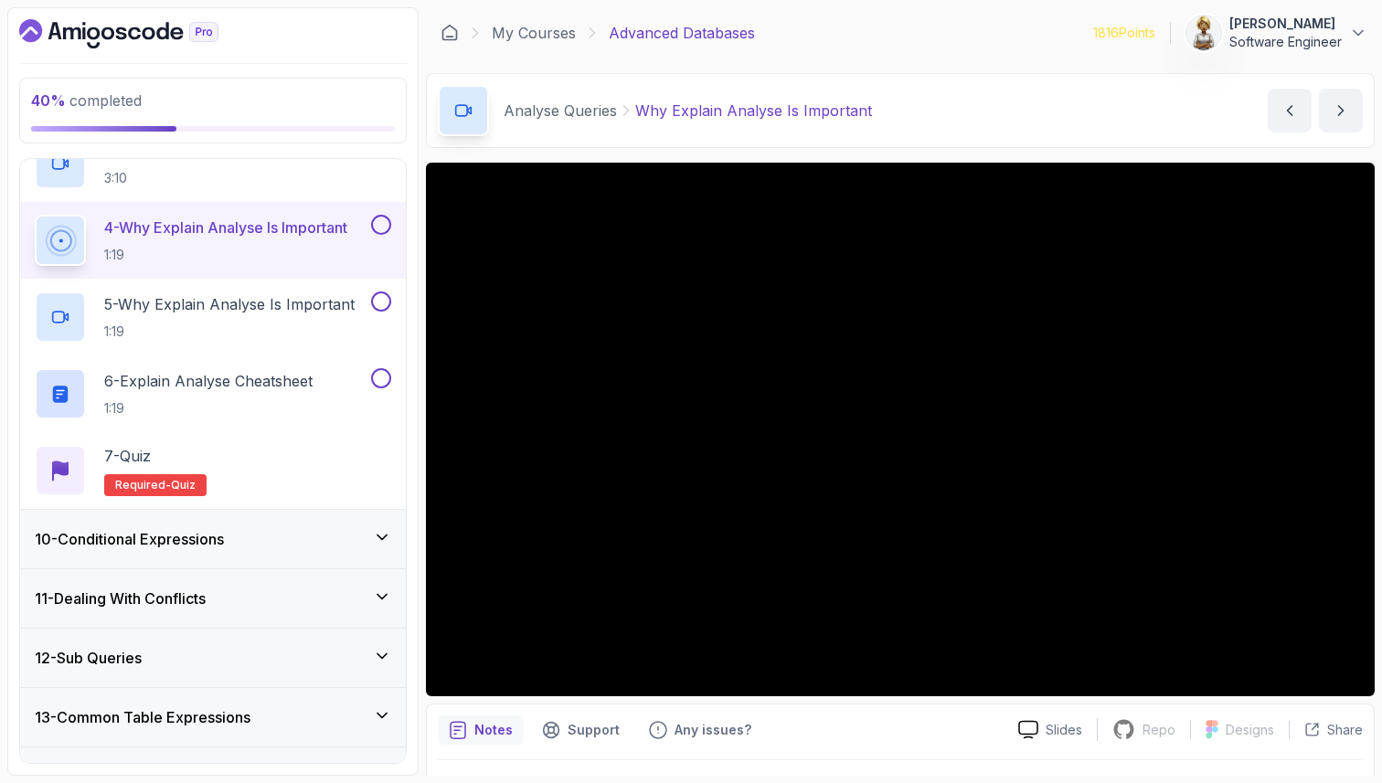
scroll to position [780, 0]
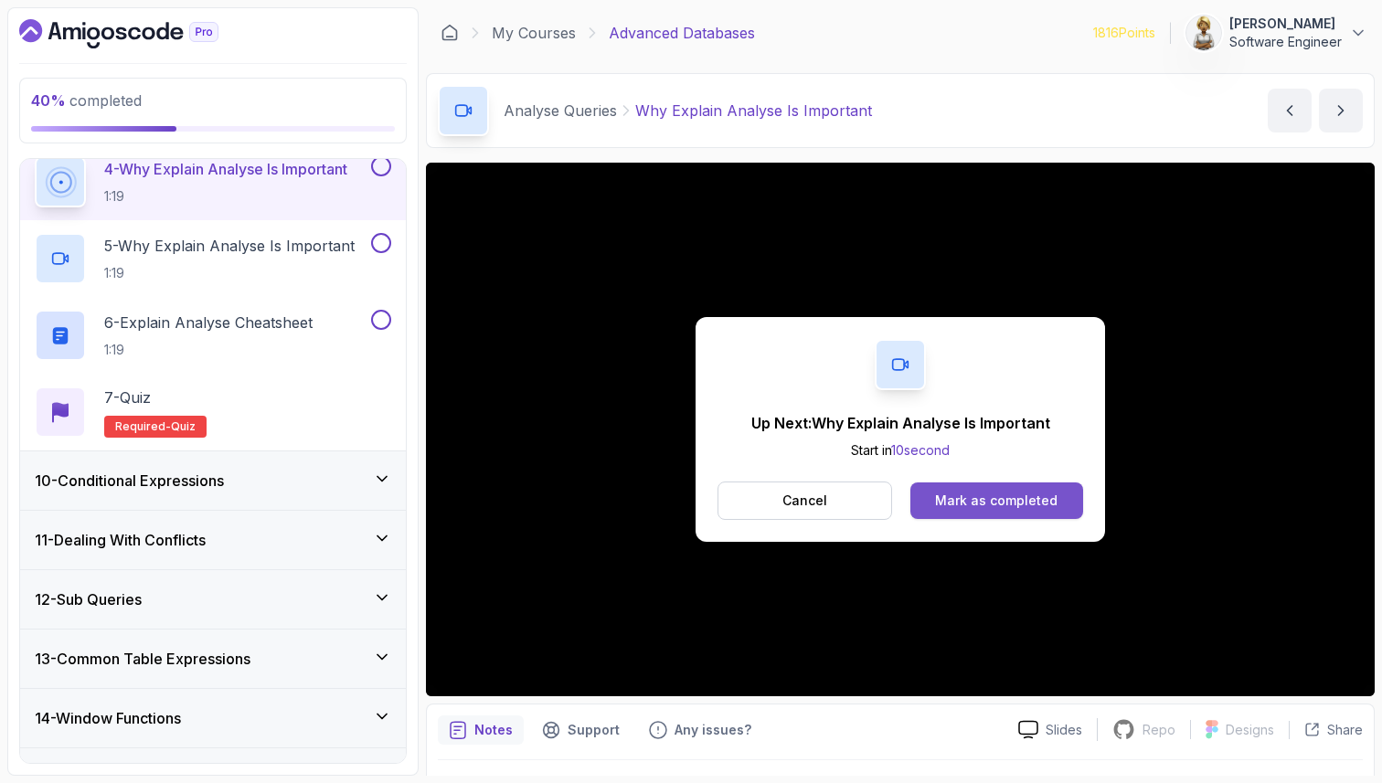
click at [1026, 500] on div "Mark as completed" at bounding box center [996, 501] width 122 height 18
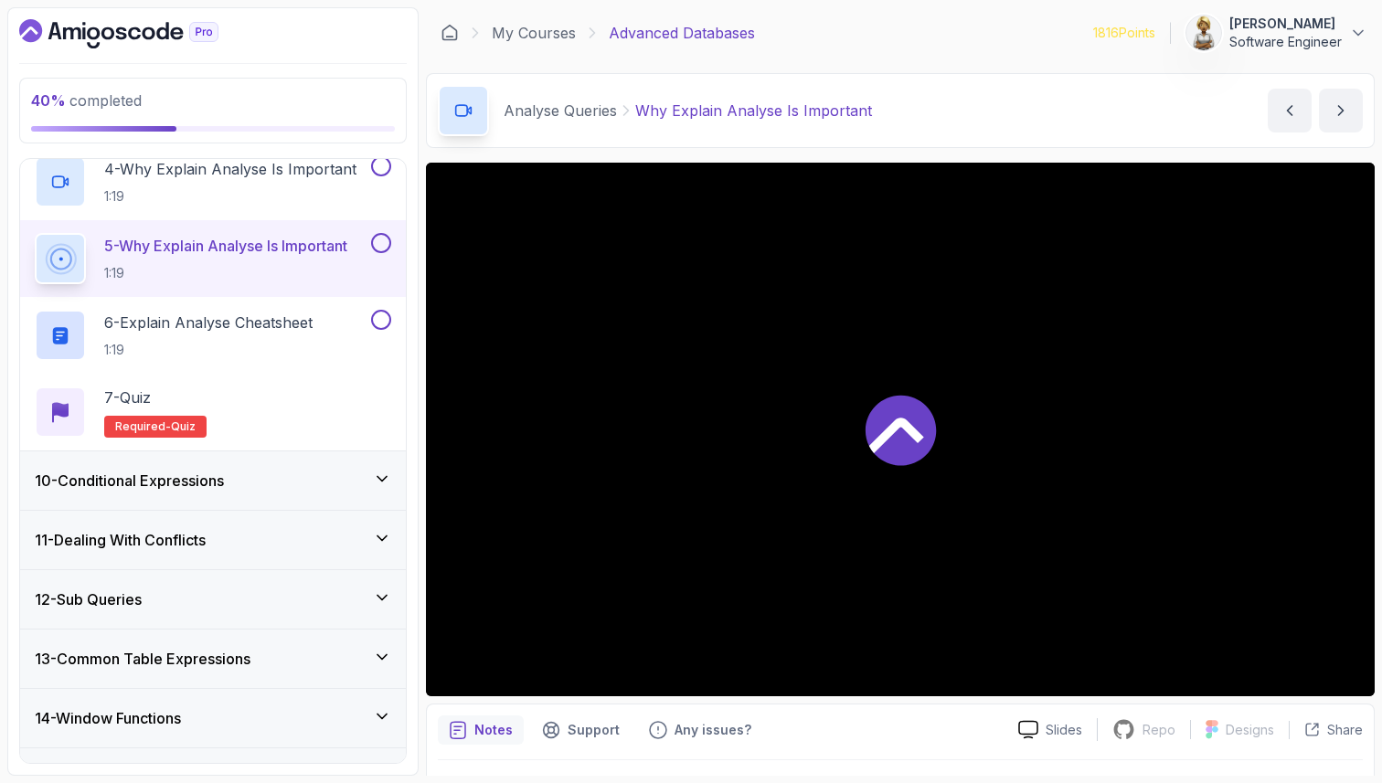
scroll to position [792, 0]
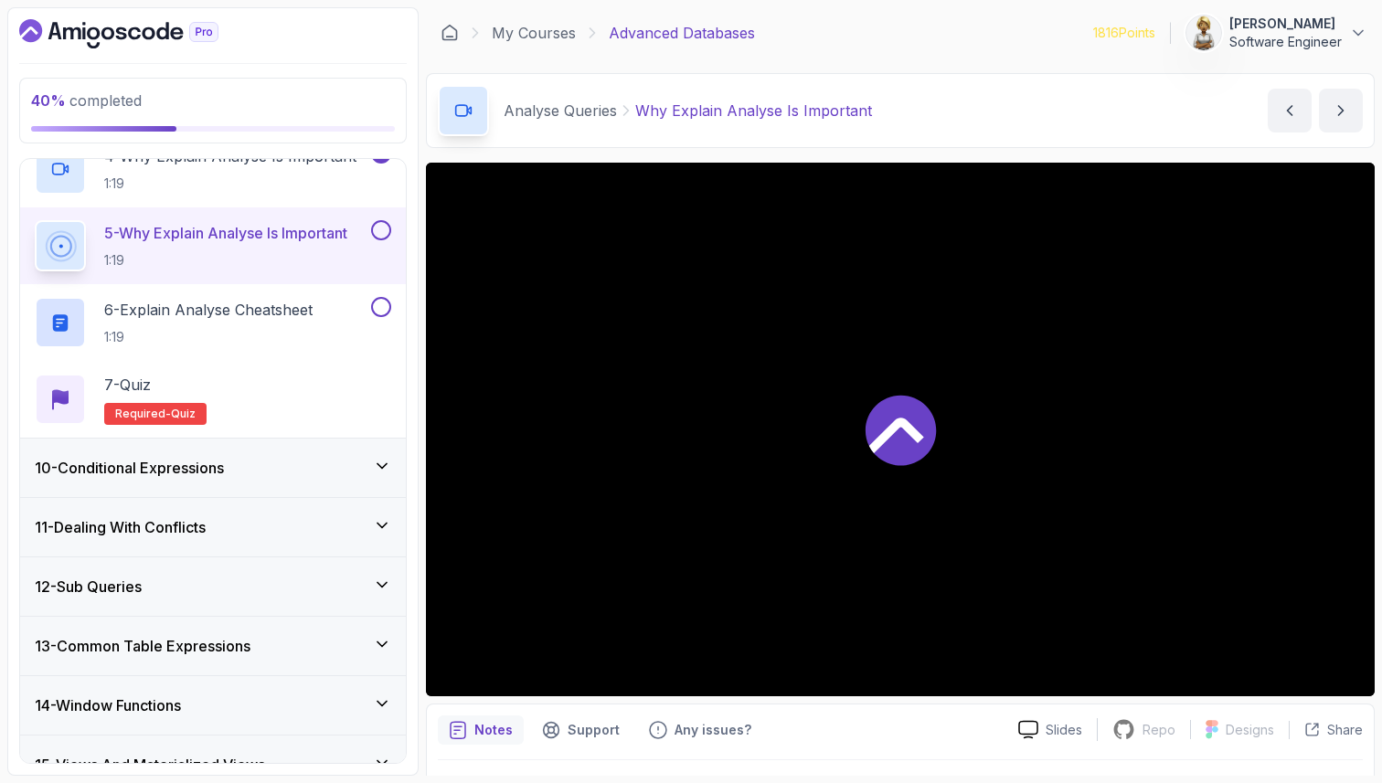
click at [260, 238] on p "5 - Why Explain Analyse Is Important" at bounding box center [225, 233] width 243 height 22
click at [274, 310] on p "6 - Explain Analyse Cheatsheet" at bounding box center [208, 310] width 208 height 22
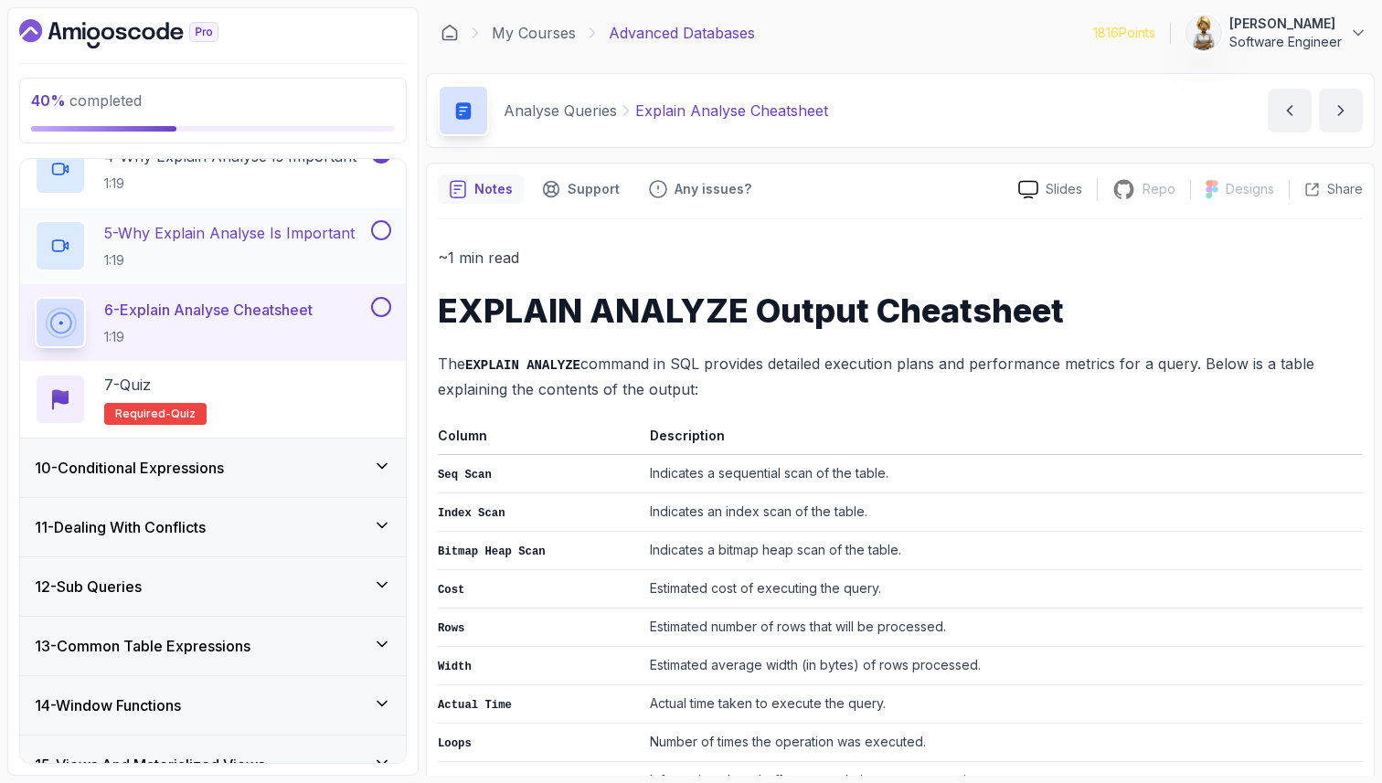
click at [267, 232] on p "5 - Why Explain Analyse Is Important" at bounding box center [229, 233] width 250 height 22
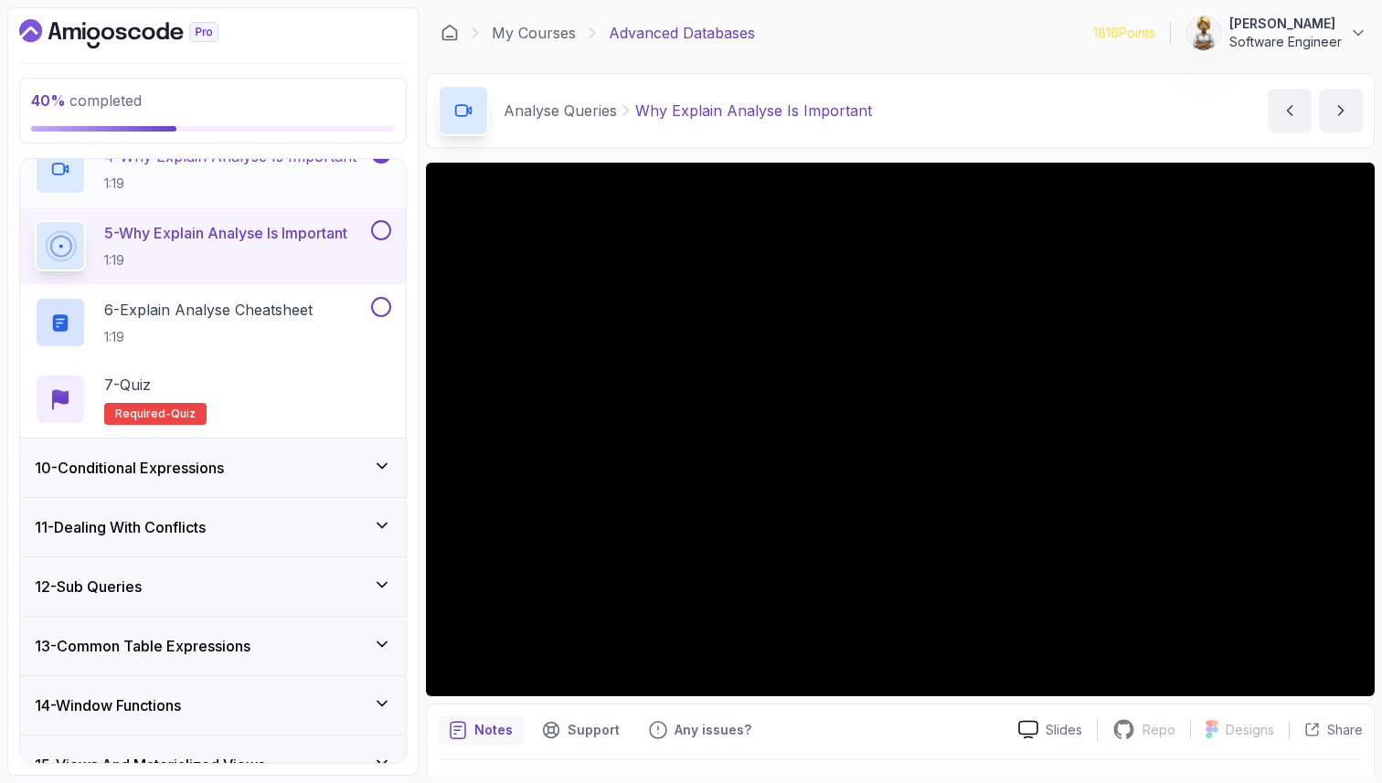
click at [281, 166] on p "4 - Why Explain Analyse Is Important" at bounding box center [230, 156] width 252 height 22
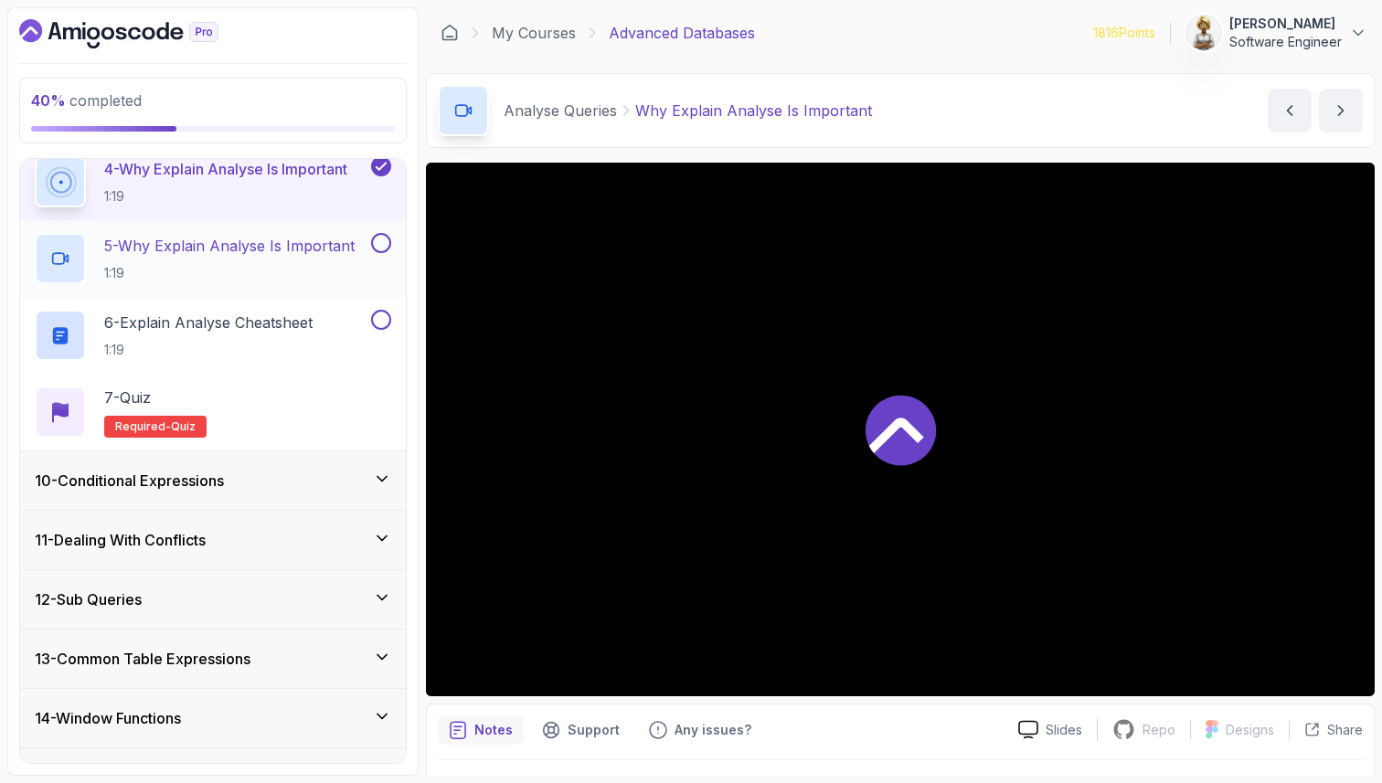
click at [246, 255] on p "5 - Why Explain Analyse Is Important" at bounding box center [229, 246] width 250 height 22
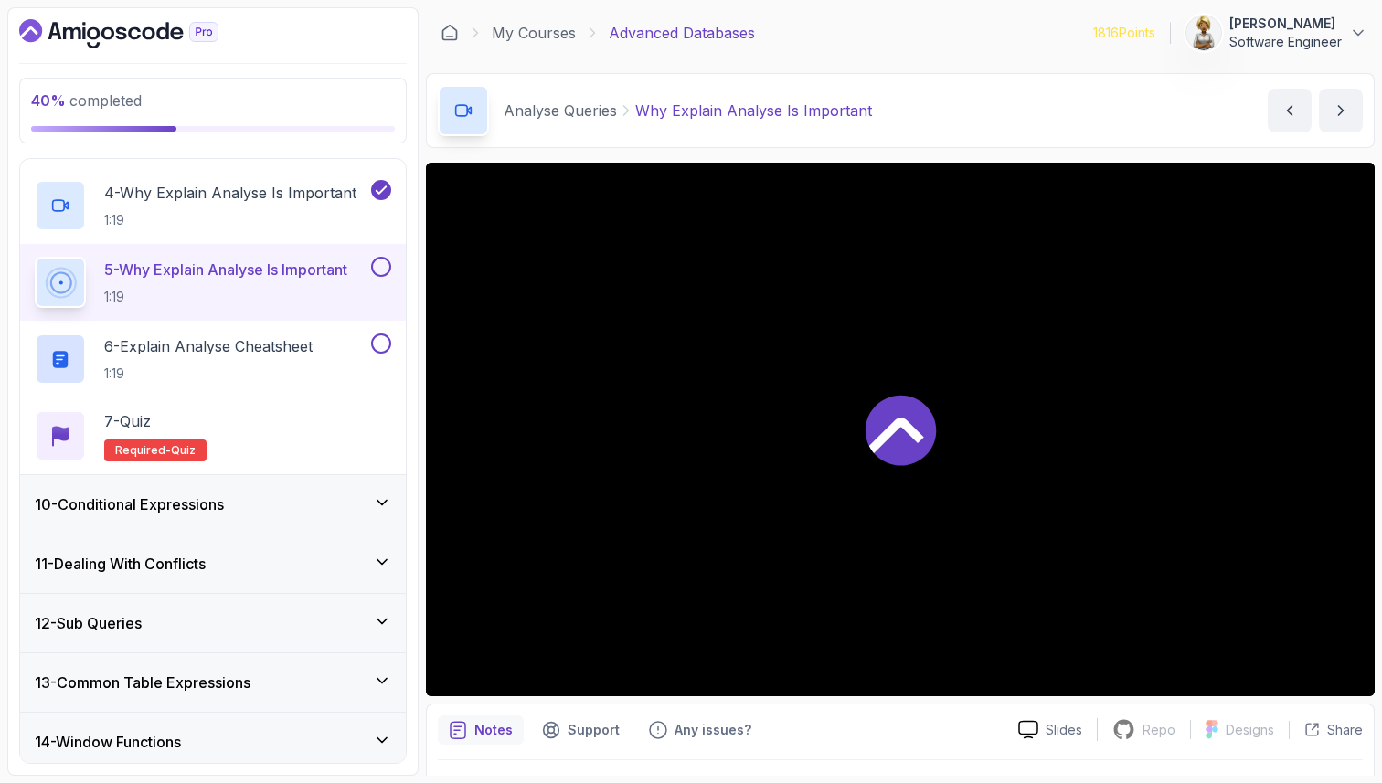
scroll to position [719, 0]
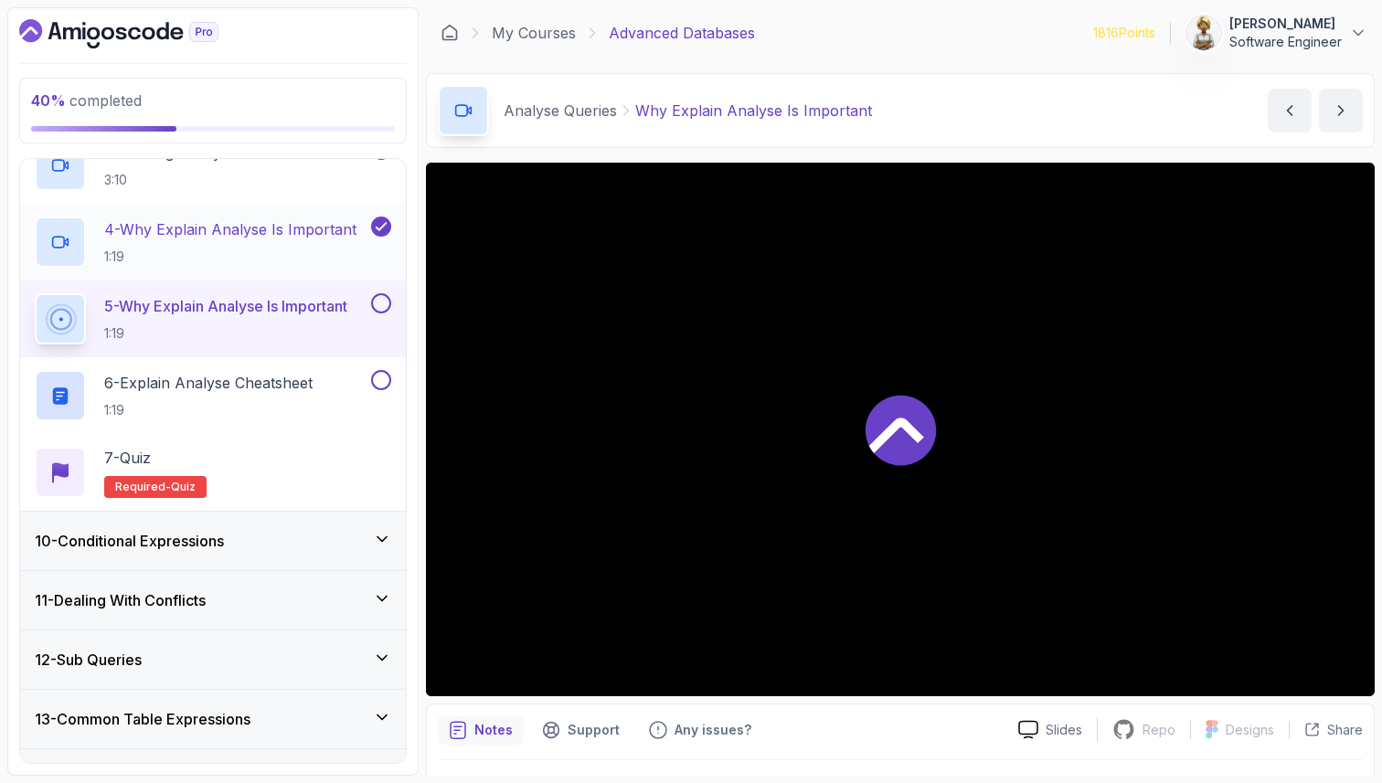
click at [237, 238] on p "4 - Why Explain Analyse Is Important" at bounding box center [230, 229] width 252 height 22
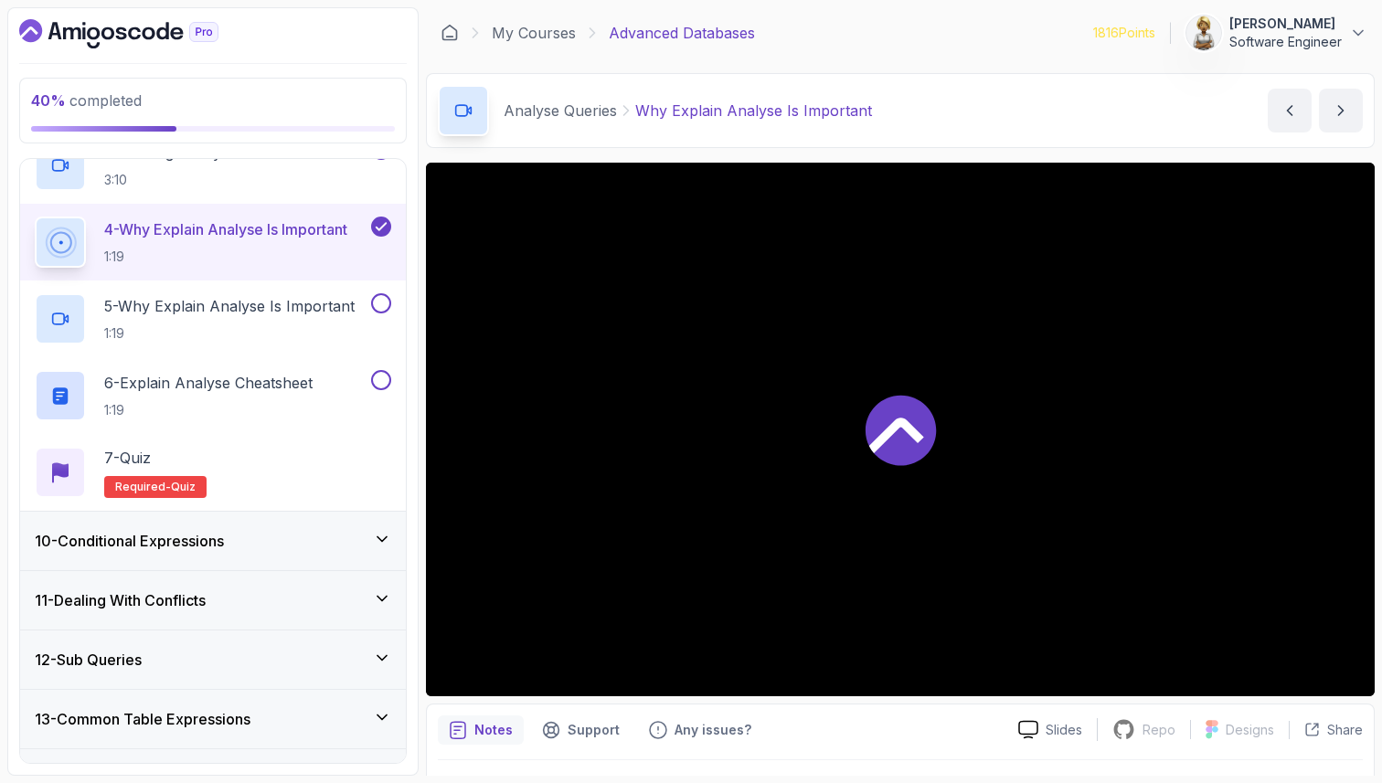
click at [509, 653] on div at bounding box center [900, 430] width 949 height 534
click at [263, 320] on h2 "5 - Why Explain Analyse Is Important 1:19" at bounding box center [229, 319] width 250 height 48
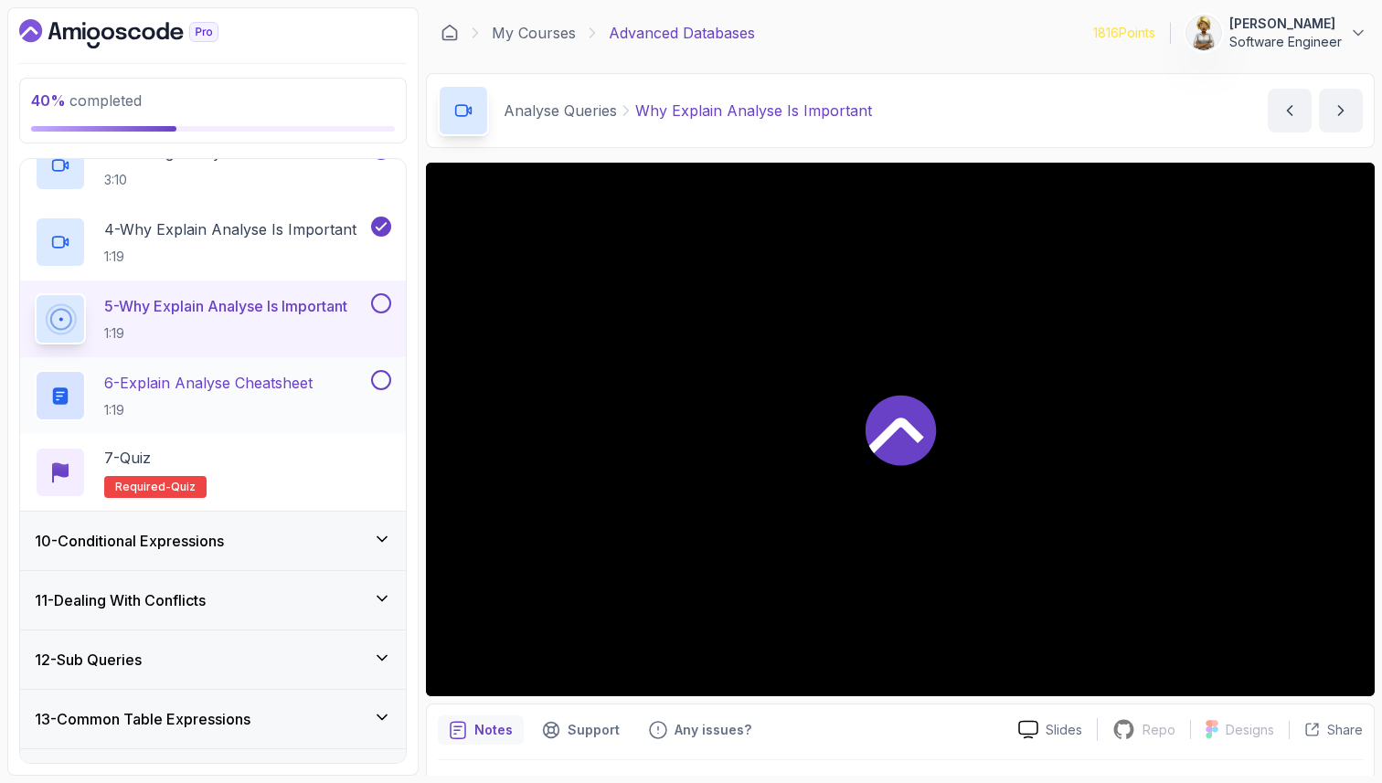
click at [250, 383] on p "6 - Explain Analyse Cheatsheet" at bounding box center [208, 383] width 208 height 22
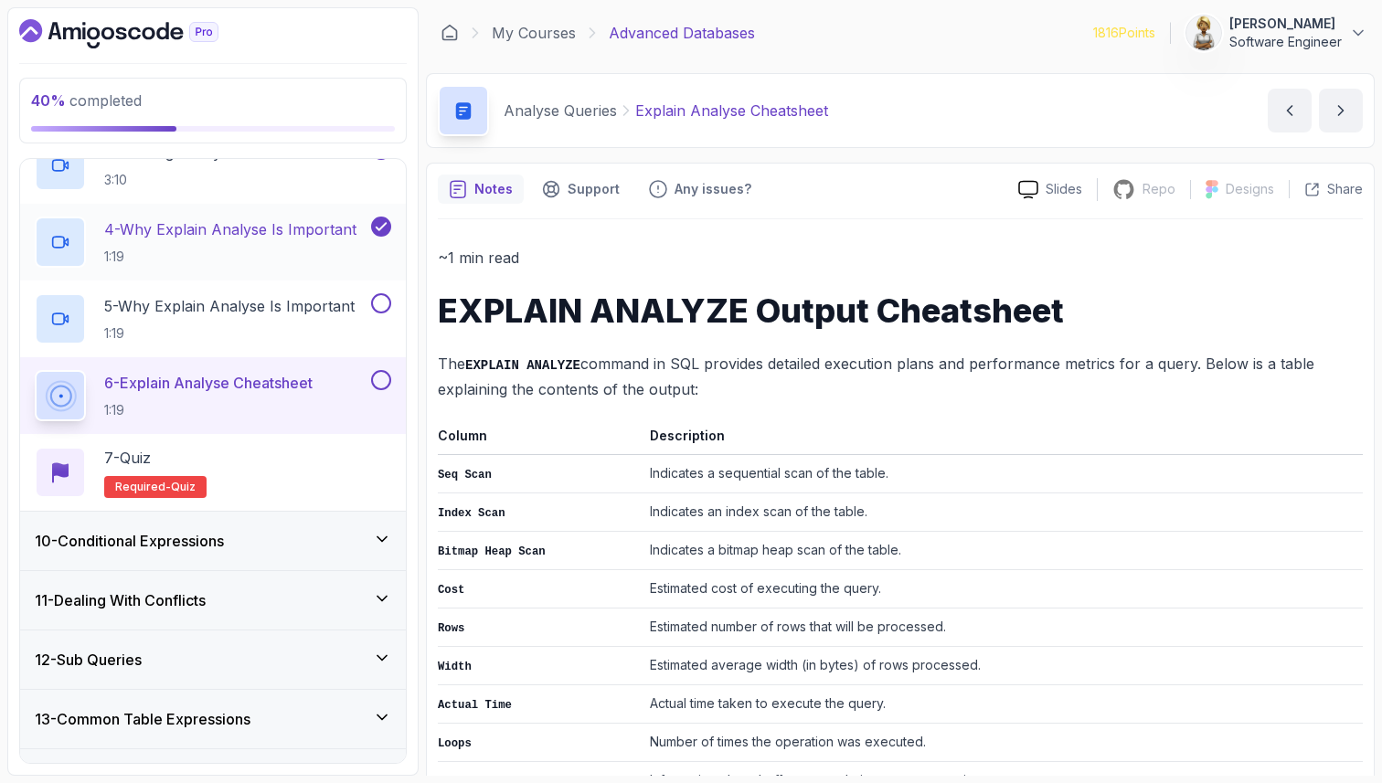
click at [225, 237] on p "4 - Why Explain Analyse Is Important" at bounding box center [230, 229] width 252 height 22
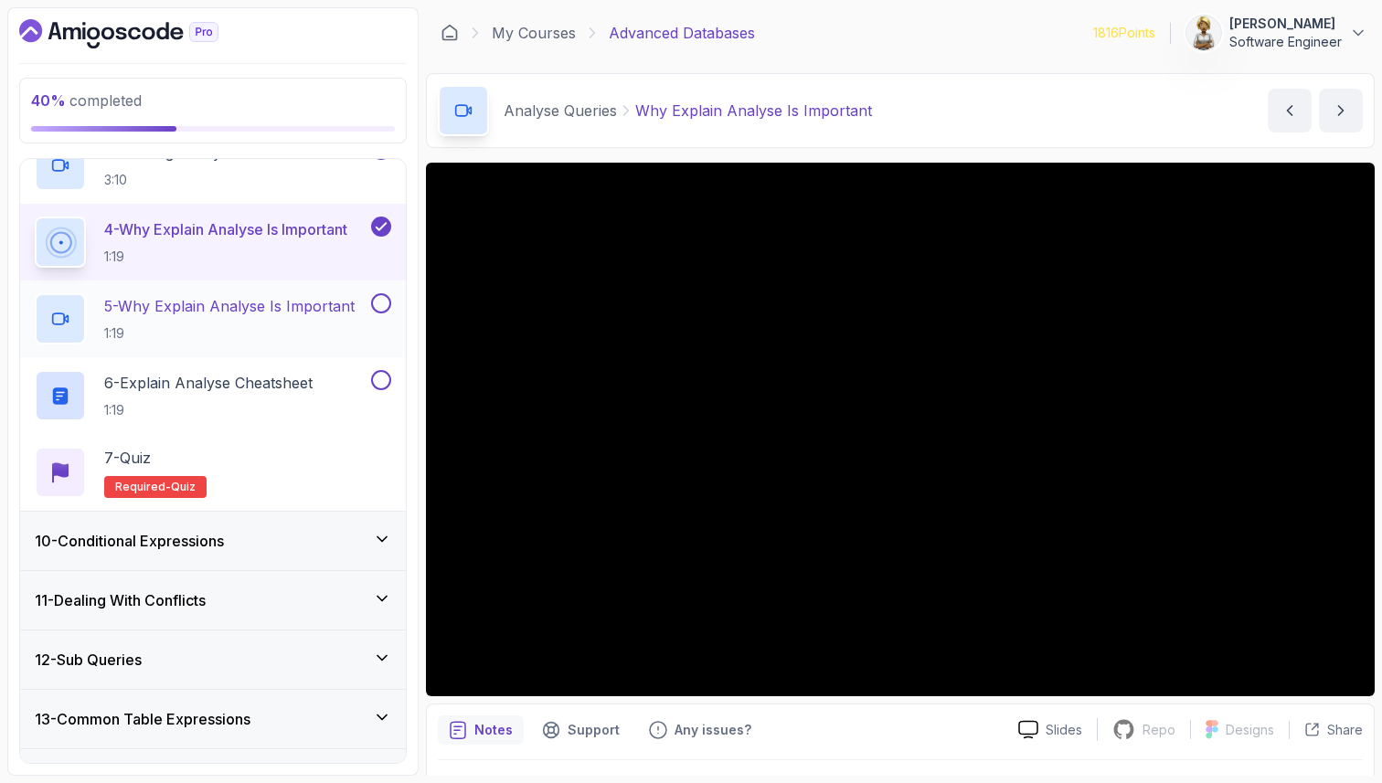
click at [218, 313] on p "5 - Why Explain Analyse Is Important" at bounding box center [229, 306] width 250 height 22
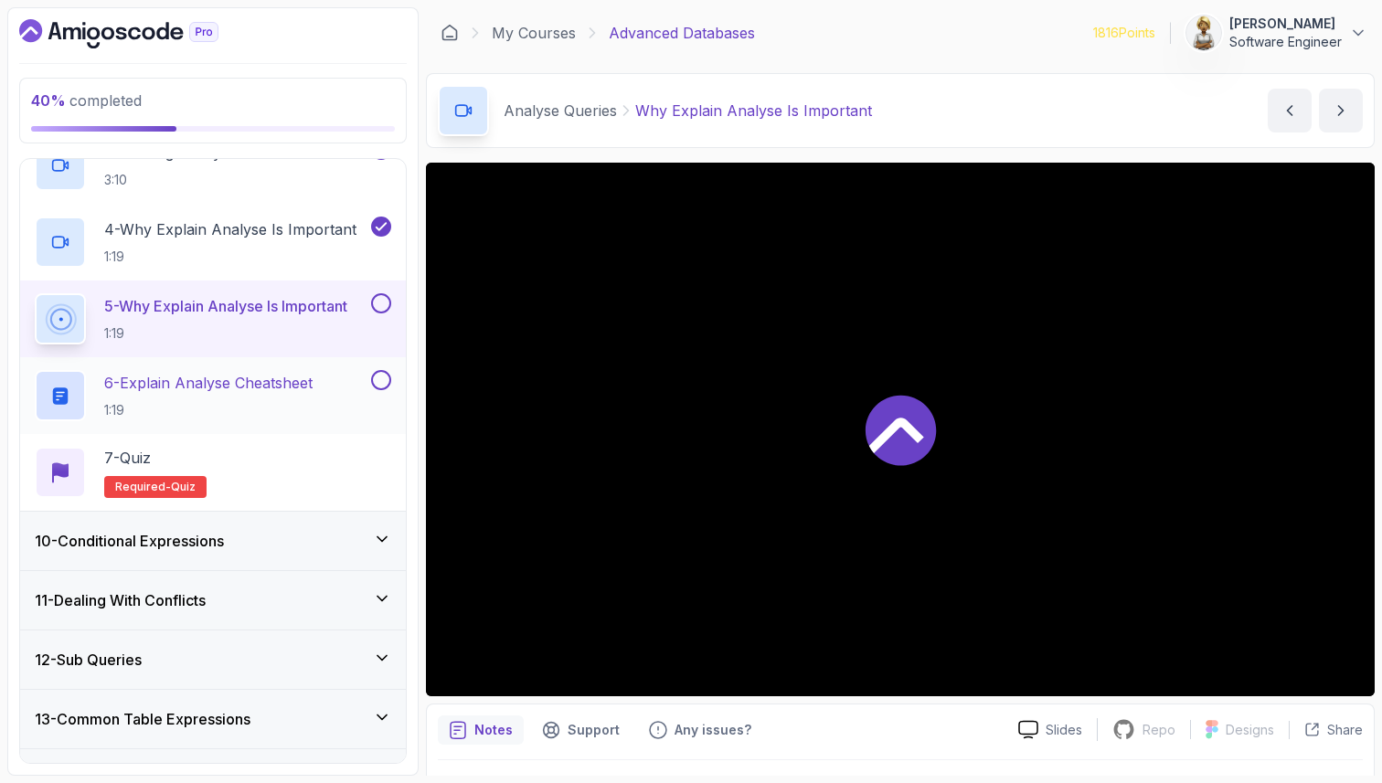
click at [215, 398] on h2 "6 - Explain Analyse Cheatsheet 1:19" at bounding box center [208, 396] width 208 height 48
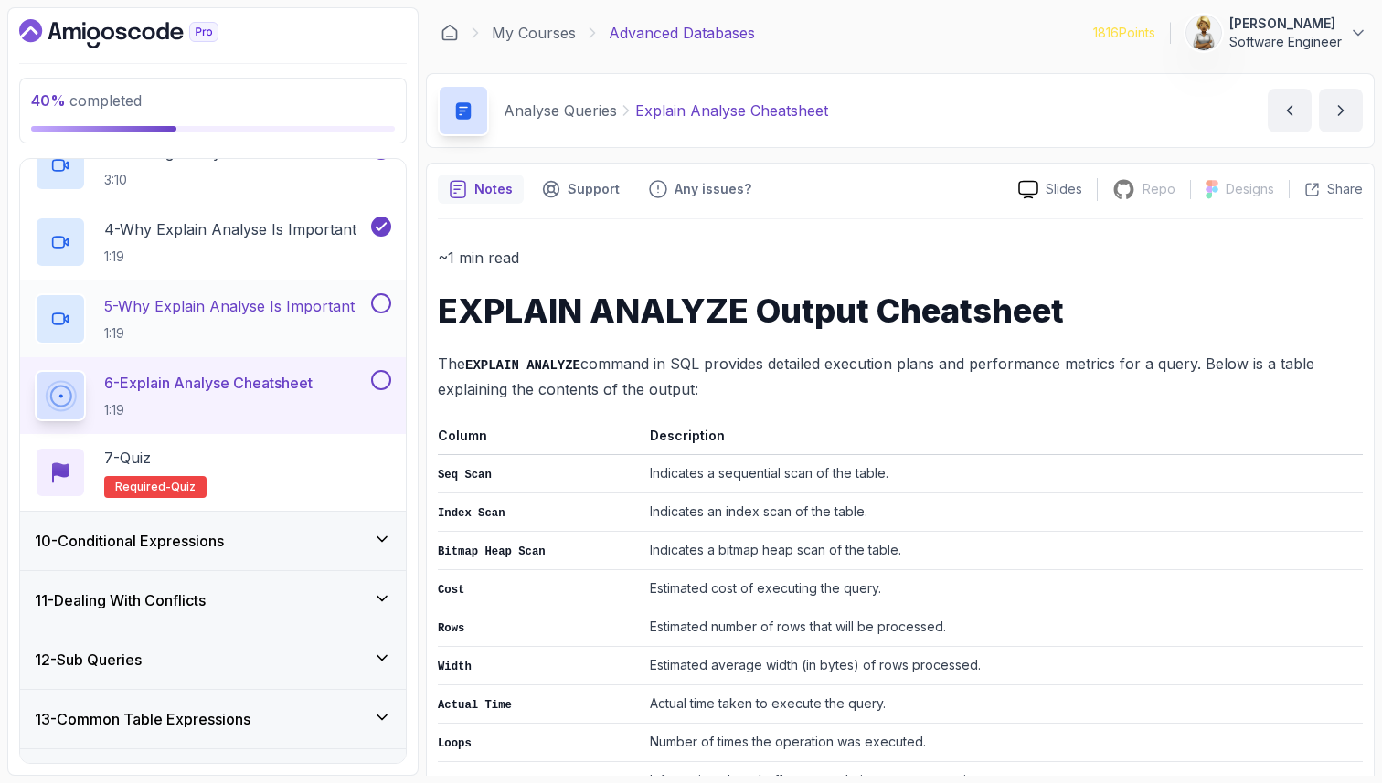
click at [188, 319] on h2 "5 - Why Explain Analyse Is Important 1:19" at bounding box center [229, 319] width 250 height 48
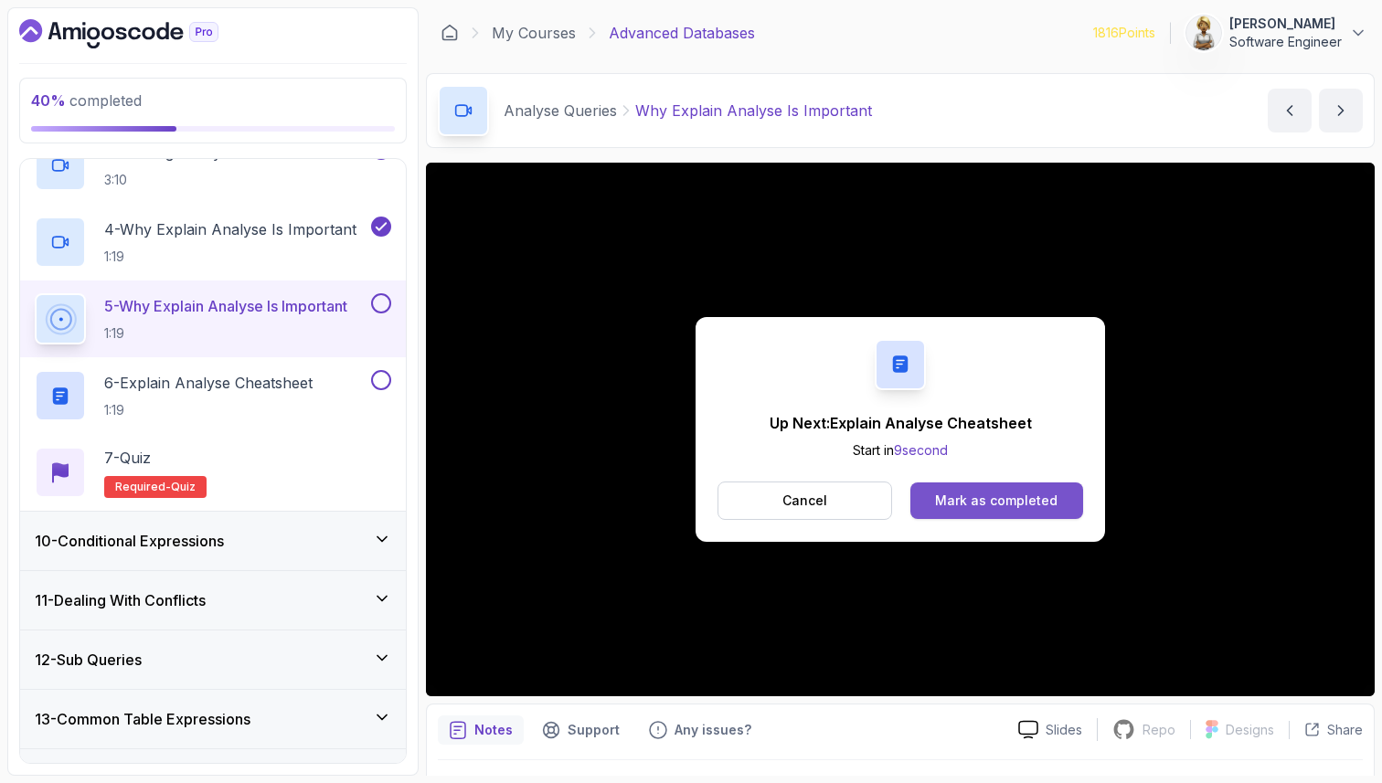
click at [951, 501] on div "Mark as completed" at bounding box center [996, 501] width 122 height 18
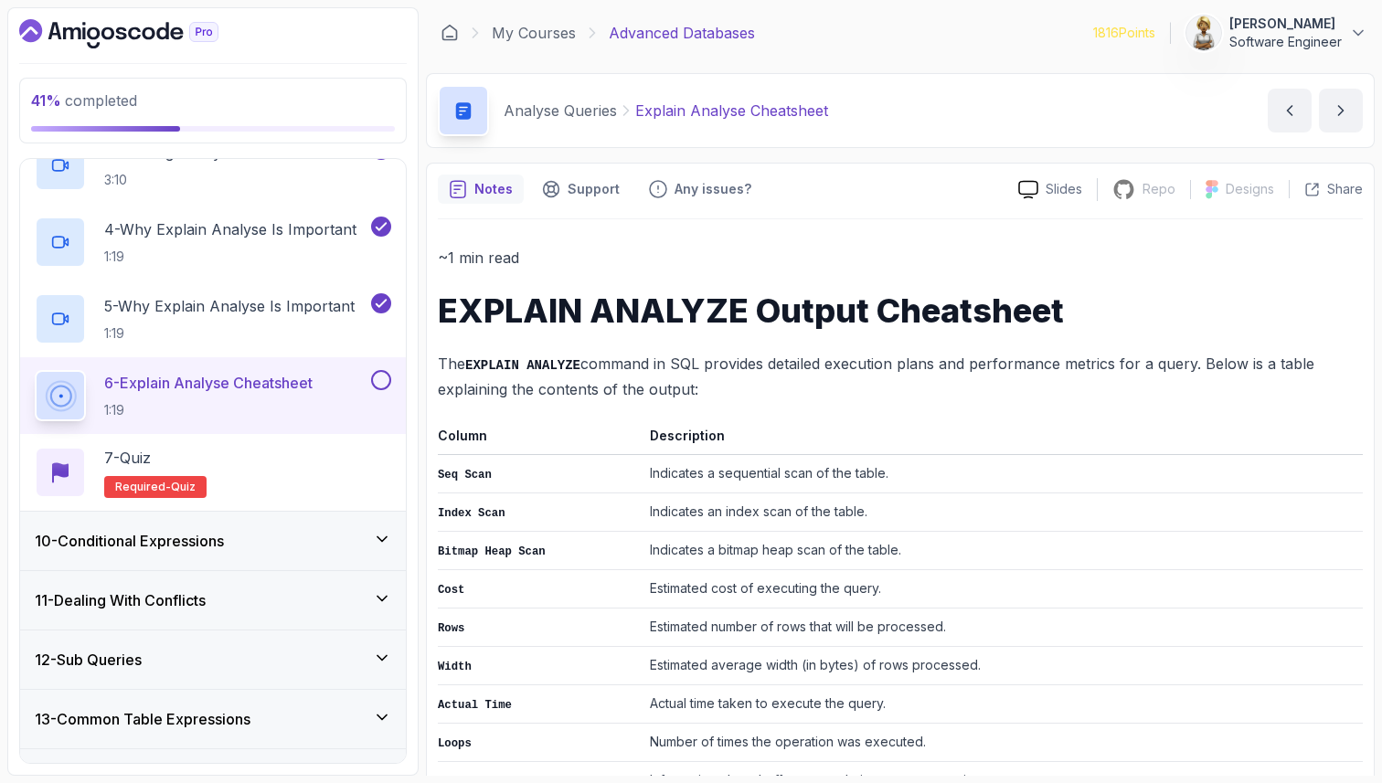
click at [778, 345] on div "~1 min read EXPLAIN ANALYZE Output Cheatsheet The EXPLAIN ANALYZE command in SQ…" at bounding box center [900, 580] width 925 height 670
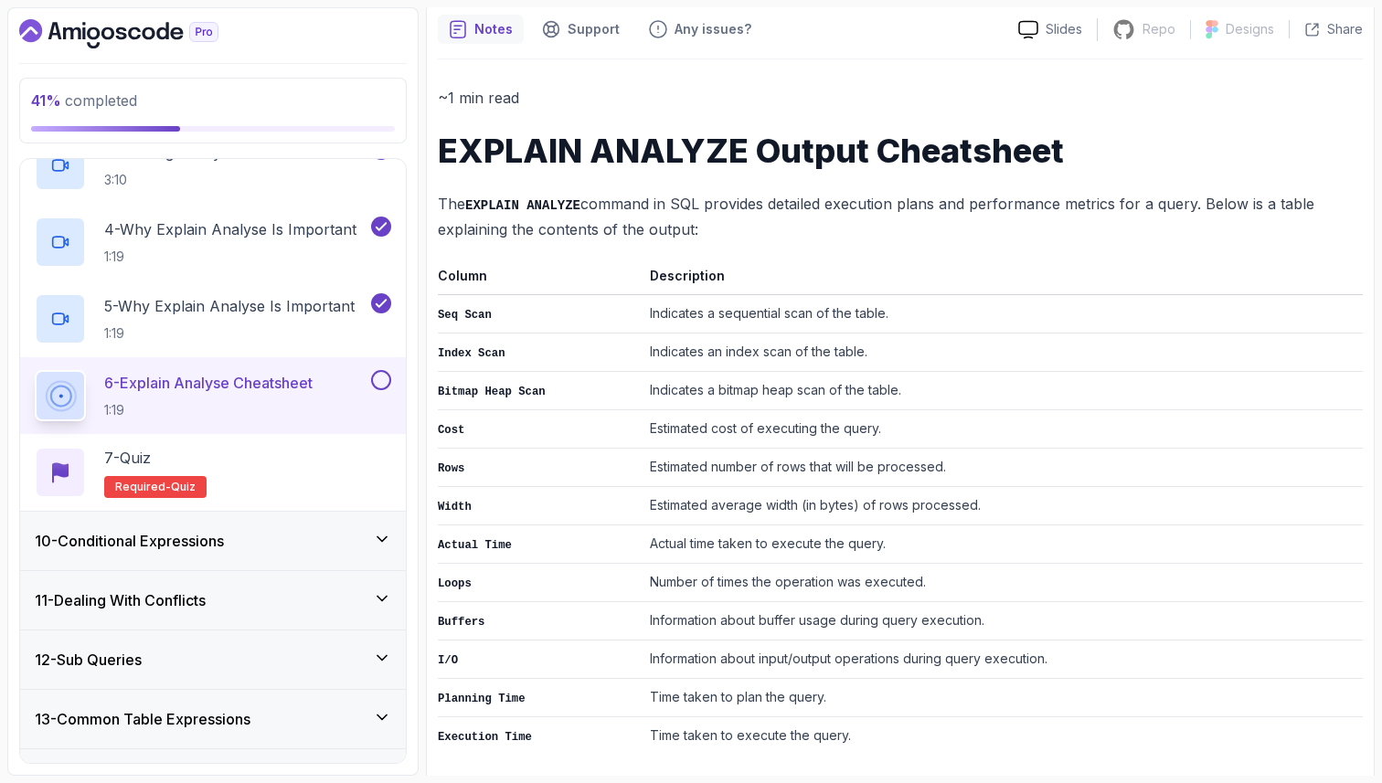
scroll to position [165, 0]
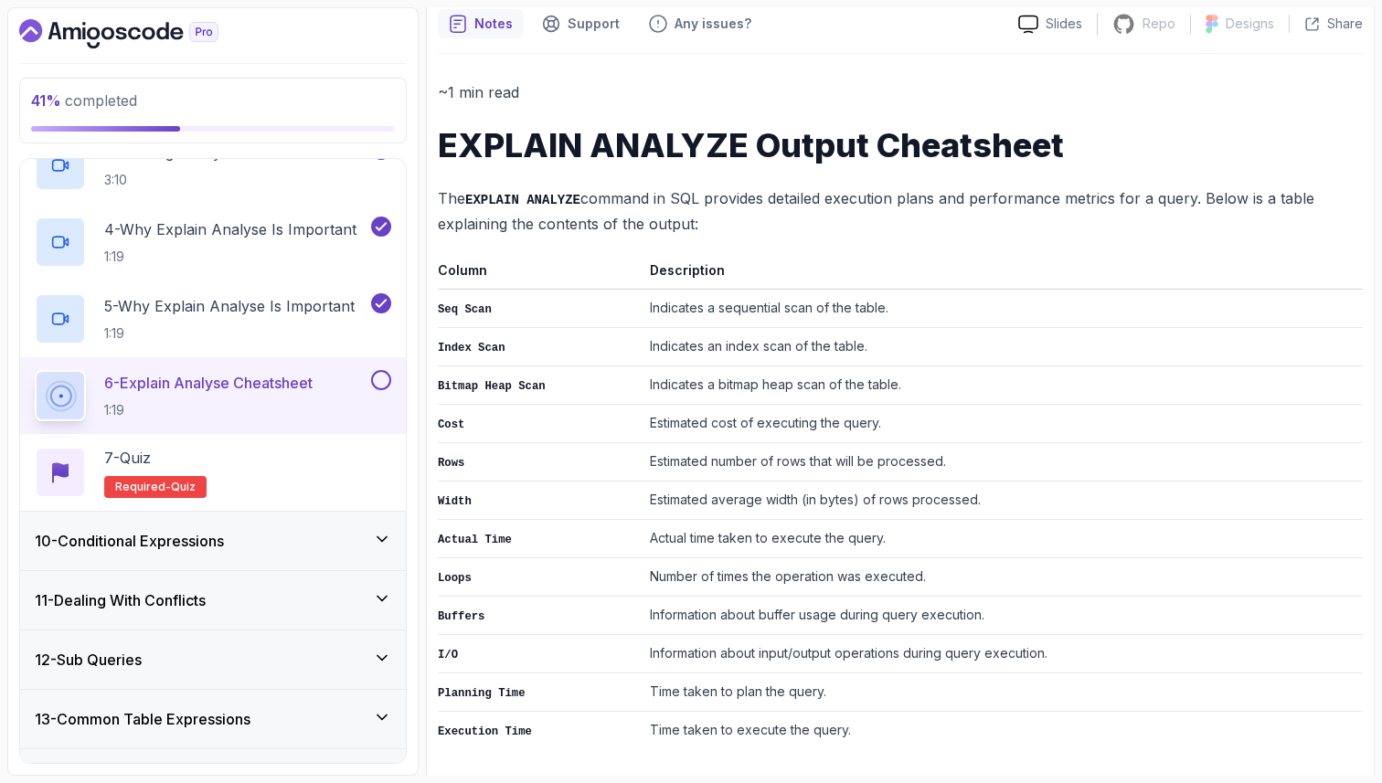
click at [641, 204] on p "The EXPLAIN ANALYZE command in SQL provides detailed execution plans and perfor…" at bounding box center [900, 212] width 925 height 52
click at [717, 200] on p "The EXPLAIN ANALYZE command in SQL provides detailed execution plans and perfor…" at bounding box center [900, 212] width 925 height 52
click at [813, 204] on p "The EXPLAIN ANALYZE command in SQL provides detailed execution plans and perfor…" at bounding box center [900, 212] width 925 height 52
click at [457, 228] on p "The EXPLAIN ANALYZE command in SQL provides detailed execution plans and perfor…" at bounding box center [900, 212] width 925 height 52
click at [556, 228] on p "The EXPLAIN ANALYZE command in SQL provides detailed execution plans and perfor…" at bounding box center [900, 212] width 925 height 52
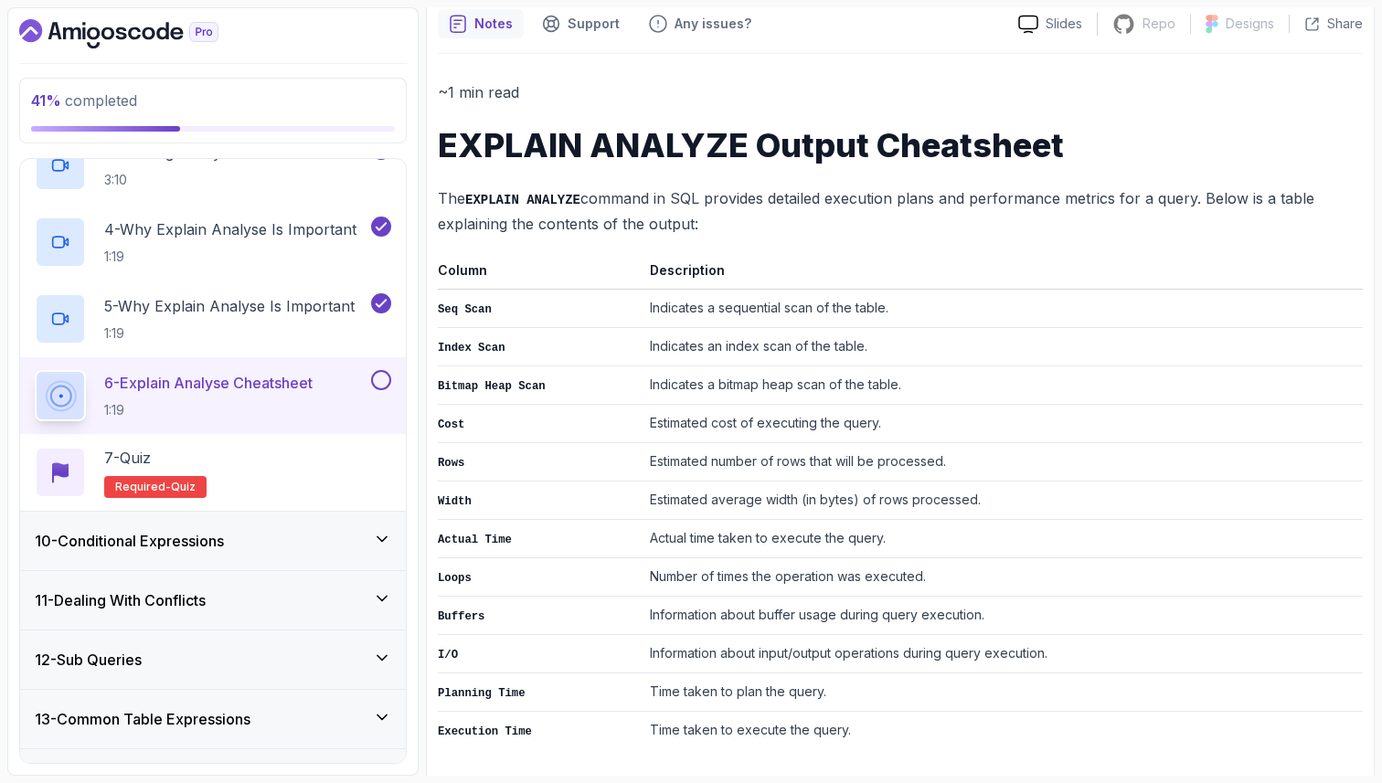
click at [683, 231] on p "The EXPLAIN ANALYZE command in SQL provides detailed execution plans and perfor…" at bounding box center [900, 212] width 925 height 52
drag, startPoint x: 442, startPoint y: 309, endPoint x: 487, endPoint y: 310, distance: 44.8
click at [489, 312] on code "Seq Scan" at bounding box center [465, 309] width 54 height 13
drag, startPoint x: 897, startPoint y: 313, endPoint x: 640, endPoint y: 318, distance: 256.9
click at [639, 318] on tr "Seq Scan Indicates a sequential scan of the table." at bounding box center [900, 309] width 925 height 38
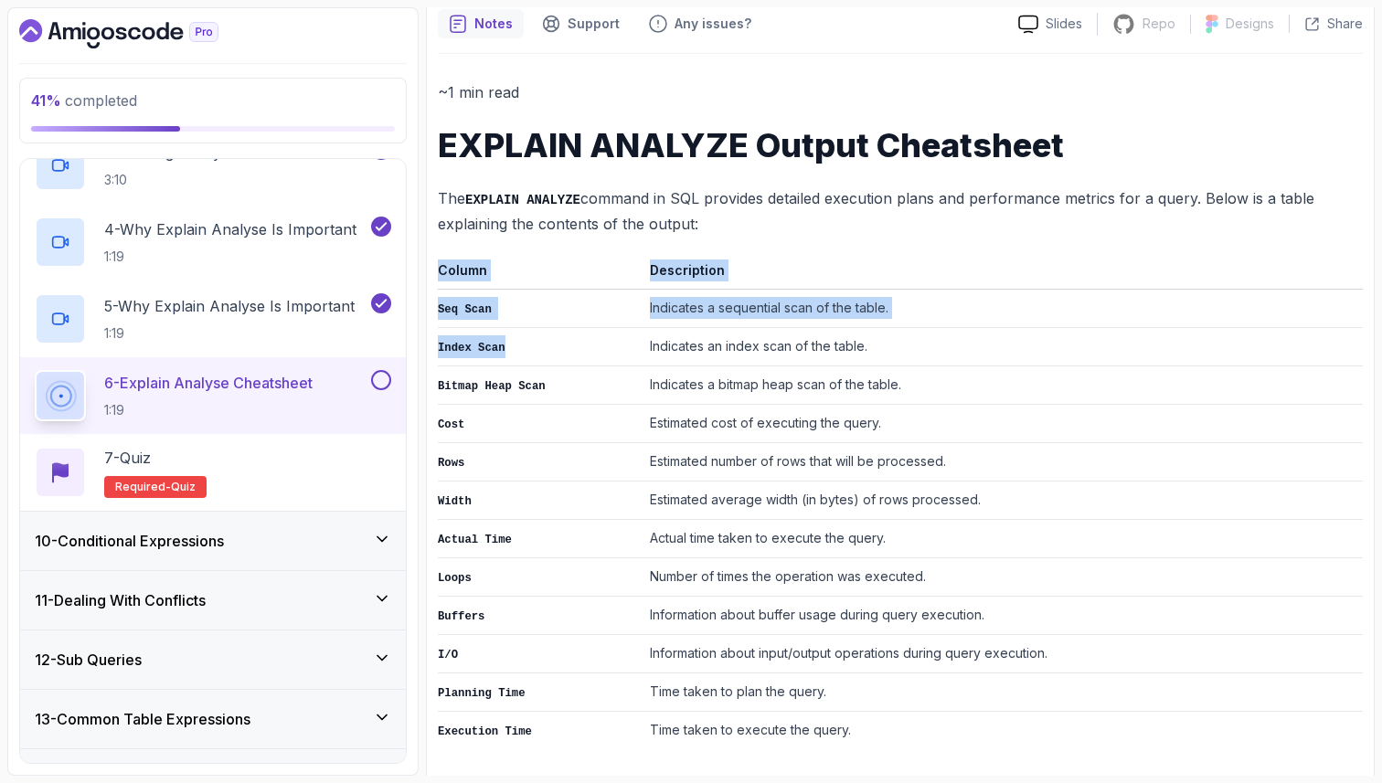
drag, startPoint x: 437, startPoint y: 348, endPoint x: 512, endPoint y: 352, distance: 75.0
click at [512, 352] on div "Notes Support Any issues? Slides Repo Repository not available Designs Design n…" at bounding box center [900, 392] width 949 height 790
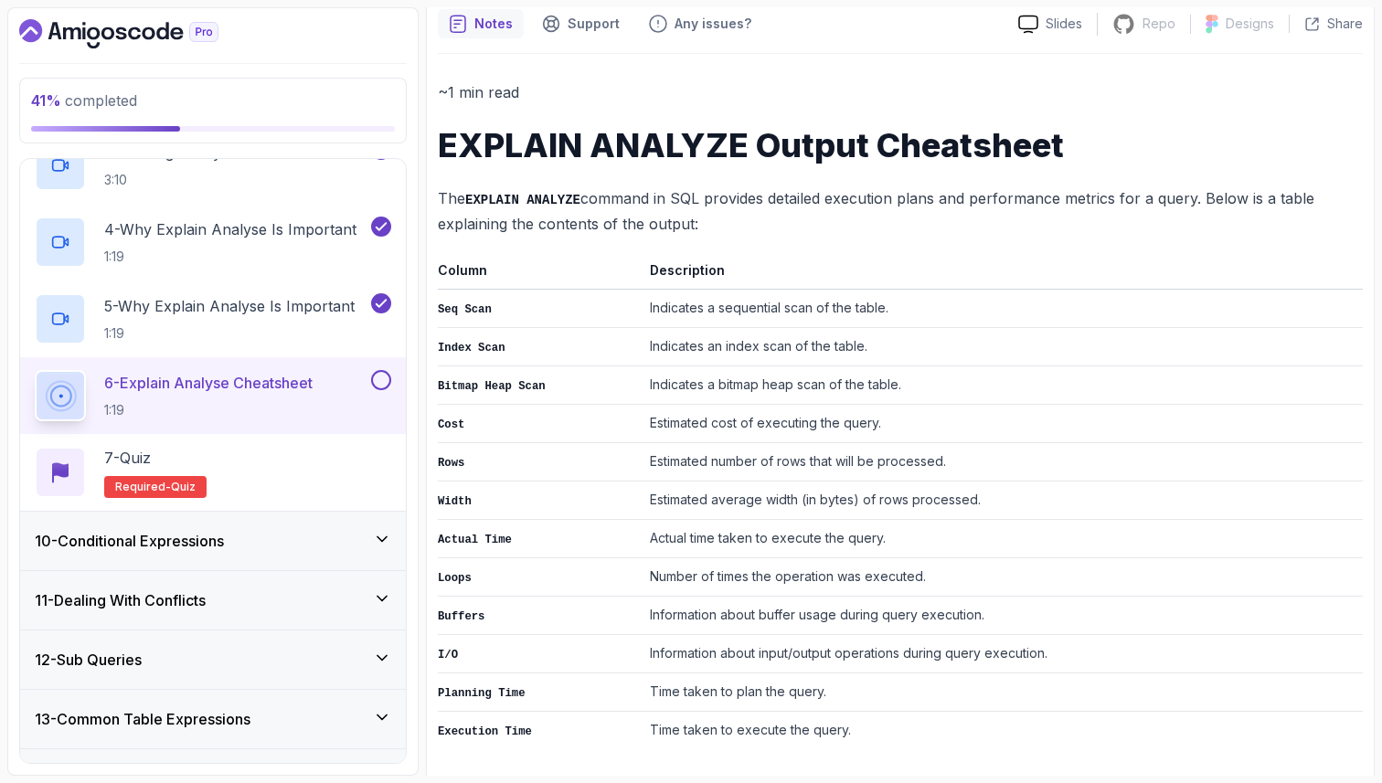
click at [674, 345] on td "Indicates an index scan of the table." at bounding box center [1003, 347] width 720 height 38
drag, startPoint x: 904, startPoint y: 388, endPoint x: 651, endPoint y: 388, distance: 253.2
click at [651, 388] on td "Indicates a bitmap heap scan of the table." at bounding box center [1003, 386] width 720 height 38
drag, startPoint x: 465, startPoint y: 416, endPoint x: 439, endPoint y: 416, distance: 26.5
click at [439, 416] on td "Cost" at bounding box center [540, 424] width 205 height 38
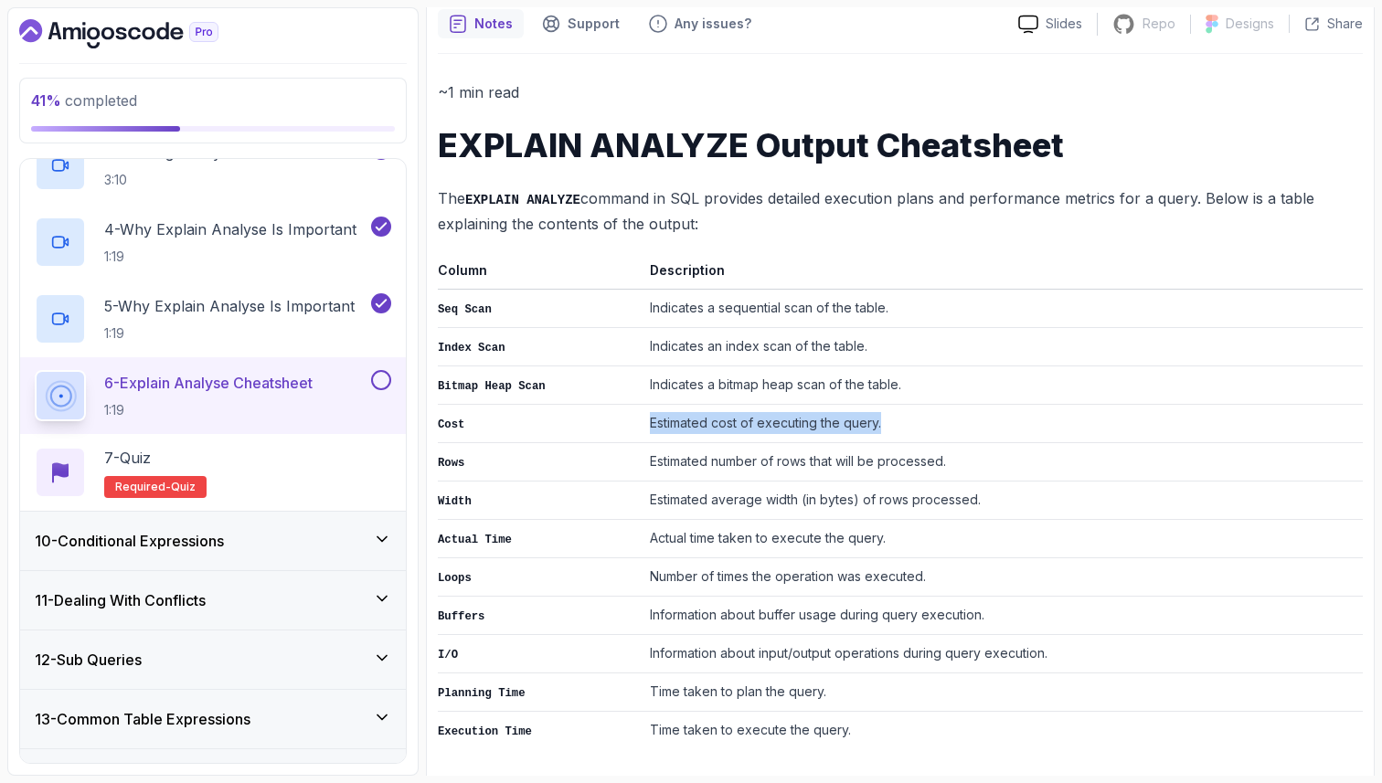
drag, startPoint x: 649, startPoint y: 419, endPoint x: 943, endPoint y: 418, distance: 294.3
click at [943, 418] on td "Estimated cost of executing the query." at bounding box center [1003, 424] width 720 height 38
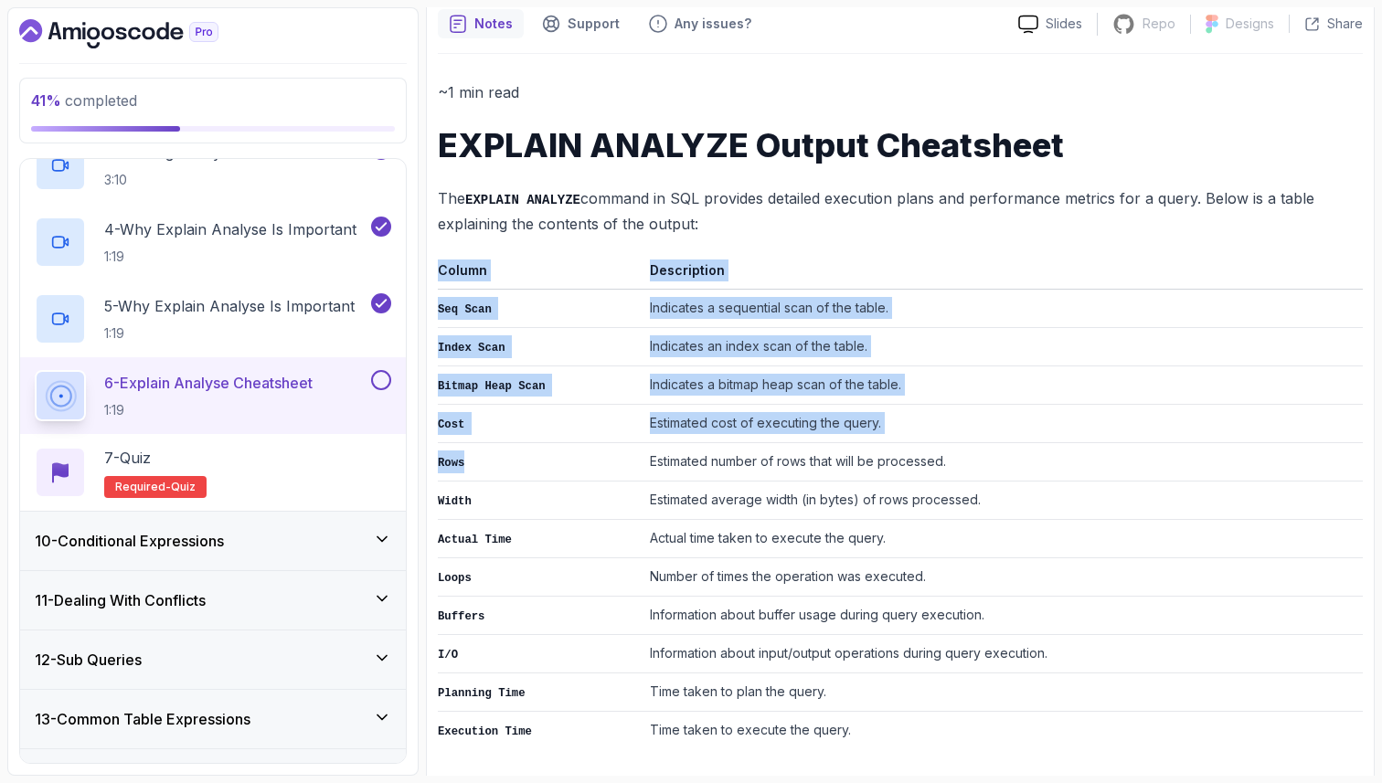
drag, startPoint x: 436, startPoint y: 459, endPoint x: 463, endPoint y: 463, distance: 27.8
click at [463, 463] on div "Notes Support Any issues? Slides Repo Repository not available Designs Design n…" at bounding box center [900, 392] width 949 height 790
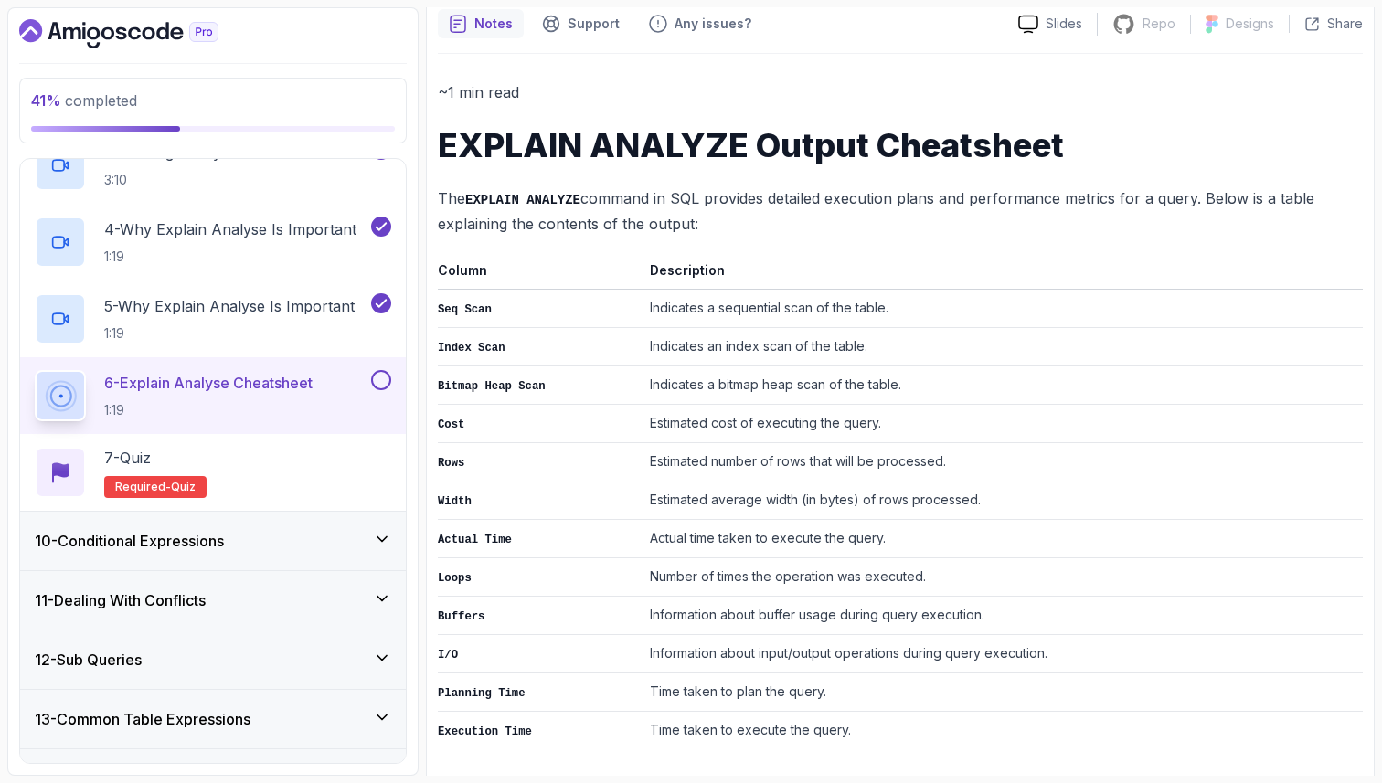
click at [657, 459] on td "Estimated number of rows that will be processed." at bounding box center [1003, 462] width 720 height 38
drag, startPoint x: 652, startPoint y: 460, endPoint x: 909, endPoint y: 467, distance: 257.8
click at [909, 467] on td "Estimated number of rows that will be processed." at bounding box center [1003, 462] width 720 height 38
click at [654, 418] on td "Estimated cost of executing the query." at bounding box center [1003, 424] width 720 height 38
click at [672, 466] on td "Estimated number of rows that will be processed." at bounding box center [1003, 462] width 720 height 38
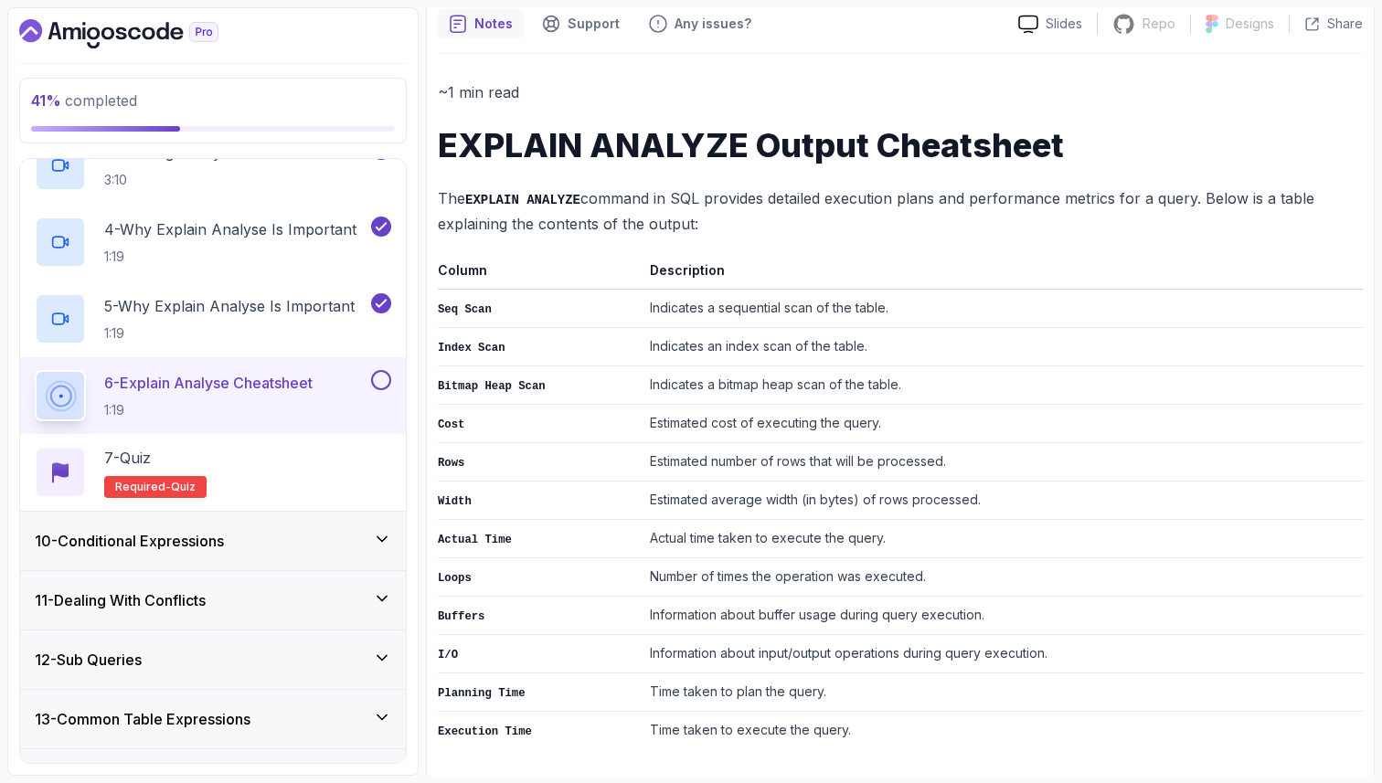
click at [726, 501] on td "Estimated average width (in bytes) of rows processed." at bounding box center [1003, 501] width 720 height 38
click at [1376, 487] on section "41 % completed 1 - Intro 2 - Schemas 3 - Advanced Data Types 4 - Working With D…" at bounding box center [691, 391] width 1382 height 783
click at [717, 674] on td "Time taken to plan the query." at bounding box center [1003, 693] width 720 height 38
click at [770, 685] on td "Time taken to plan the query." at bounding box center [1003, 693] width 720 height 38
click at [696, 725] on td "Time taken to execute the query." at bounding box center [1003, 731] width 720 height 38
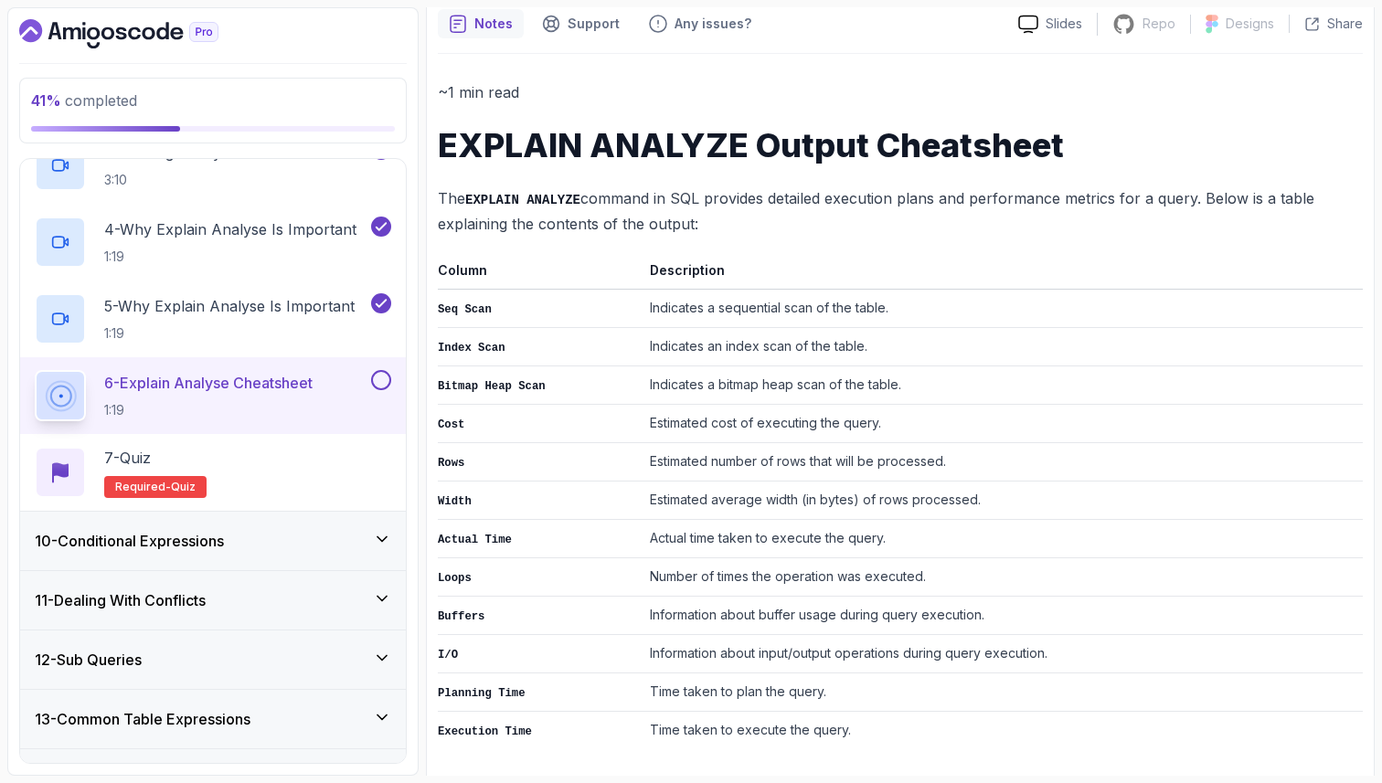
click at [749, 725] on td "Time taken to execute the query." at bounding box center [1003, 731] width 720 height 38
click at [388, 382] on button at bounding box center [381, 380] width 20 height 20
click at [316, 466] on div "7 - Quiz Required- quiz" at bounding box center [213, 472] width 356 height 51
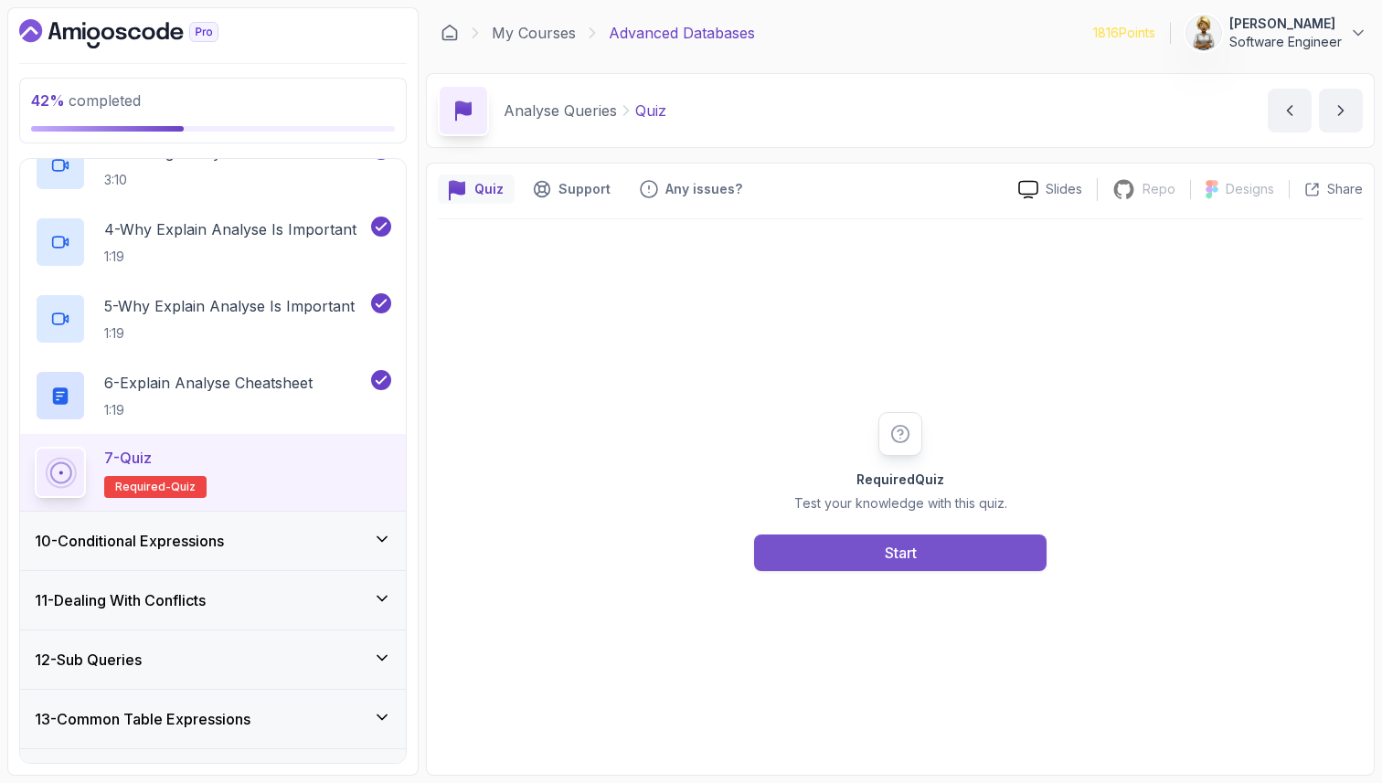
click at [921, 550] on button "Start" at bounding box center [900, 553] width 292 height 37
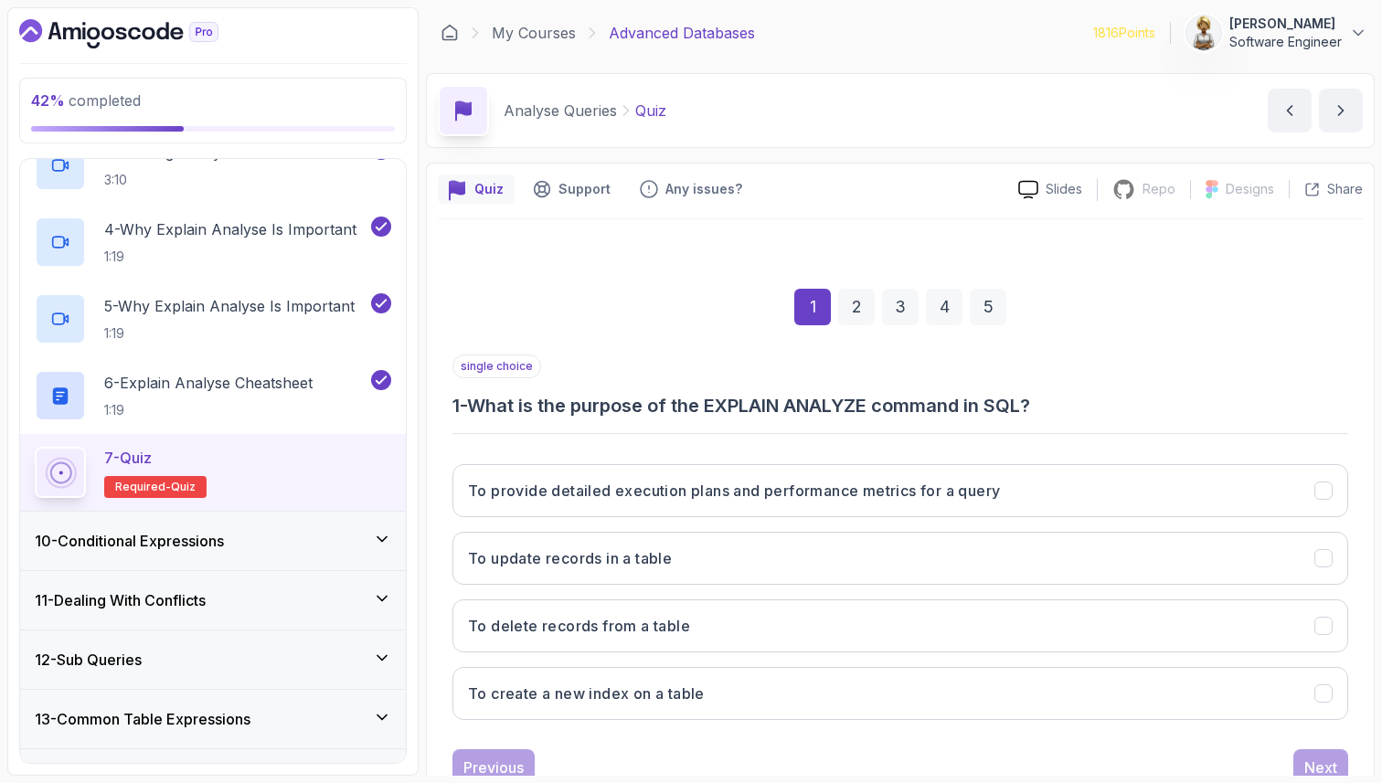
click at [626, 327] on div "1 2 3 4 5" at bounding box center [900, 307] width 896 height 95
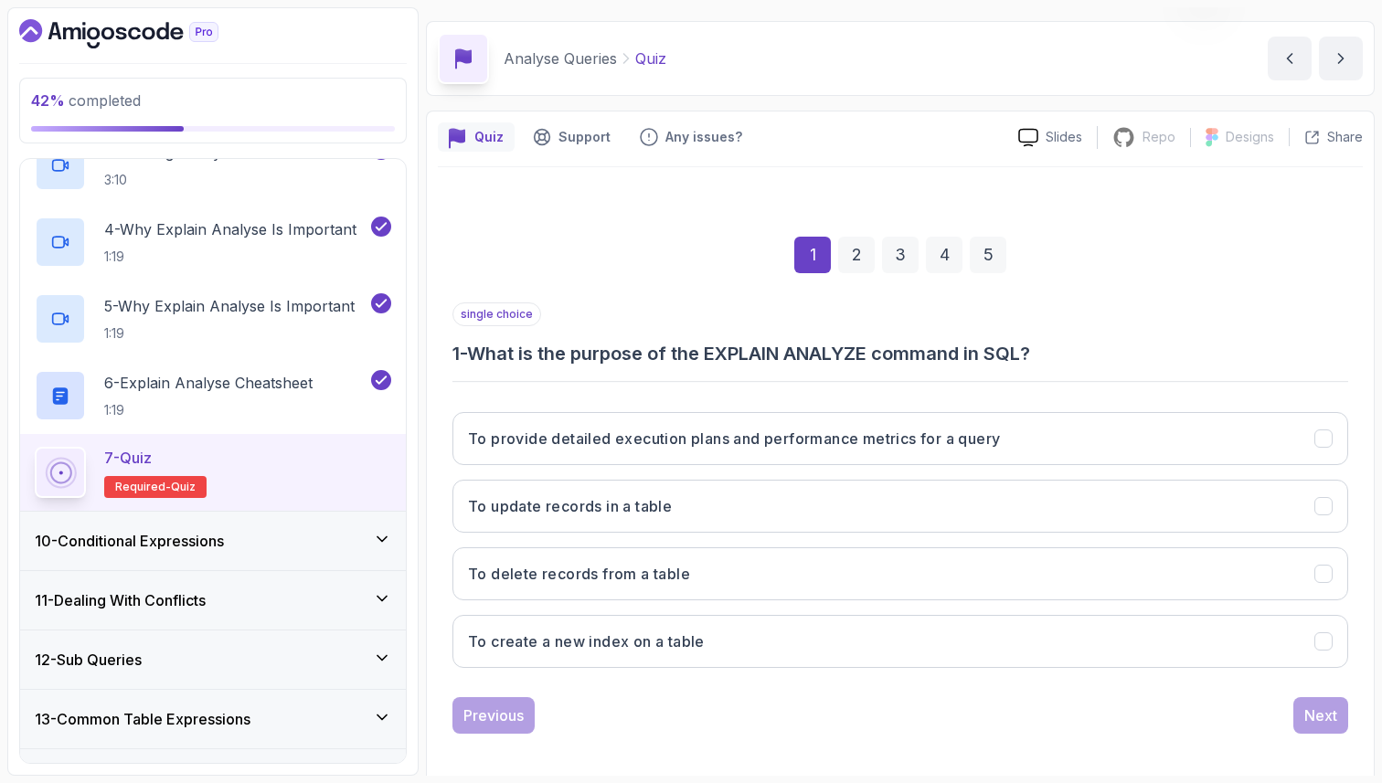
scroll to position [62, 0]
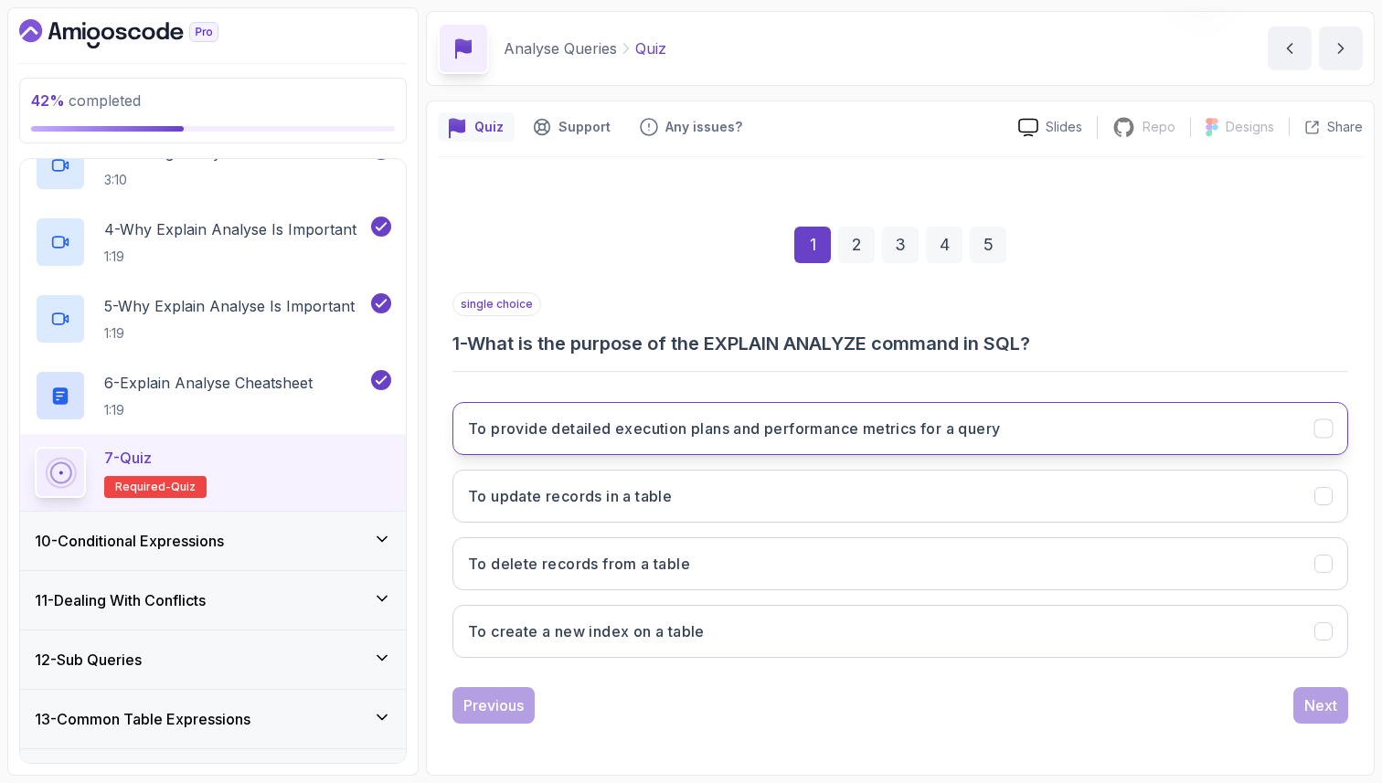
click at [654, 435] on h3 "To provide detailed execution plans and performance metrics for a query" at bounding box center [734, 429] width 532 height 22
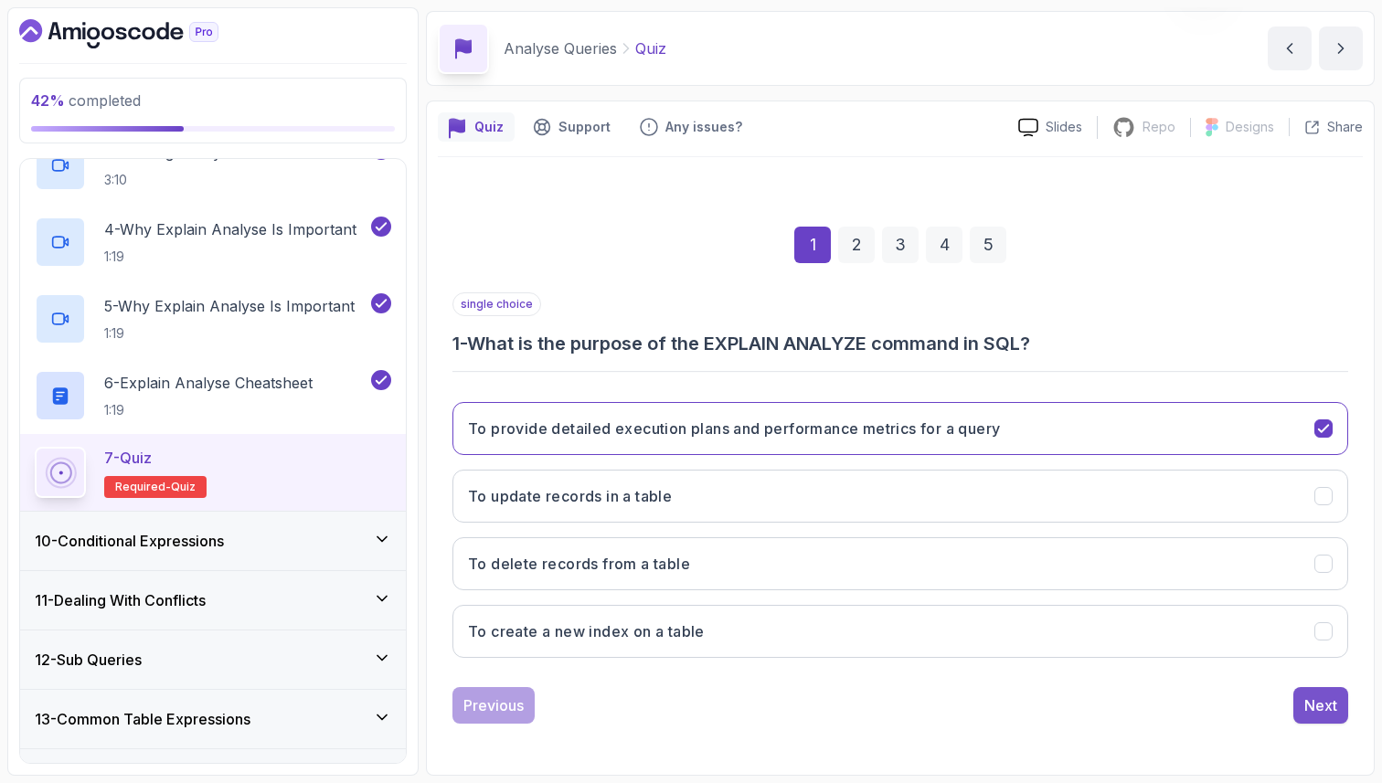
click at [1317, 710] on div "Next" at bounding box center [1320, 706] width 33 height 22
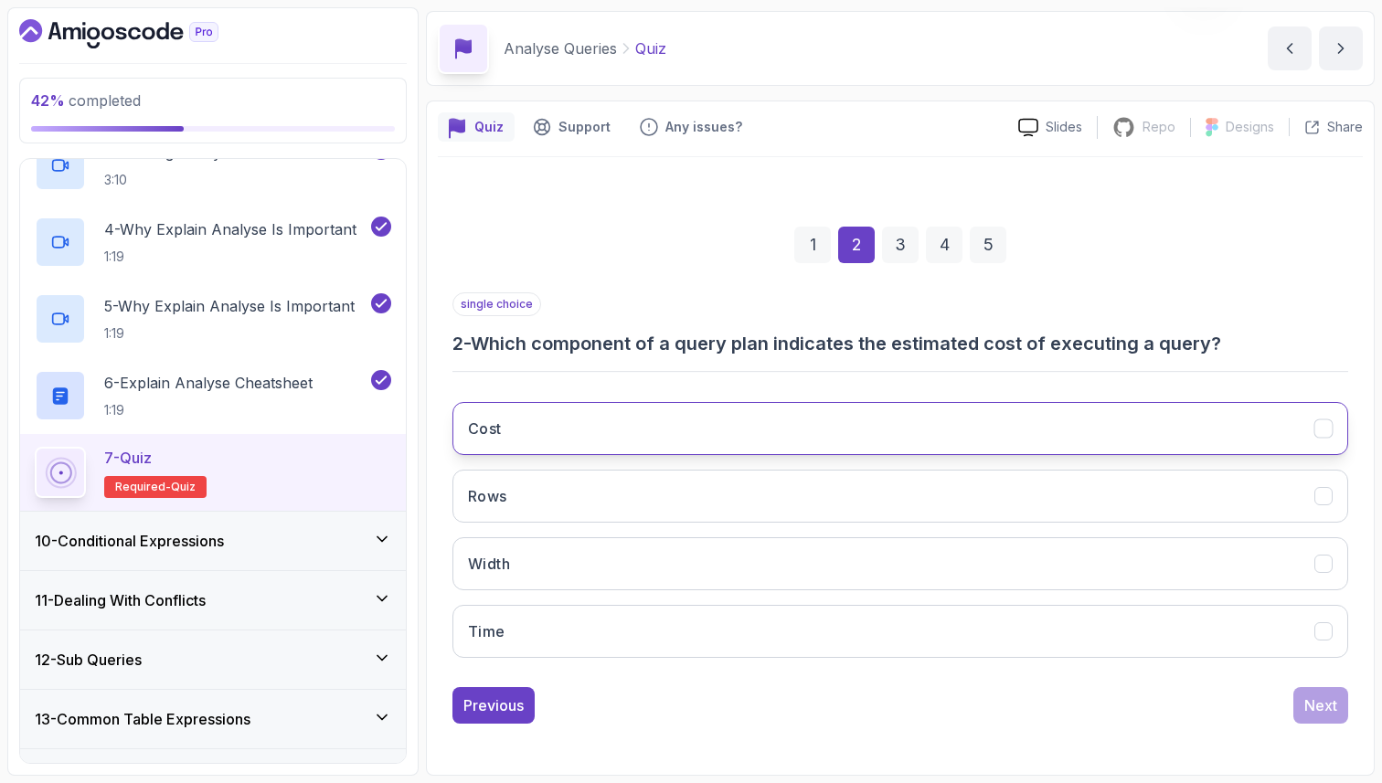
click at [973, 428] on button "Cost" at bounding box center [900, 428] width 896 height 53
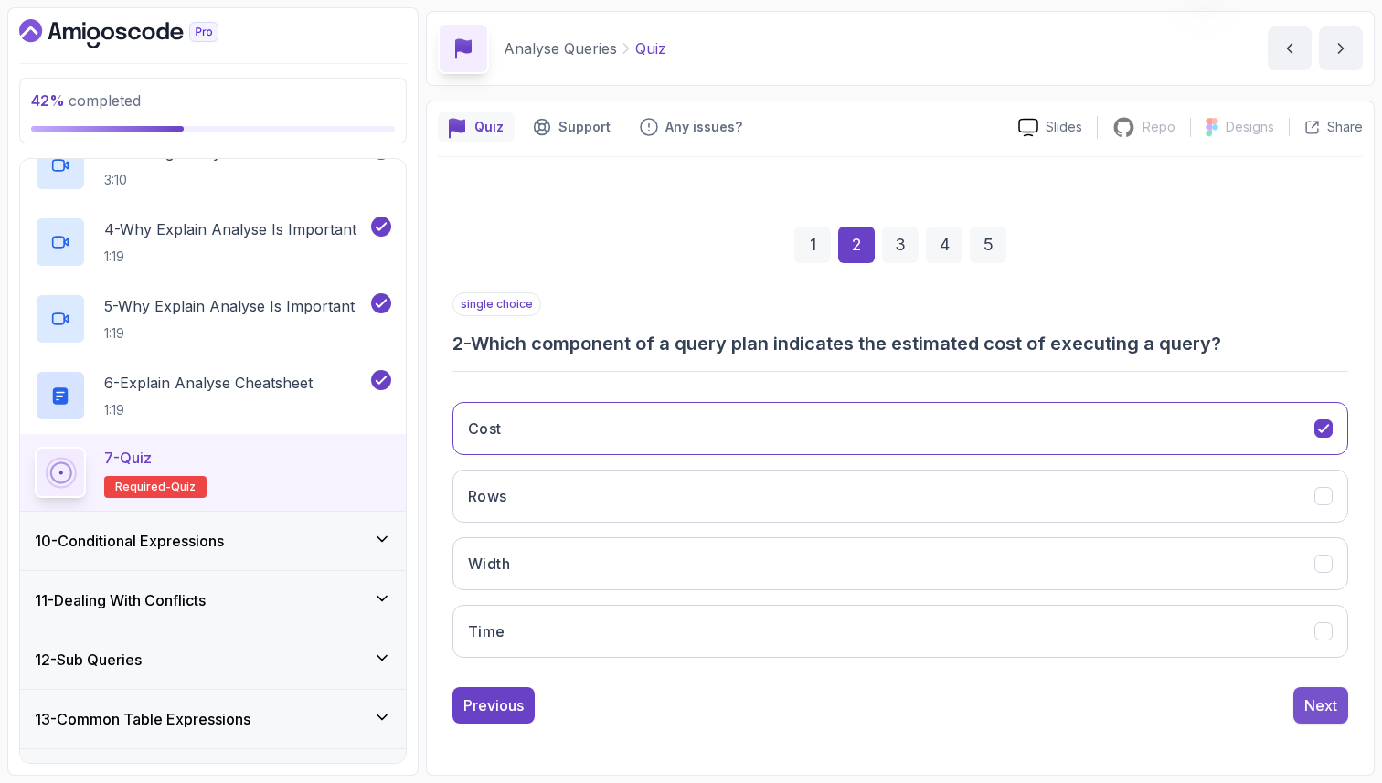
click at [1317, 701] on div "Next" at bounding box center [1320, 706] width 33 height 22
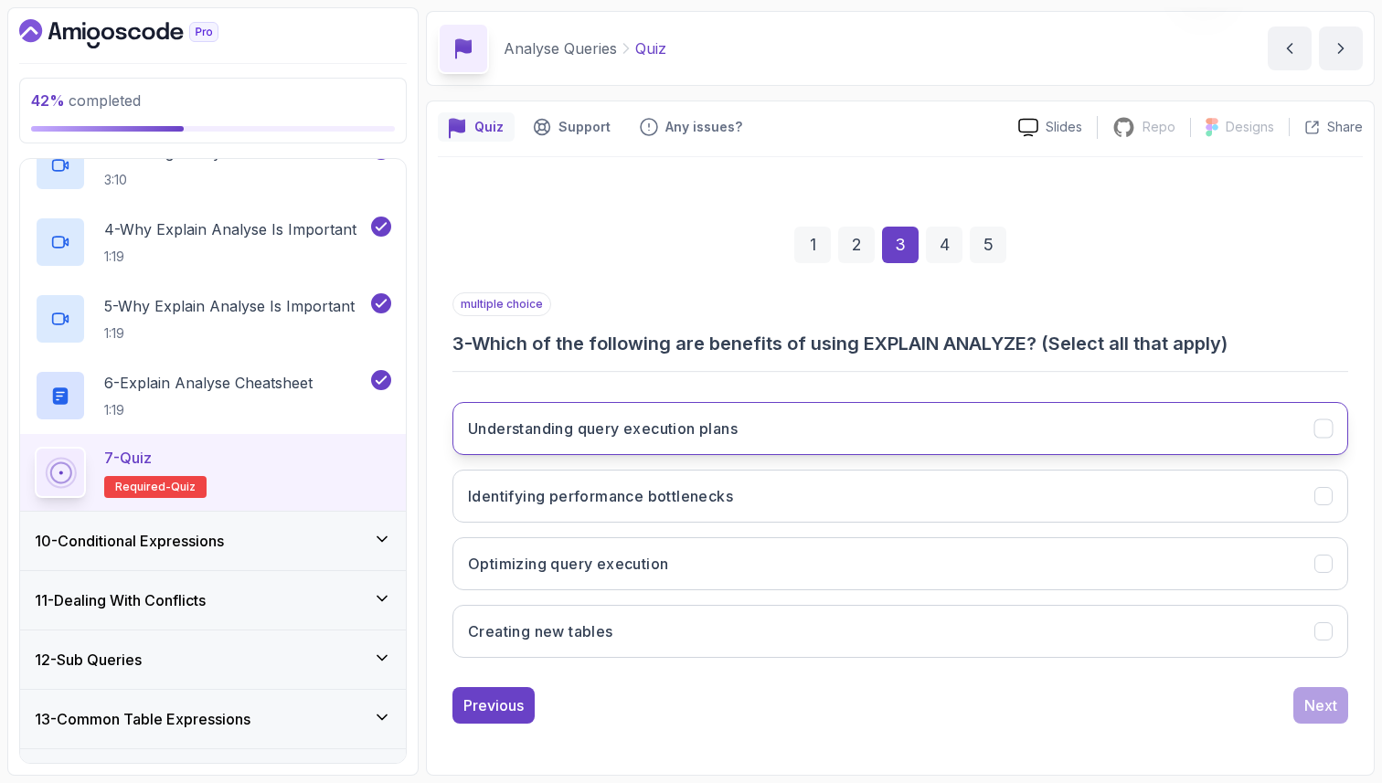
click at [789, 432] on button "Understanding query execution plans" at bounding box center [900, 428] width 896 height 53
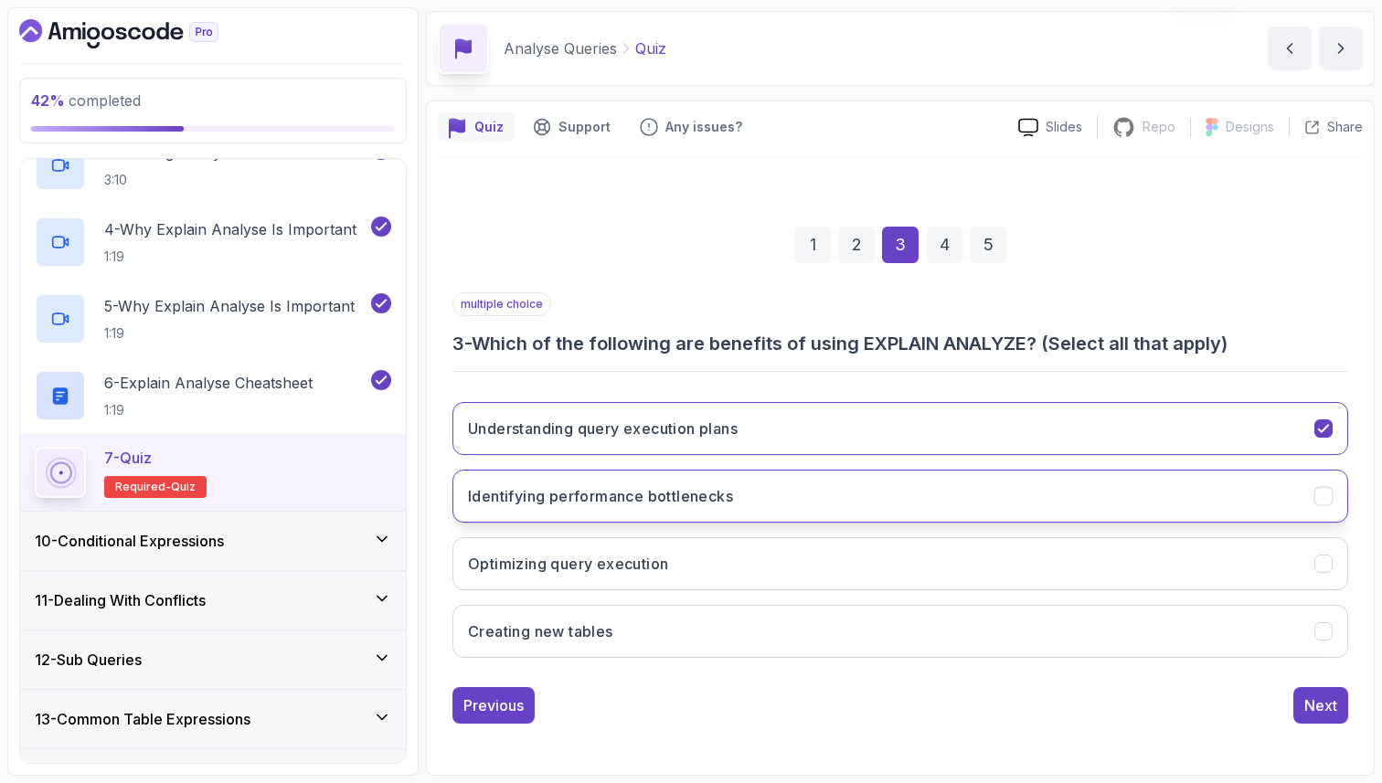
click at [770, 495] on button "Identifying performance bottlenecks" at bounding box center [900, 496] width 896 height 53
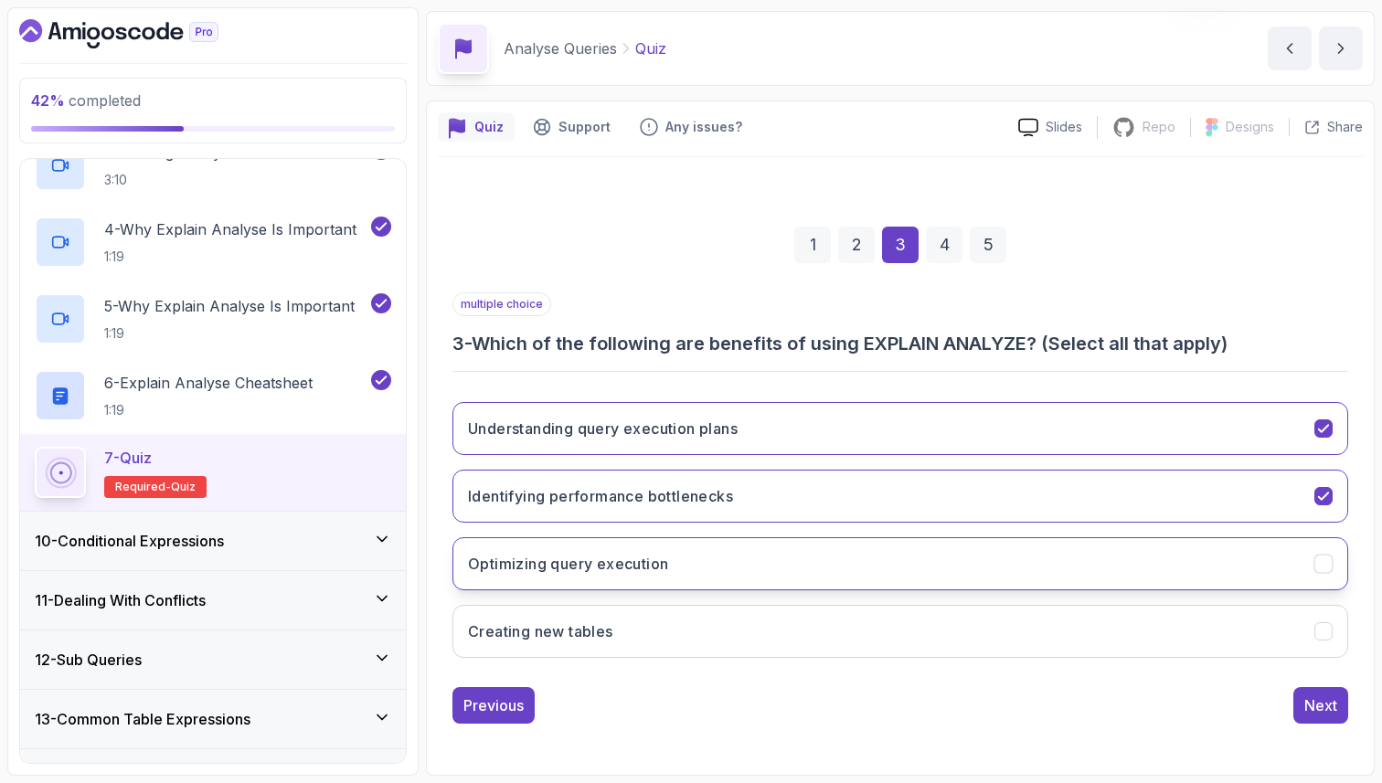
click at [739, 574] on button "Optimizing query execution" at bounding box center [900, 563] width 896 height 53
click at [1344, 702] on button "Next" at bounding box center [1320, 705] width 55 height 37
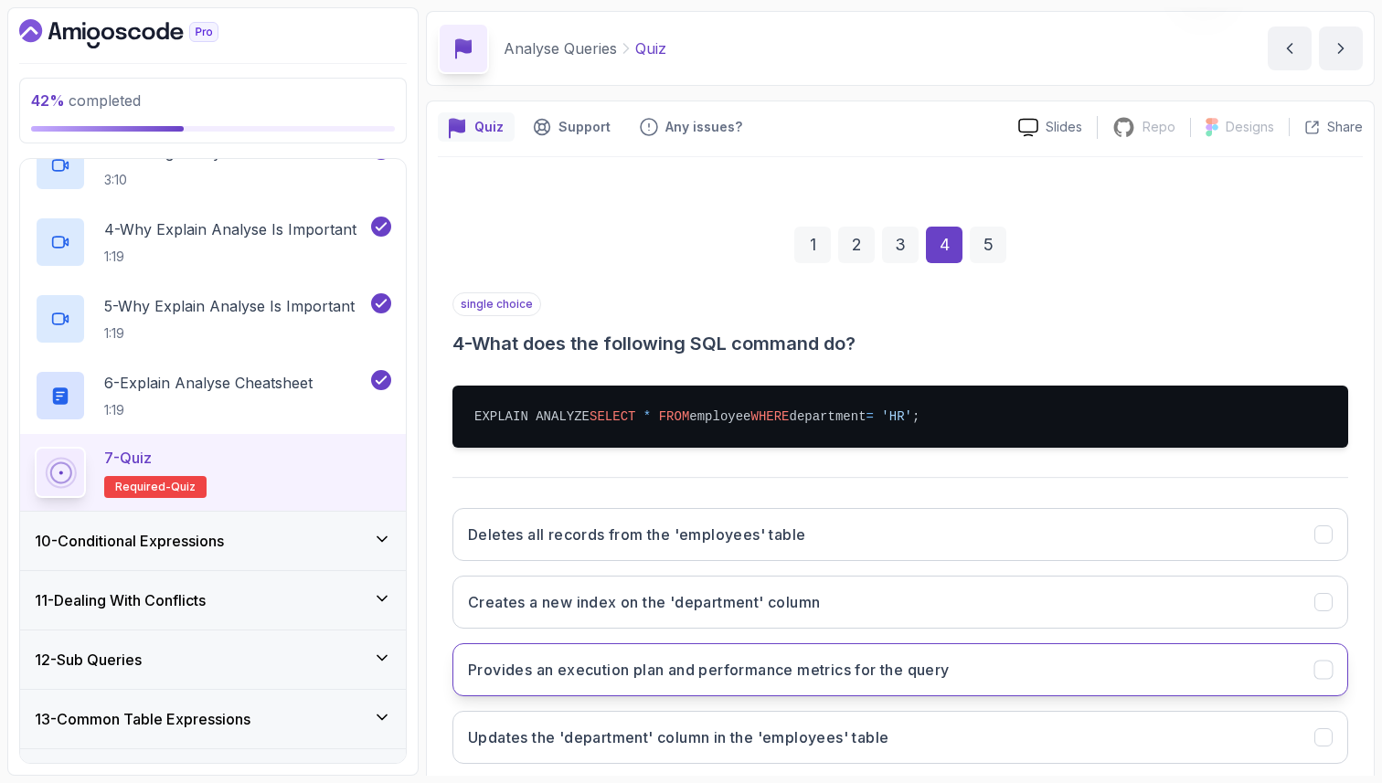
click at [773, 679] on h3 "Provides an execution plan and performance metrics for the query" at bounding box center [709, 670] width 482 height 22
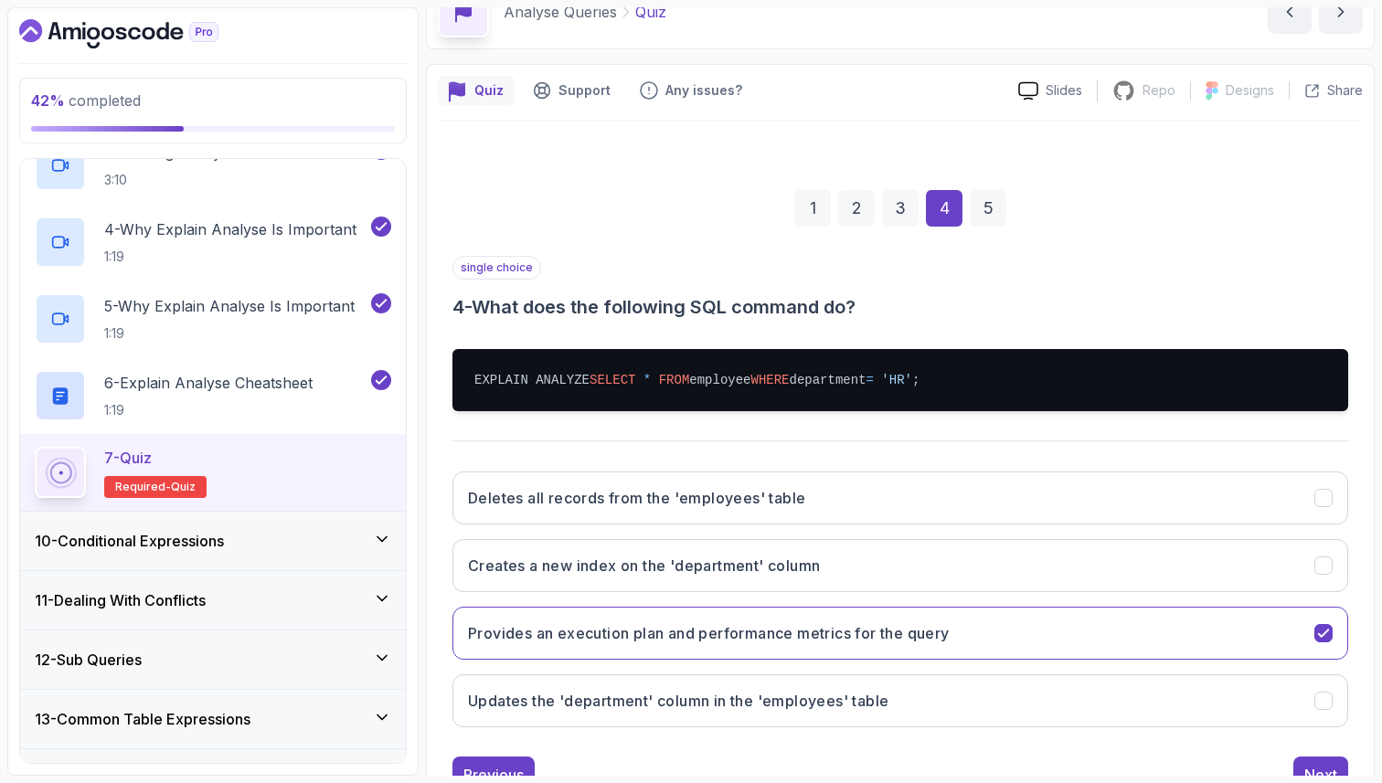
scroll to position [135, 0]
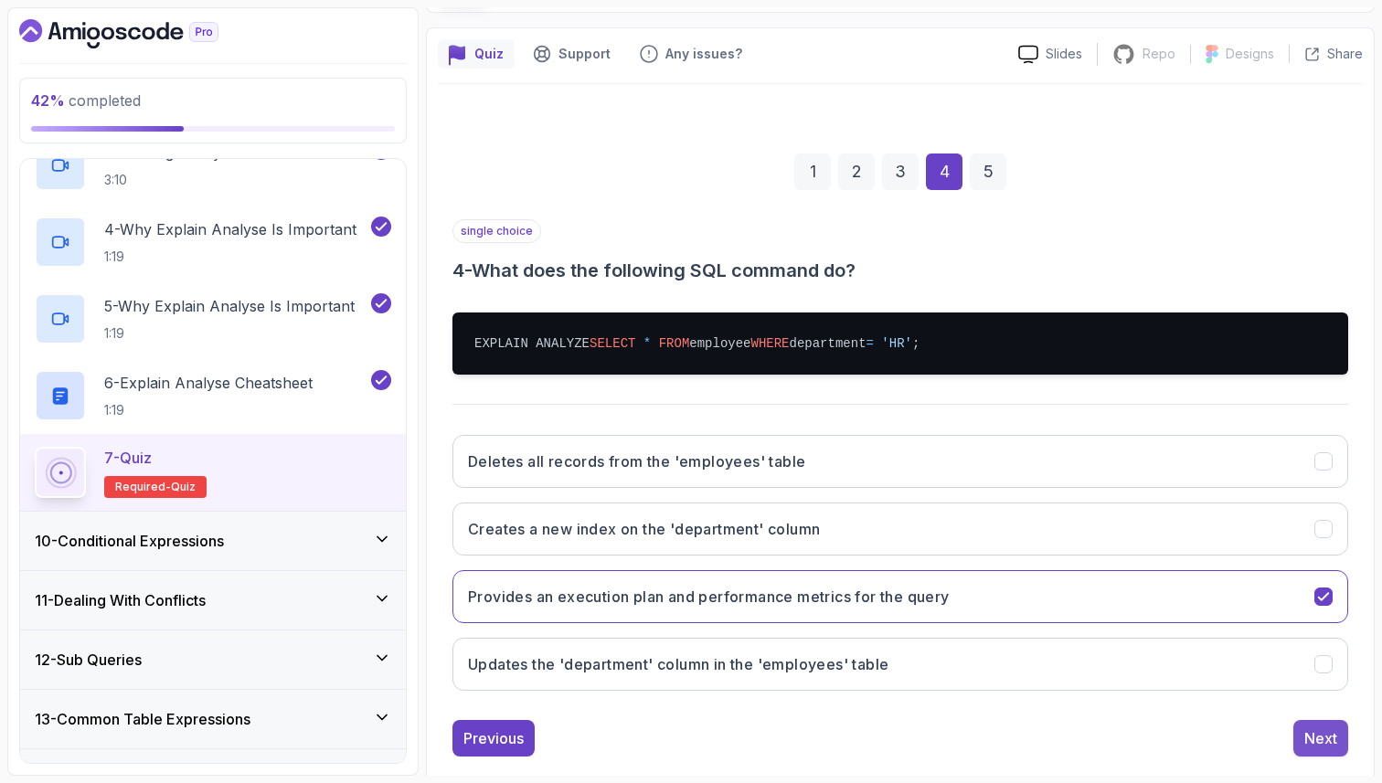
click at [1324, 738] on div "Next" at bounding box center [1320, 739] width 33 height 22
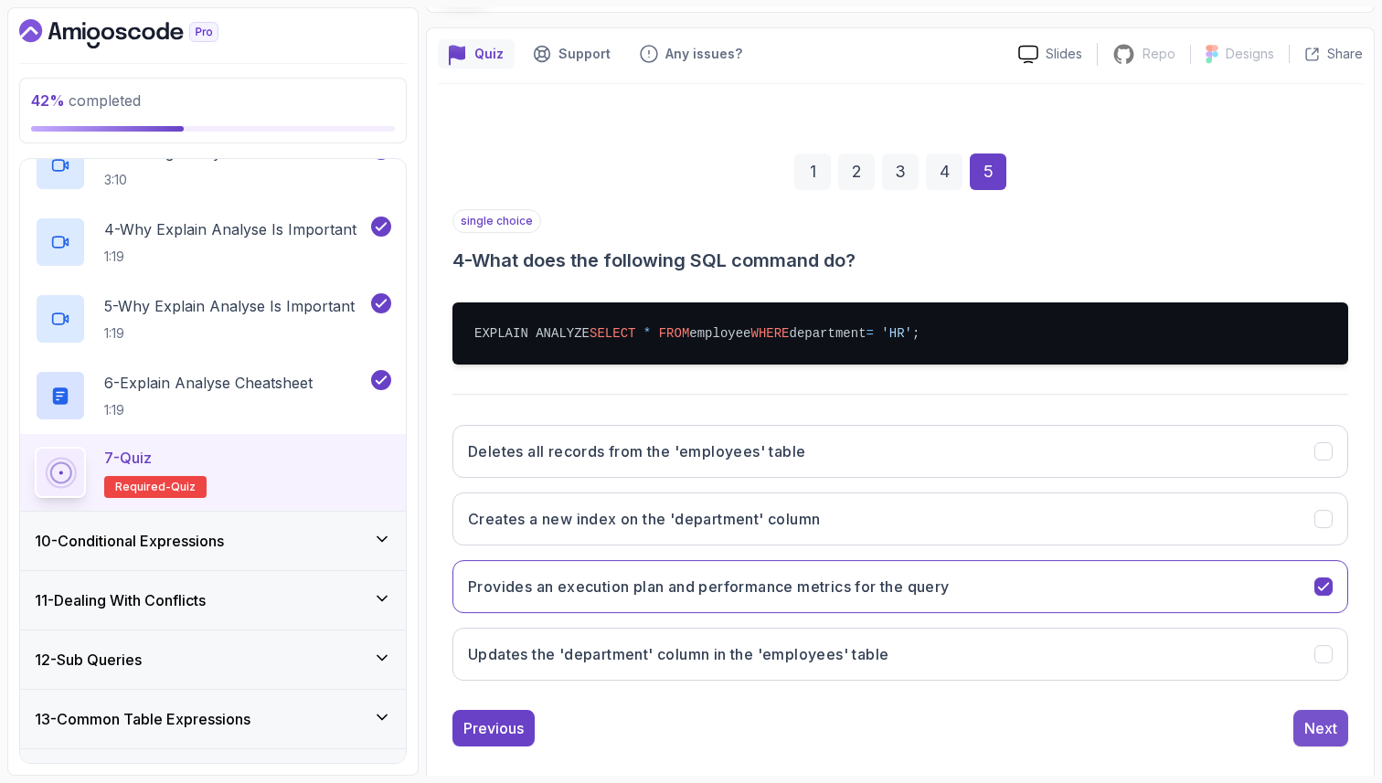
scroll to position [62, 0]
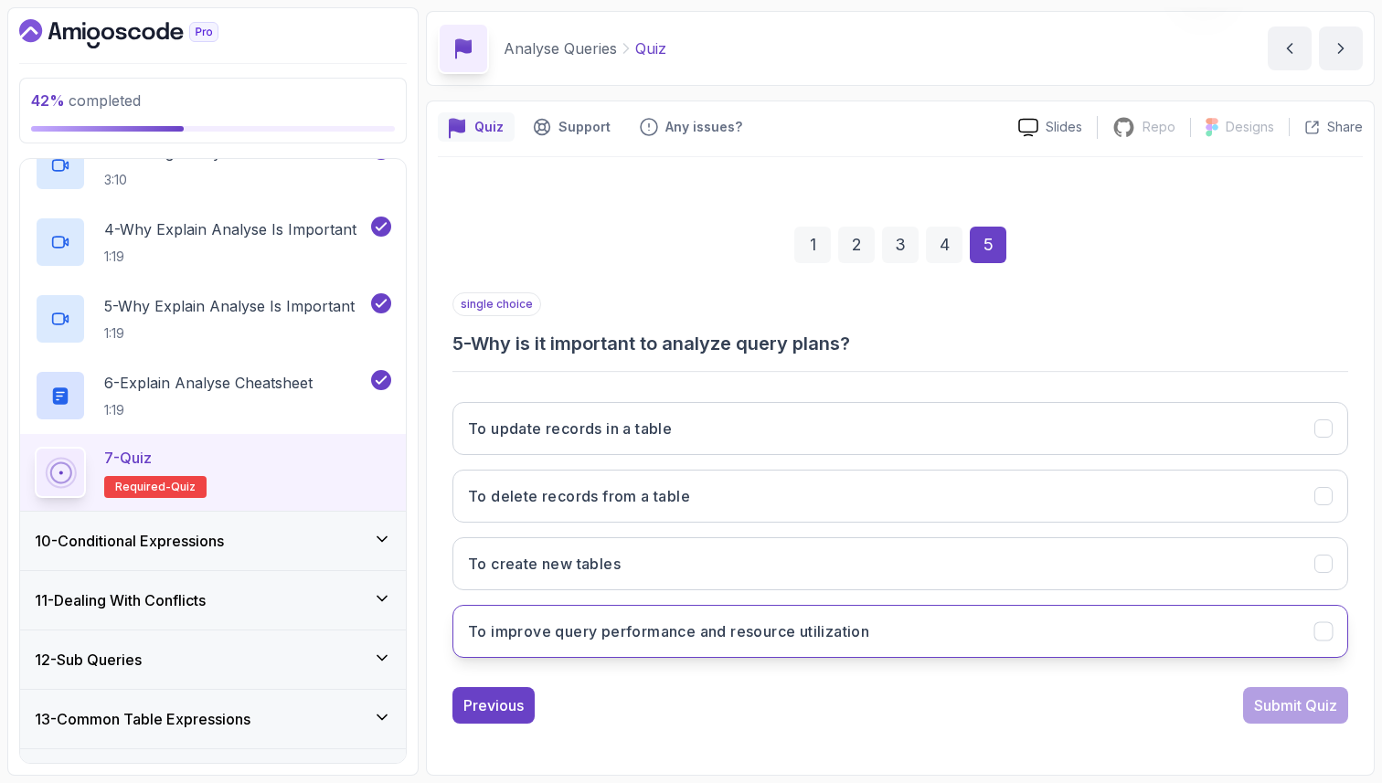
click at [999, 632] on button "To improve query performance and resource utilization" at bounding box center [900, 631] width 896 height 53
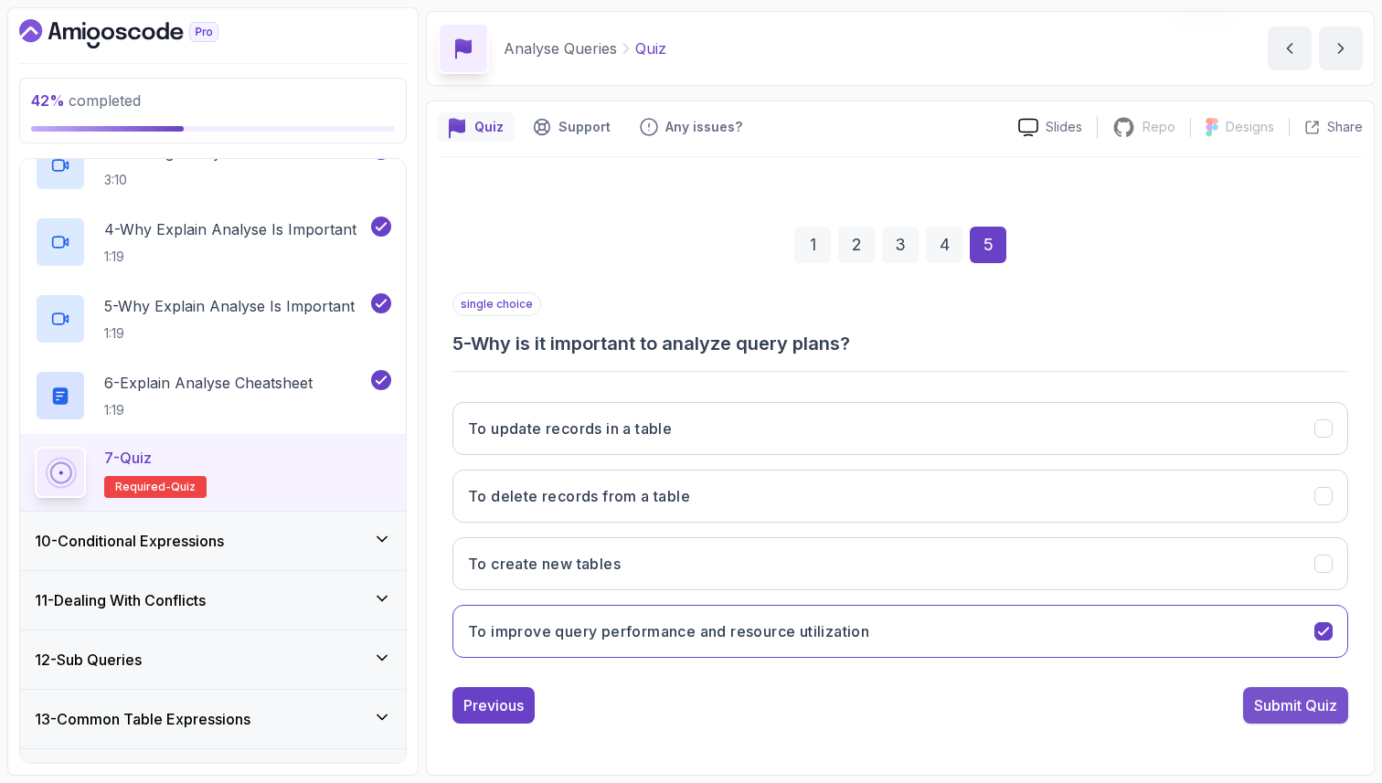
click at [1291, 701] on div "Submit Quiz" at bounding box center [1295, 706] width 83 height 22
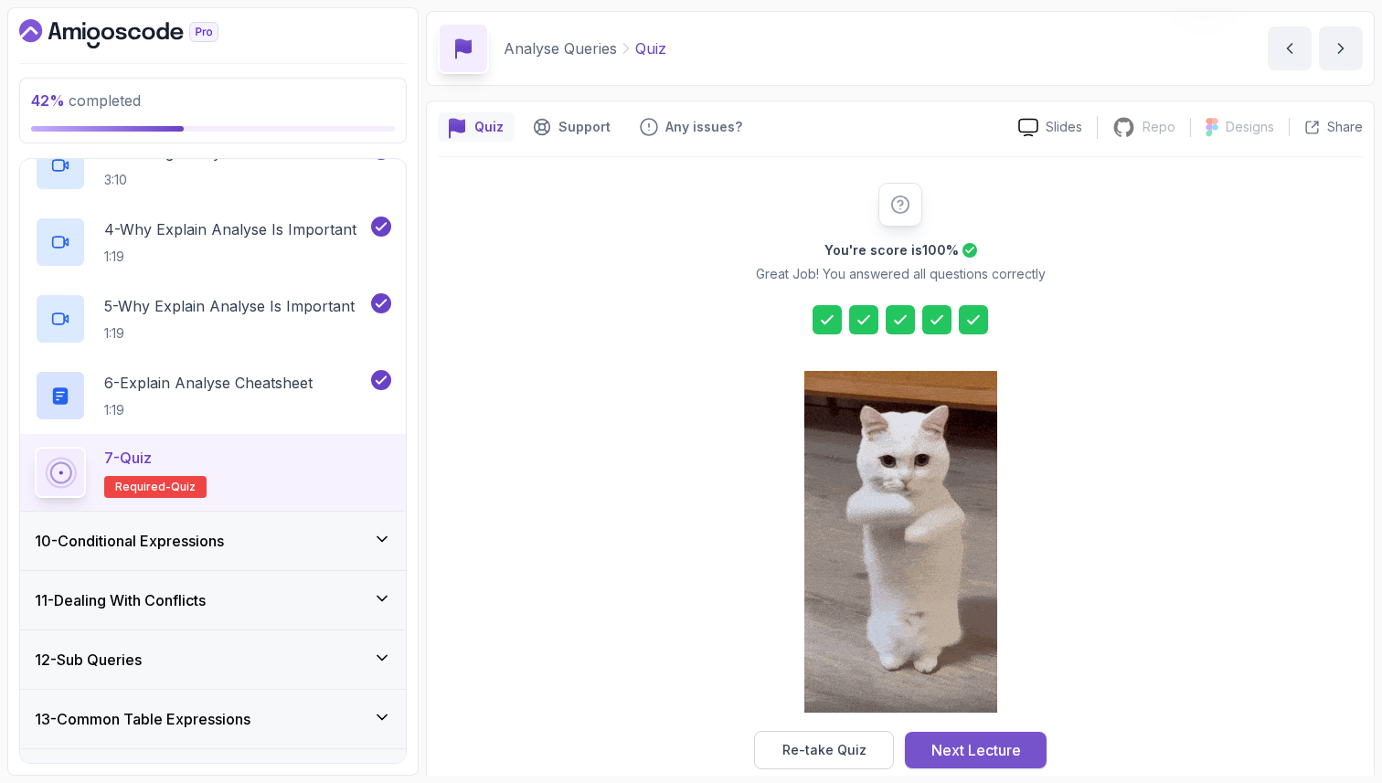
click at [997, 756] on div "Next Lecture" at bounding box center [976, 750] width 90 height 22
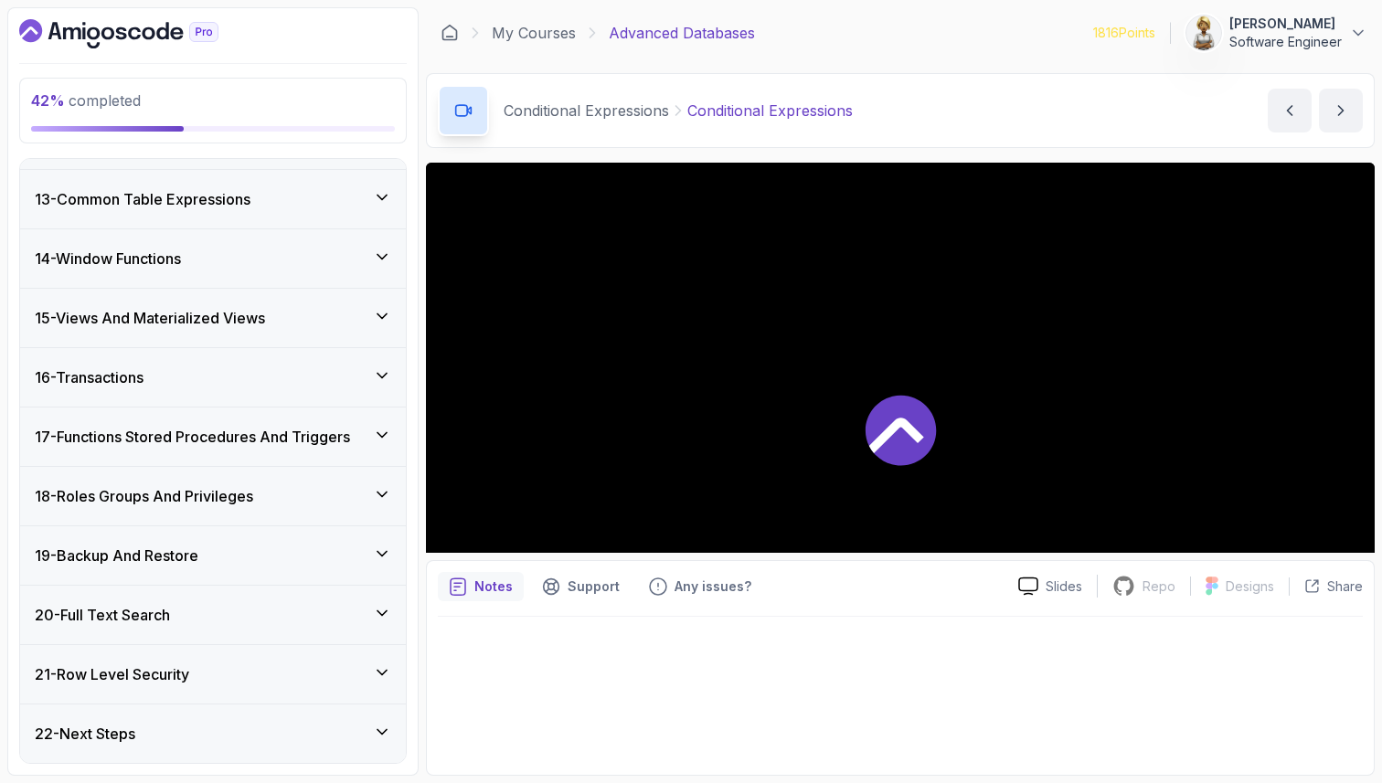
scroll to position [1086, 0]
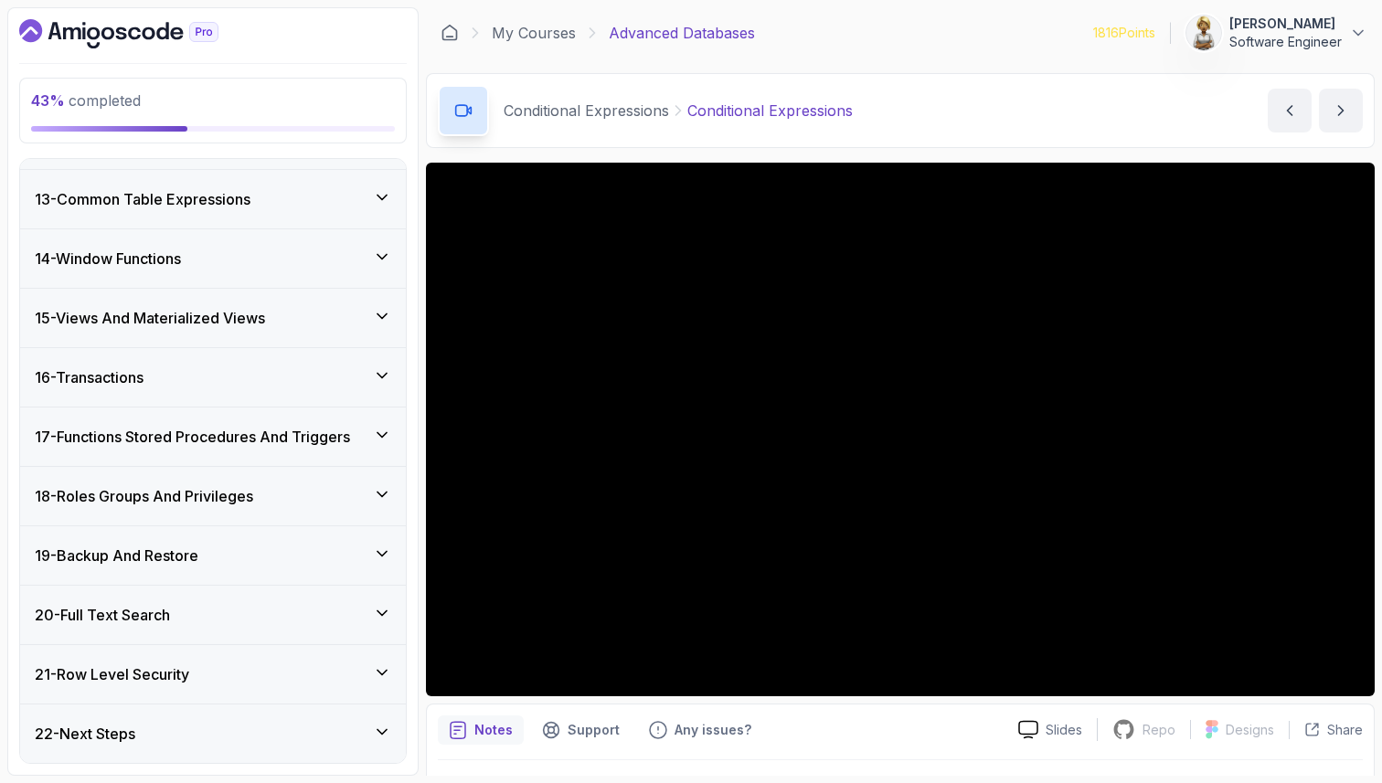
click at [290, 190] on div "13 - Common Table Expressions" at bounding box center [213, 199] width 356 height 22
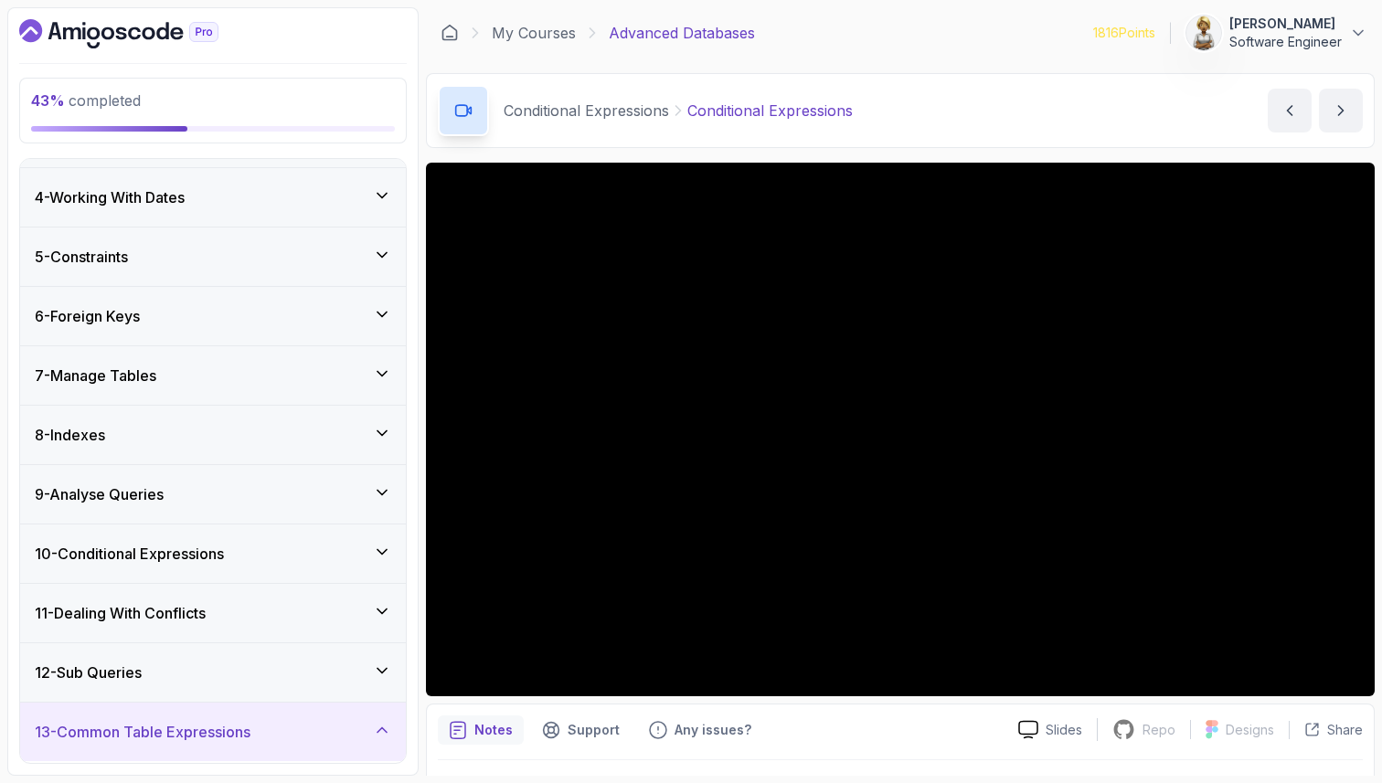
scroll to position [117, 0]
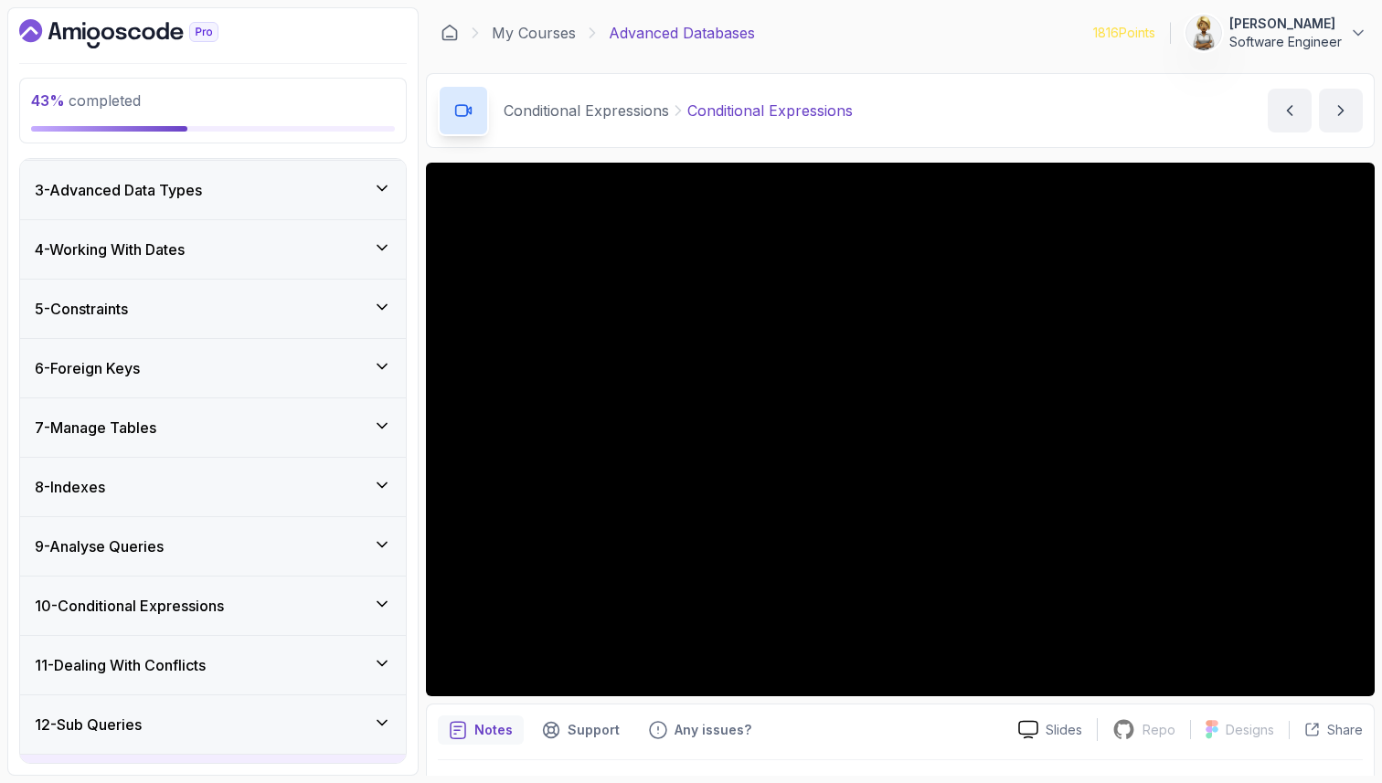
click at [383, 593] on div "10 - Conditional Expressions" at bounding box center [213, 606] width 386 height 58
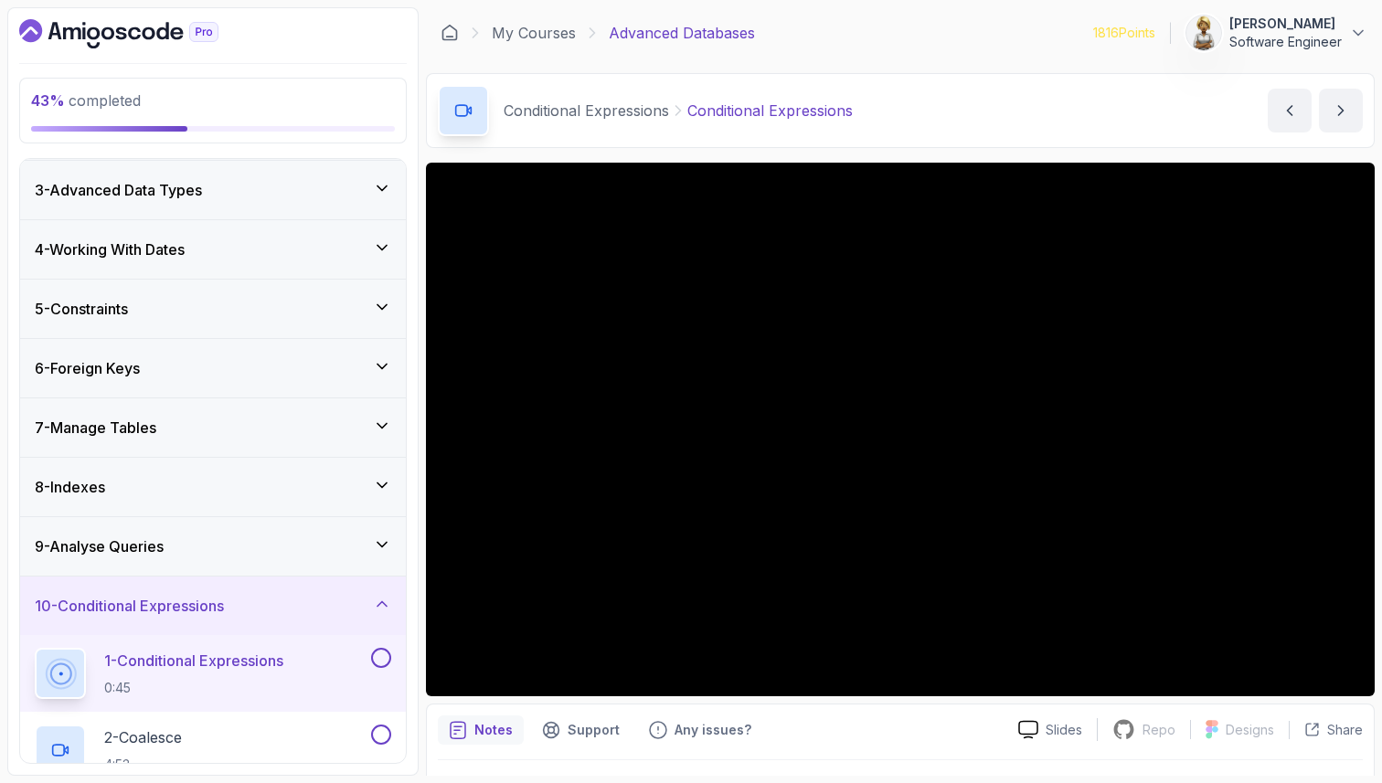
click at [383, 545] on icon at bounding box center [381, 545] width 9 height 5
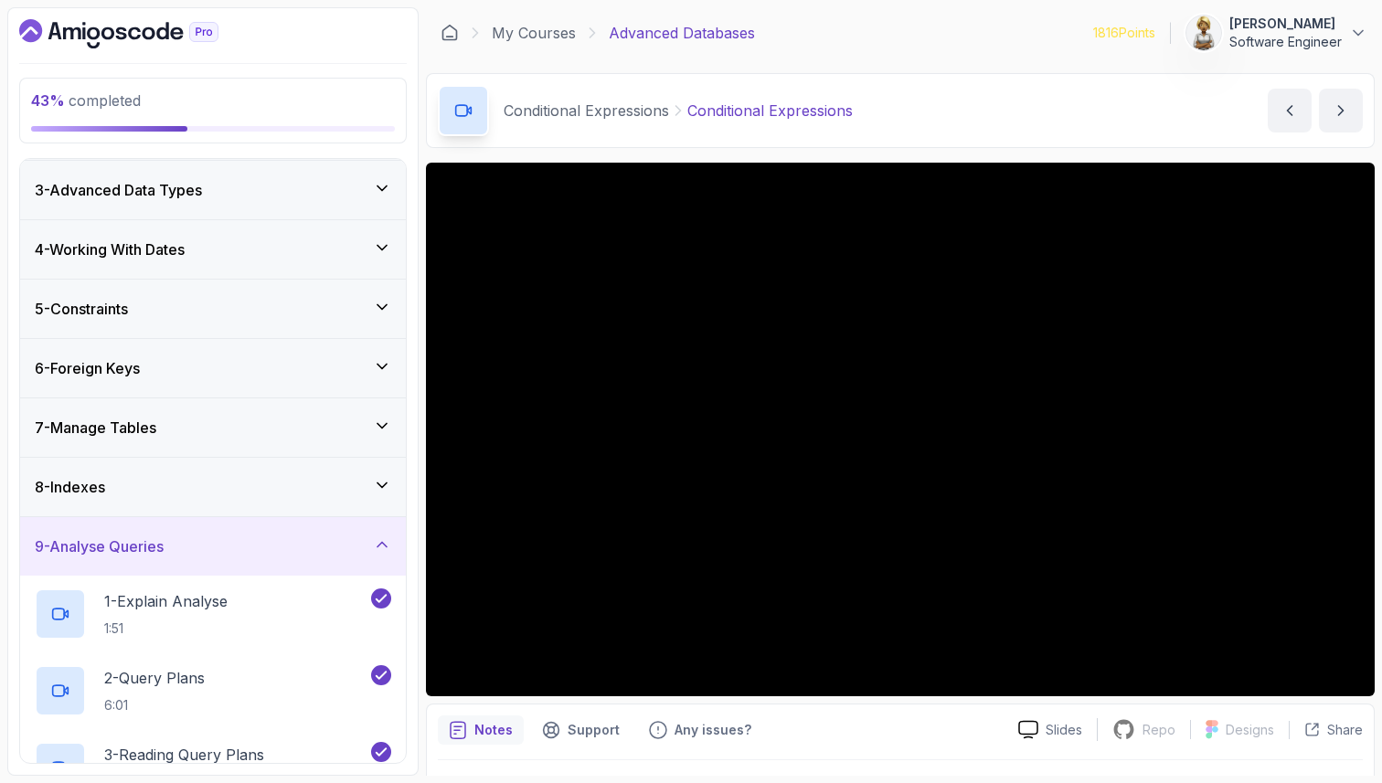
click at [383, 545] on icon at bounding box center [381, 545] width 9 height 5
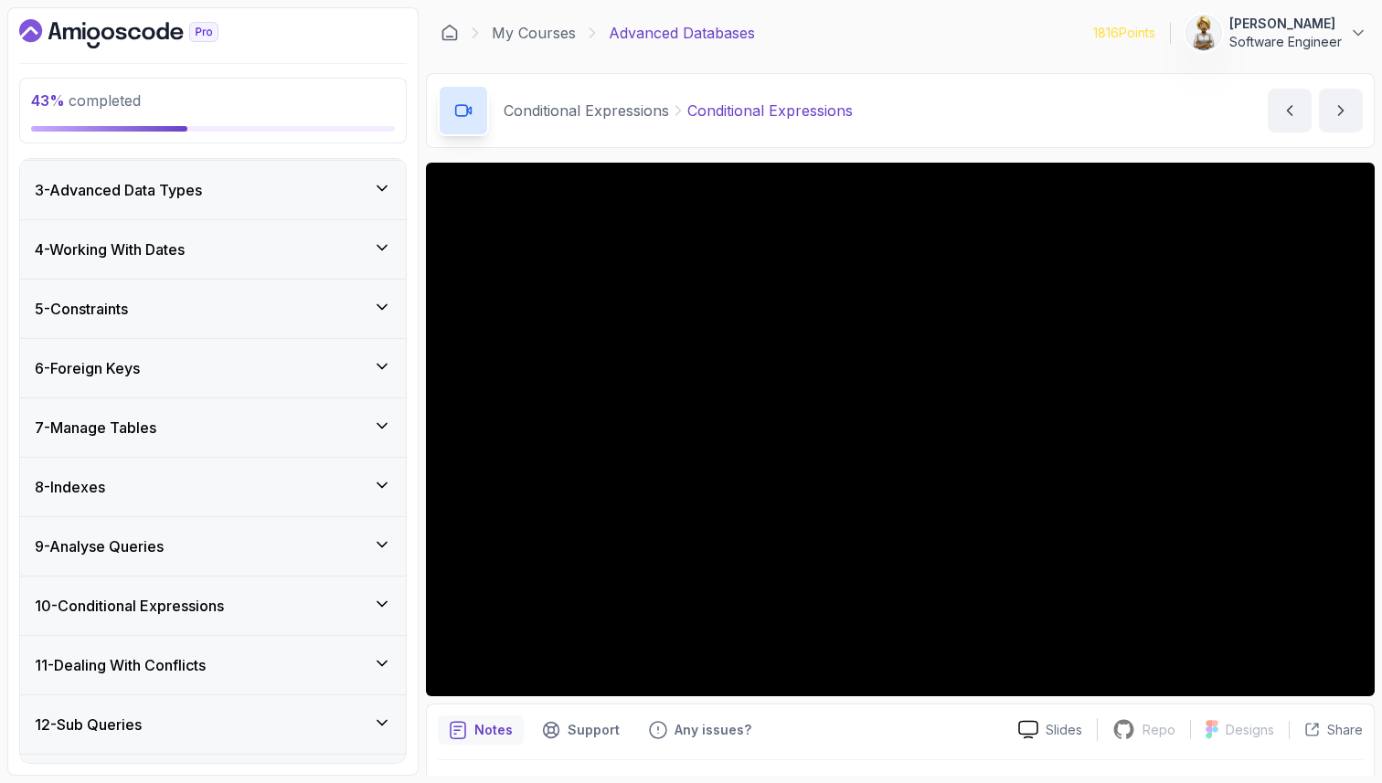
click at [282, 609] on div "10 - Conditional Expressions" at bounding box center [213, 606] width 356 height 22
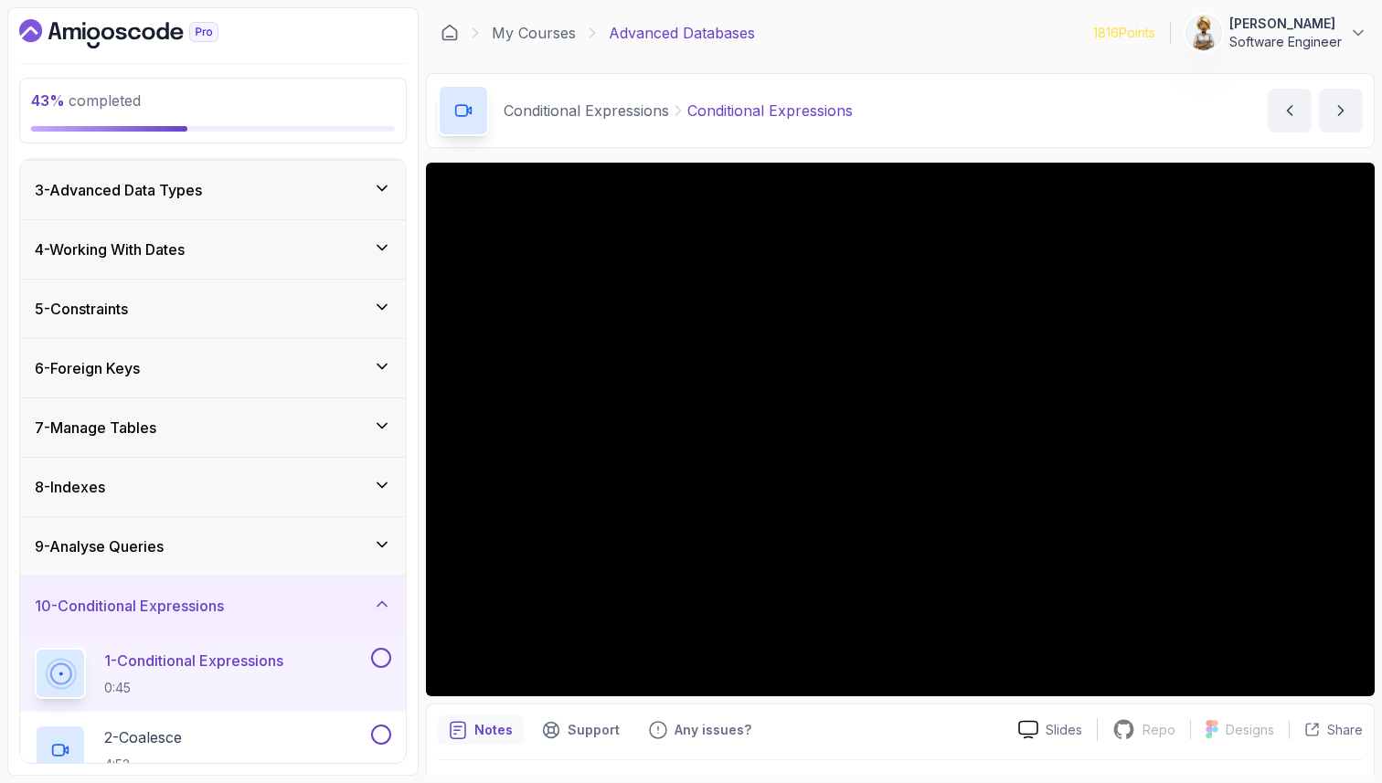
click at [257, 679] on p "0:45" at bounding box center [193, 688] width 179 height 18
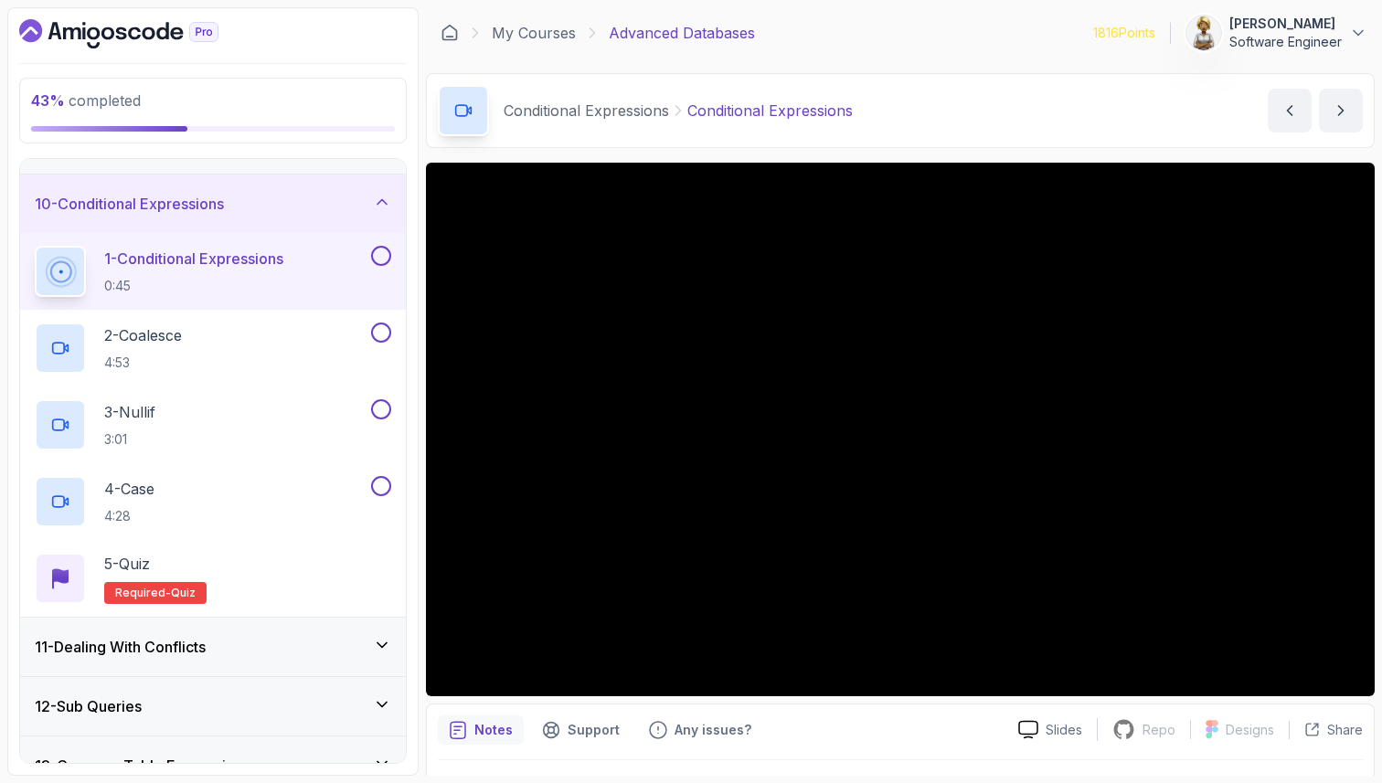
scroll to position [556, 0]
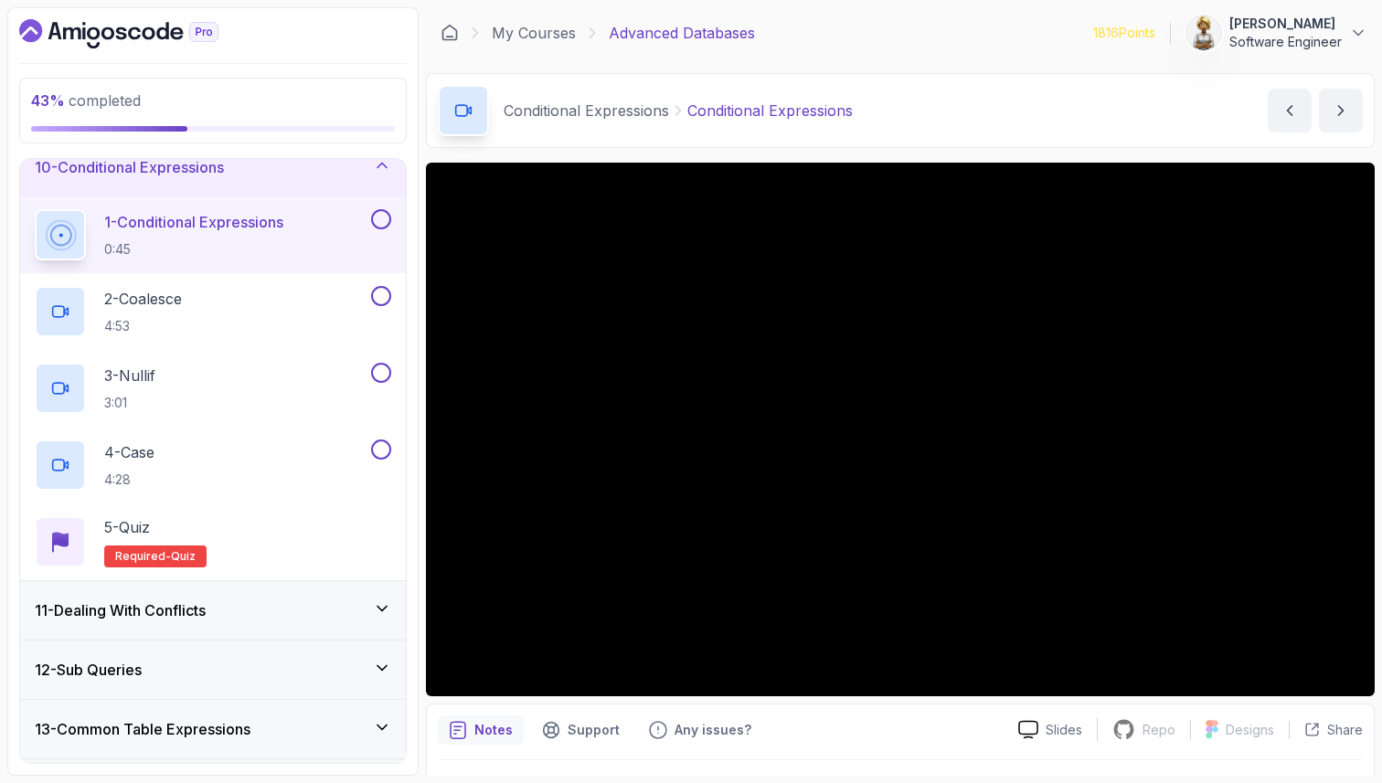
click at [789, 732] on div "Notes Support Any issues?" at bounding box center [721, 730] width 566 height 29
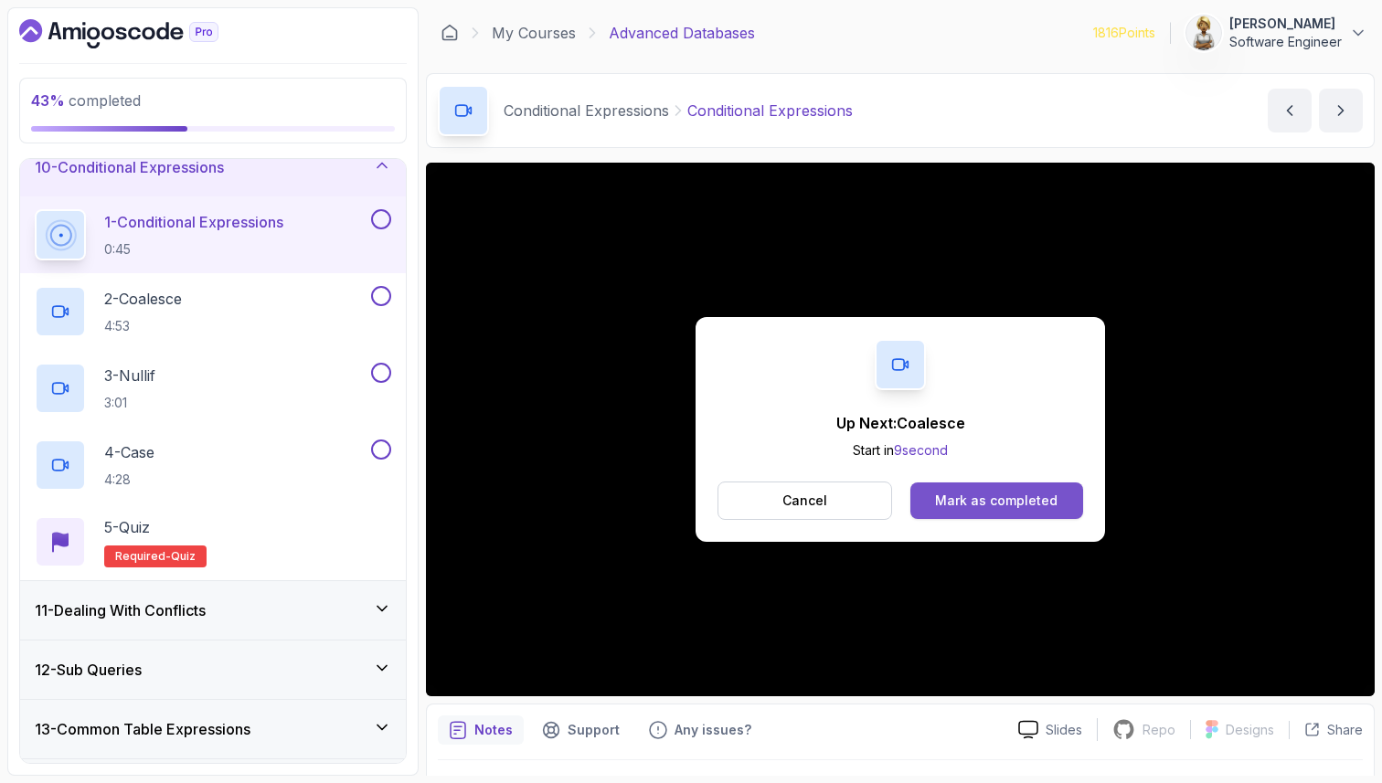
click at [1050, 494] on div "Mark as completed" at bounding box center [996, 501] width 122 height 18
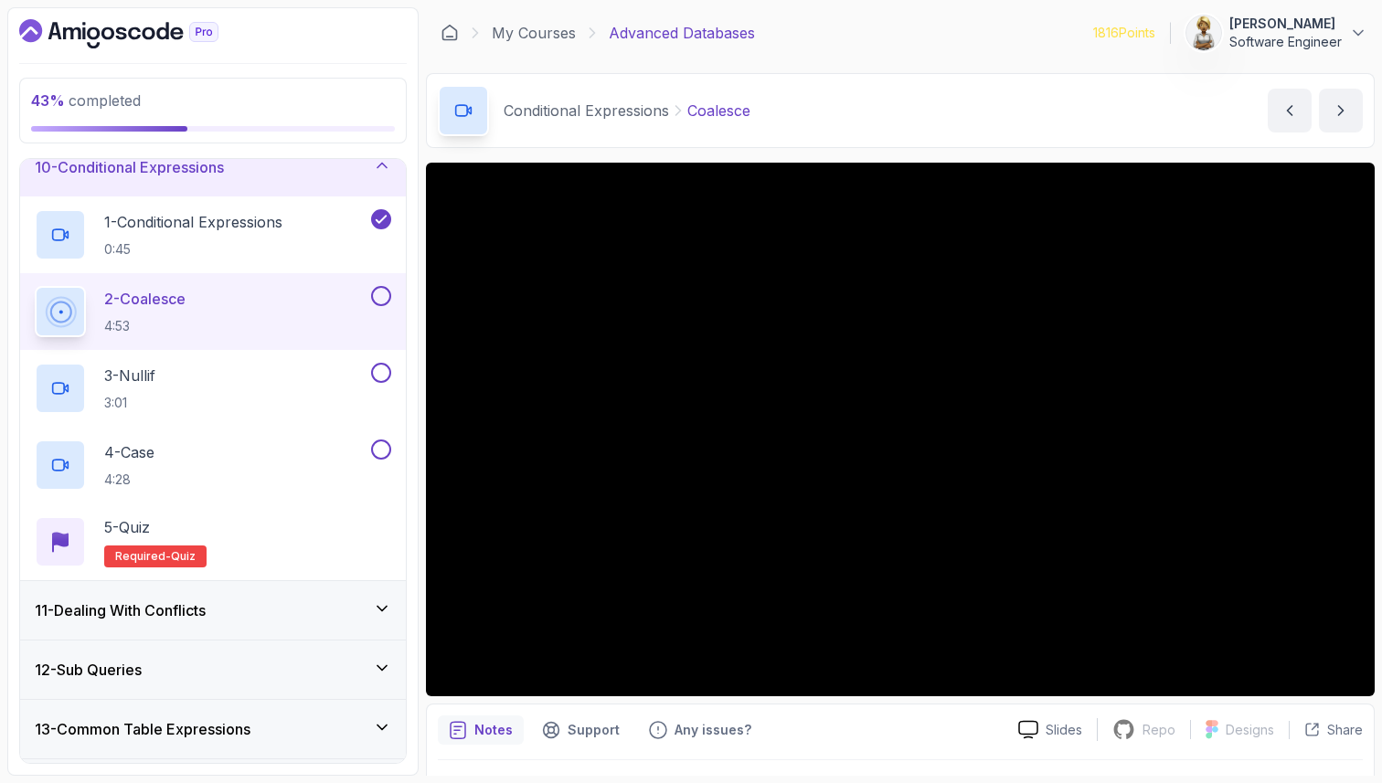
click at [416, 306] on div "43 % completed 1 - Intro 2 - Schemas 3 - Advanced Data Types 4 - Working With D…" at bounding box center [212, 391] width 411 height 769
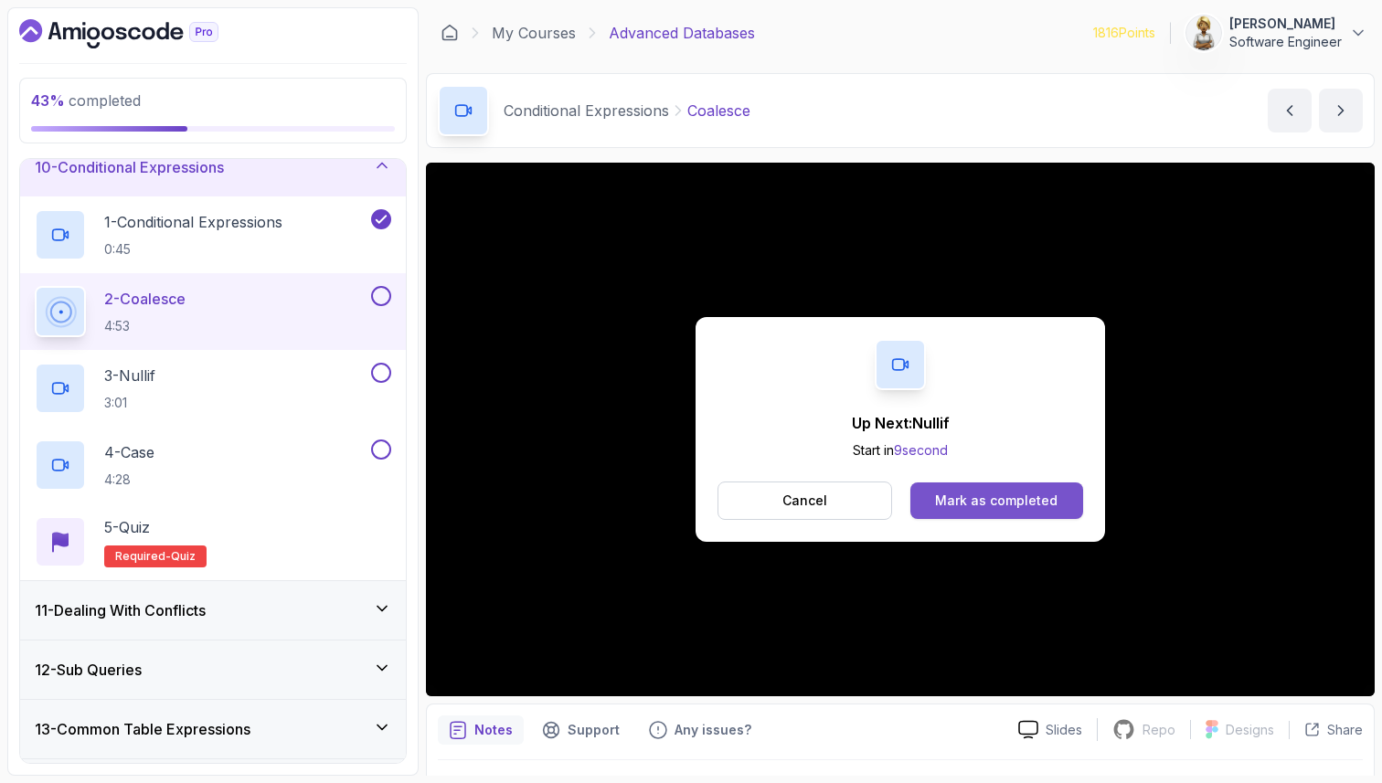
click at [969, 504] on div "Mark as completed" at bounding box center [996, 501] width 122 height 18
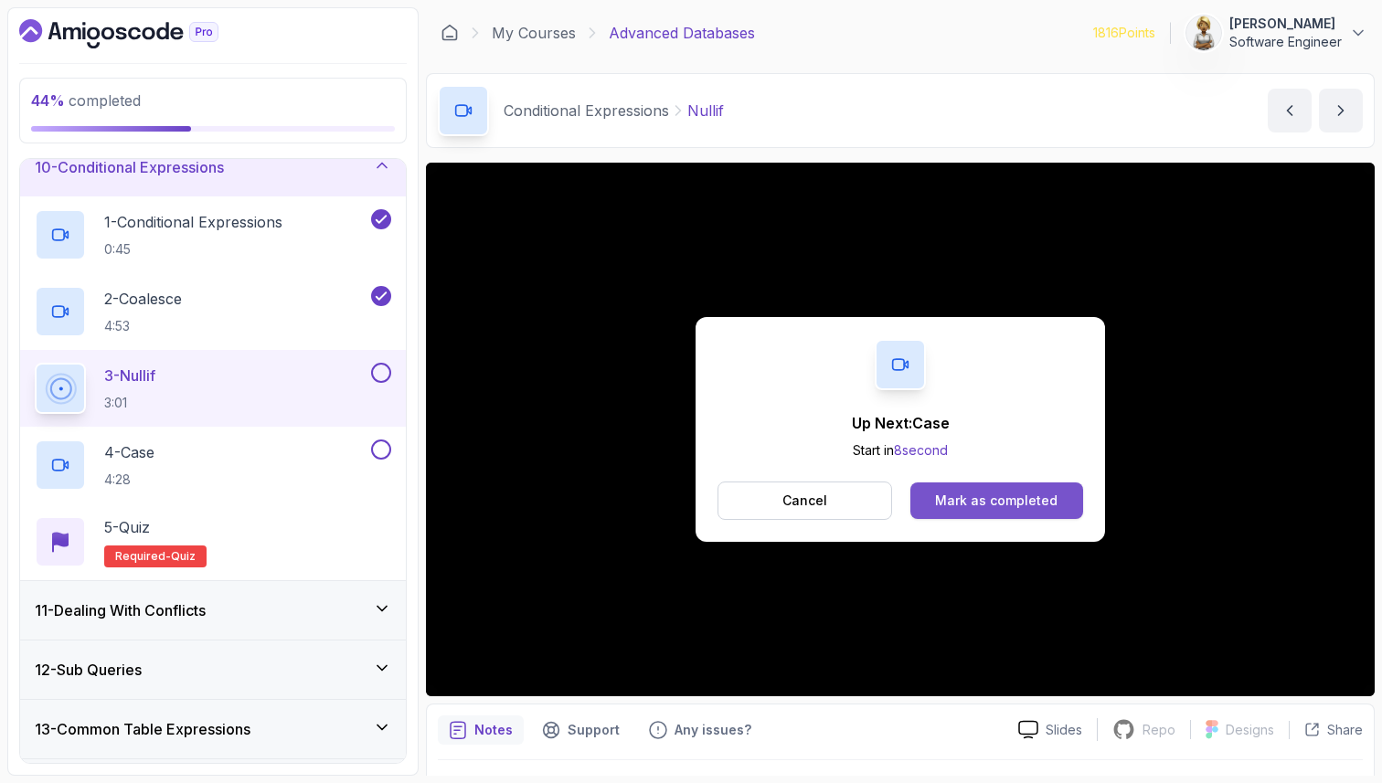
click at [987, 497] on div "Mark as completed" at bounding box center [996, 501] width 122 height 18
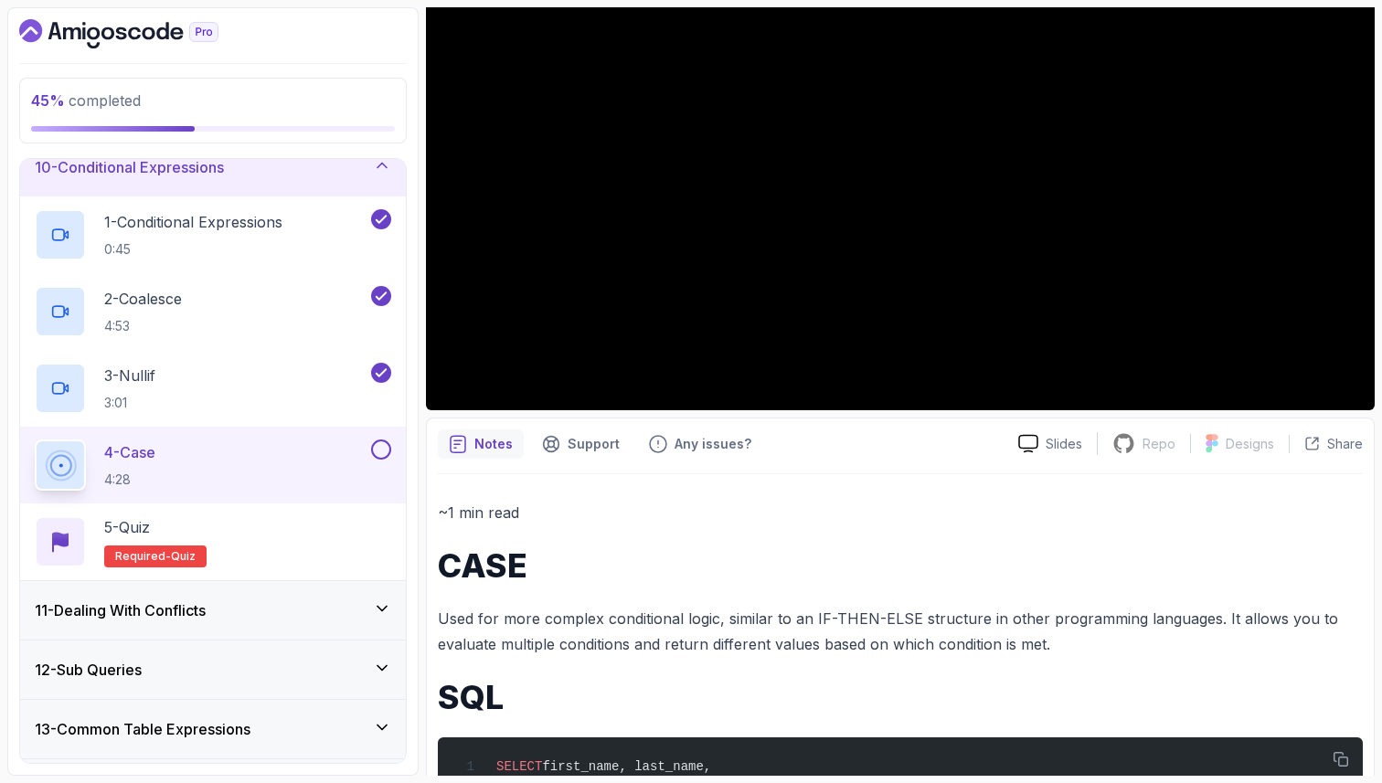
scroll to position [482, 0]
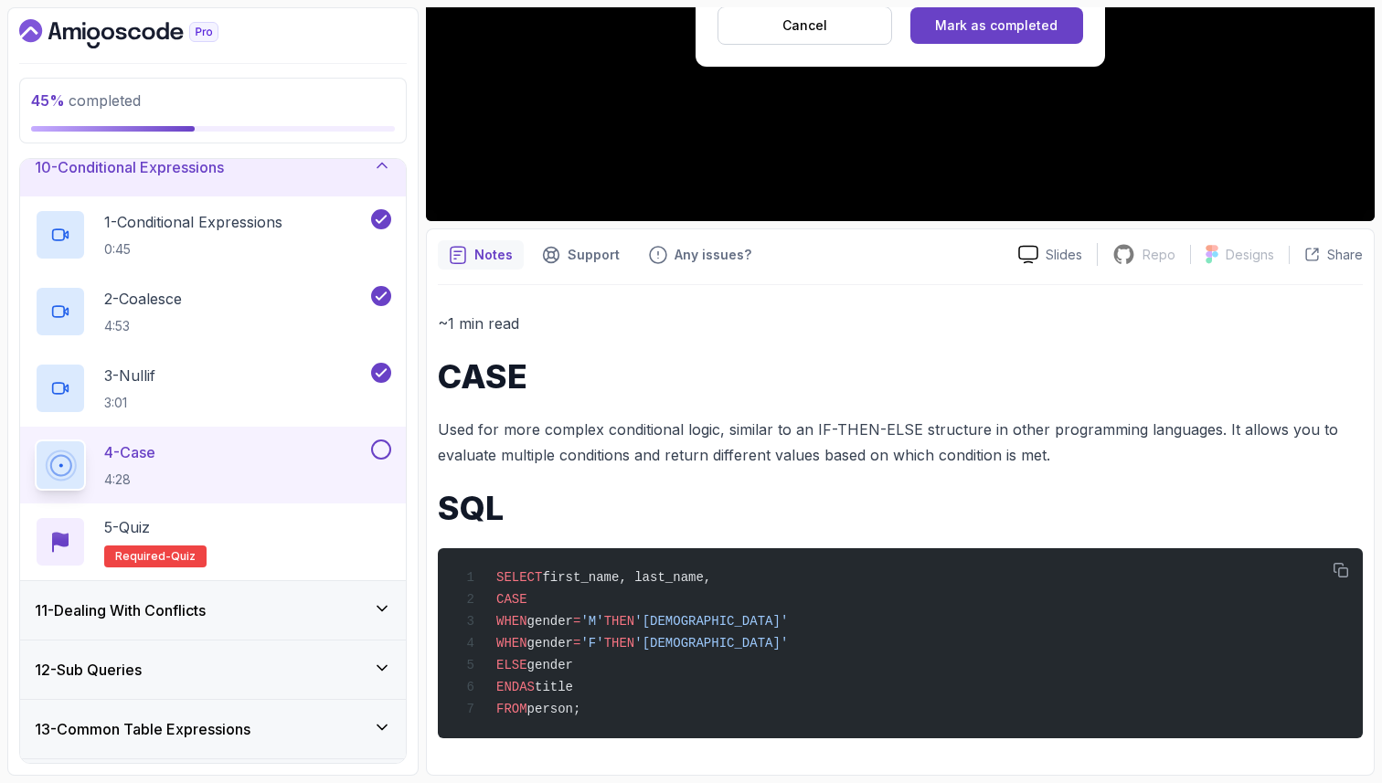
click at [856, 9] on button "Cancel" at bounding box center [804, 25] width 175 height 38
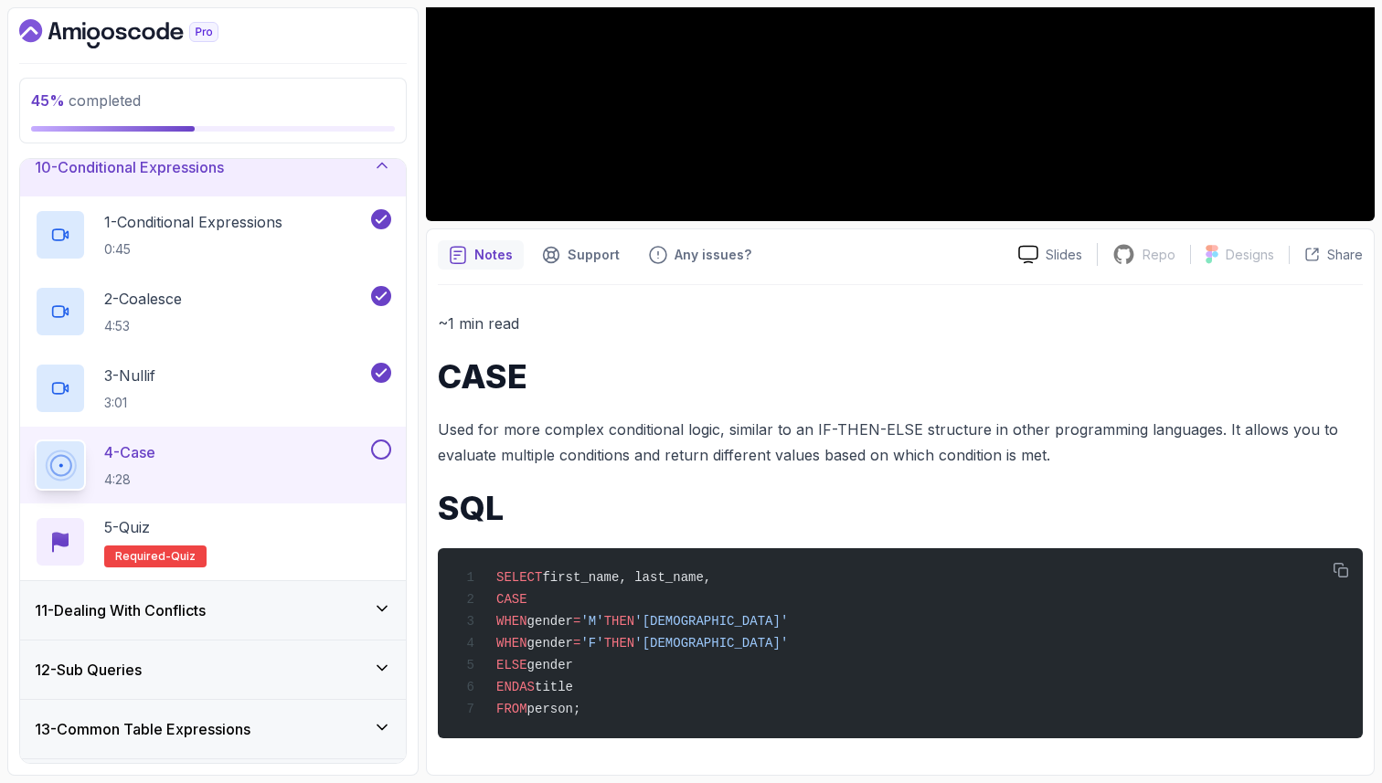
click at [937, 318] on p "~1 min read" at bounding box center [900, 324] width 925 height 26
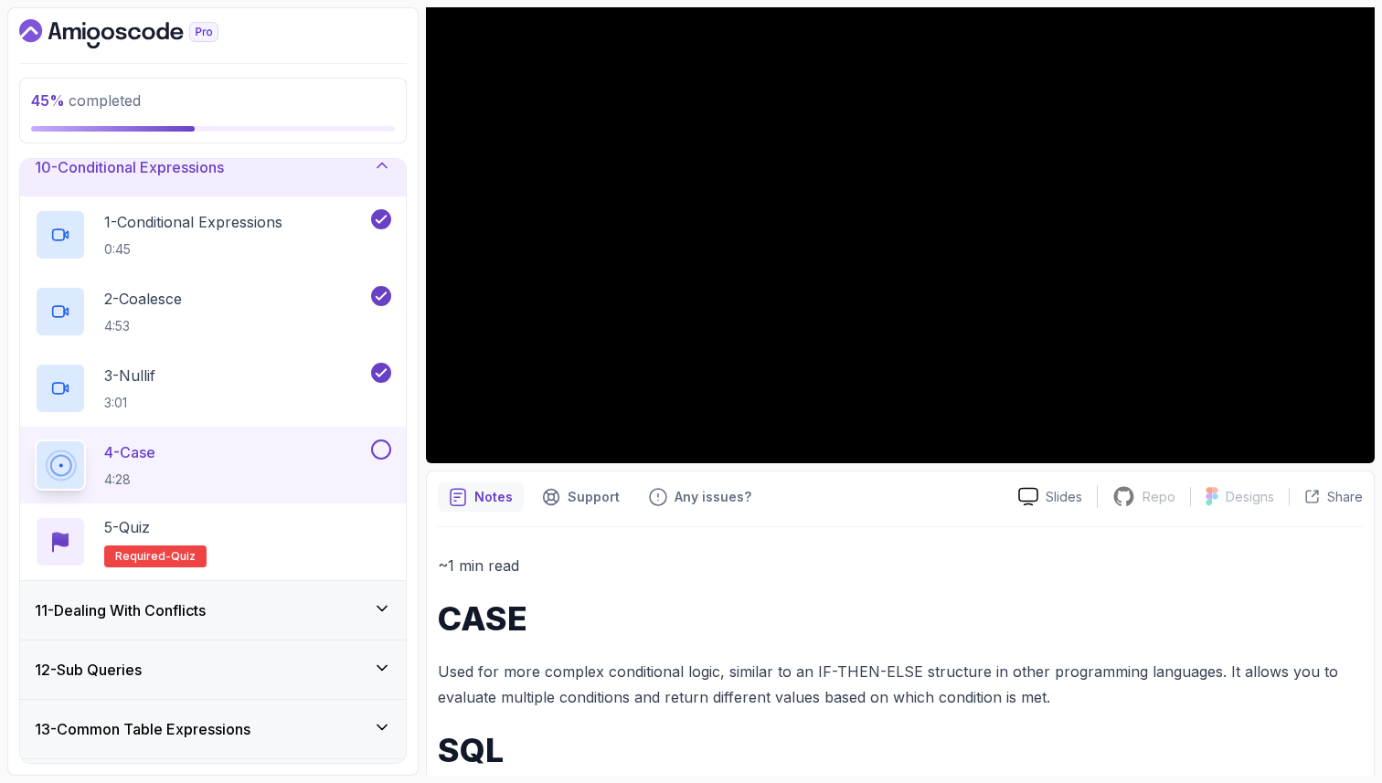
scroll to position [189, 0]
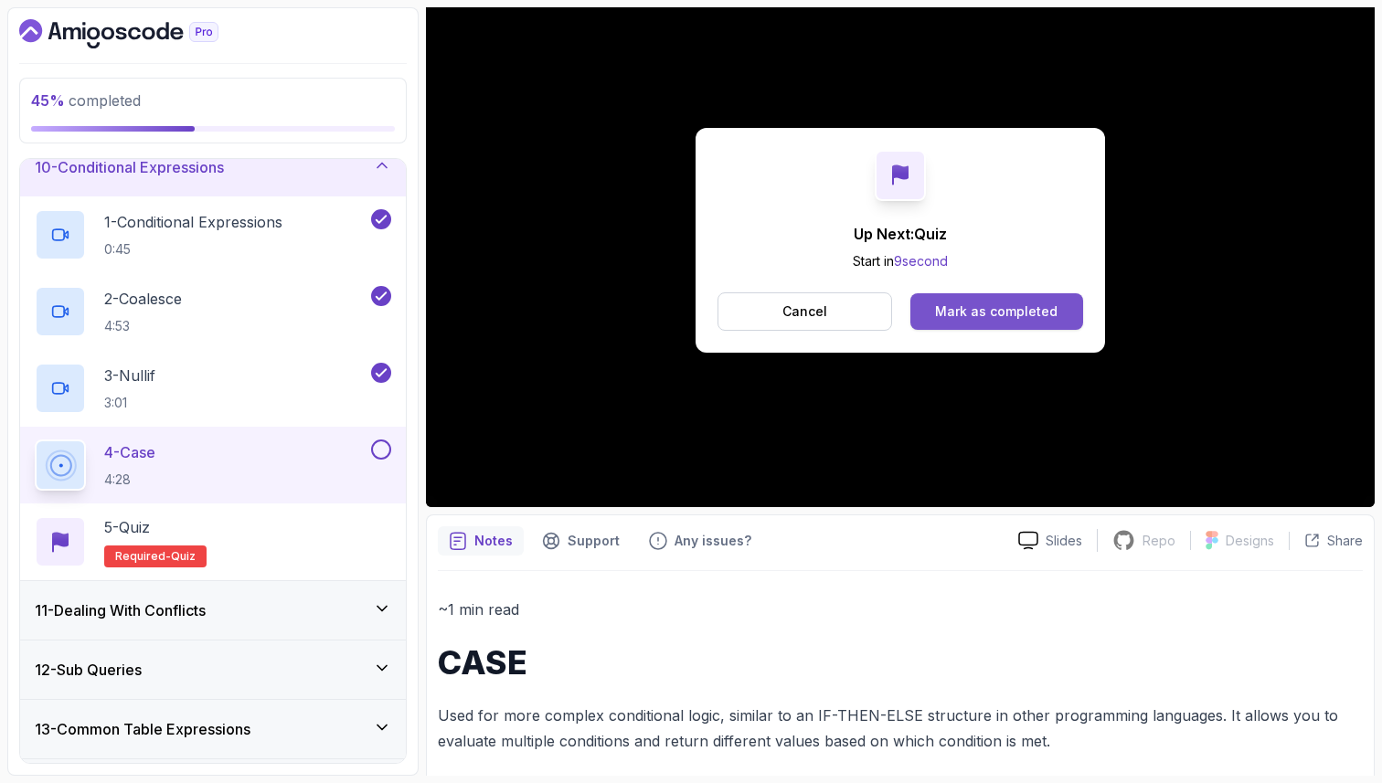
click at [1022, 308] on div "Mark as completed" at bounding box center [996, 312] width 122 height 18
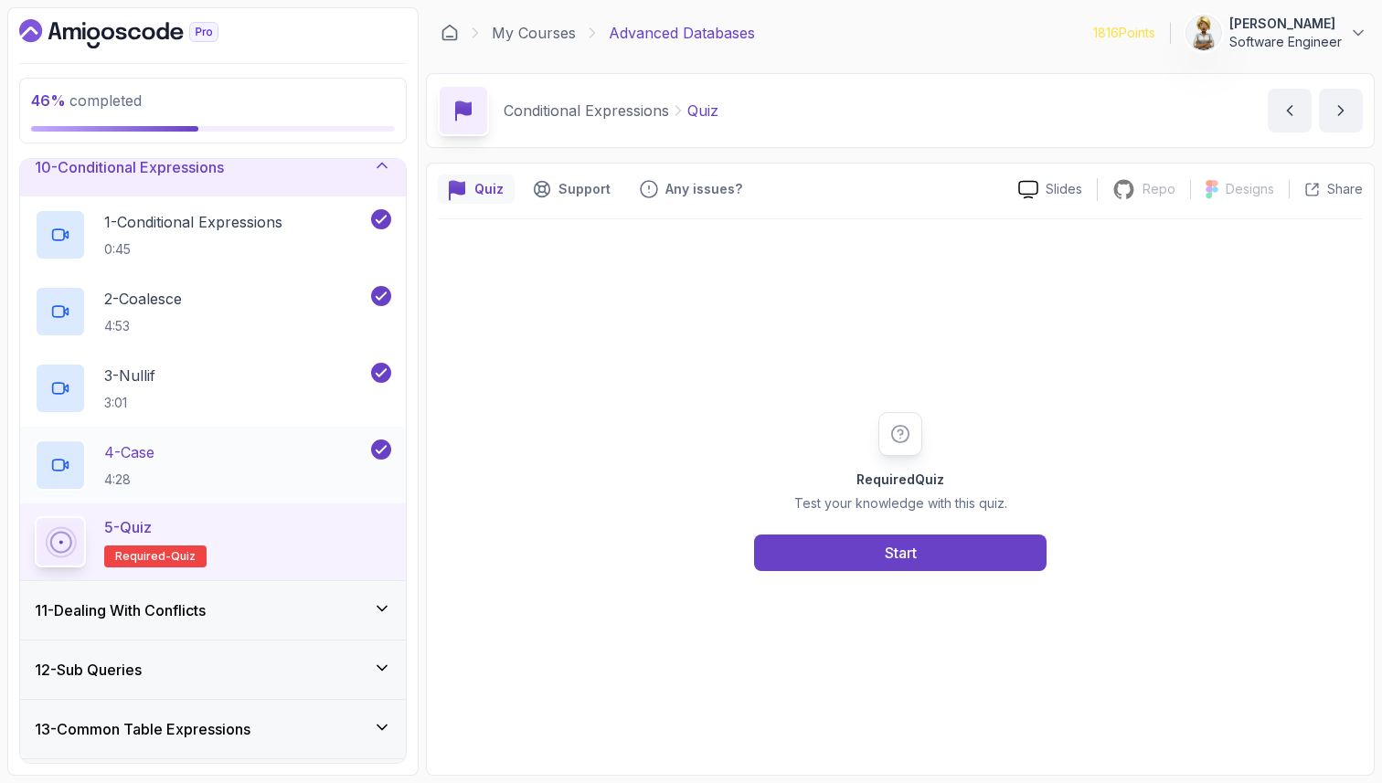
click at [237, 449] on div "4 - Case 4:28" at bounding box center [201, 465] width 333 height 51
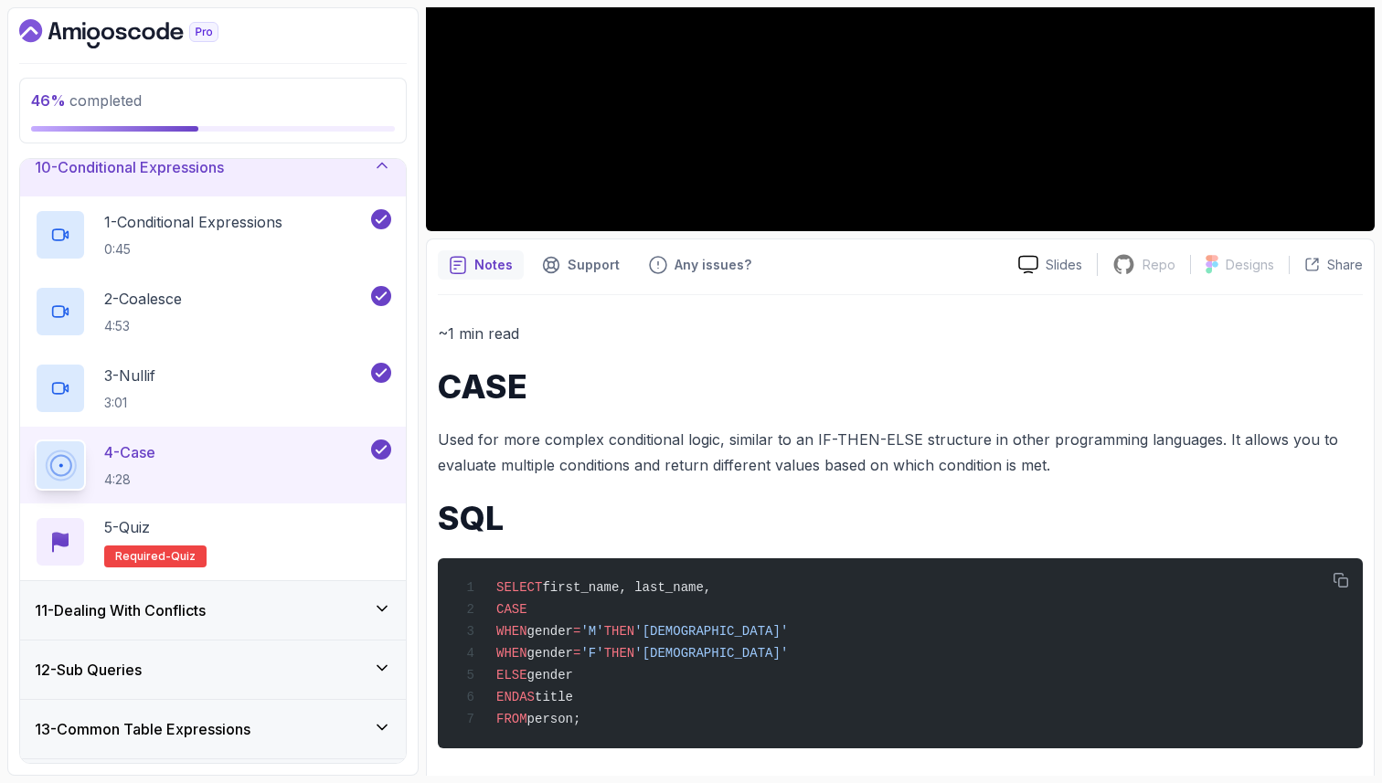
scroll to position [482, 0]
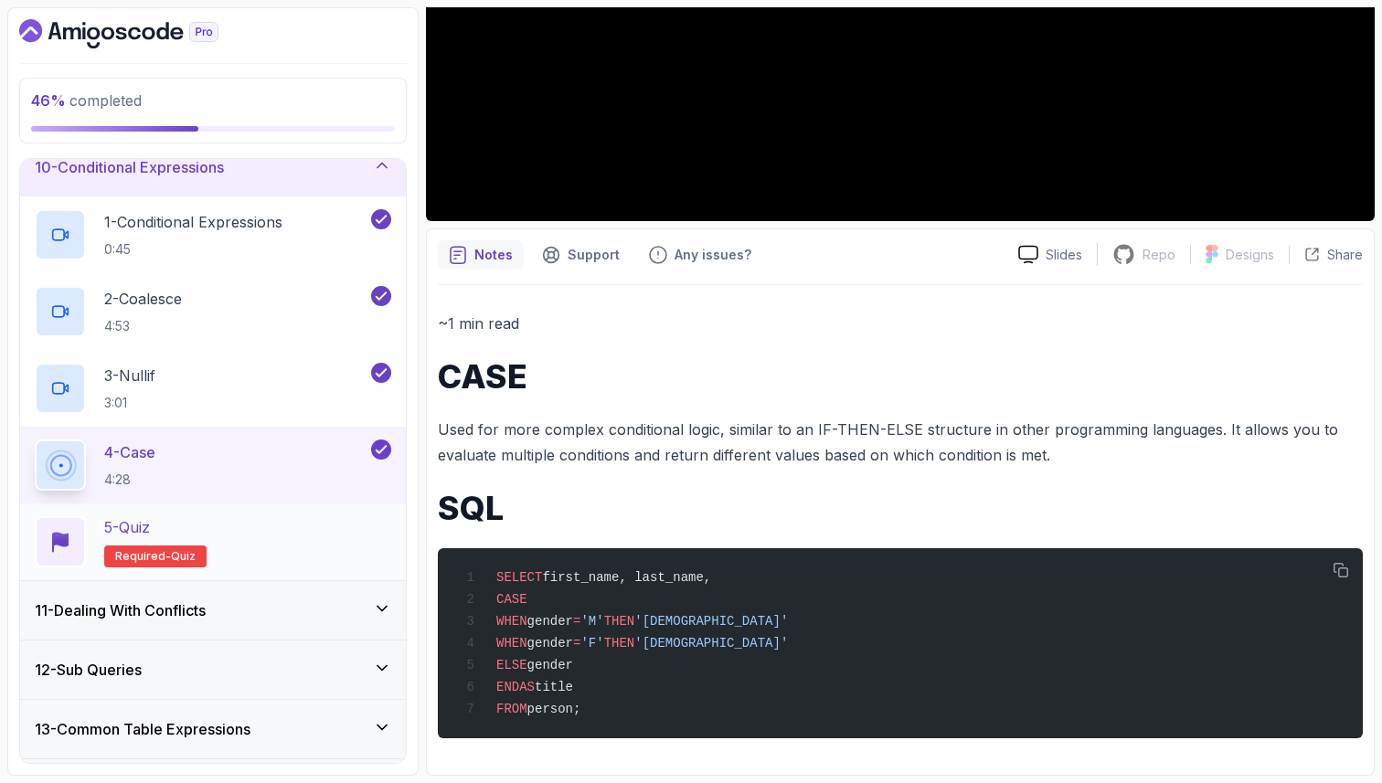
click at [251, 544] on div "5 - Quiz Required- quiz" at bounding box center [213, 541] width 356 height 51
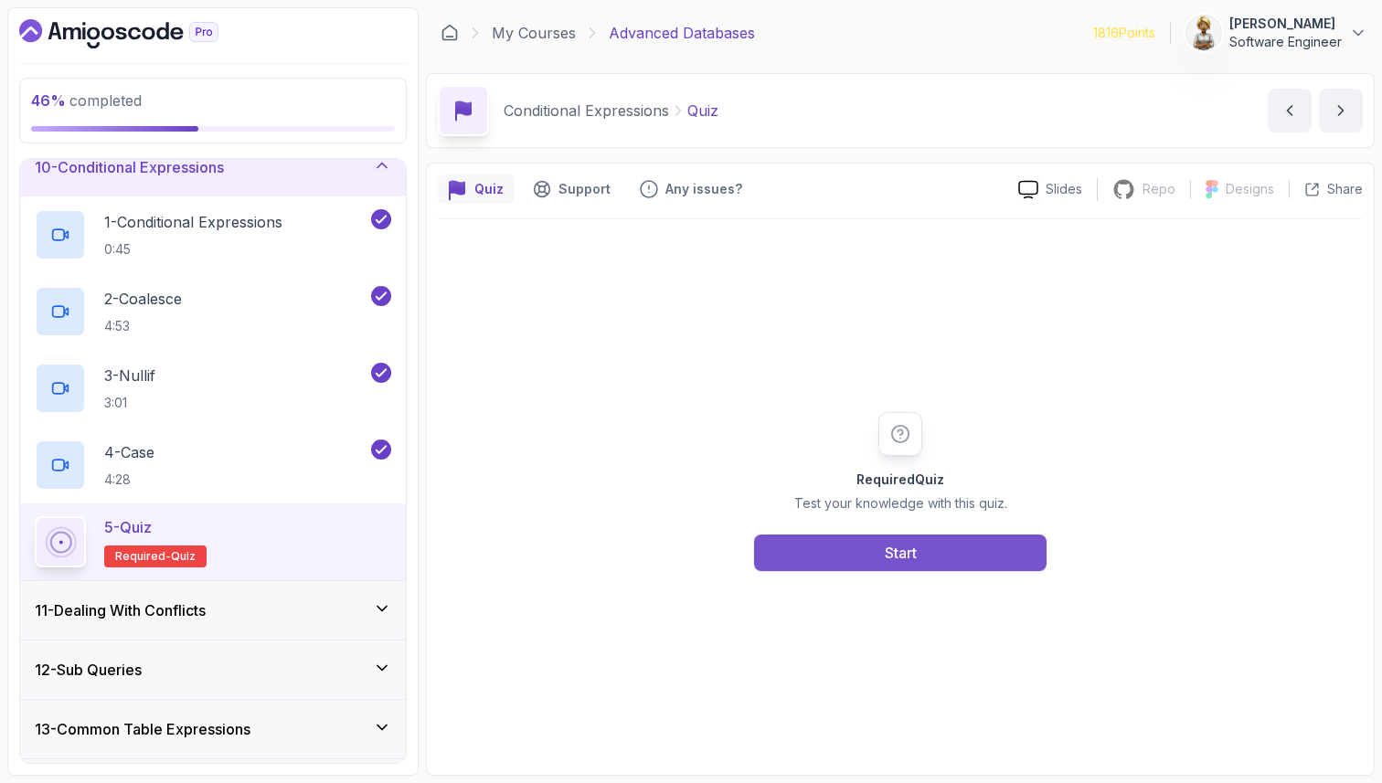
click at [924, 546] on button "Start" at bounding box center [900, 553] width 292 height 37
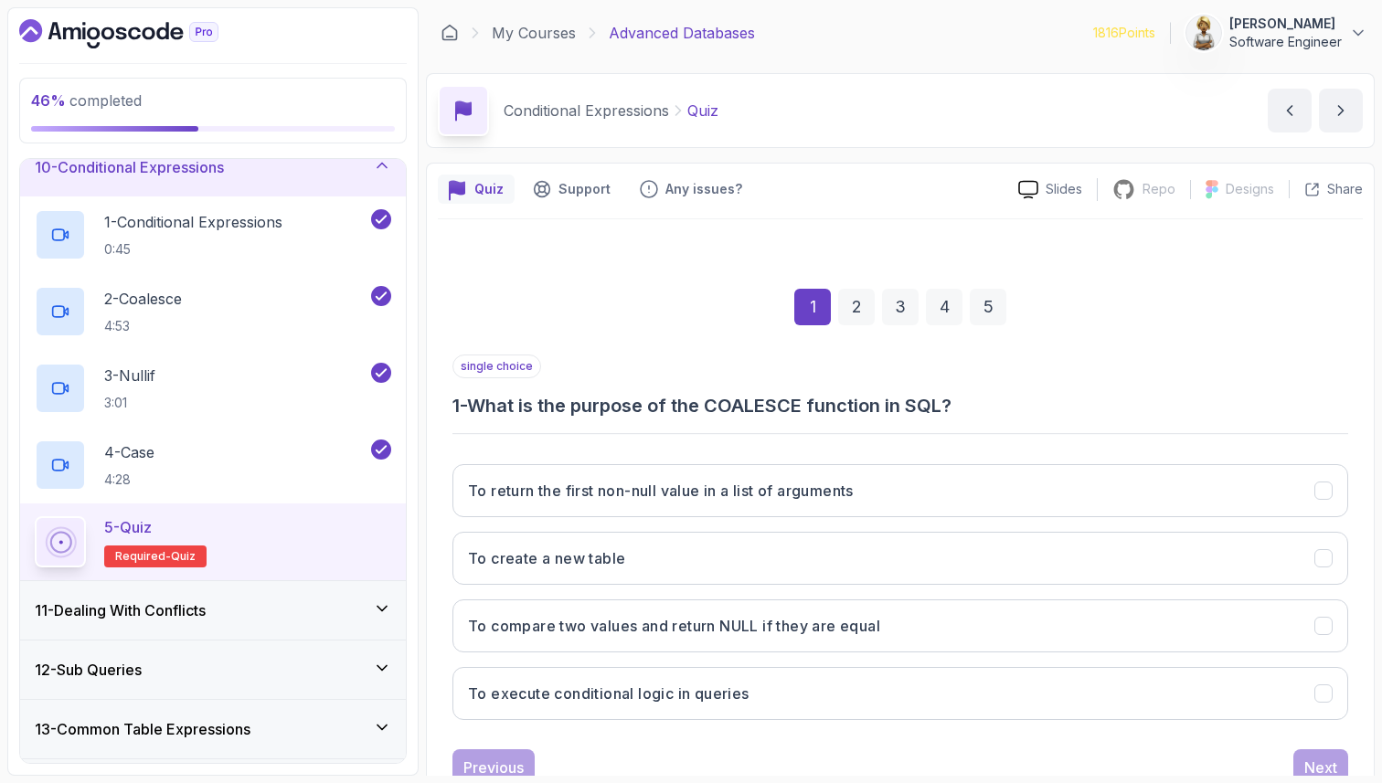
click at [599, 337] on div "1 2 3 4 5" at bounding box center [900, 307] width 896 height 95
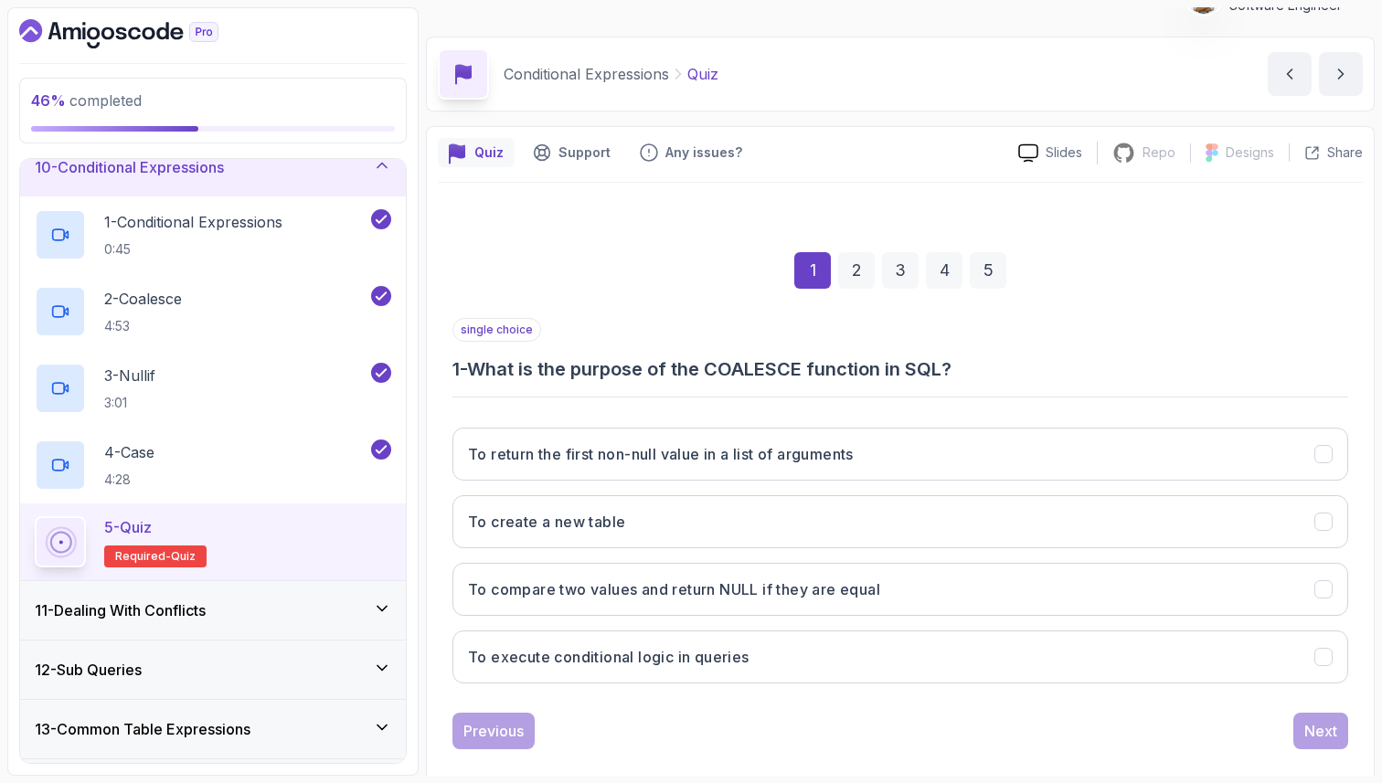
scroll to position [62, 0]
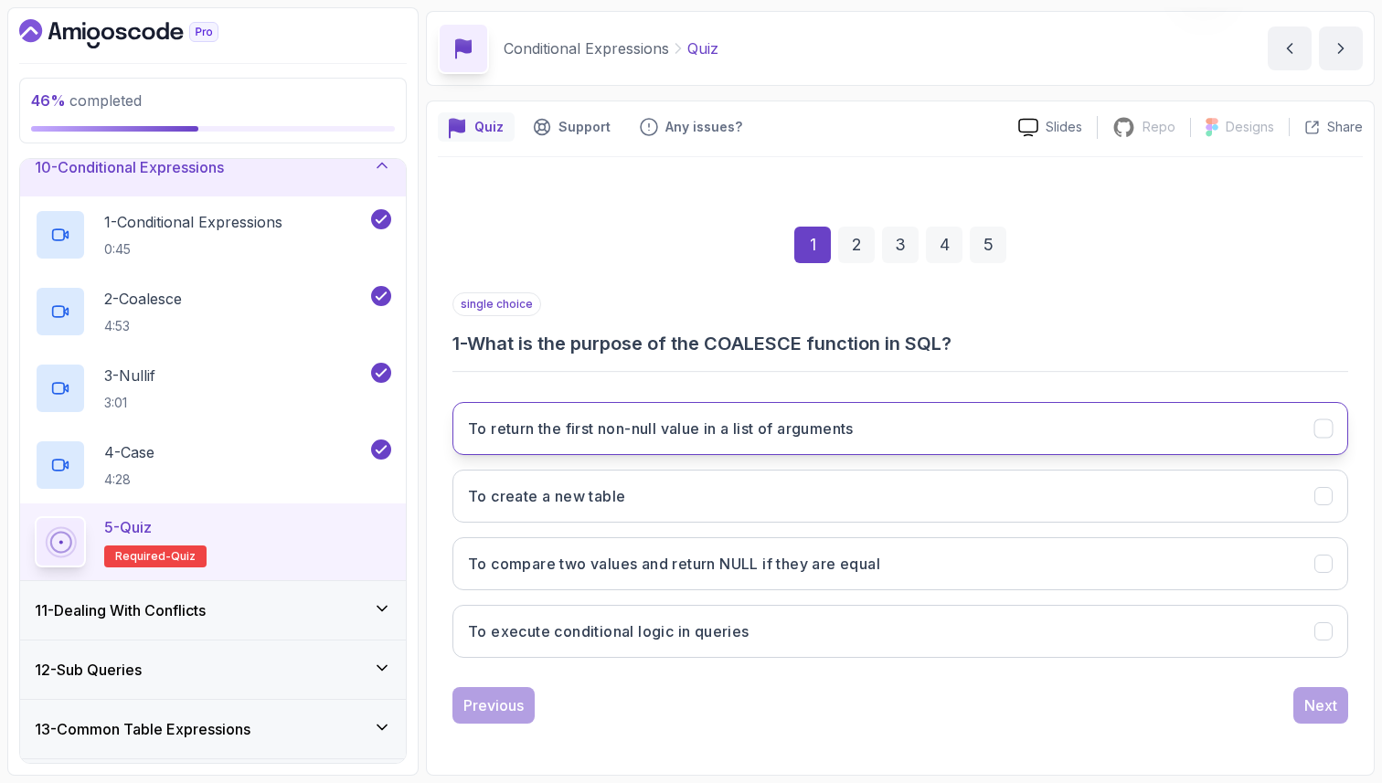
click at [657, 439] on button "To return the first non-null value in a list of arguments" at bounding box center [900, 428] width 896 height 53
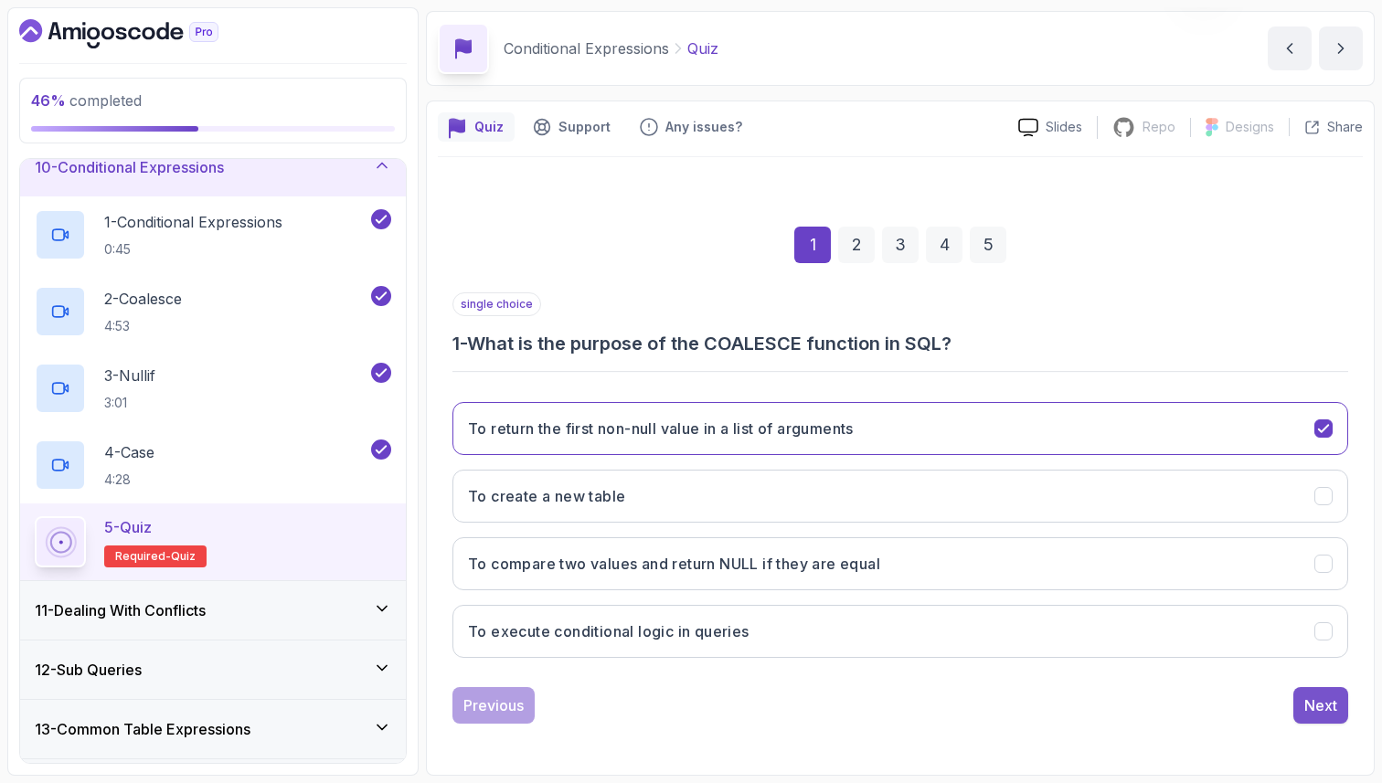
click at [1329, 704] on div "Next" at bounding box center [1320, 706] width 33 height 22
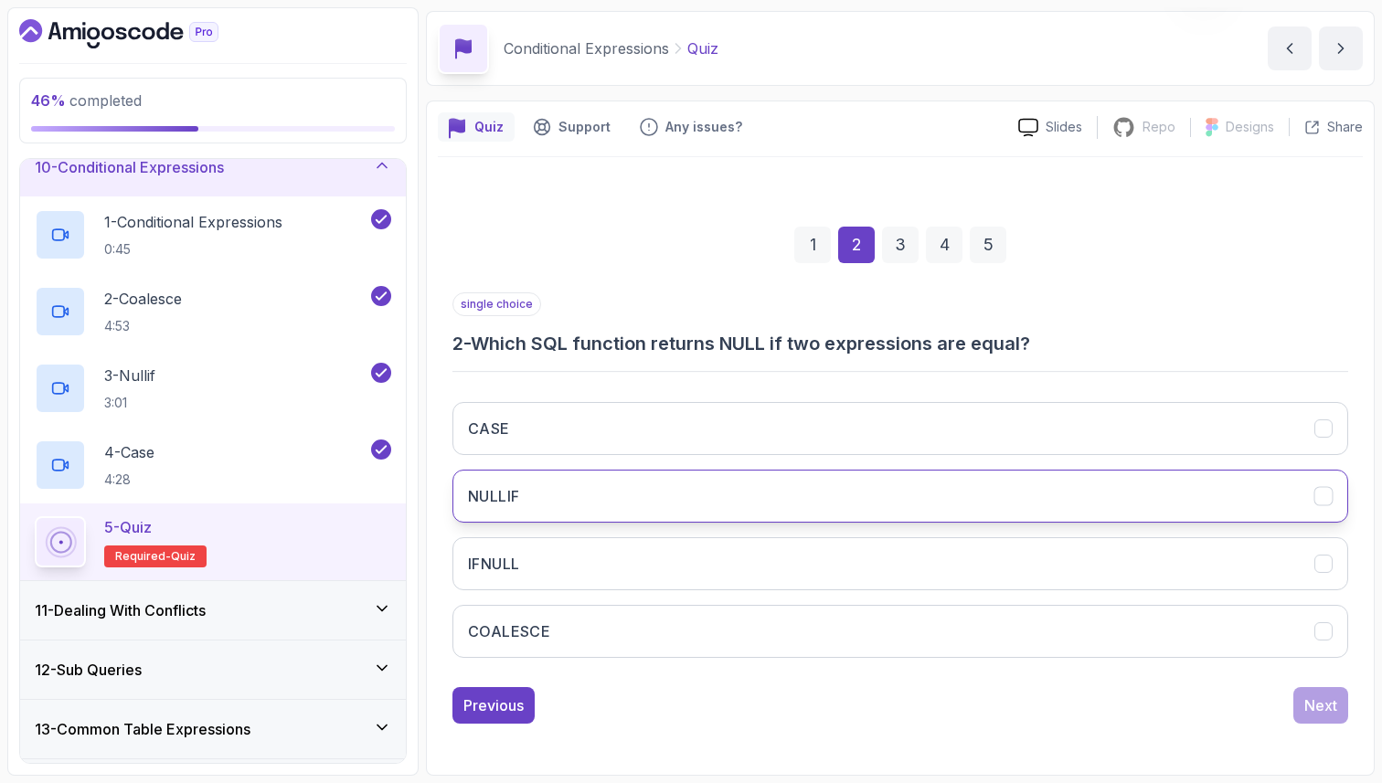
click at [546, 494] on button "NULLIF" at bounding box center [900, 496] width 896 height 53
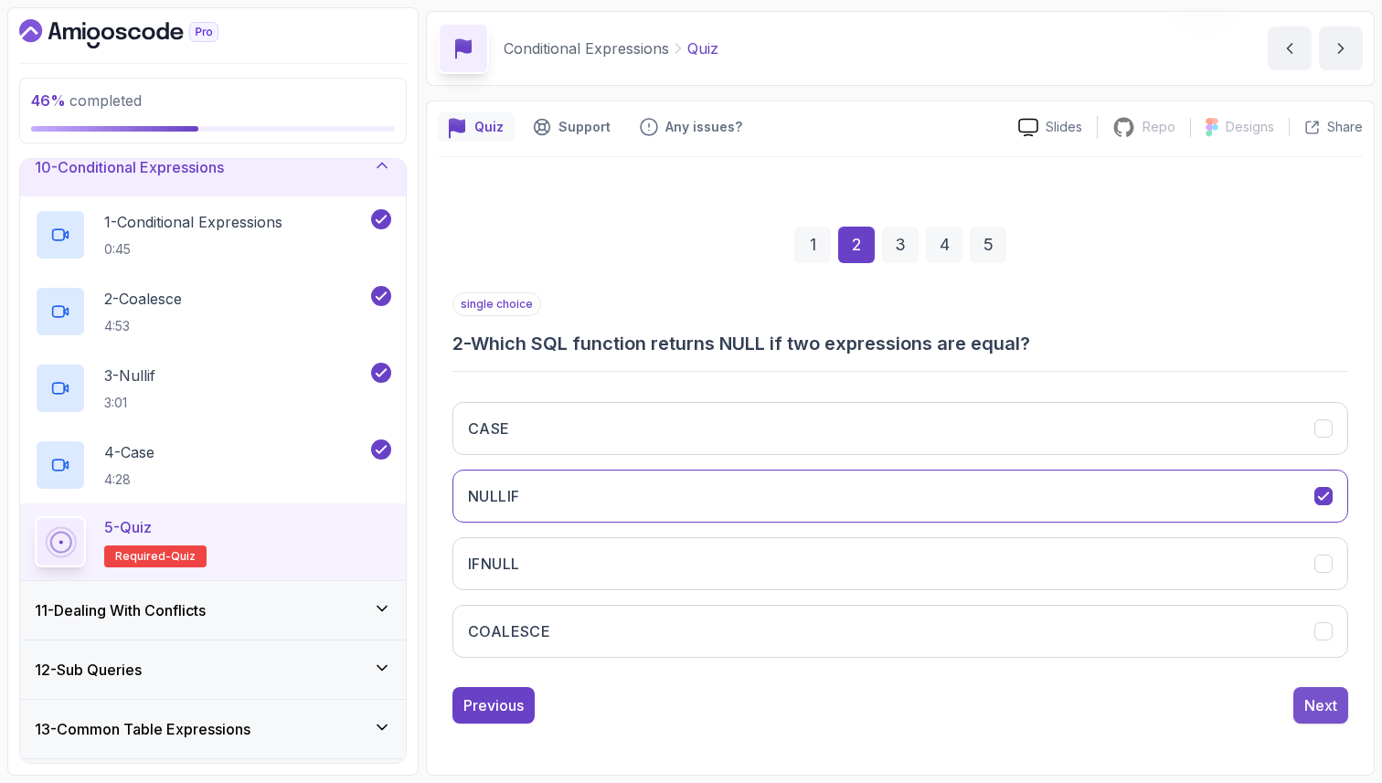
click at [1328, 700] on div "Next" at bounding box center [1320, 706] width 33 height 22
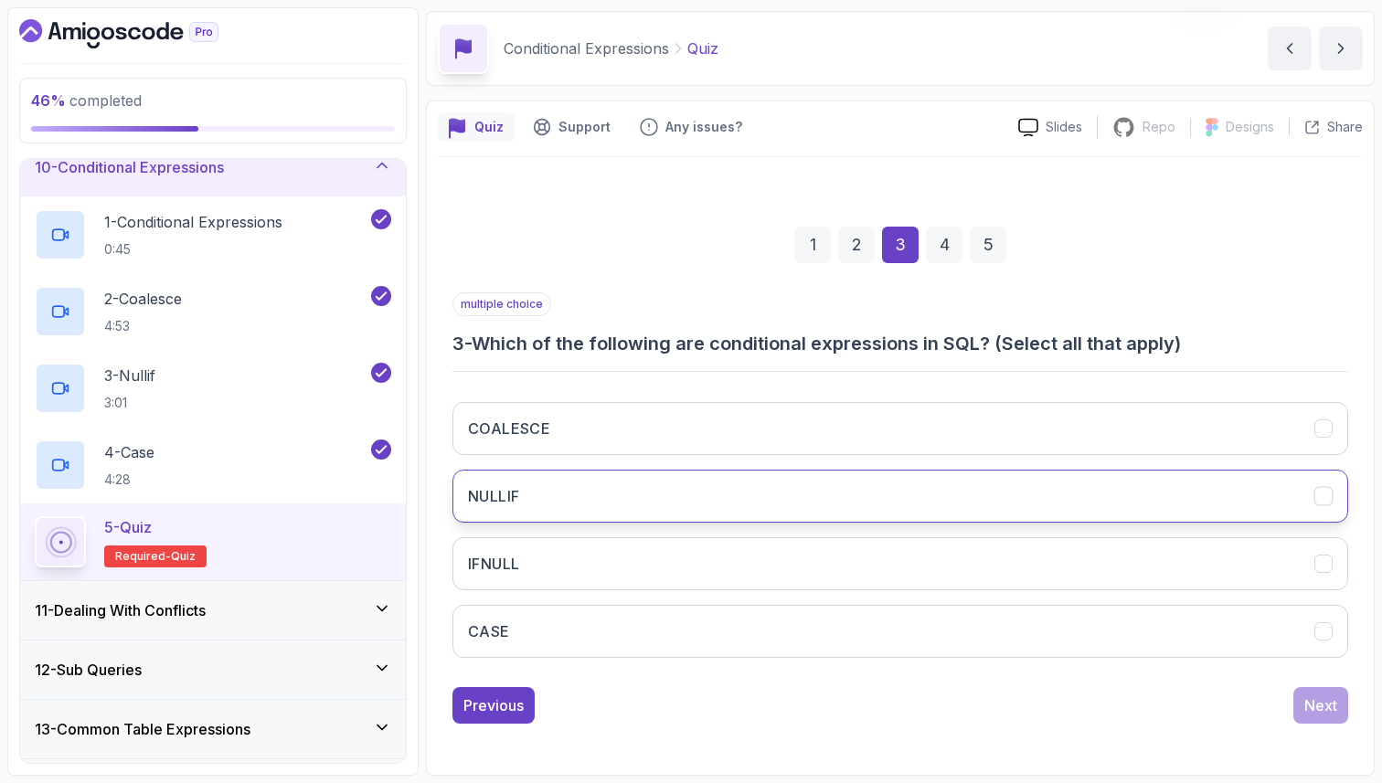
click at [602, 489] on button "NULLIF" at bounding box center [900, 496] width 896 height 53
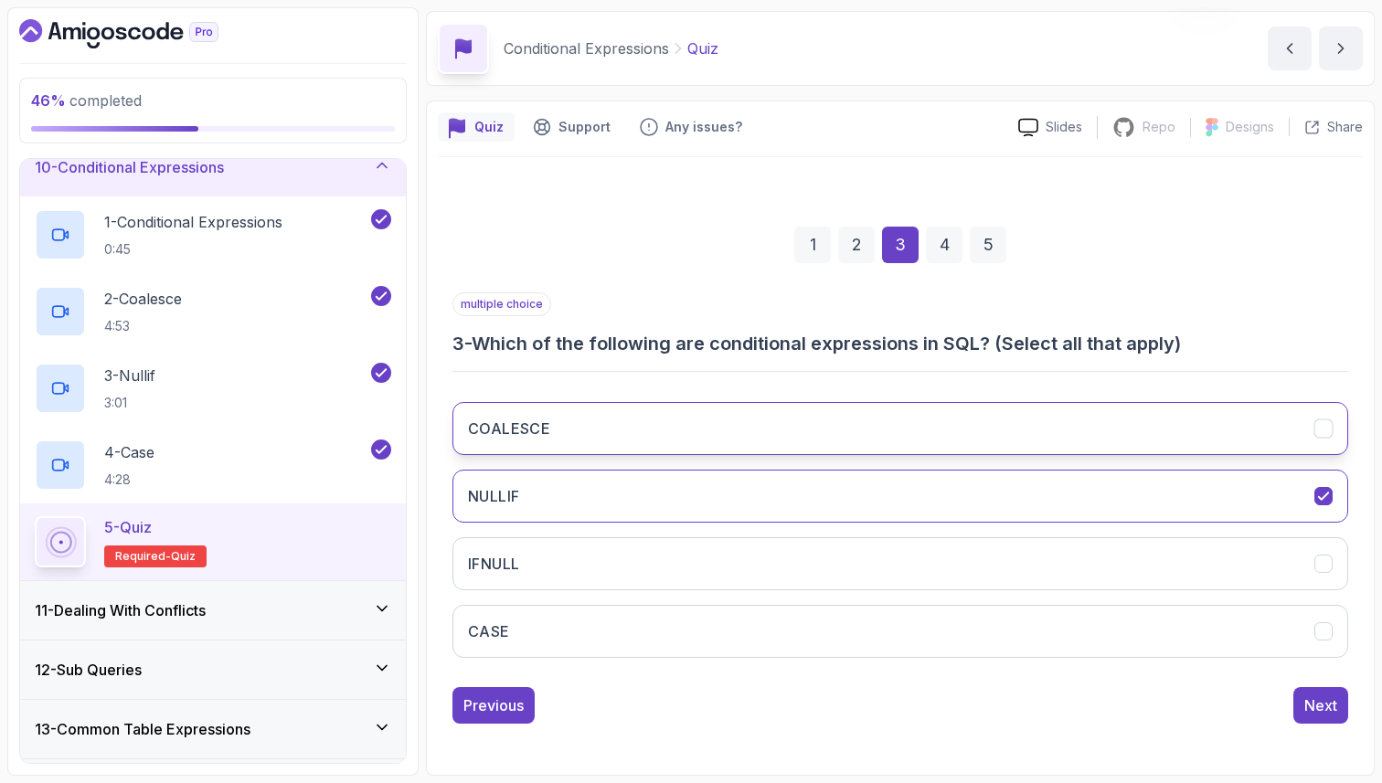
click at [615, 424] on button "COALESCE" at bounding box center [900, 428] width 896 height 53
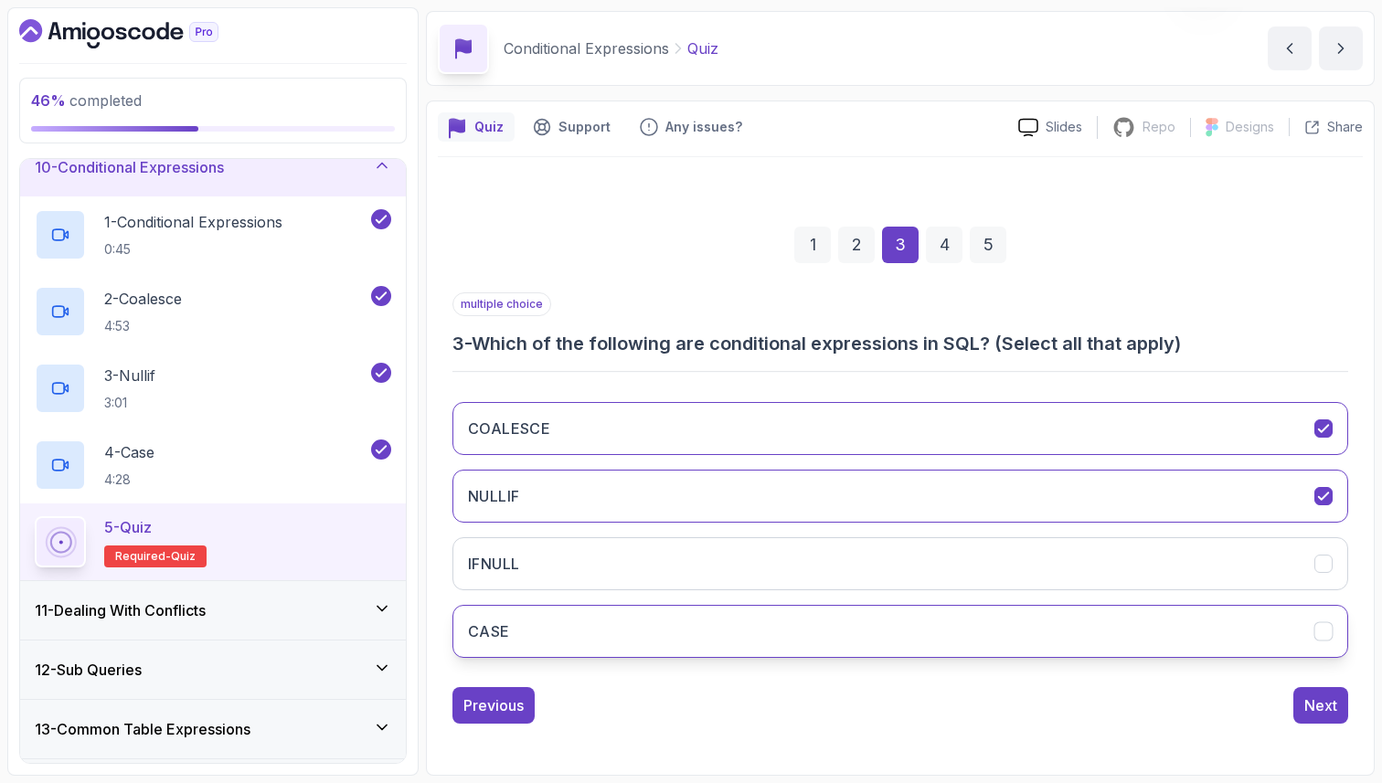
click at [599, 633] on button "CASE" at bounding box center [900, 631] width 896 height 53
click at [1337, 695] on button "Next" at bounding box center [1320, 705] width 55 height 37
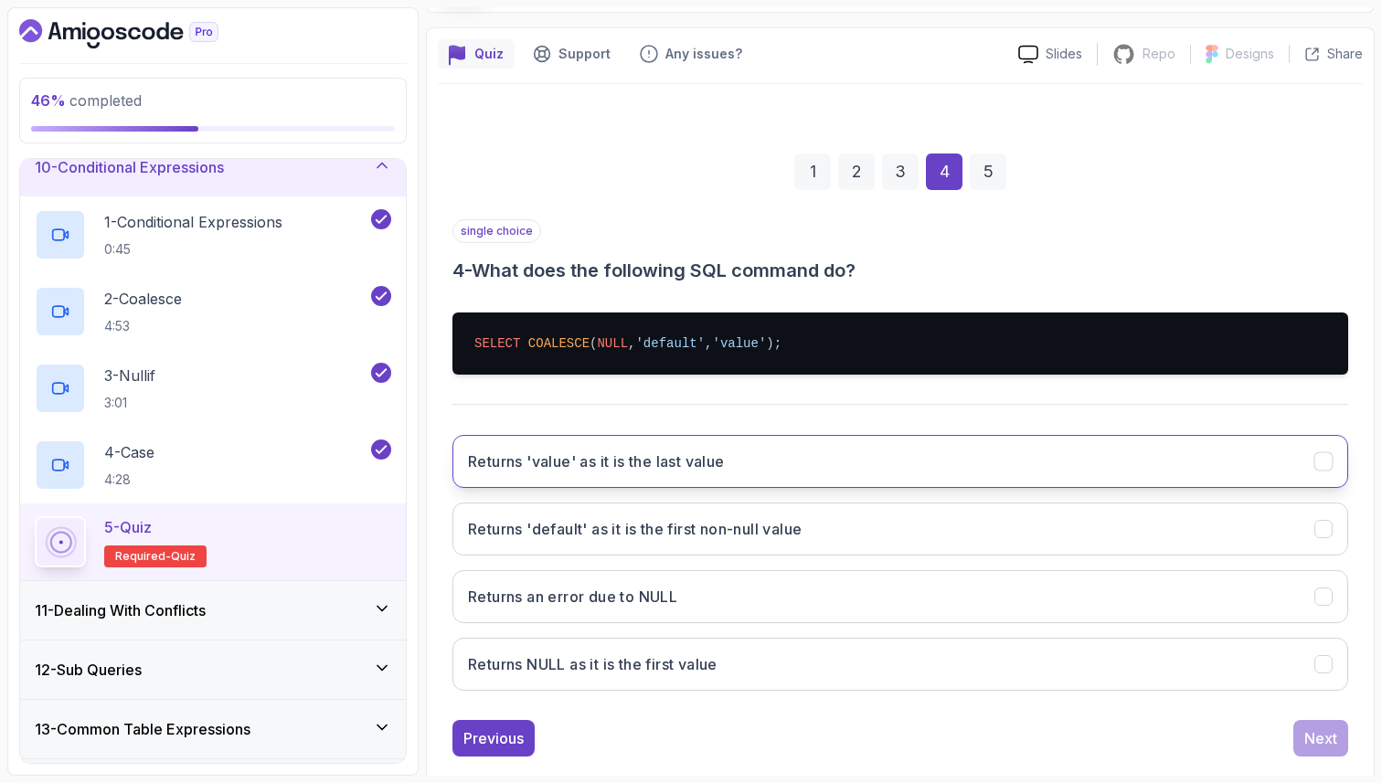
scroll to position [168, 0]
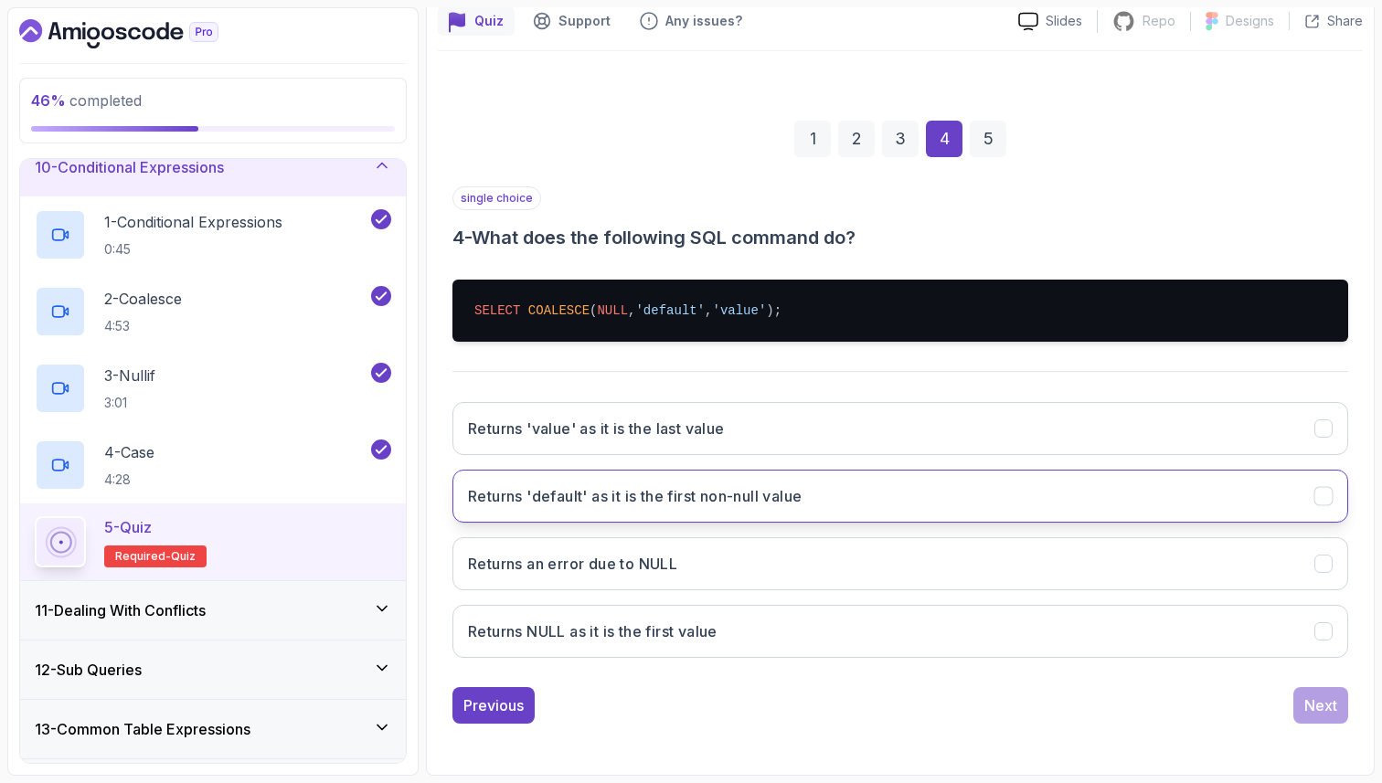
click at [767, 500] on h3 "Returns 'default' as it is the first non-null value" at bounding box center [635, 496] width 334 height 22
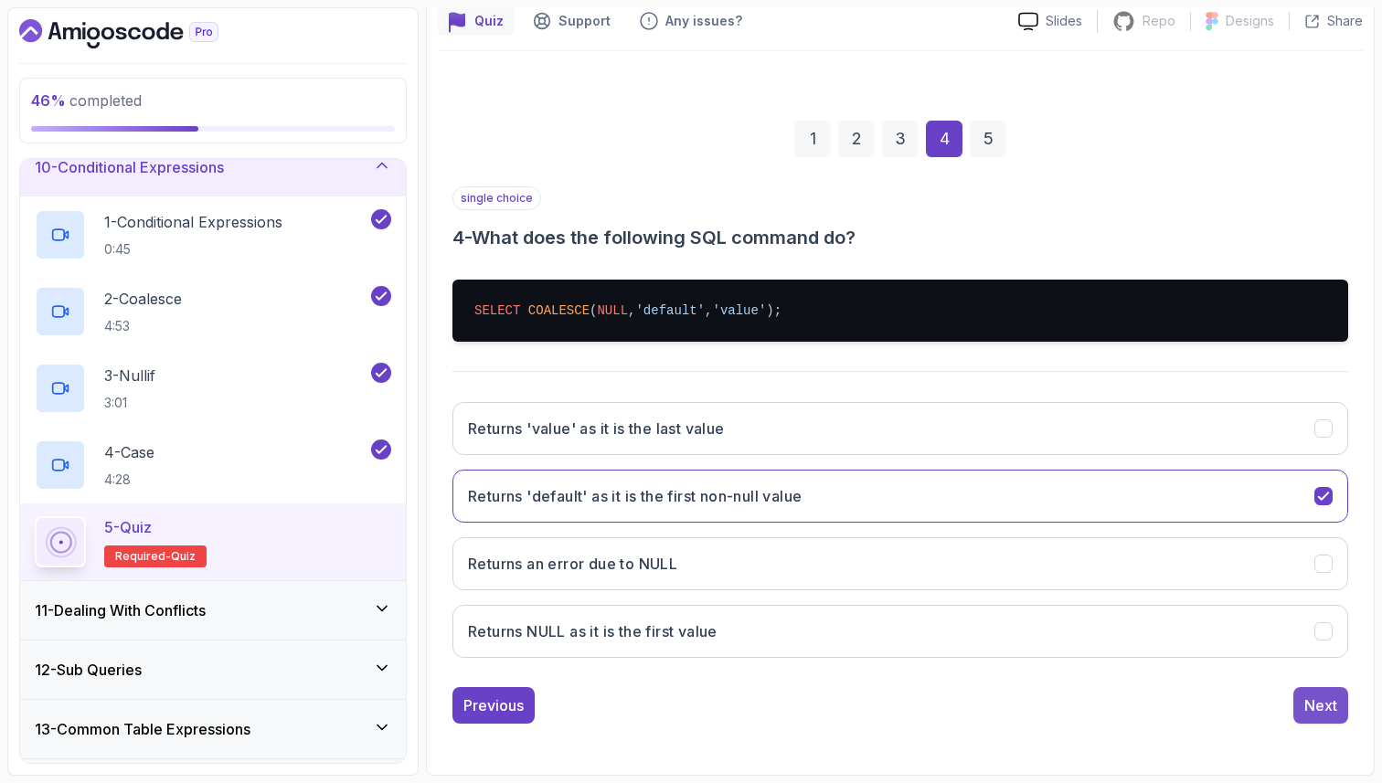
click at [1323, 710] on div "Next" at bounding box center [1320, 706] width 33 height 22
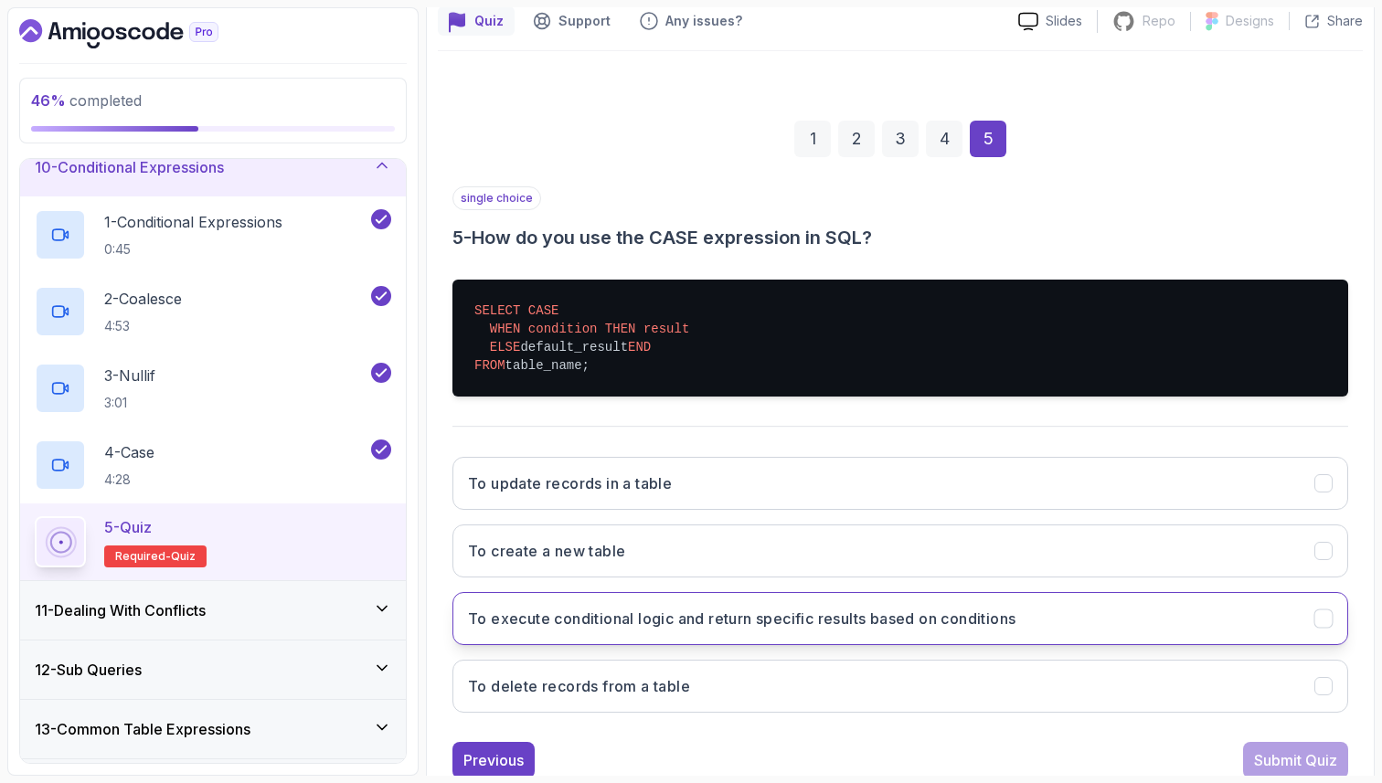
click at [674, 630] on h3 "To execute conditional logic and return specific results based on conditions" at bounding box center [741, 619] width 547 height 22
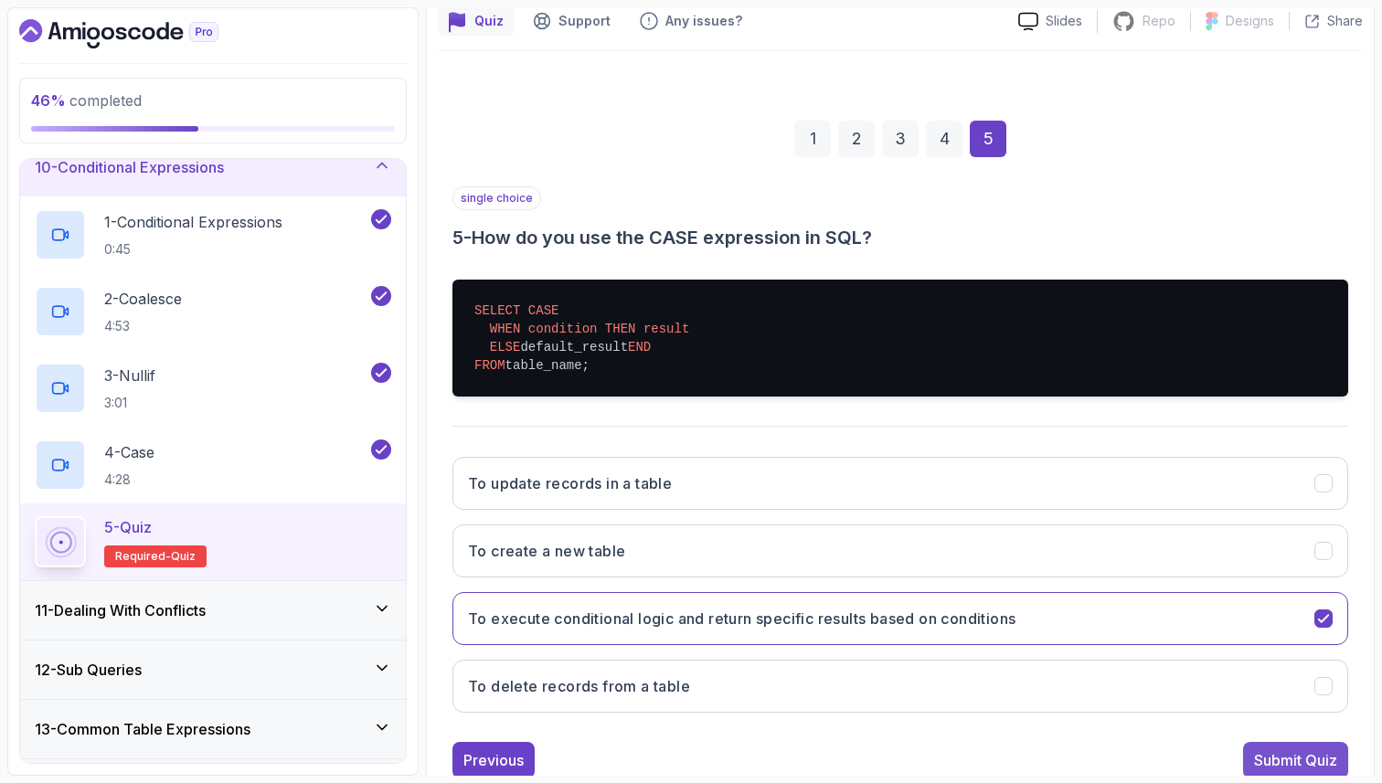
click at [1299, 764] on button "Submit Quiz" at bounding box center [1295, 760] width 105 height 37
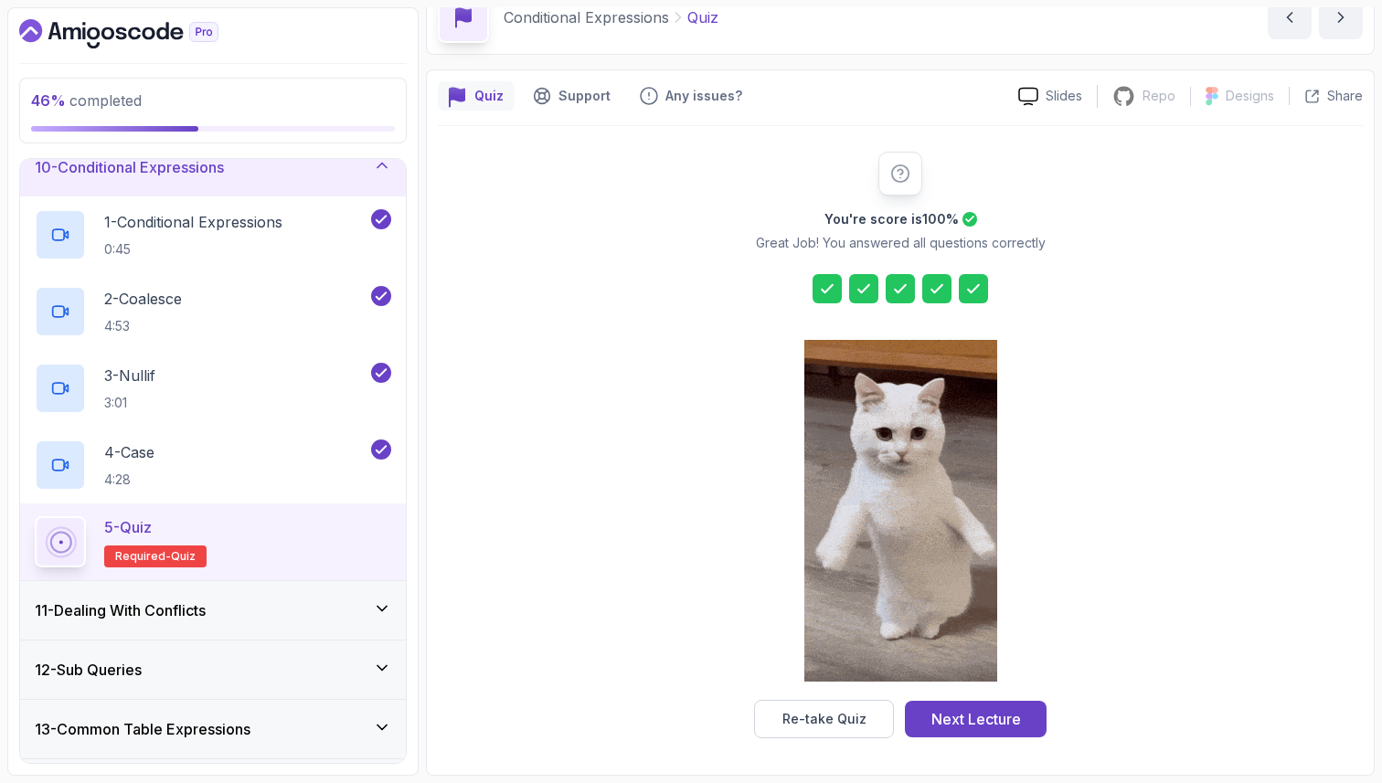
click at [850, 282] on div at bounding box center [863, 288] width 29 height 29
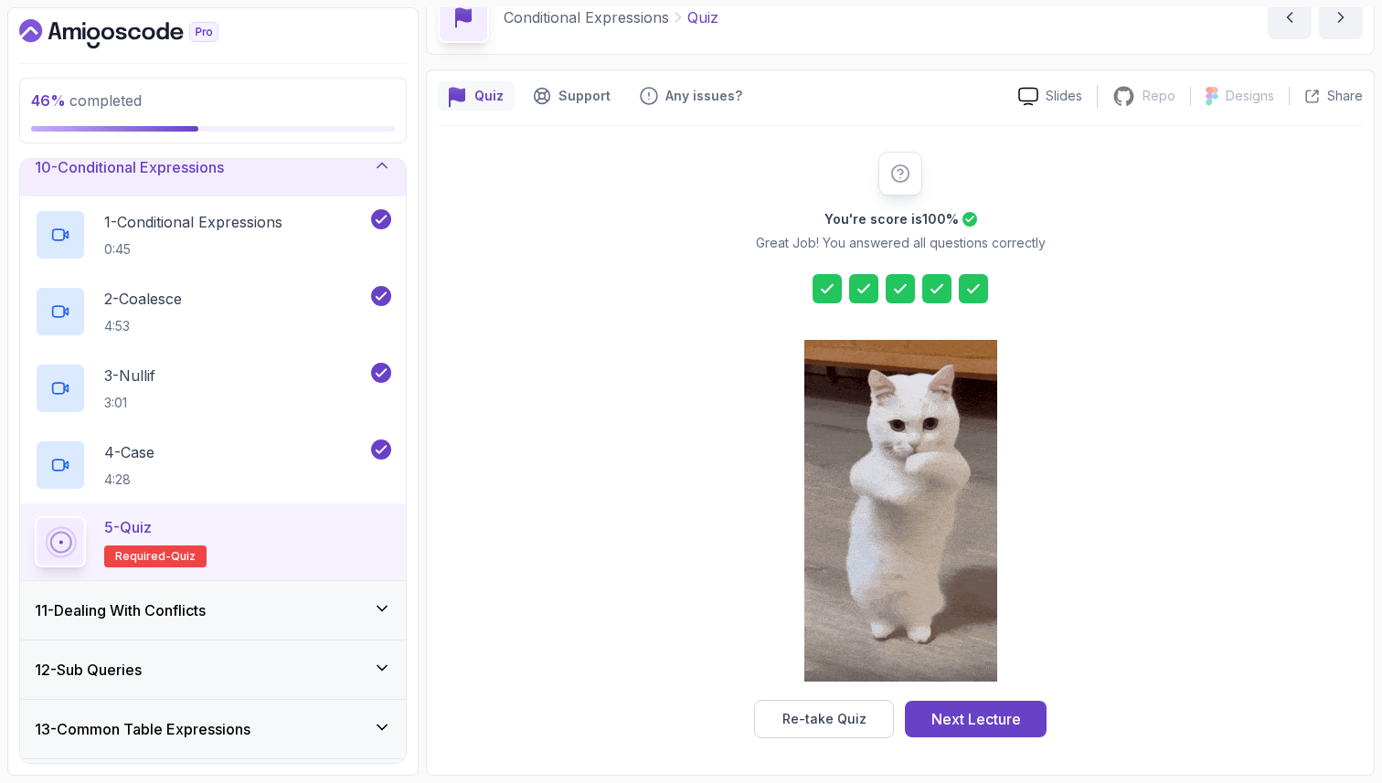
click at [827, 286] on icon at bounding box center [827, 289] width 18 height 18
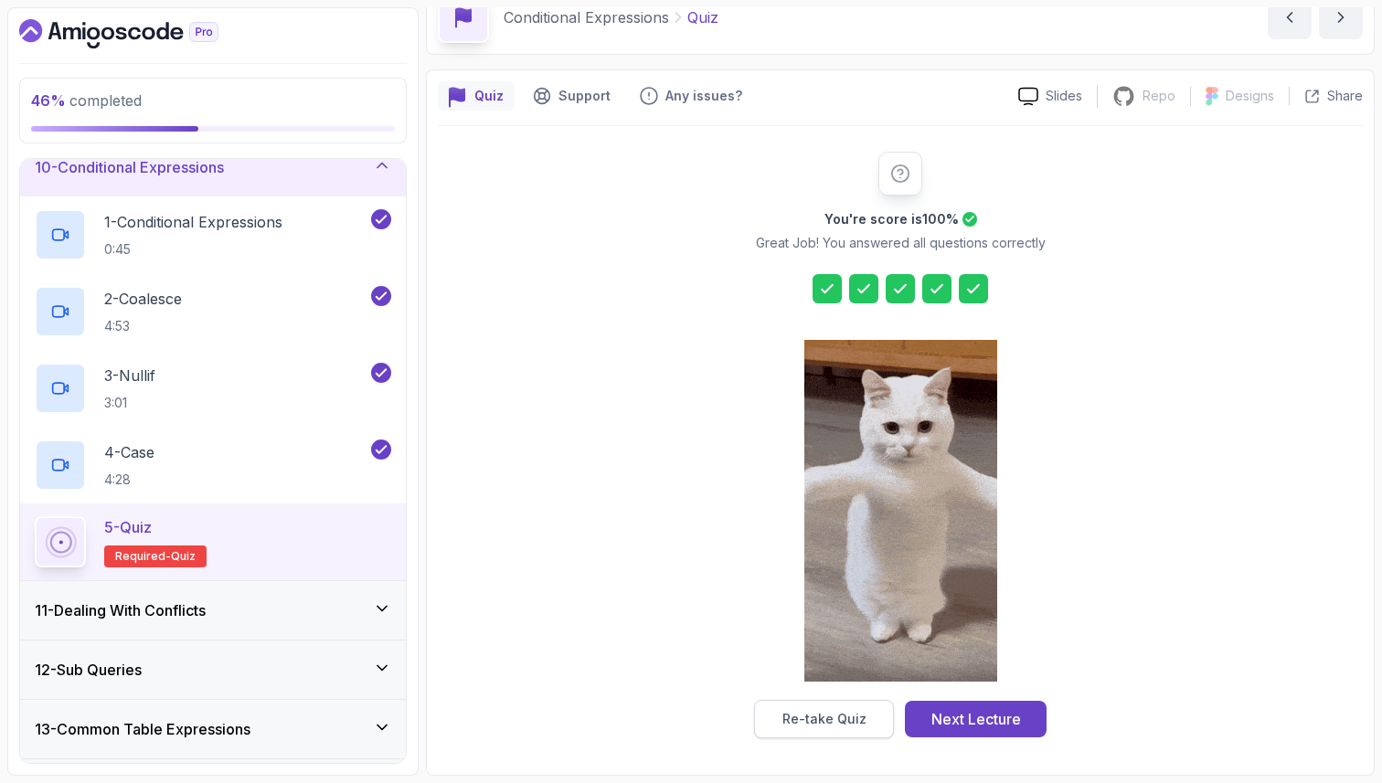
click at [803, 720] on div "Re-take Quiz" at bounding box center [824, 719] width 84 height 18
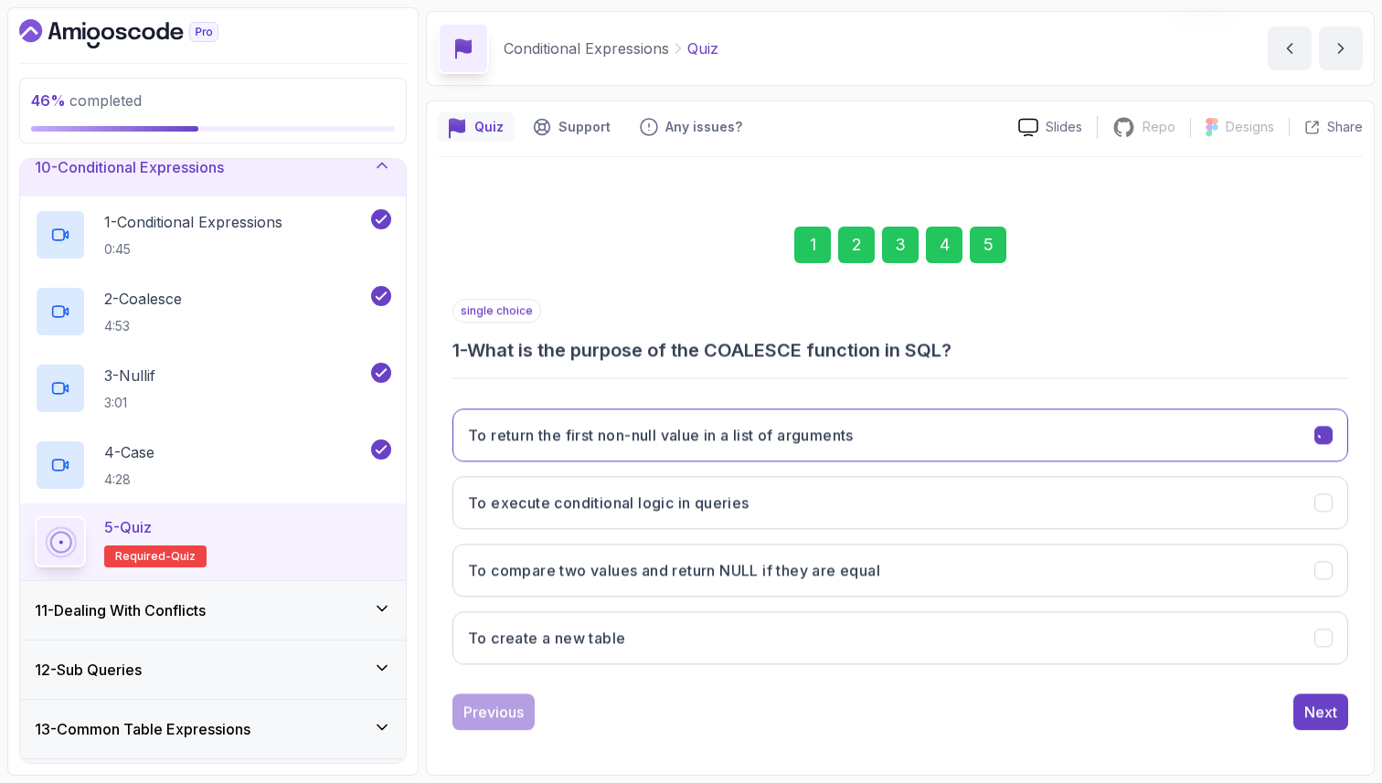
scroll to position [62, 0]
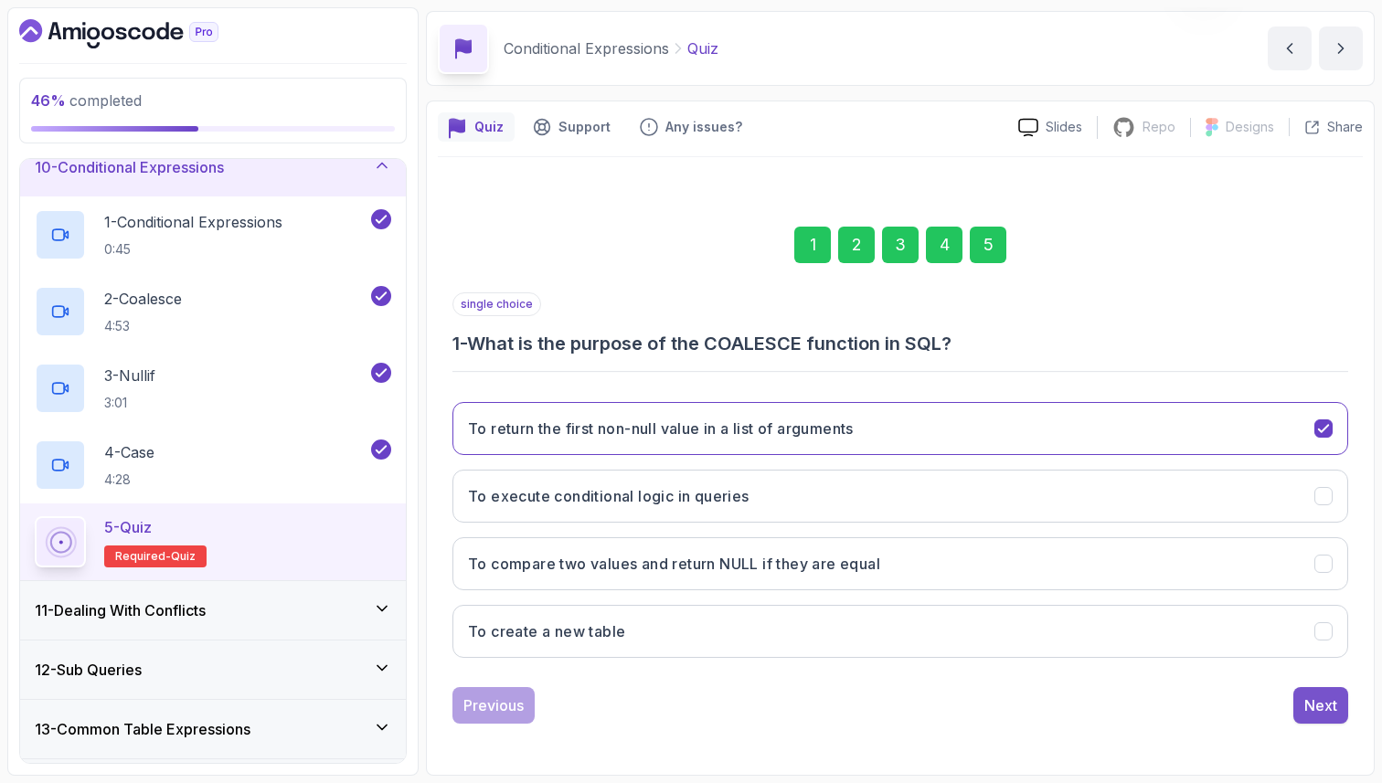
click at [1315, 708] on div "Next" at bounding box center [1320, 706] width 33 height 22
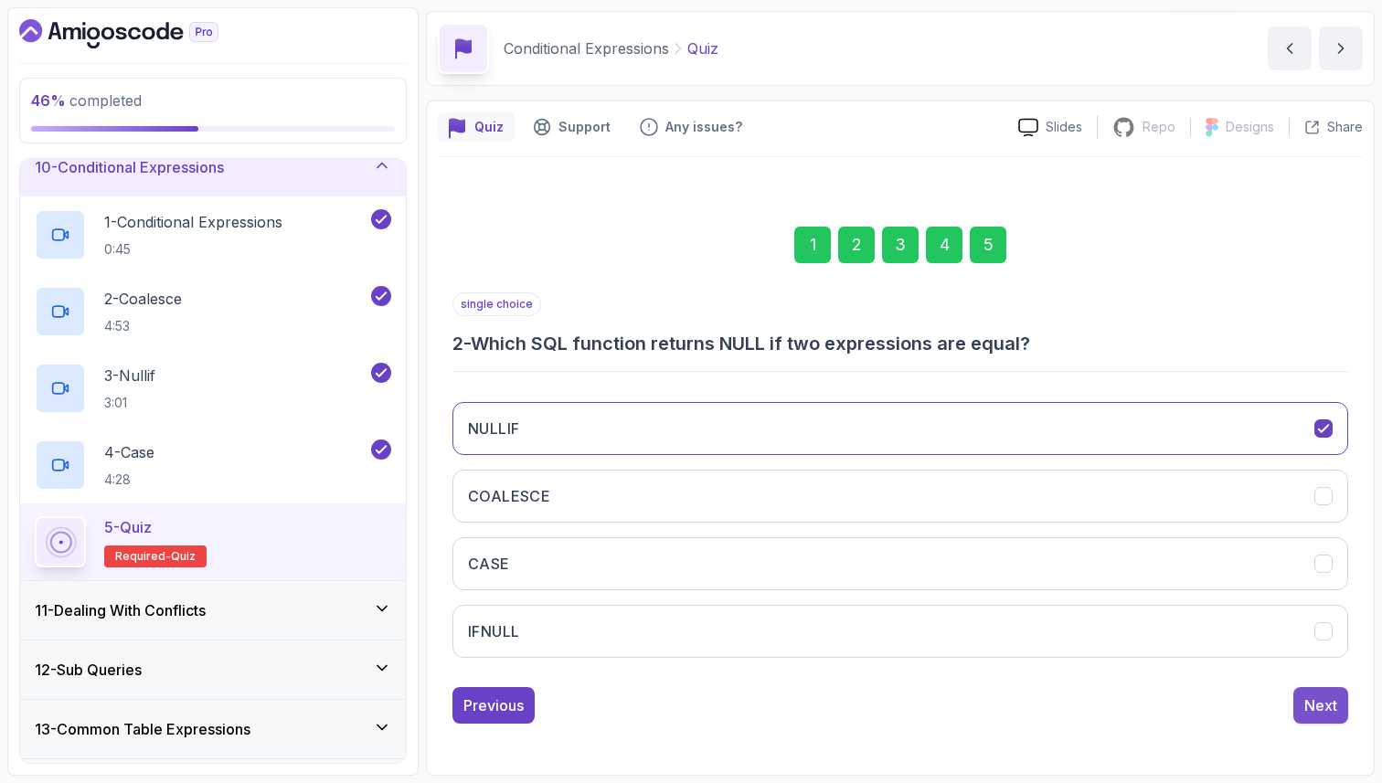
click at [1313, 707] on div "Next" at bounding box center [1320, 706] width 33 height 22
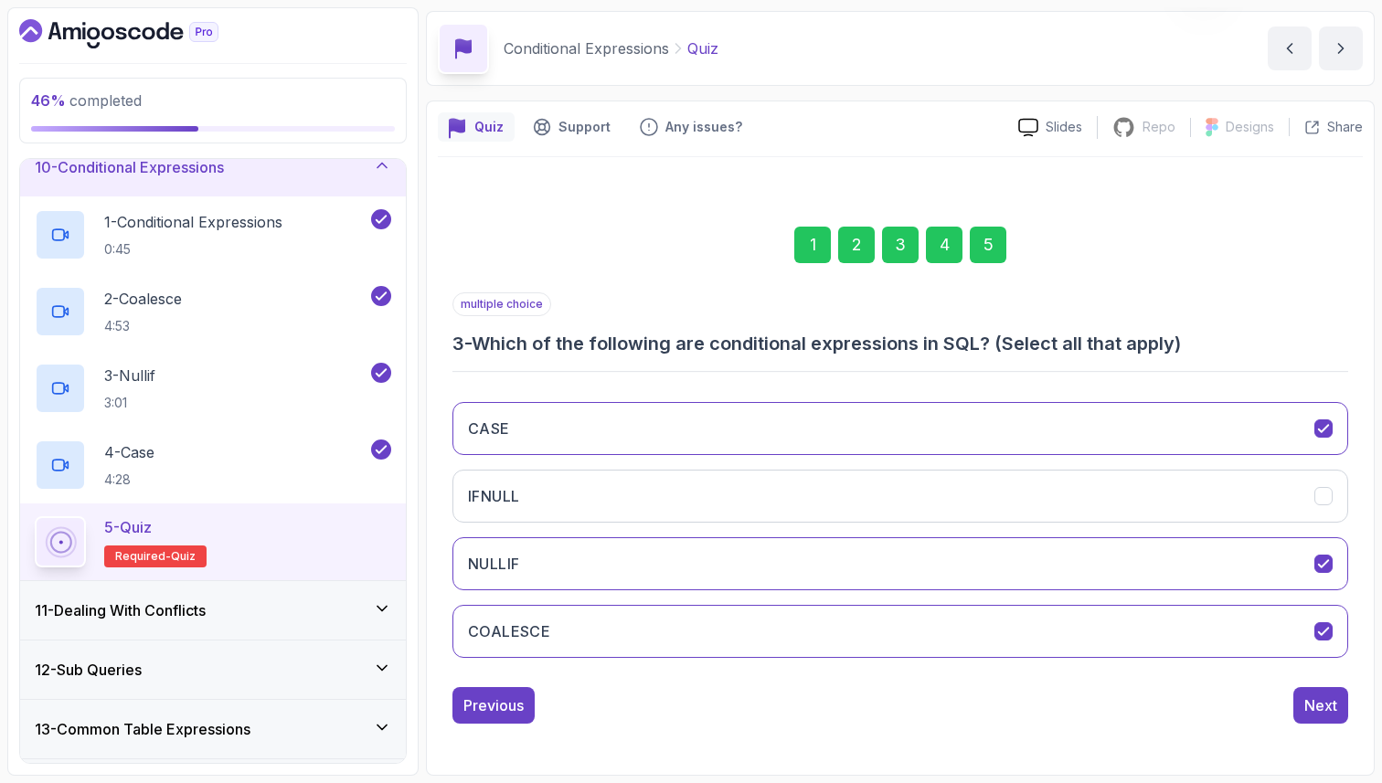
click at [1313, 707] on div "Next" at bounding box center [1320, 706] width 33 height 22
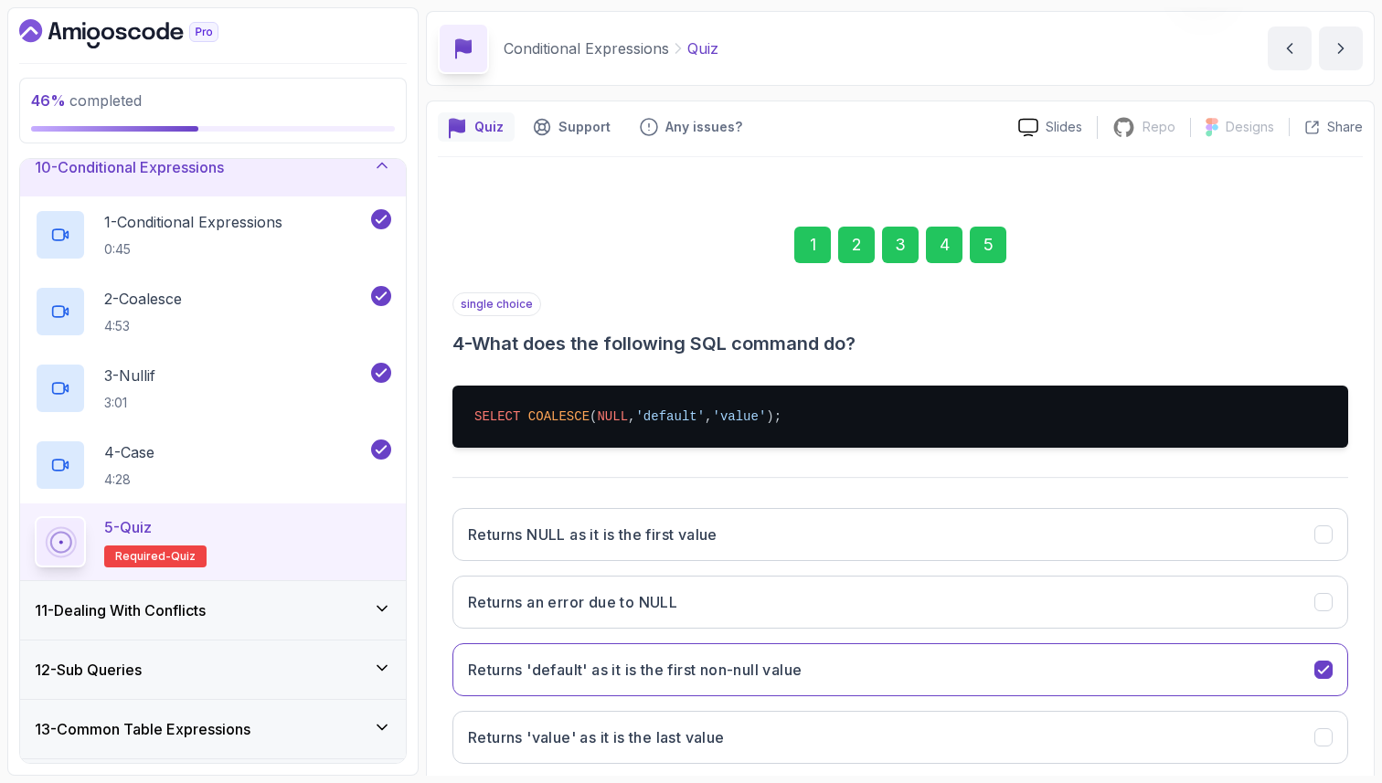
click at [987, 256] on div "5" at bounding box center [988, 245] width 37 height 37
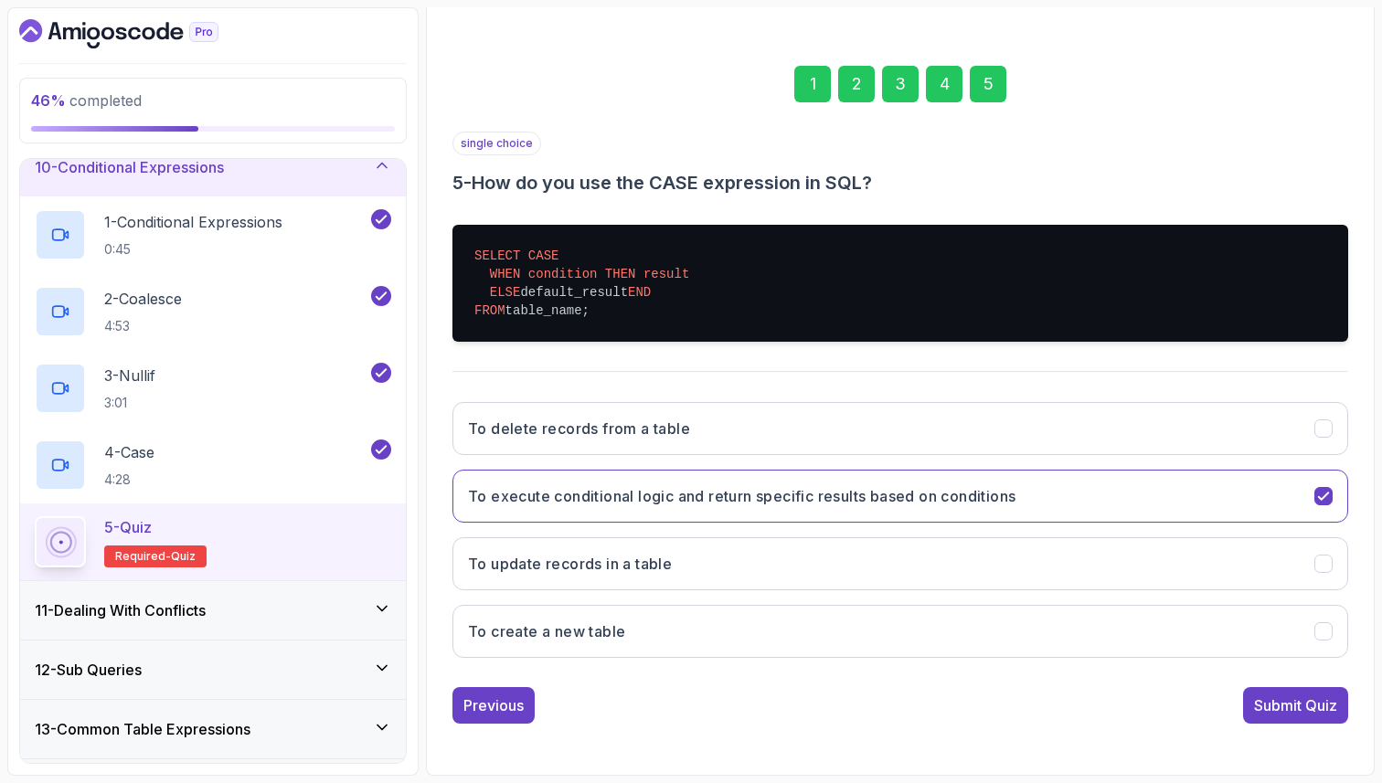
scroll to position [241, 0]
click at [1280, 707] on div "Submit Quiz" at bounding box center [1295, 706] width 83 height 22
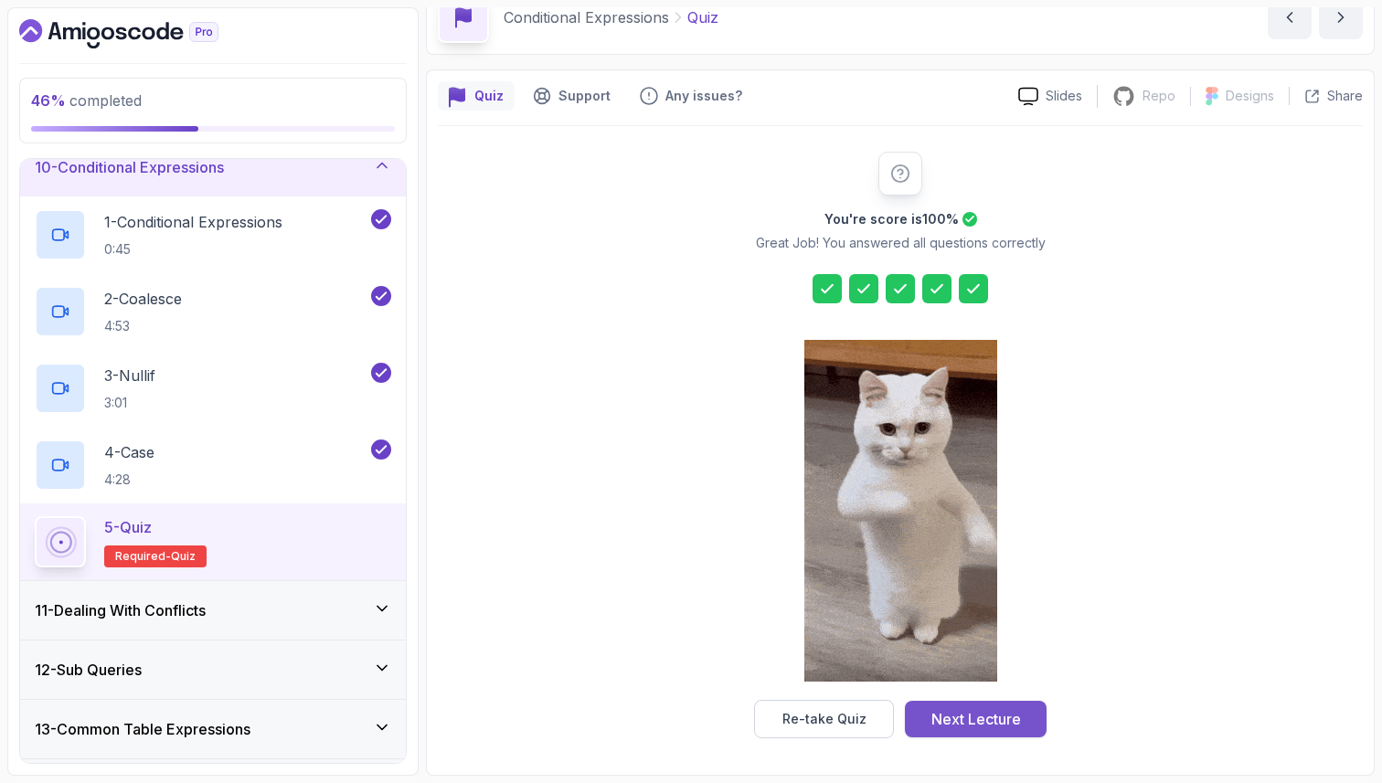
click at [957, 723] on div "Next Lecture" at bounding box center [976, 719] width 90 height 22
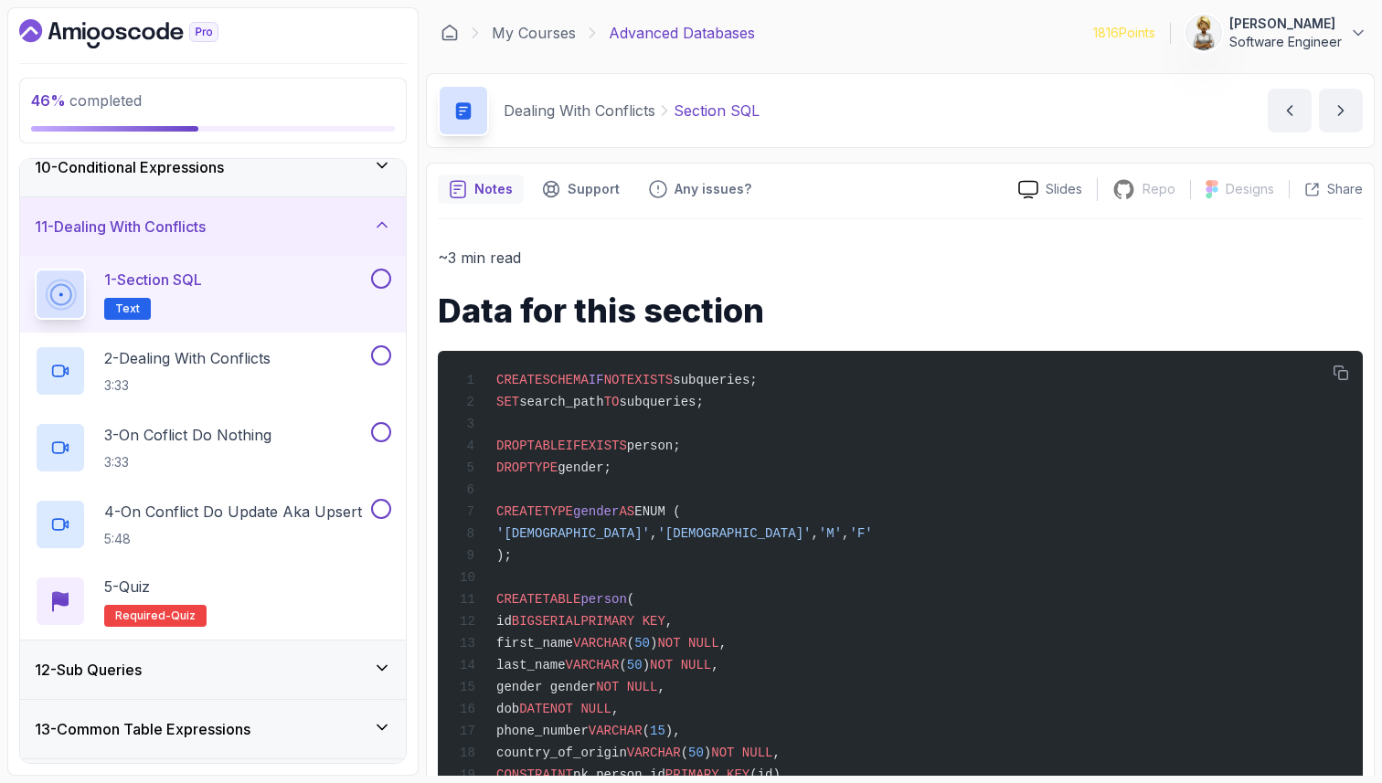
click at [522, 328] on h1 "Data for this section" at bounding box center [900, 310] width 925 height 37
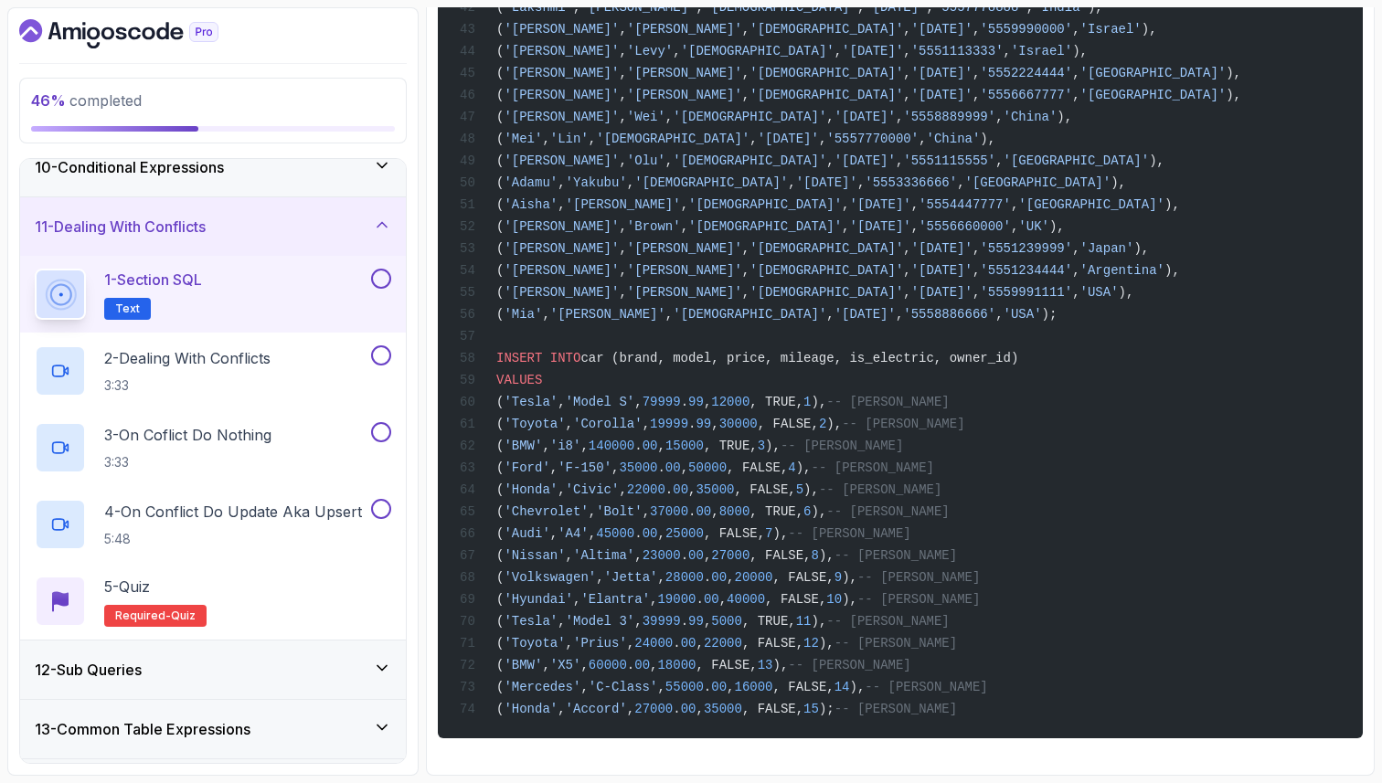
scroll to position [1340, 0]
click at [381, 282] on button at bounding box center [381, 279] width 20 height 20
click at [379, 665] on icon at bounding box center [382, 668] width 18 height 18
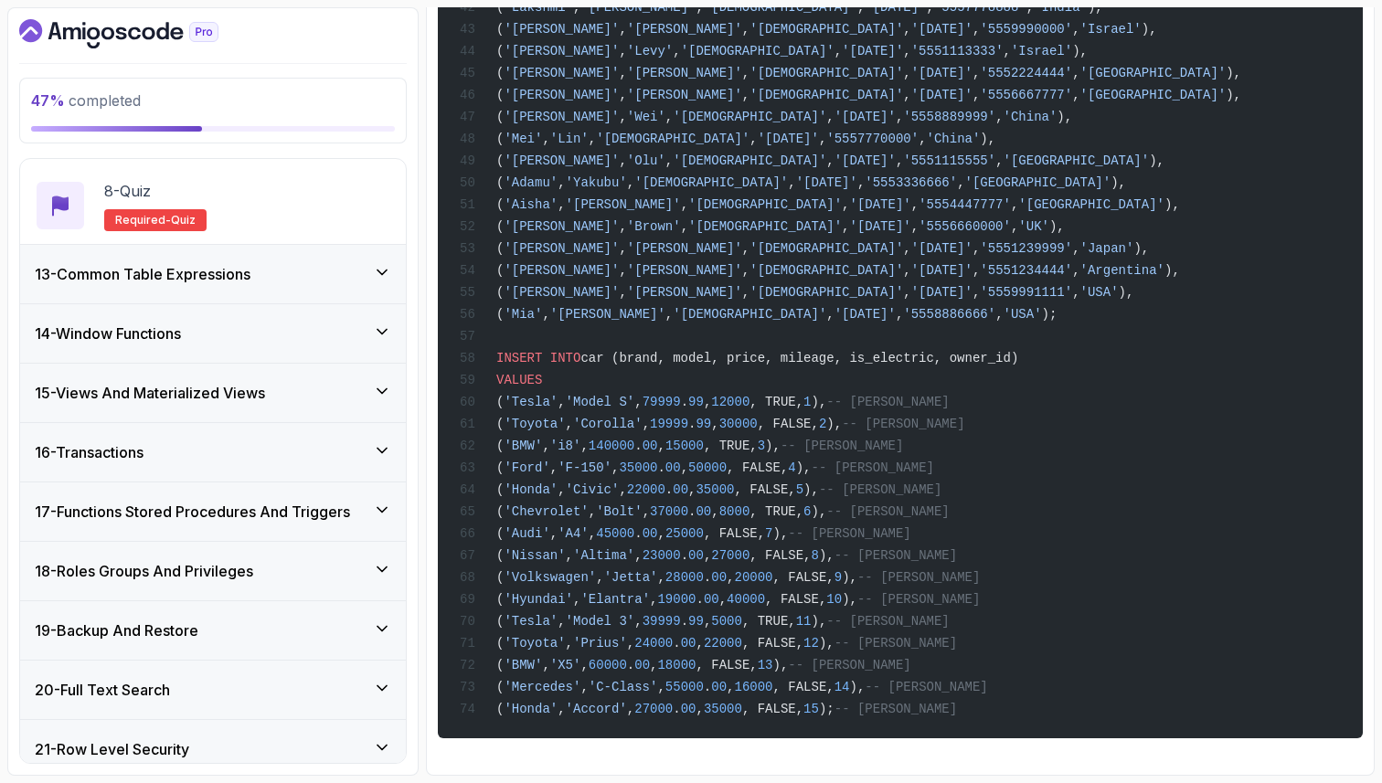
scroll to position [1250, 0]
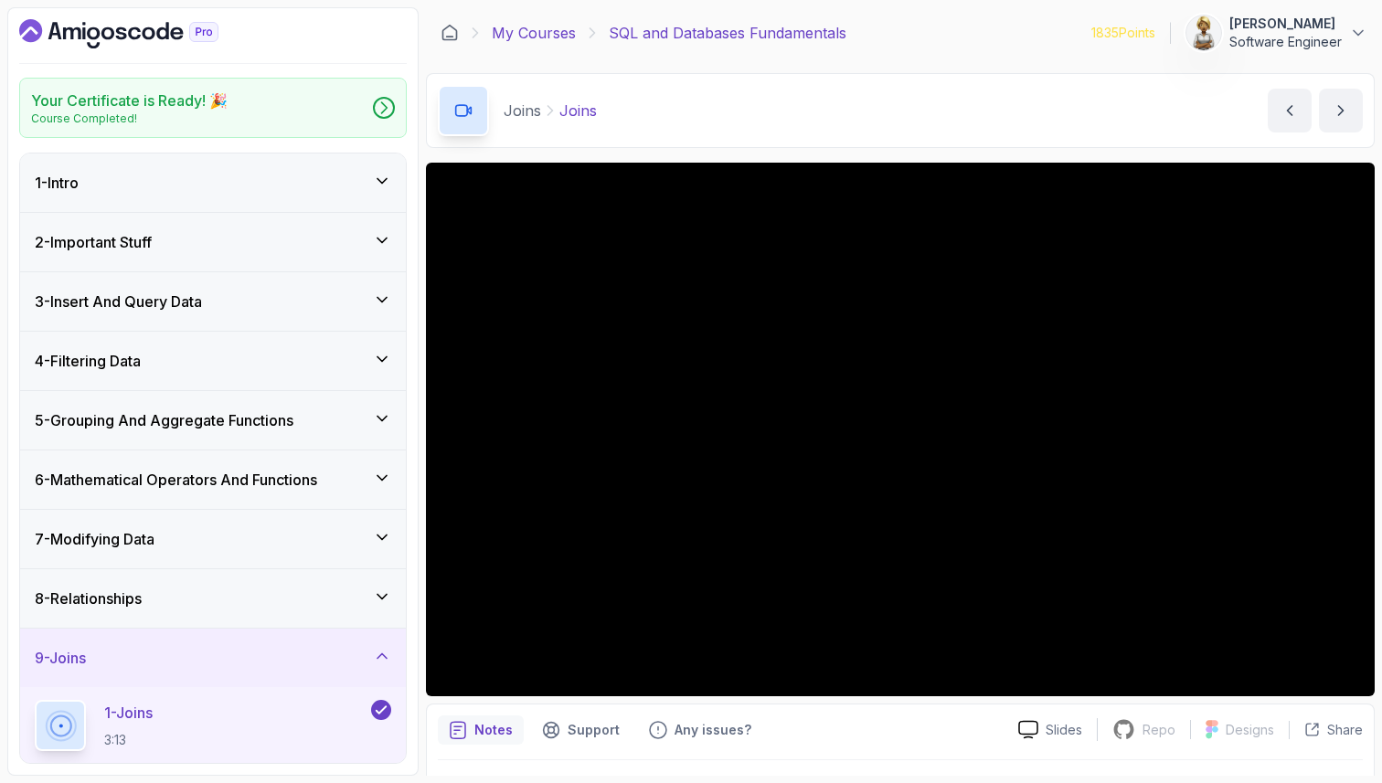
click at [547, 33] on link "My Courses" at bounding box center [534, 33] width 84 height 22
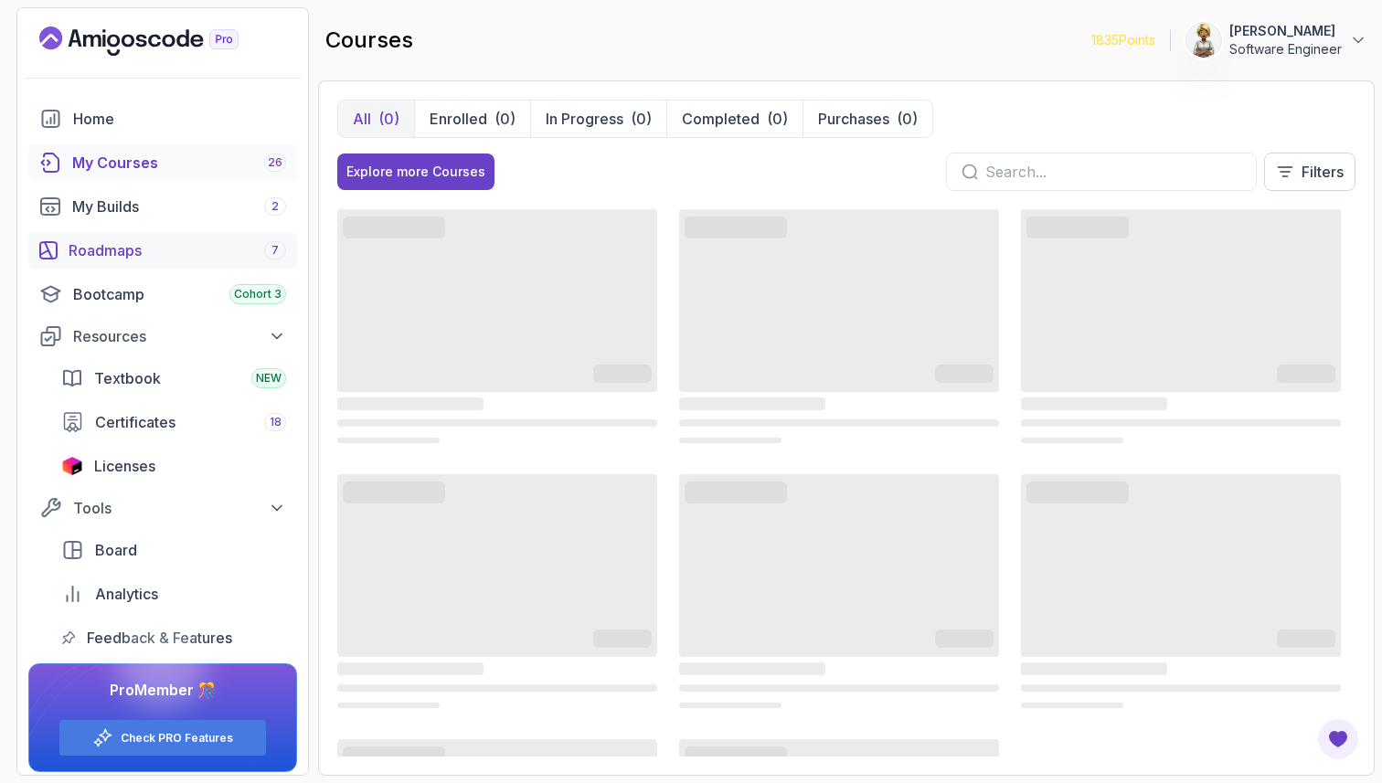
click at [125, 239] on div "Roadmaps 7" at bounding box center [178, 250] width 218 height 22
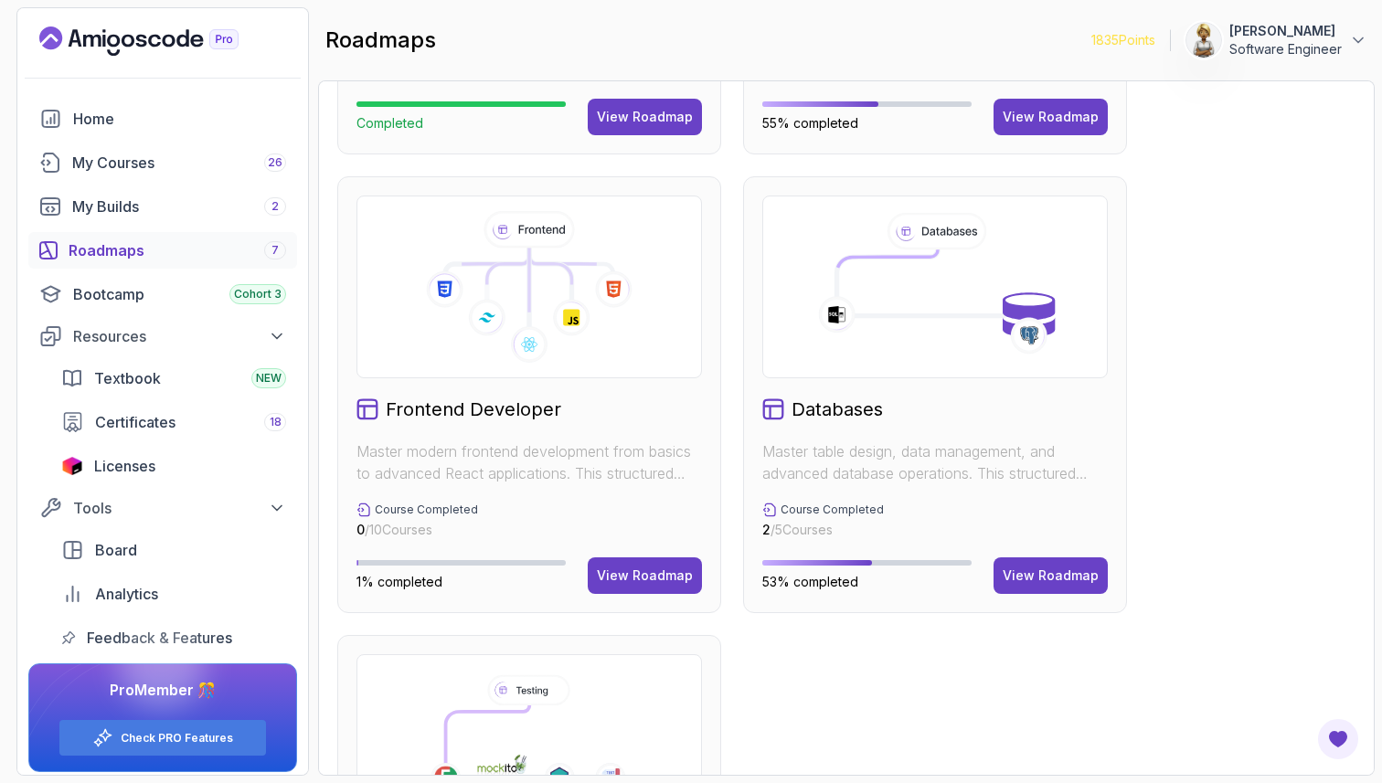
scroll to position [877, 0]
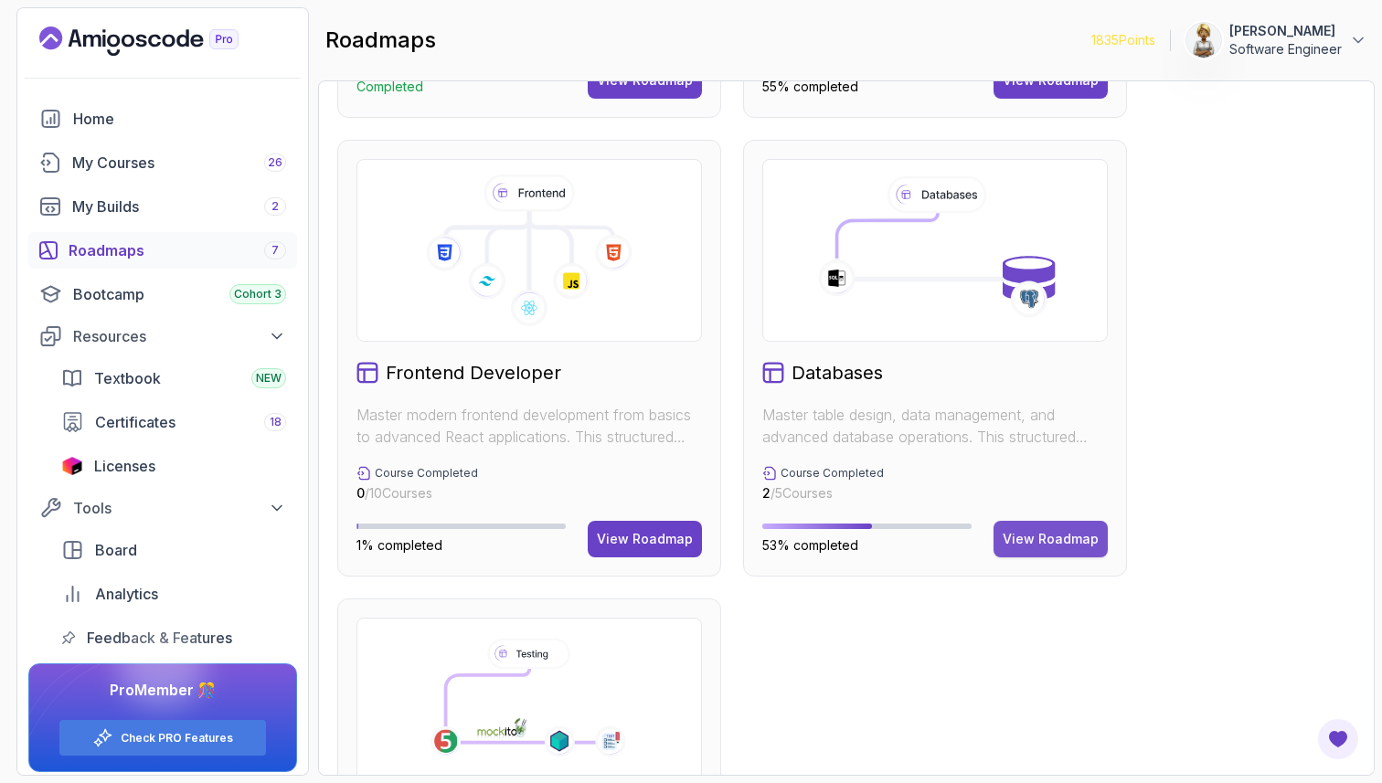
click at [1041, 533] on div "View Roadmap" at bounding box center [1051, 539] width 96 height 18
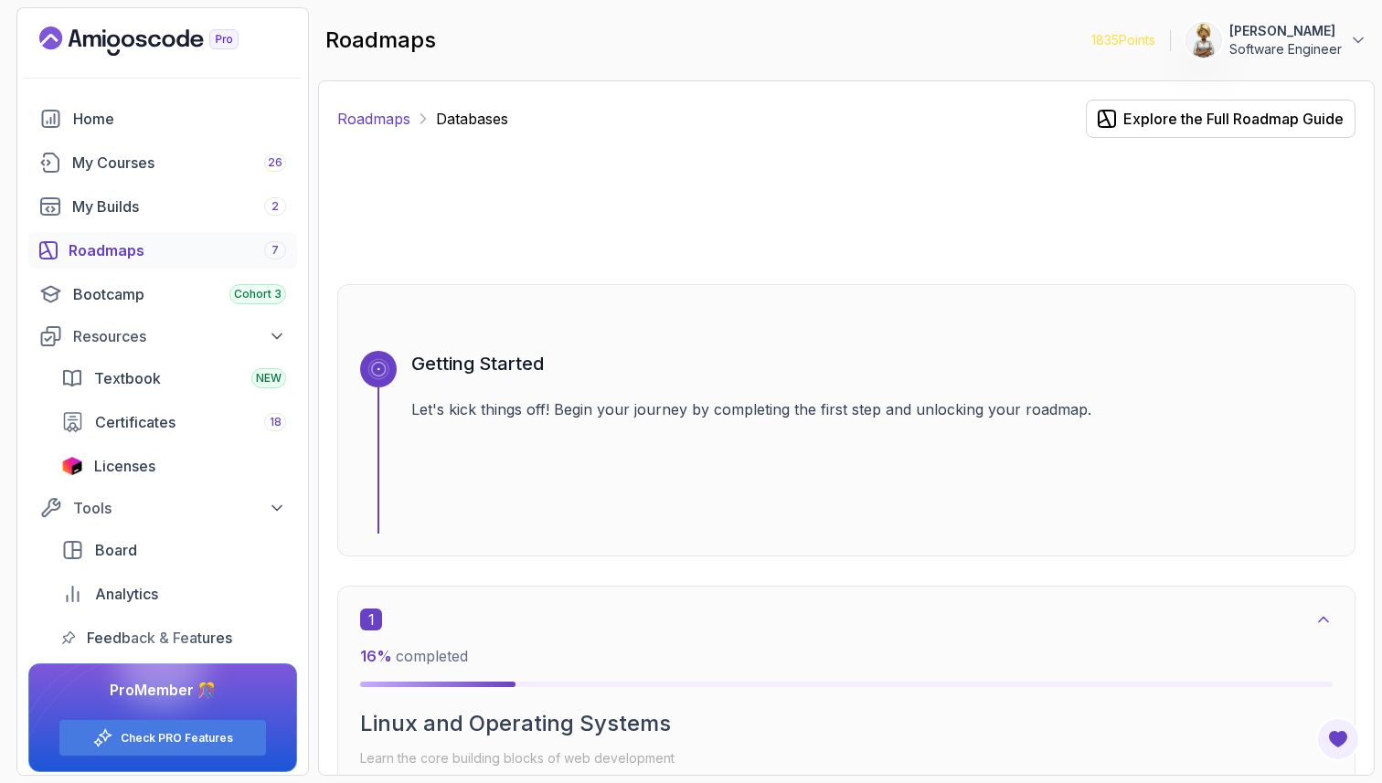
click at [383, 116] on link "Roadmaps" at bounding box center [373, 119] width 73 height 22
